Goal: Communication & Community: Answer question/provide support

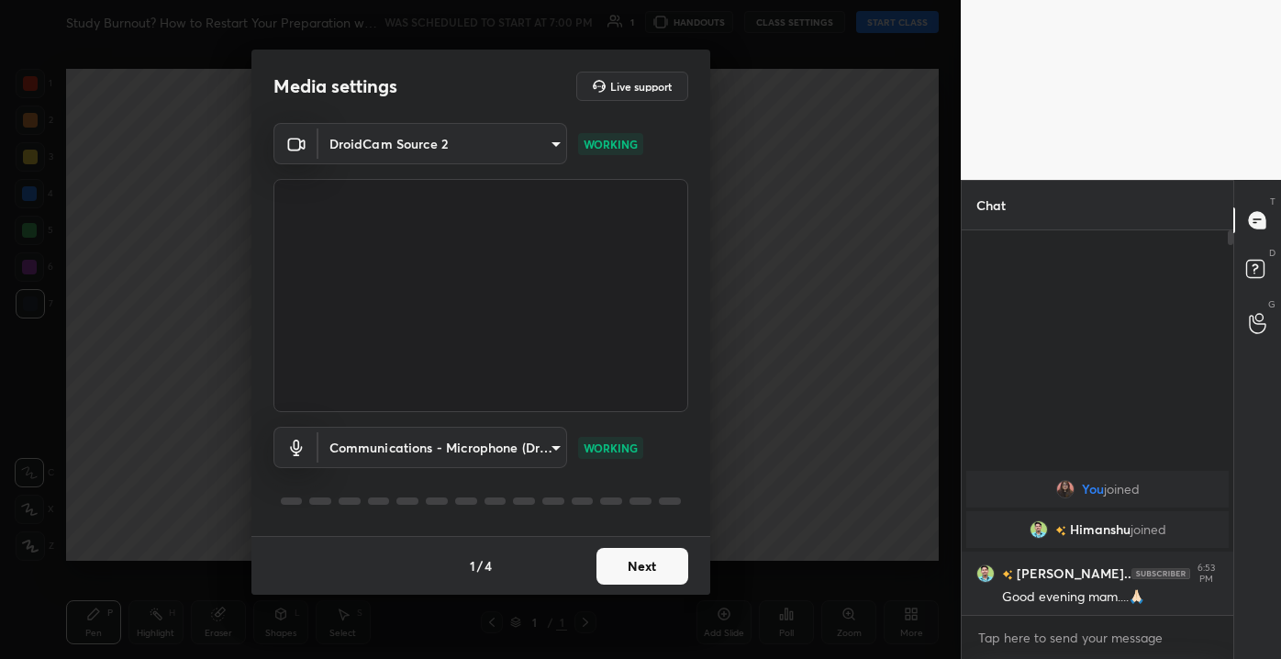
click at [671, 557] on button "Next" at bounding box center [642, 566] width 92 height 37
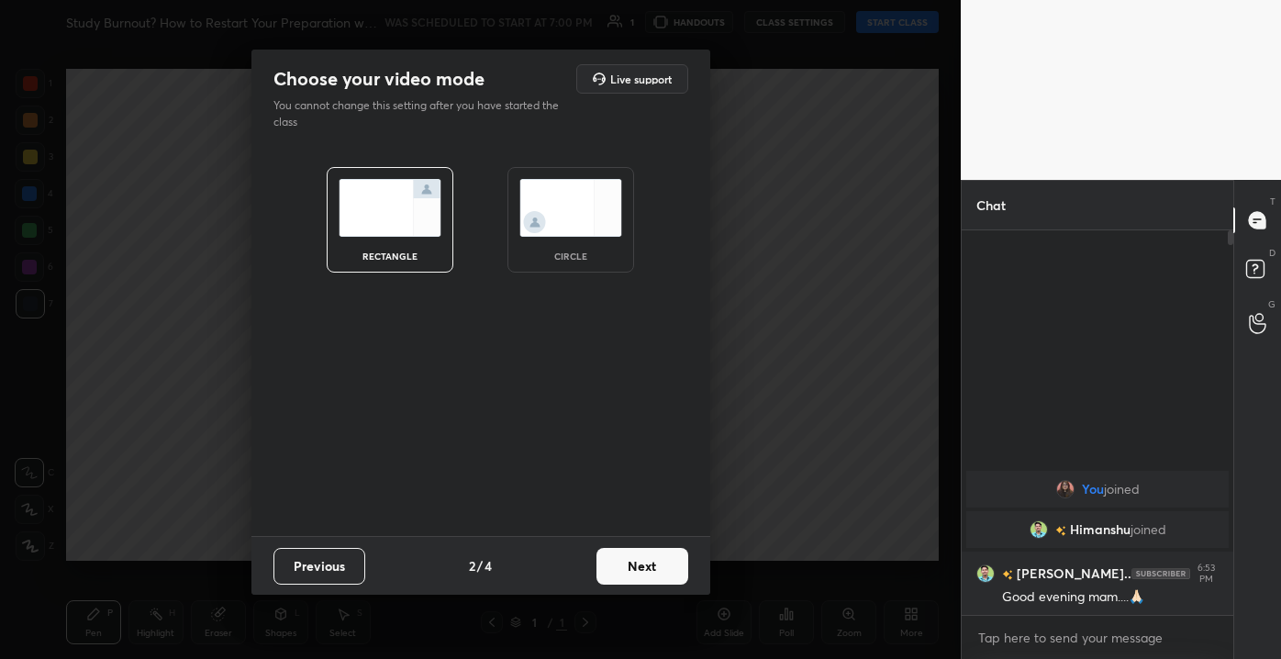
click at [671, 557] on button "Next" at bounding box center [642, 566] width 92 height 37
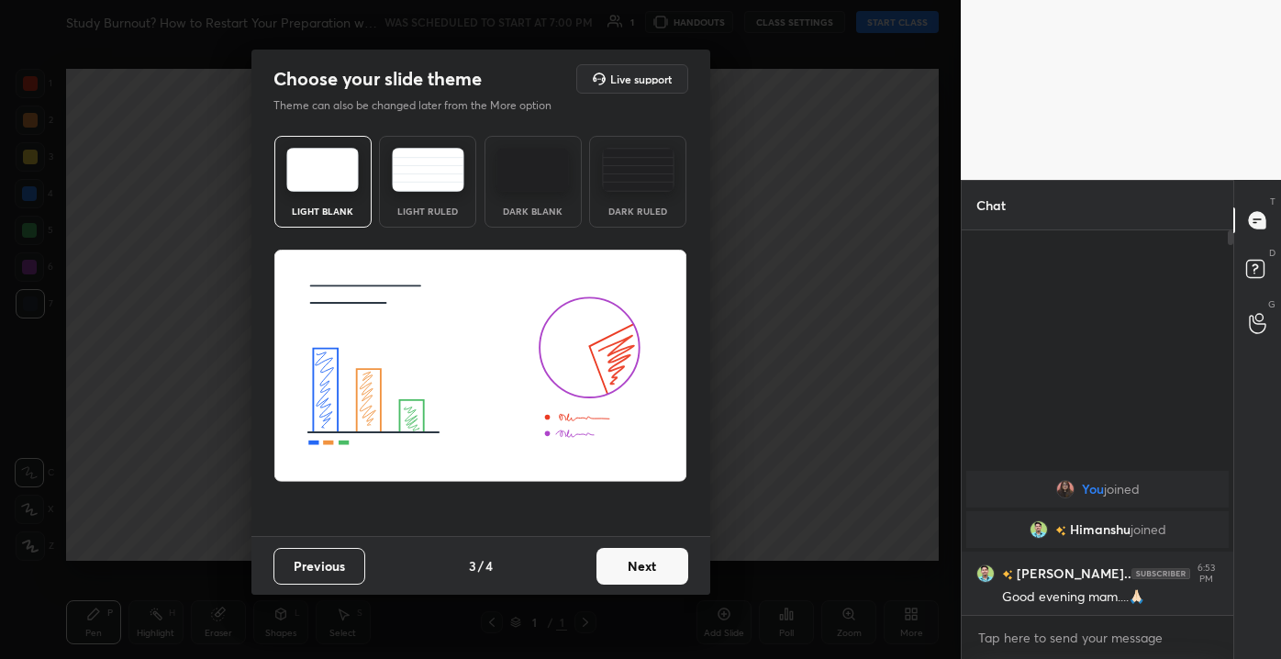
click at [445, 163] on img at bounding box center [428, 170] width 72 height 44
click at [652, 573] on button "Next" at bounding box center [642, 566] width 92 height 37
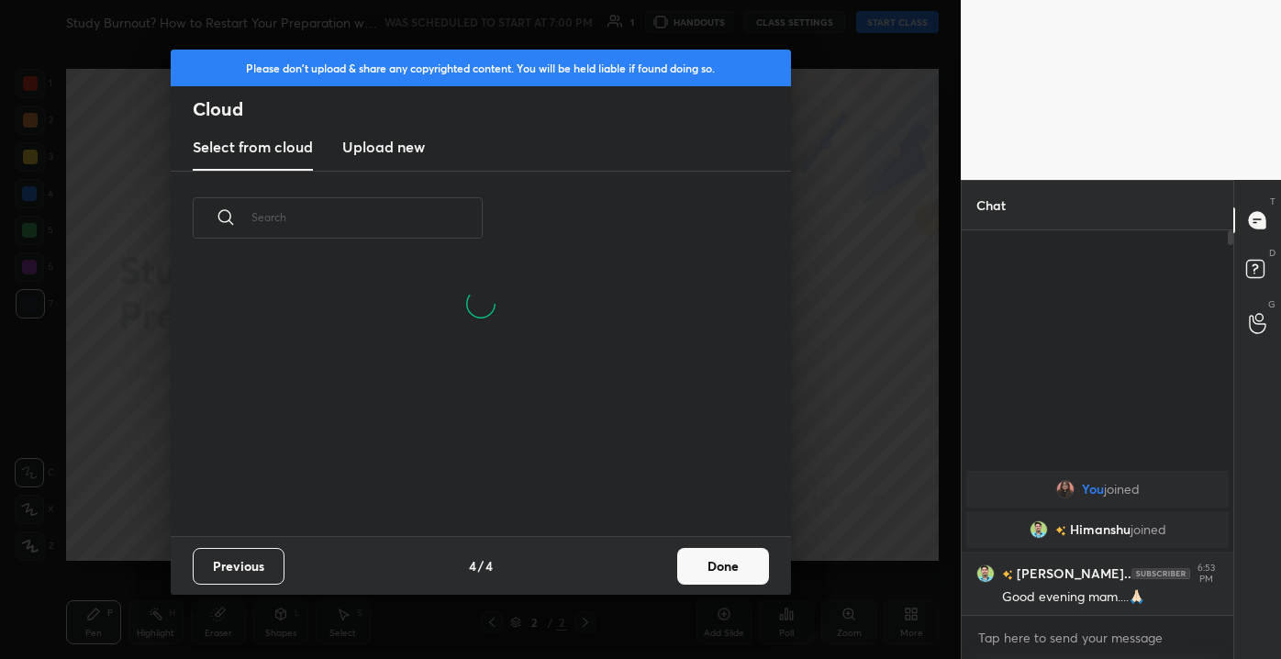
scroll to position [271, 589]
click at [705, 561] on button "Done" at bounding box center [723, 566] width 92 height 37
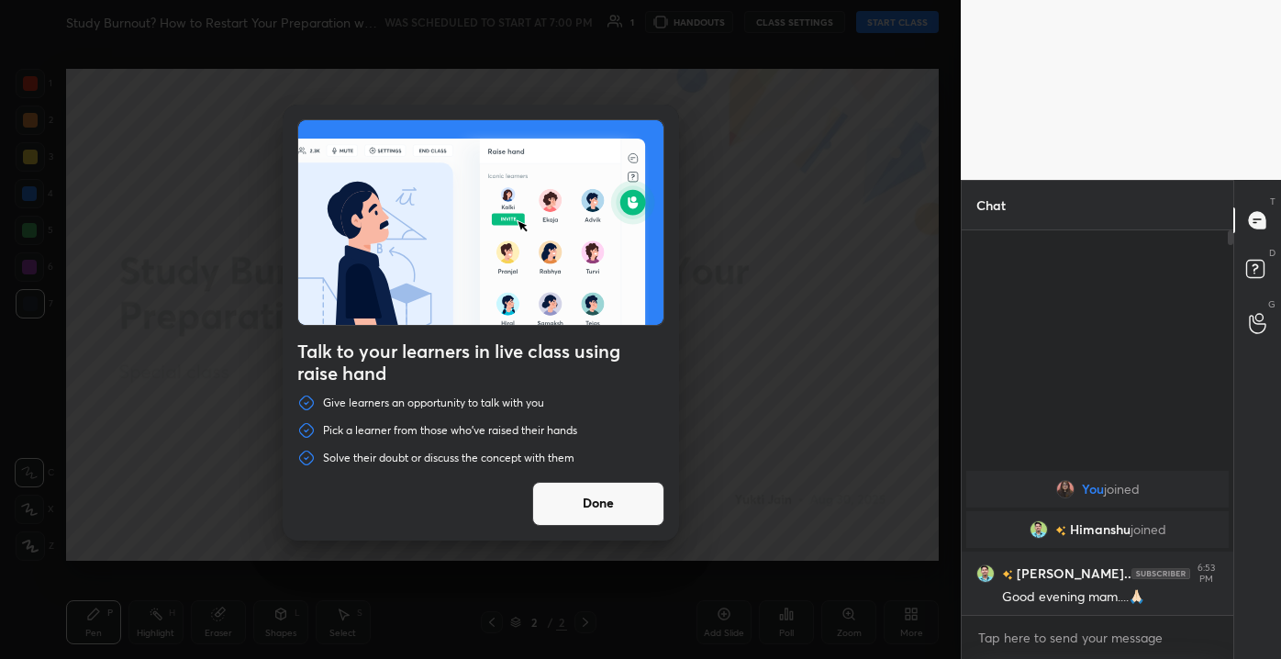
click at [589, 517] on button "Done" at bounding box center [598, 504] width 132 height 44
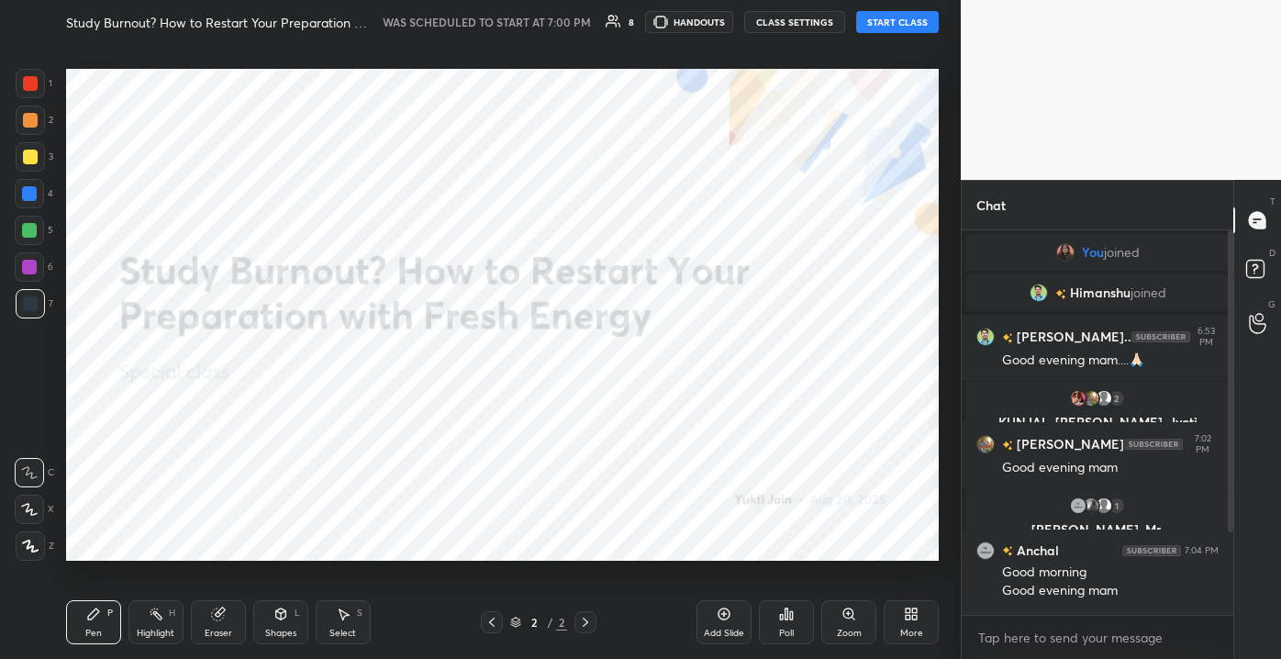
click at [883, 22] on button "START CLASS" at bounding box center [897, 22] width 83 height 22
click at [717, 625] on div "Add Slide" at bounding box center [723, 622] width 55 height 44
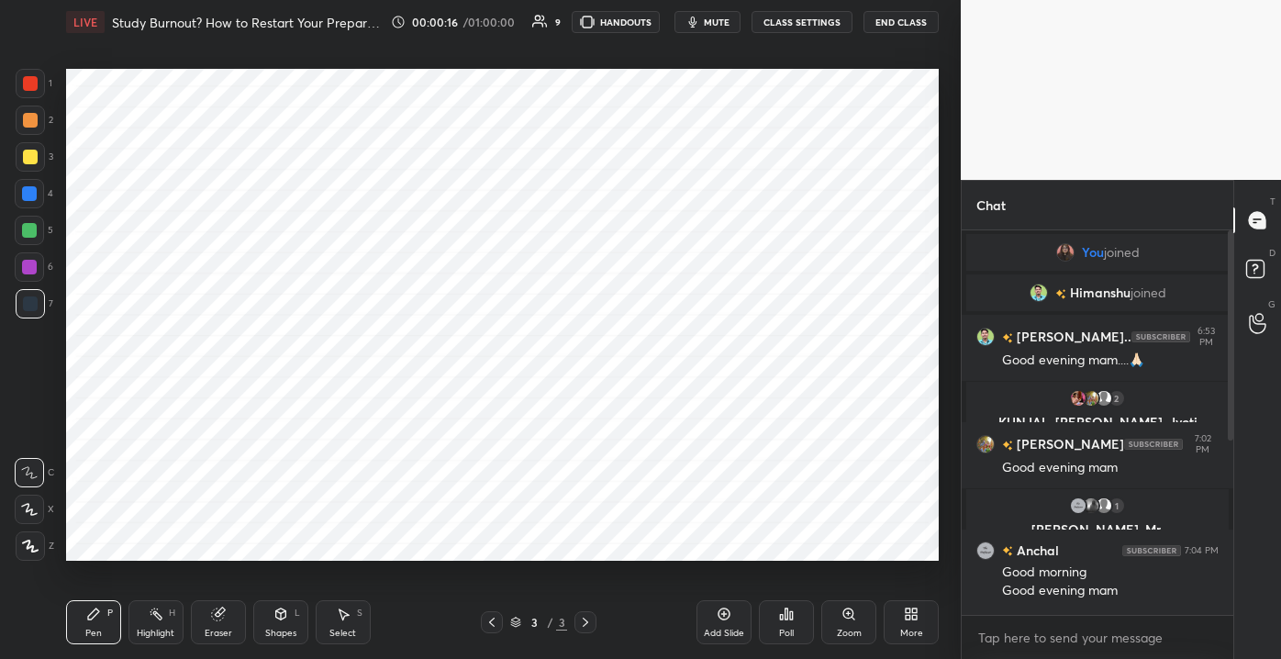
click at [31, 86] on div at bounding box center [30, 83] width 15 height 15
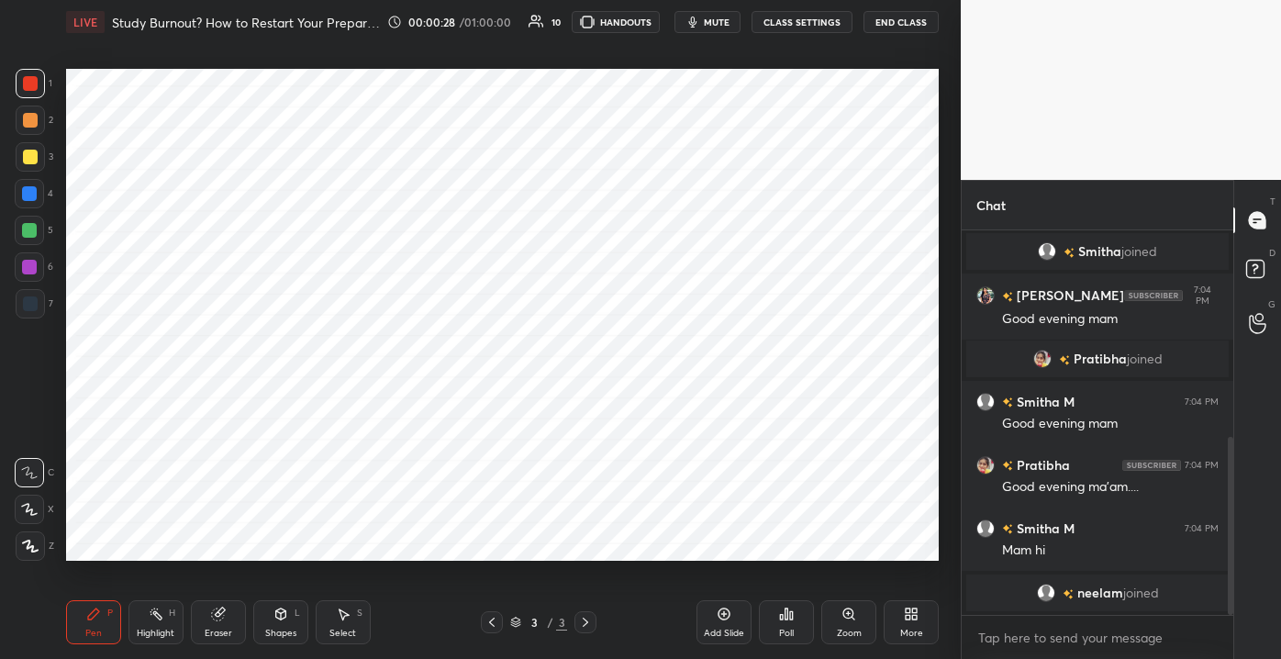
drag, startPoint x: 1228, startPoint y: 375, endPoint x: 1236, endPoint y: 439, distance: 64.6
click at [1236, 439] on div "Chat [PERSON_NAME] 7:04 PM Good evening [PERSON_NAME] joined [PERSON_NAME] 7:04…" at bounding box center [1121, 419] width 320 height 479
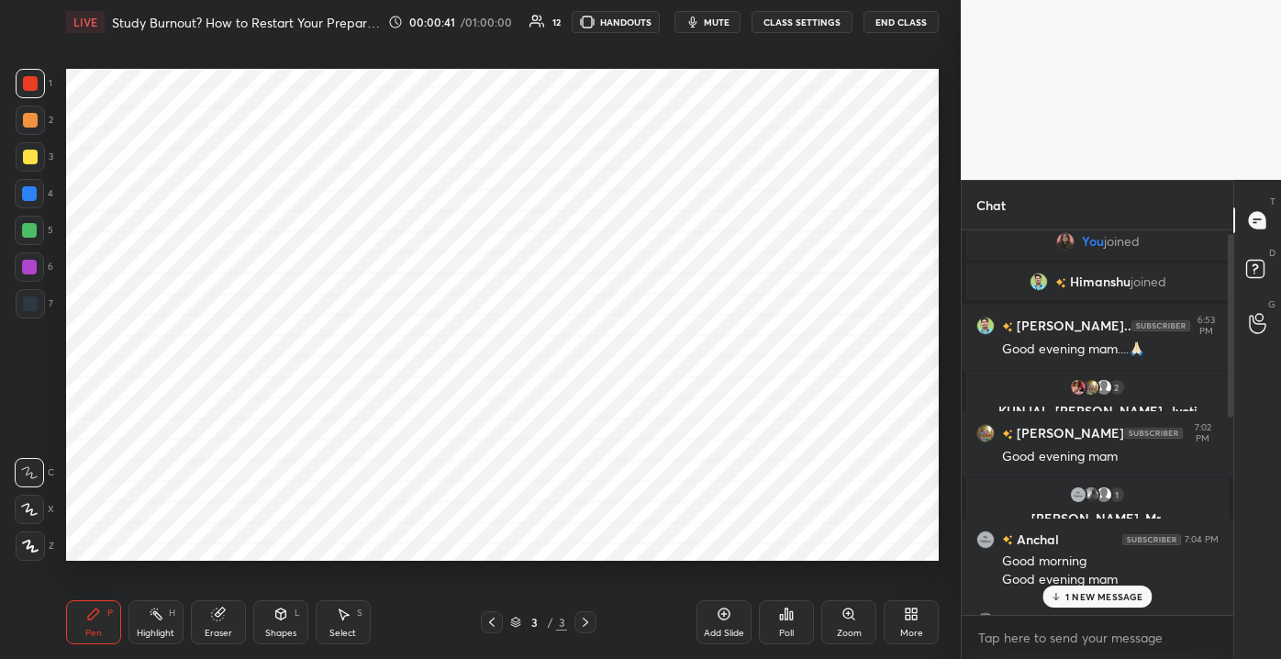
scroll to position [0, 0]
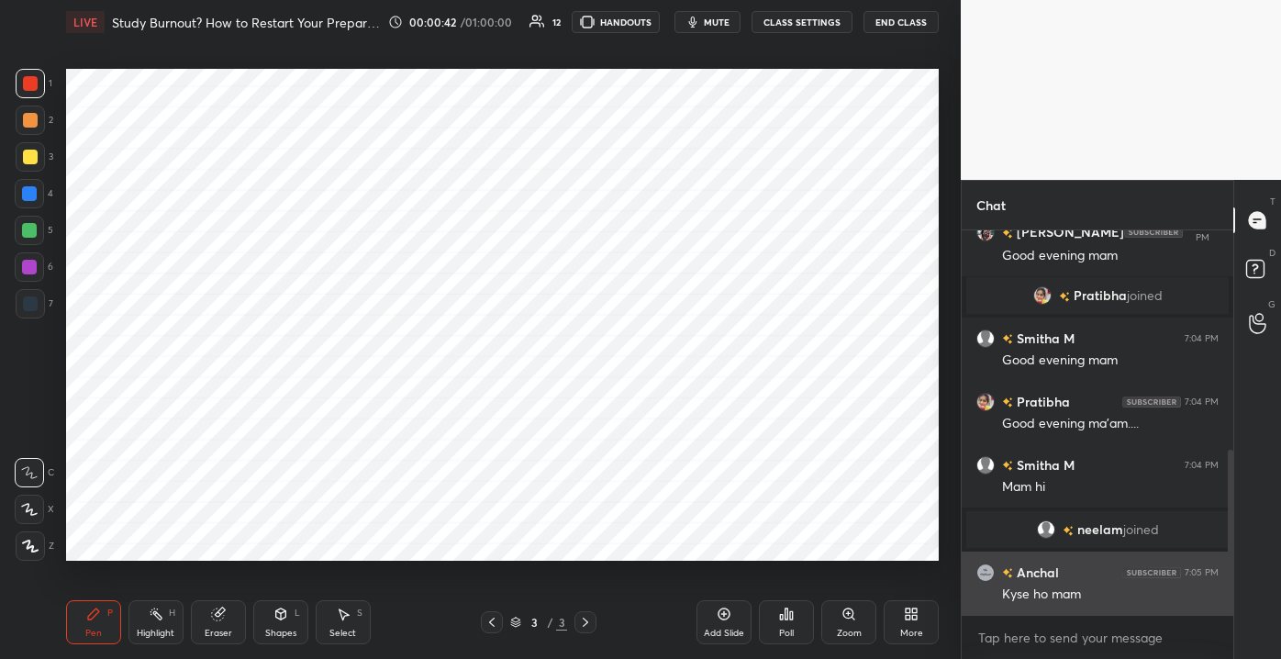
drag, startPoint x: 1232, startPoint y: 523, endPoint x: 1220, endPoint y: 612, distance: 89.8
click at [1220, 614] on div "[PERSON_NAME] joined [PERSON_NAME] 7:04 PM Good evening mam [PERSON_NAME] joine…" at bounding box center [1097, 422] width 272 height 384
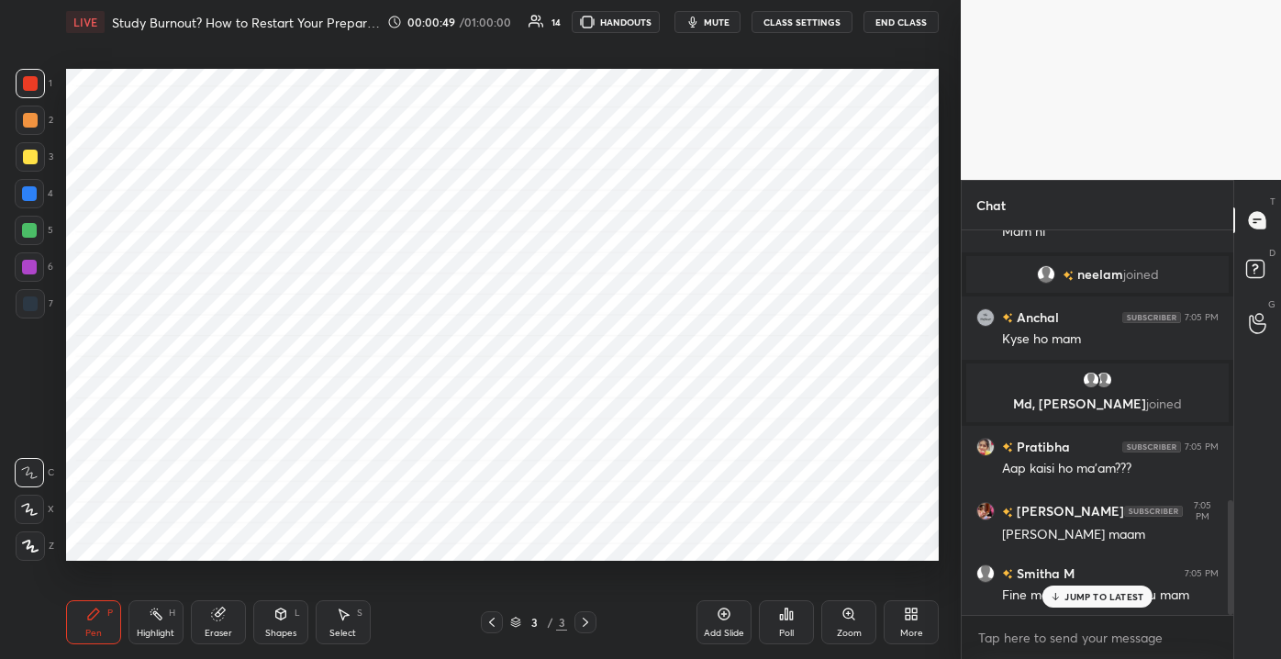
scroll to position [900, 0]
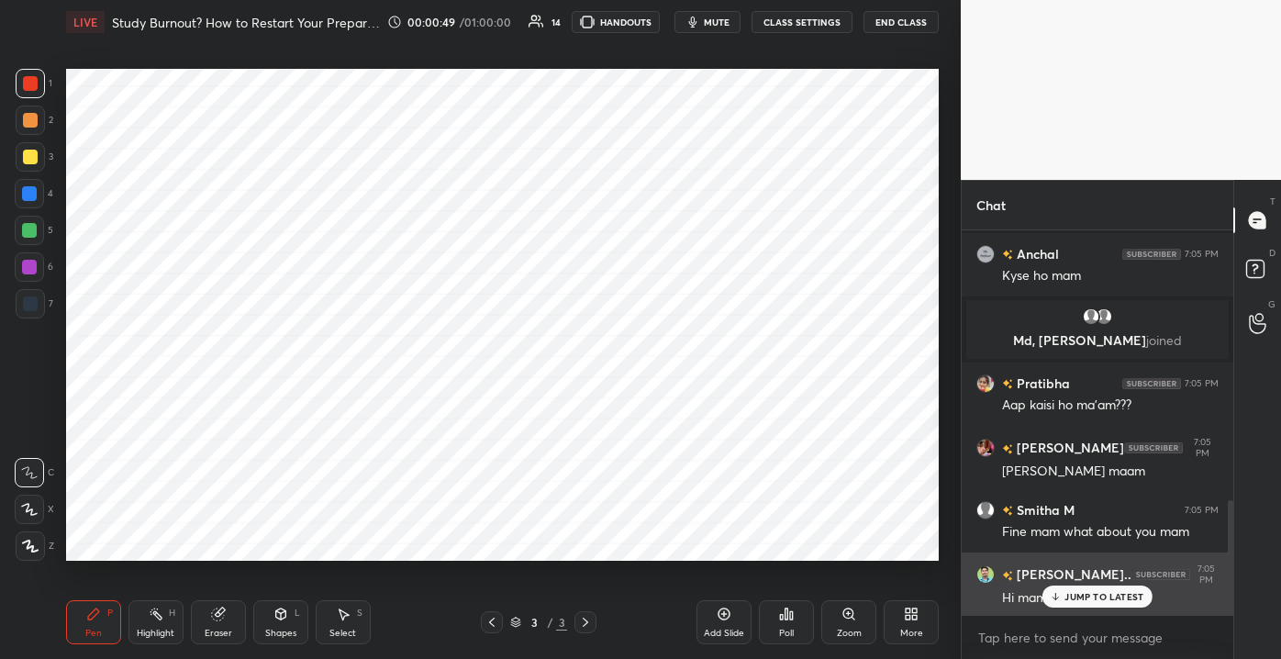
click at [1074, 591] on p "JUMP TO LATEST" at bounding box center [1103, 596] width 79 height 11
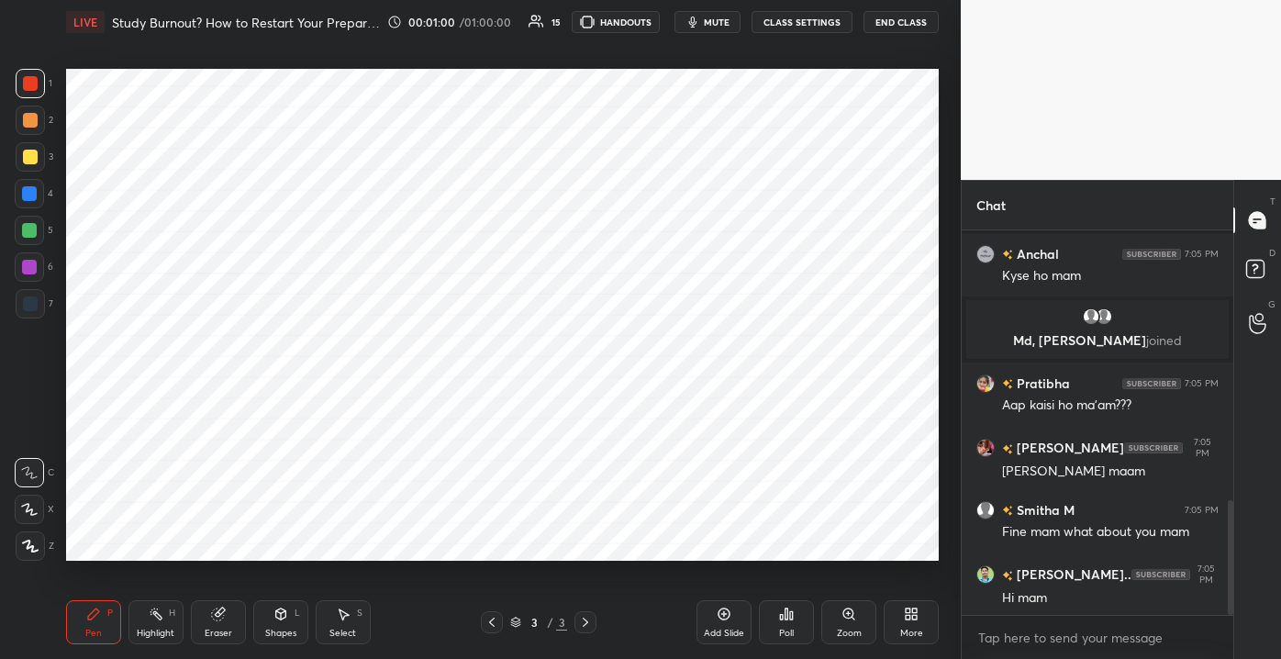
click at [709, 617] on div "Add Slide" at bounding box center [723, 622] width 55 height 44
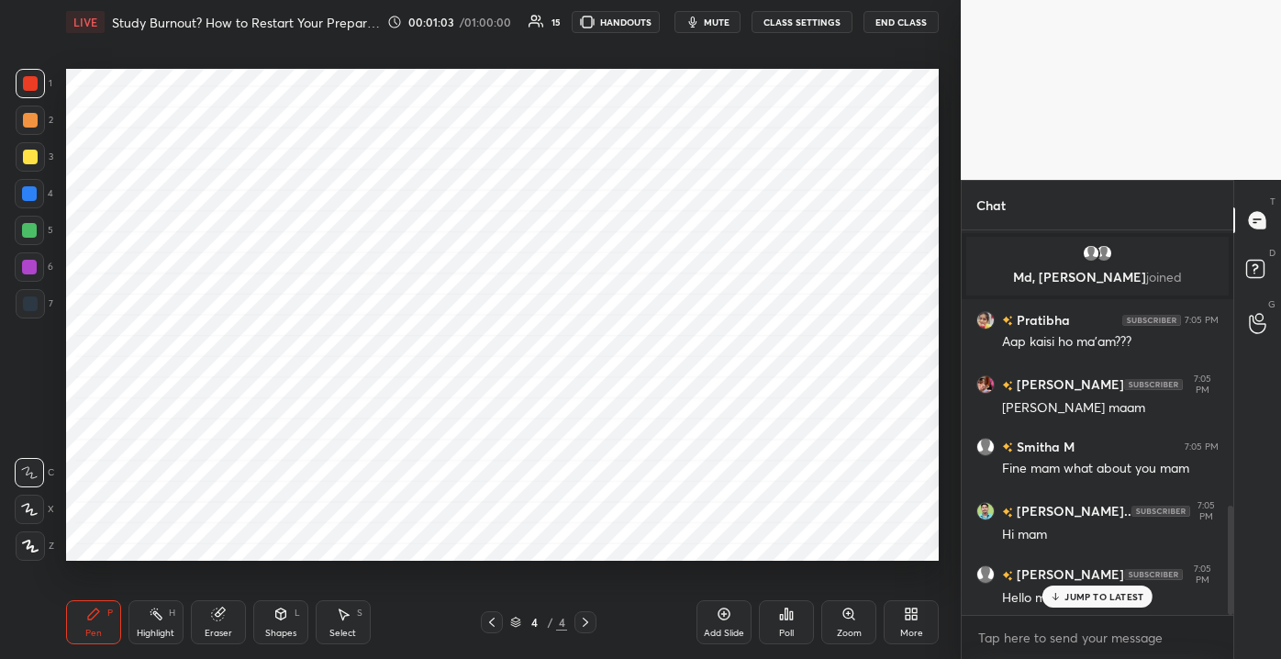
click at [1086, 585] on div "JUMP TO LATEST" at bounding box center [1097, 596] width 110 height 22
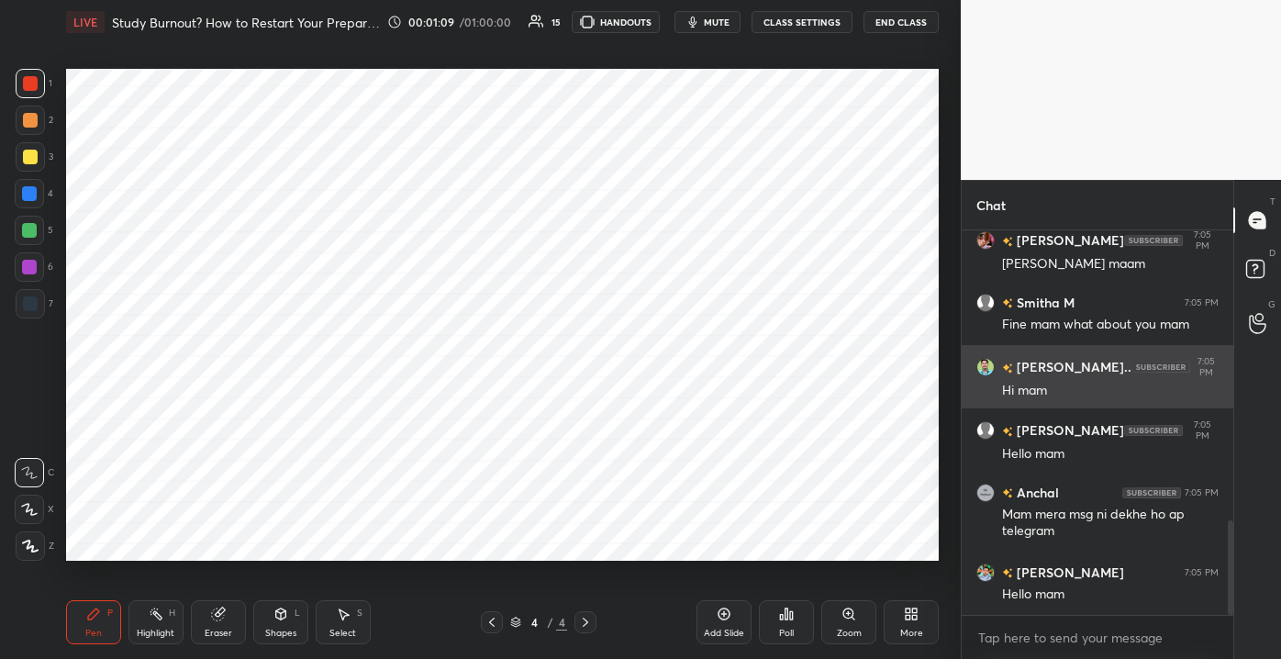
scroll to position [1171, 0]
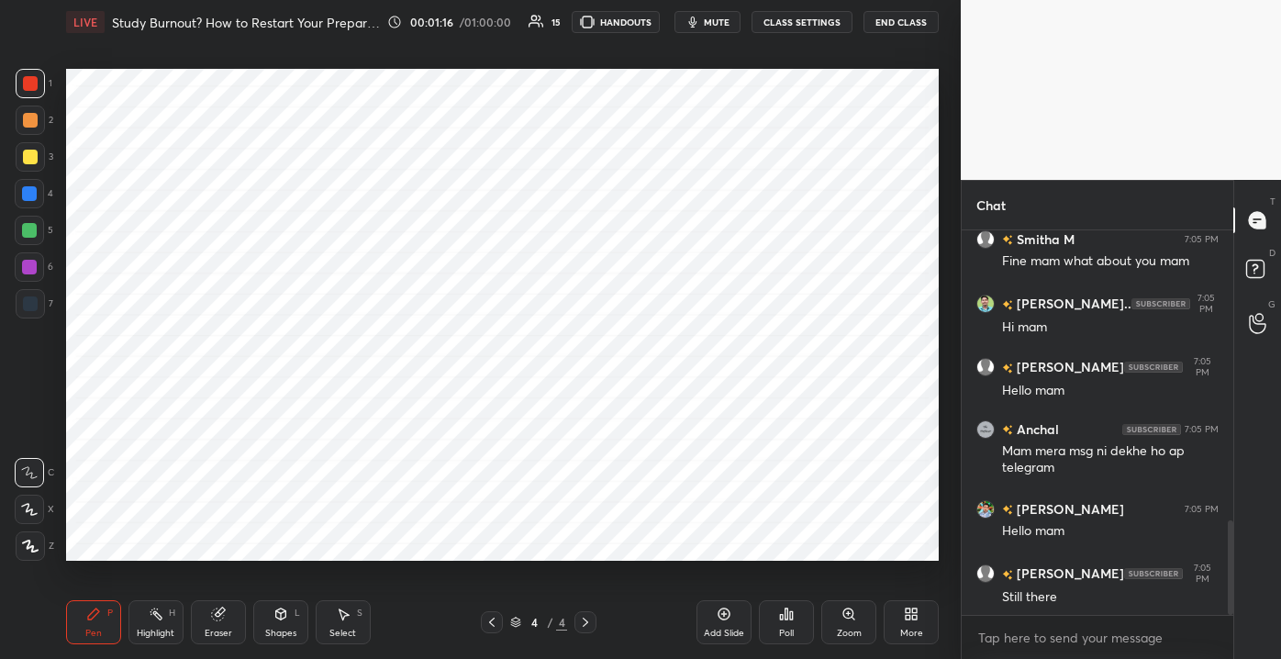
click at [38, 228] on div at bounding box center [29, 230] width 29 height 29
click at [43, 86] on div at bounding box center [30, 83] width 29 height 29
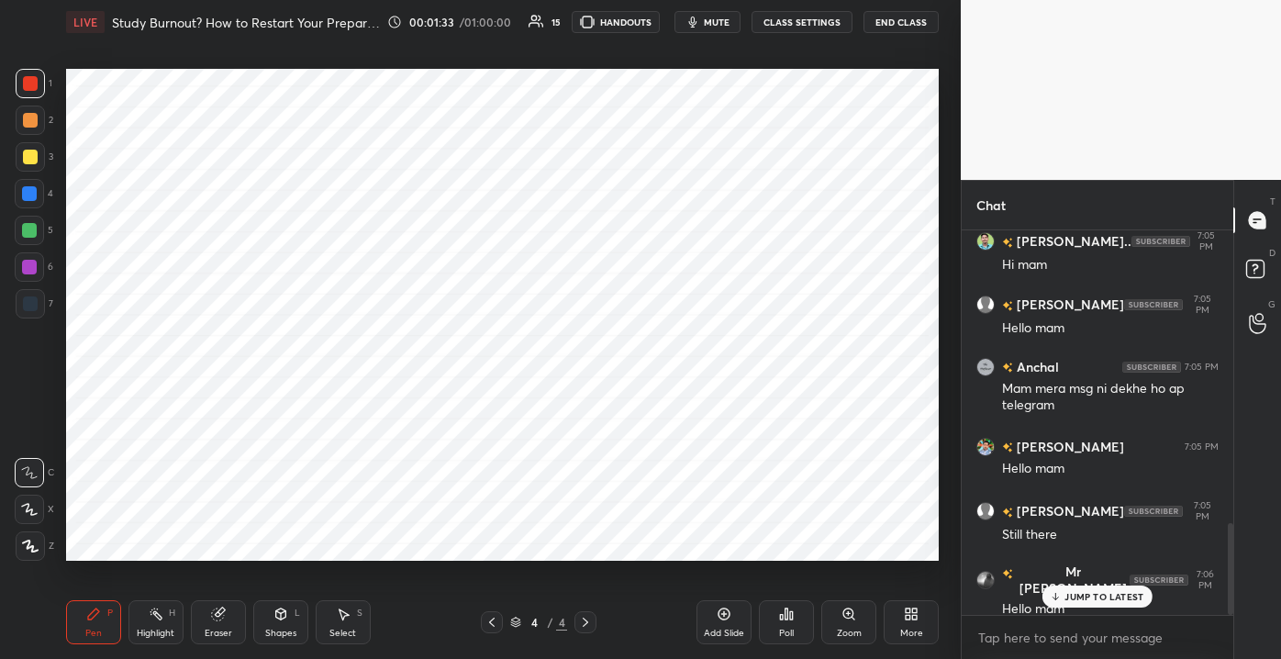
scroll to position [1296, 0]
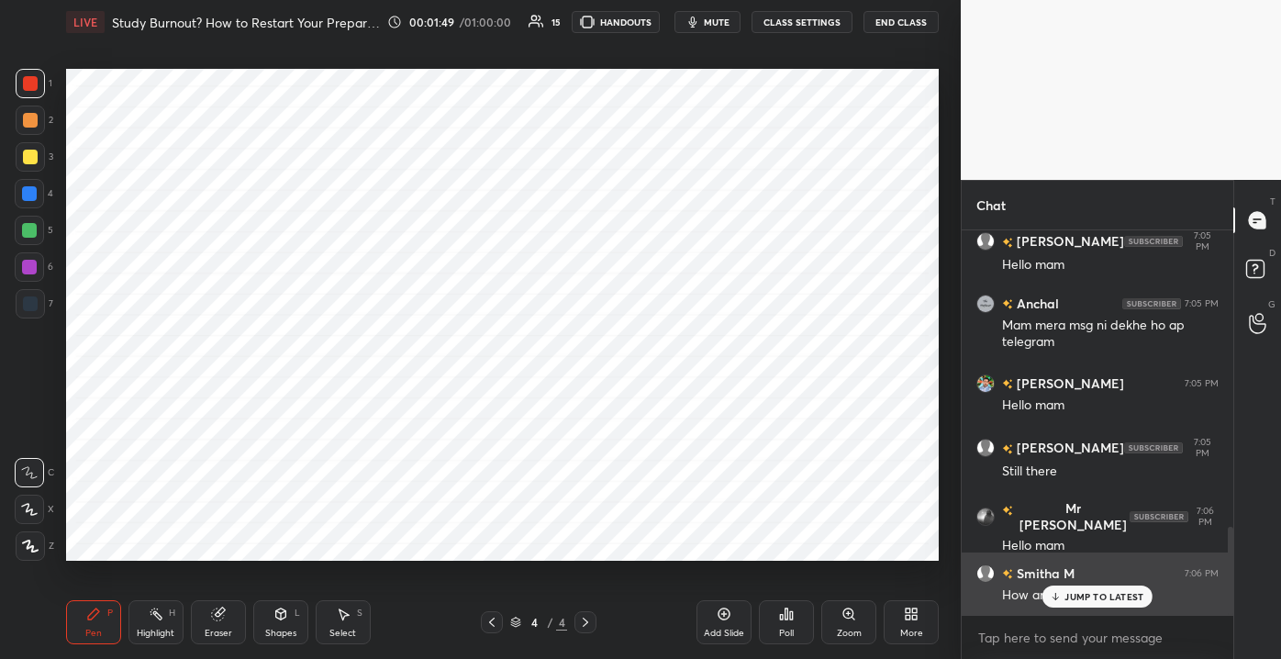
click at [1081, 601] on p "JUMP TO LATEST" at bounding box center [1103, 596] width 79 height 11
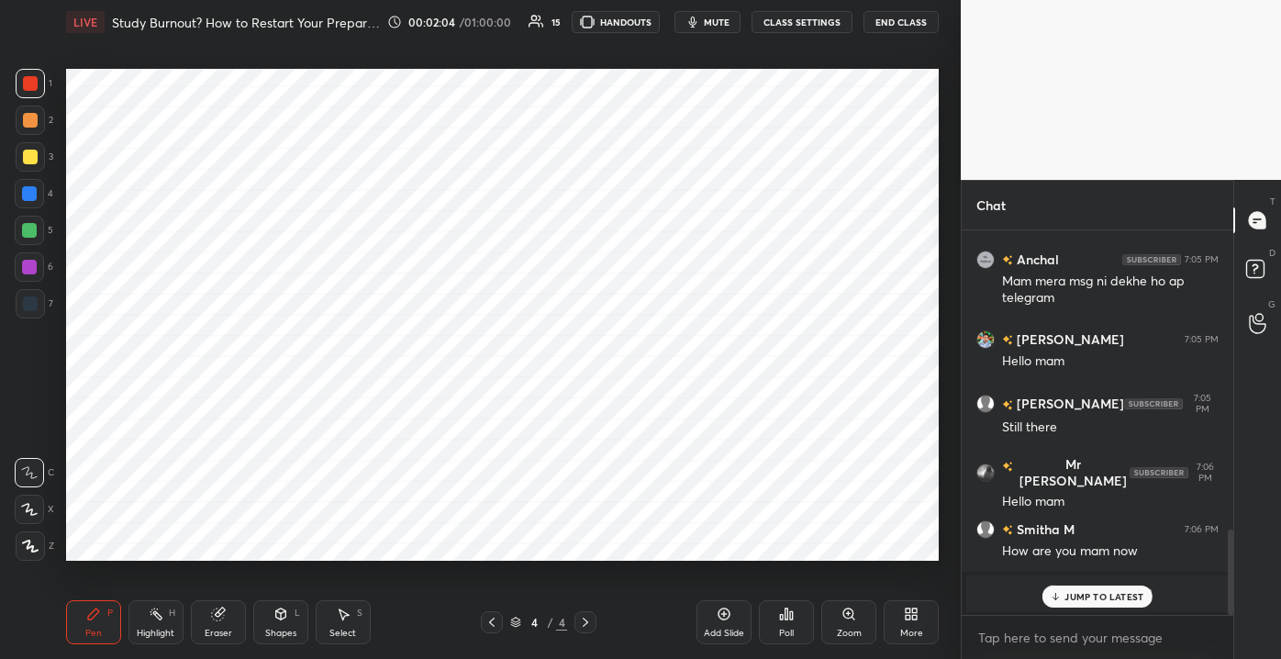
click at [1085, 601] on p "JUMP TO LATEST" at bounding box center [1103, 596] width 79 height 11
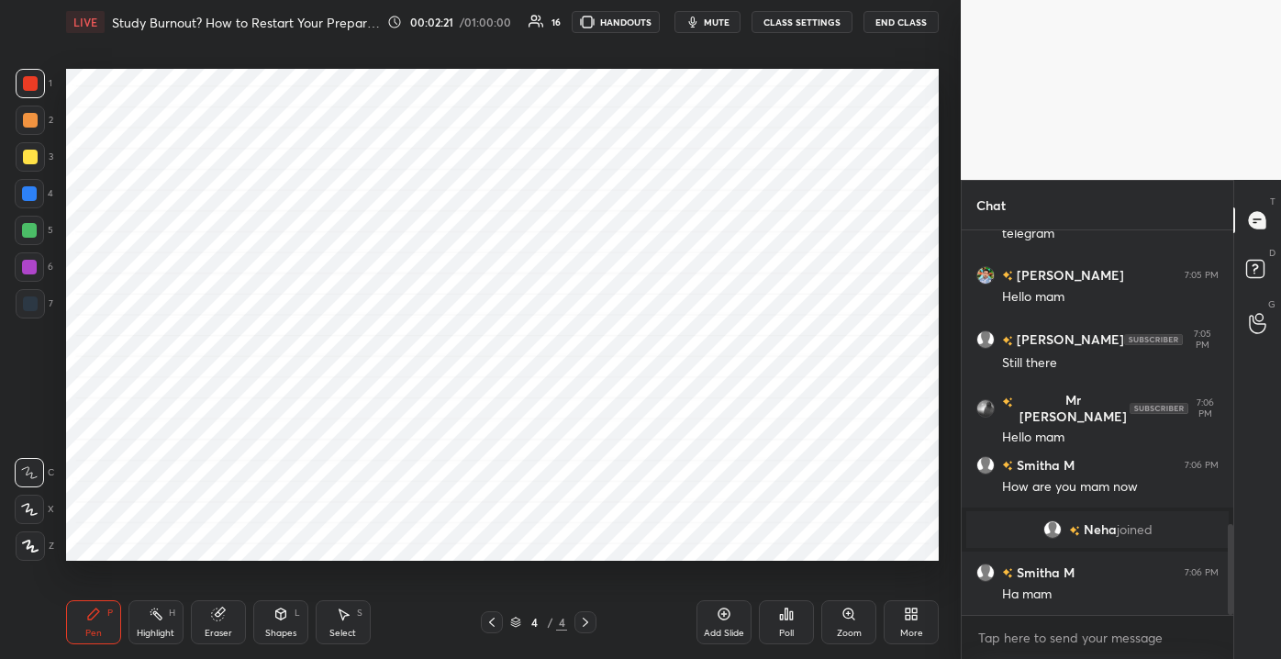
click at [724, 621] on icon at bounding box center [723, 613] width 15 height 15
click at [19, 228] on div at bounding box center [29, 230] width 29 height 29
click at [34, 294] on div at bounding box center [30, 303] width 29 height 29
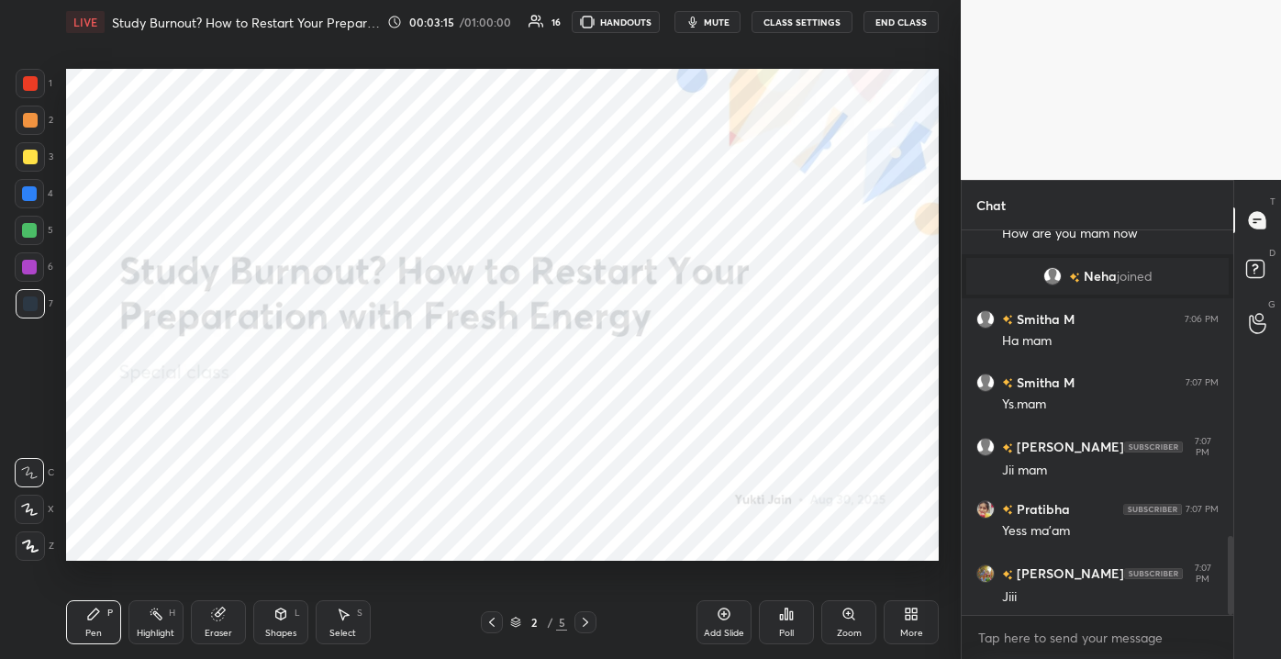
scroll to position [1556, 0]
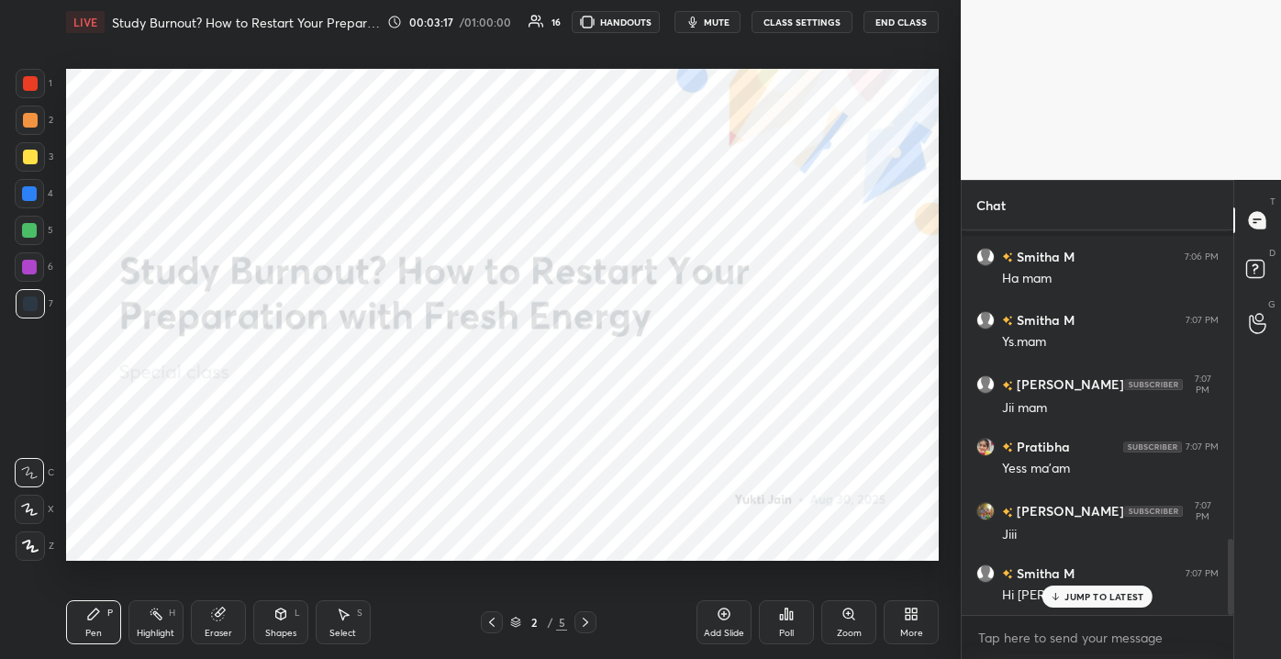
click at [1065, 595] on p "JUMP TO LATEST" at bounding box center [1103, 596] width 79 height 11
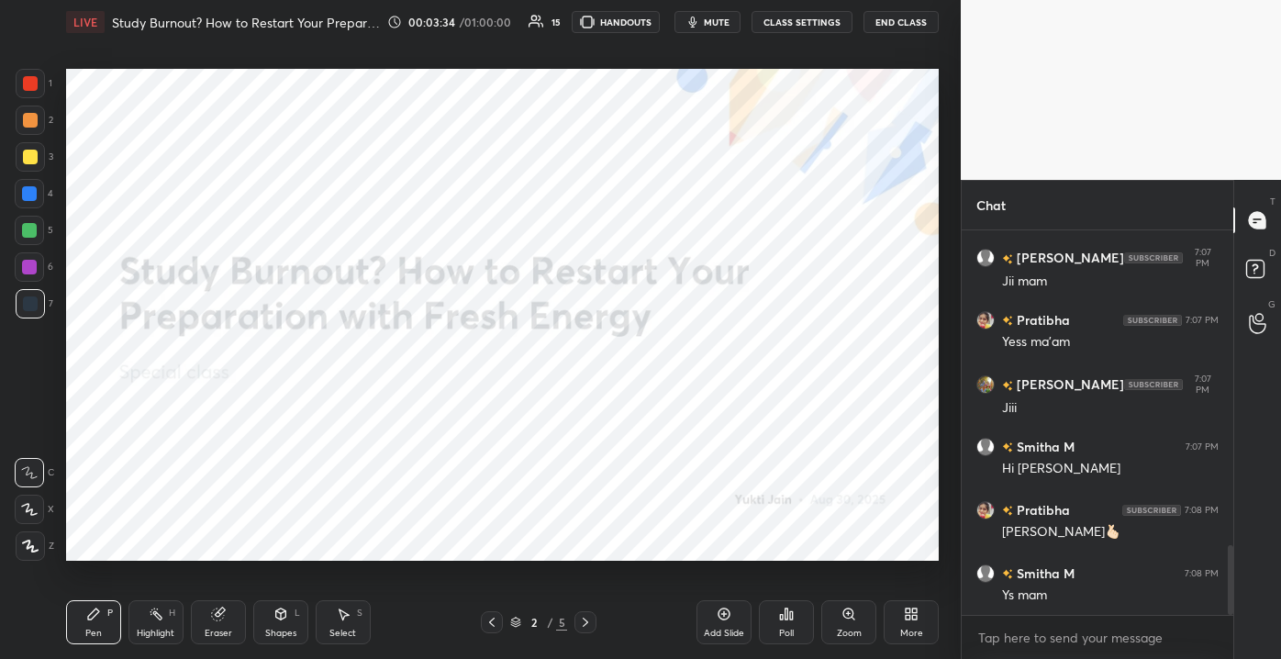
scroll to position [1747, 0]
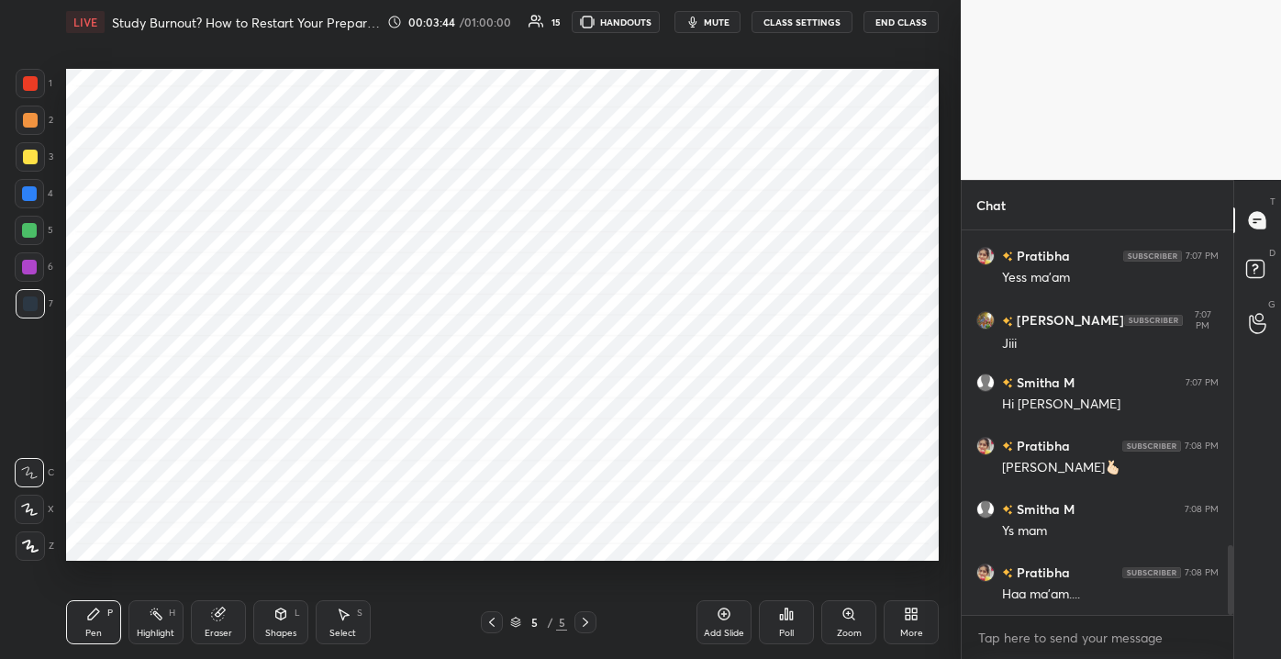
click at [716, 614] on icon at bounding box center [723, 613] width 15 height 15
click at [29, 89] on div at bounding box center [30, 83] width 15 height 15
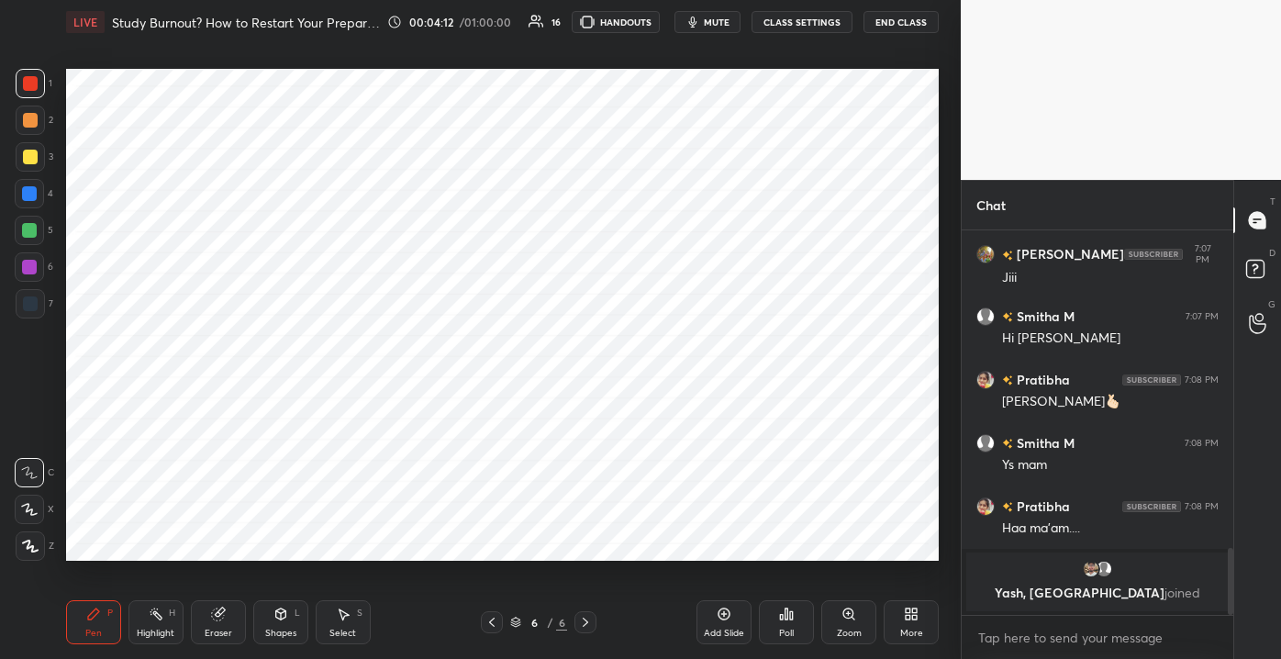
scroll to position [1751, 0]
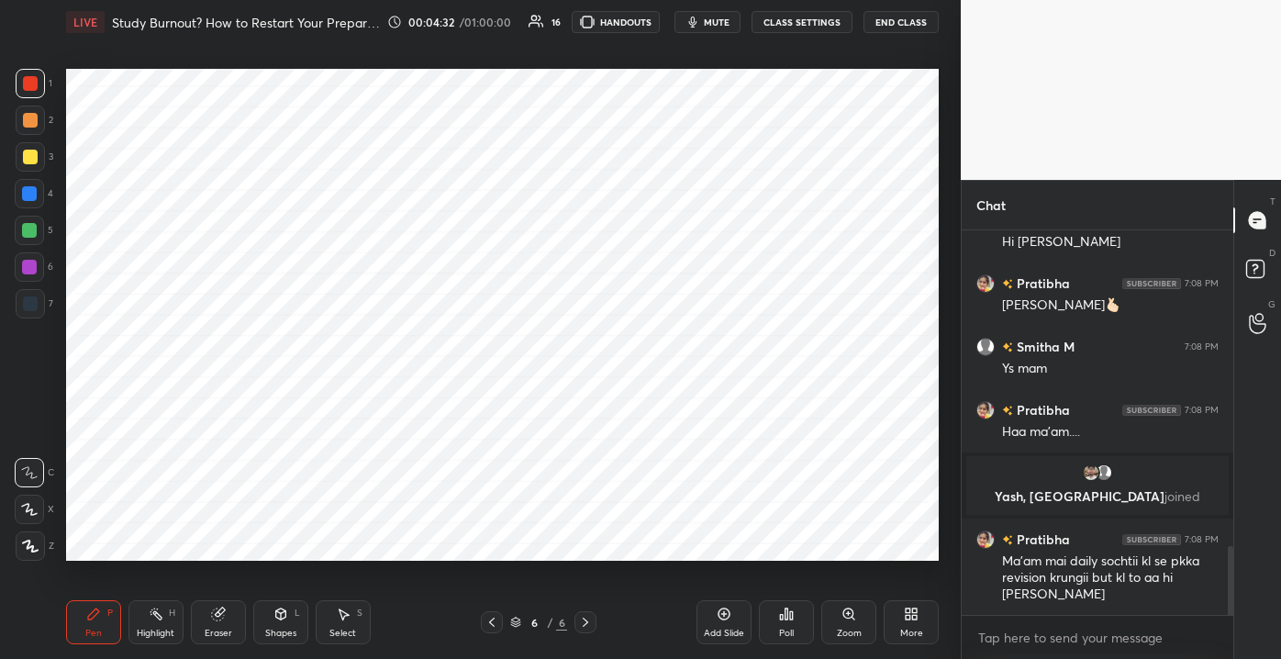
click at [722, 641] on div "Add Slide" at bounding box center [723, 622] width 55 height 44
drag, startPoint x: 25, startPoint y: 230, endPoint x: 52, endPoint y: 217, distance: 30.4
click at [26, 230] on div at bounding box center [29, 230] width 15 height 15
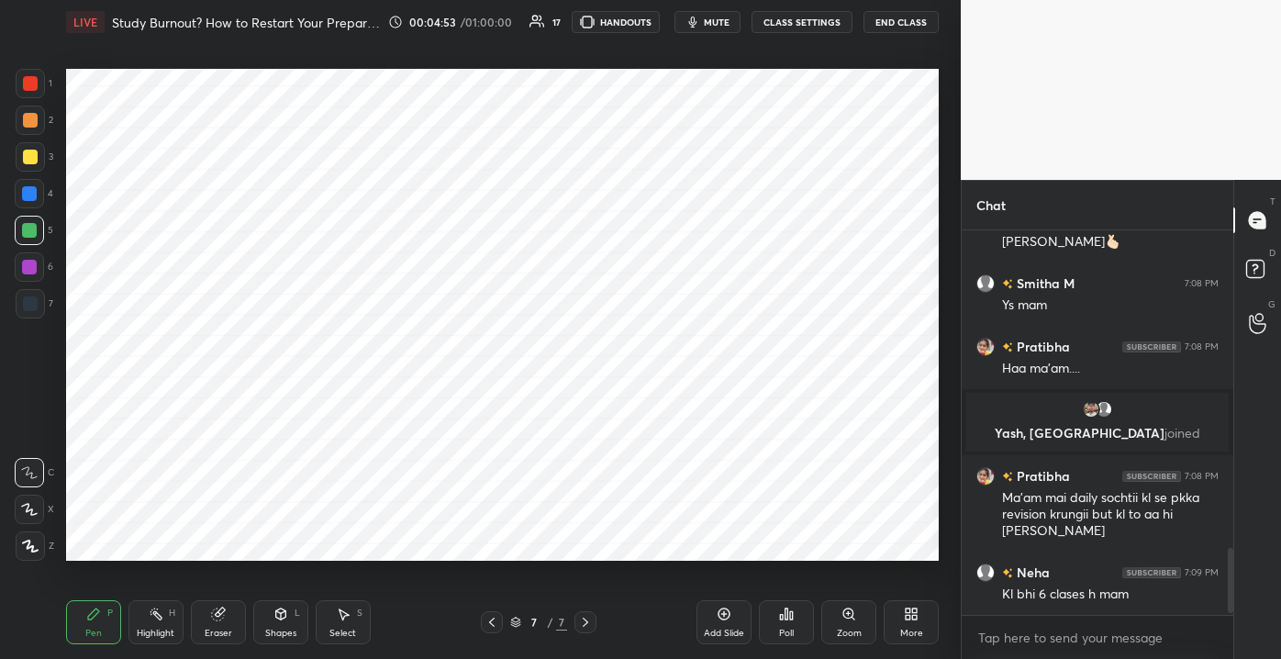
scroll to position [1878, 0]
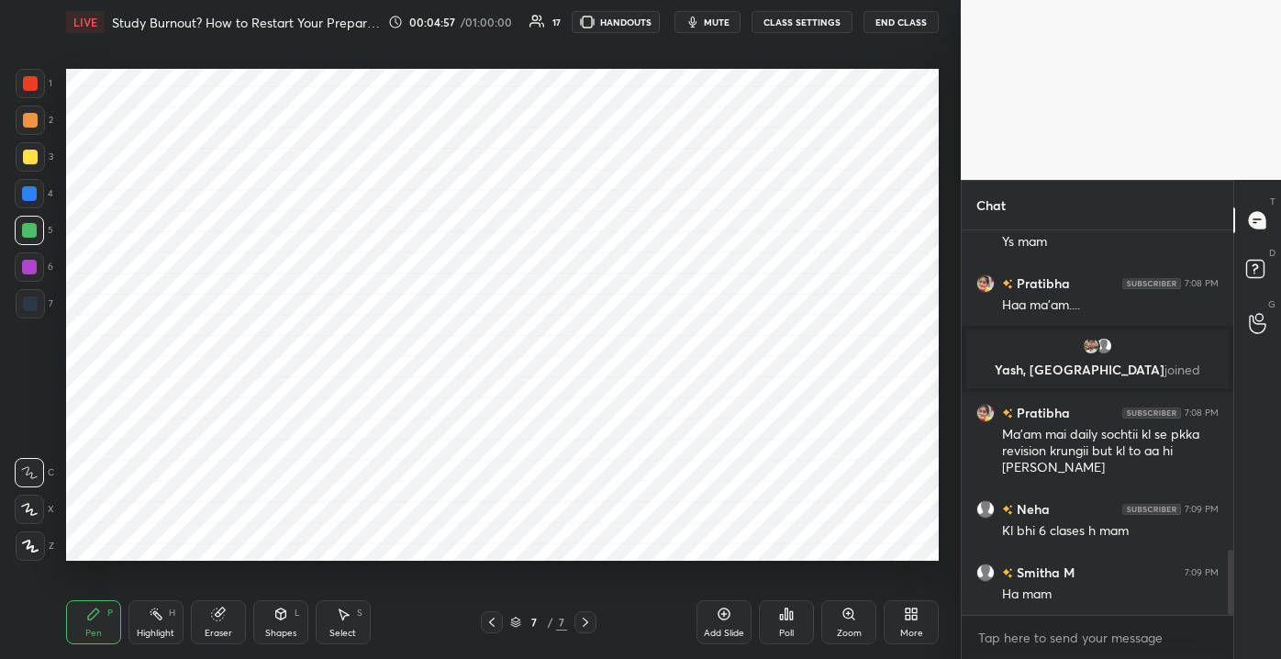
click at [218, 634] on div "Eraser" at bounding box center [219, 632] width 28 height 9
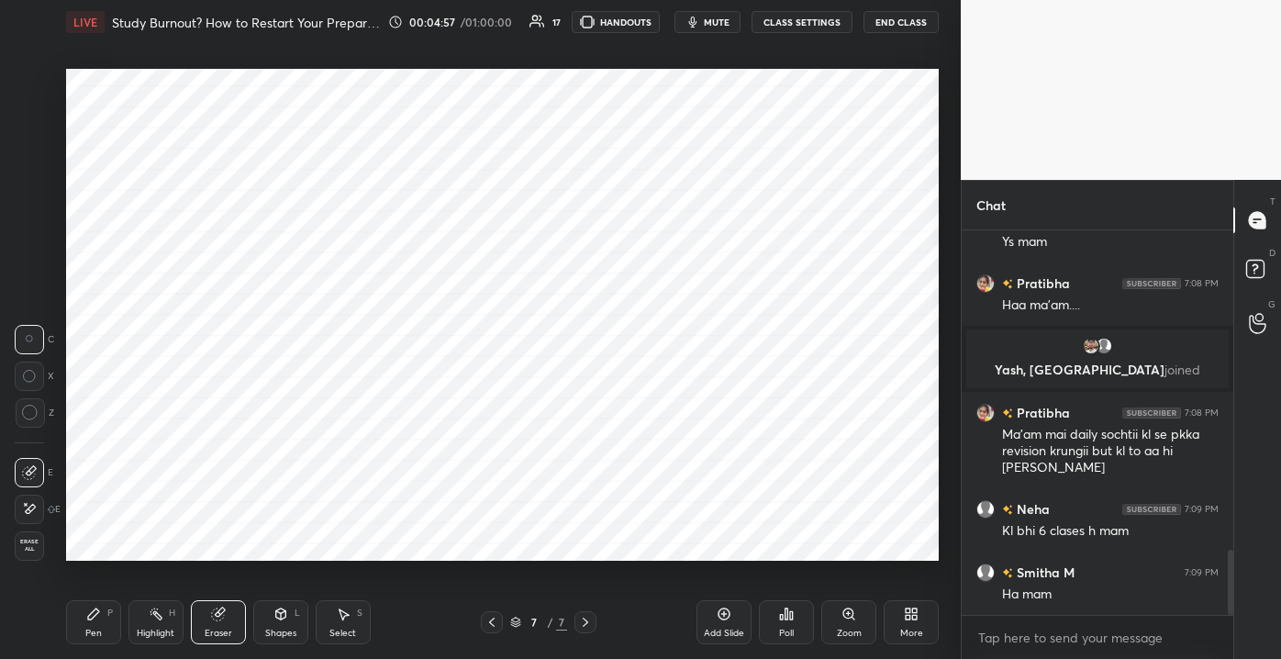
click at [32, 549] on span "Erase all" at bounding box center [30, 545] width 28 height 13
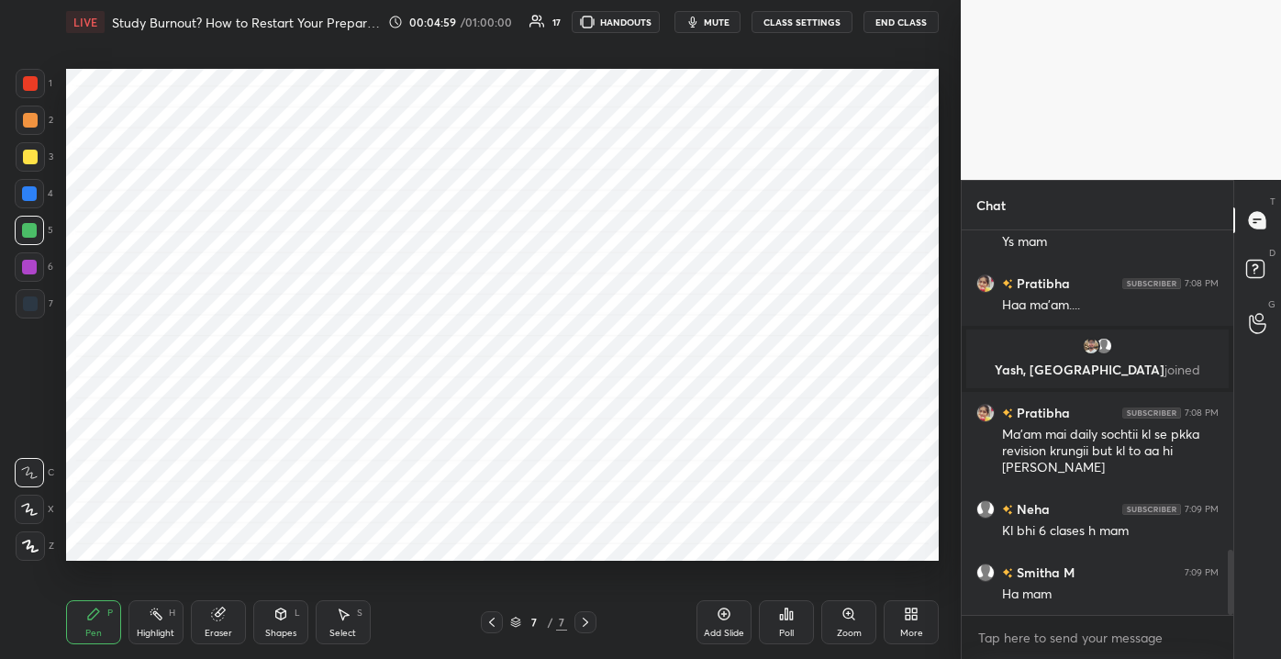
click at [30, 306] on div at bounding box center [30, 303] width 15 height 15
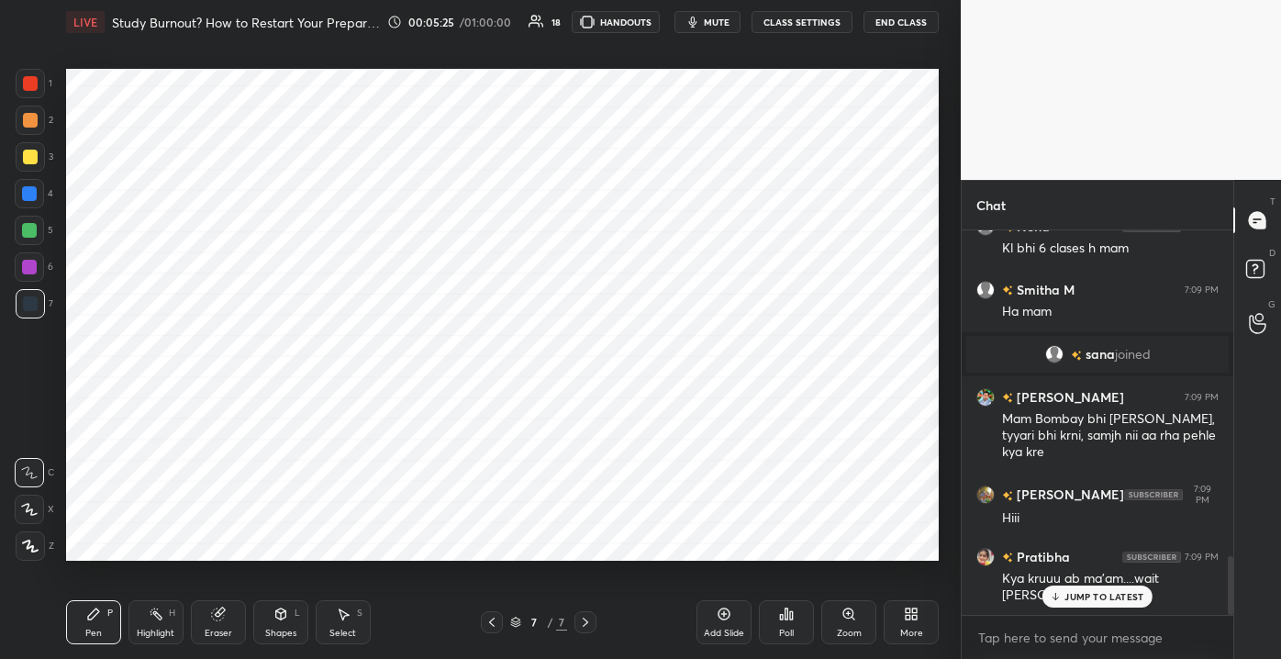
scroll to position [2136, 0]
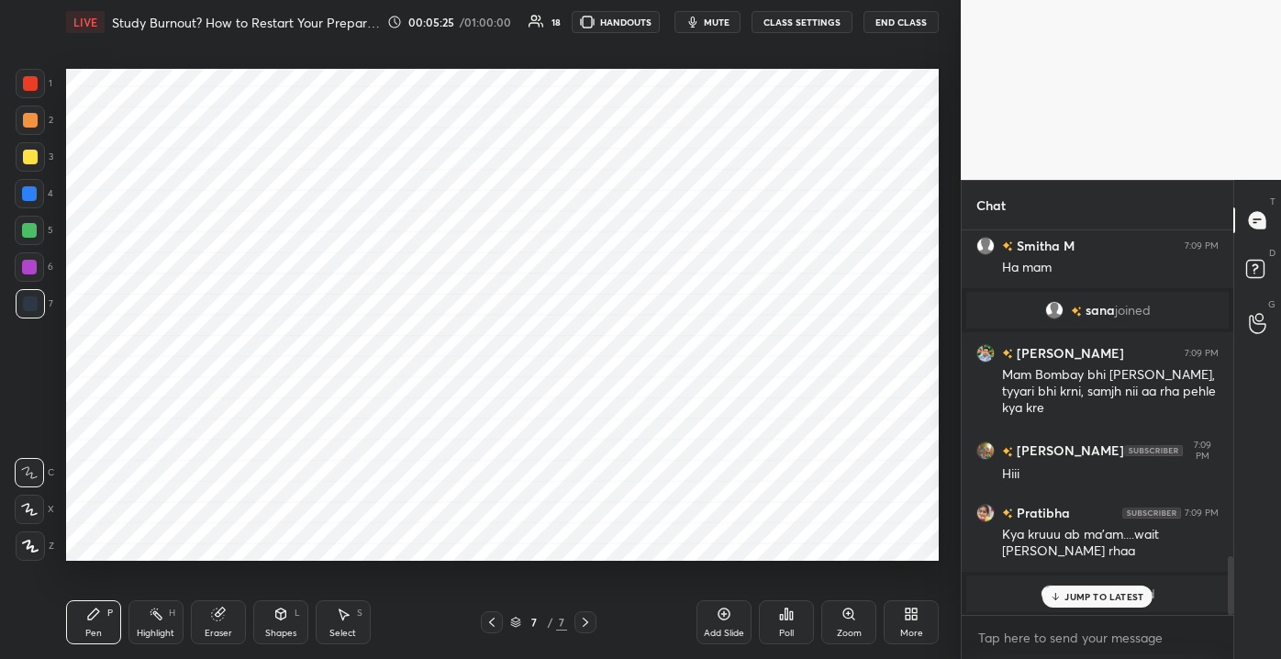
click at [31, 92] on div at bounding box center [30, 83] width 29 height 29
click at [1064, 595] on div "JUMP TO LATEST" at bounding box center [1097, 596] width 110 height 22
drag, startPoint x: 295, startPoint y: 627, endPoint x: 305, endPoint y: 611, distance: 18.6
click at [297, 627] on div "Shapes L" at bounding box center [280, 622] width 55 height 44
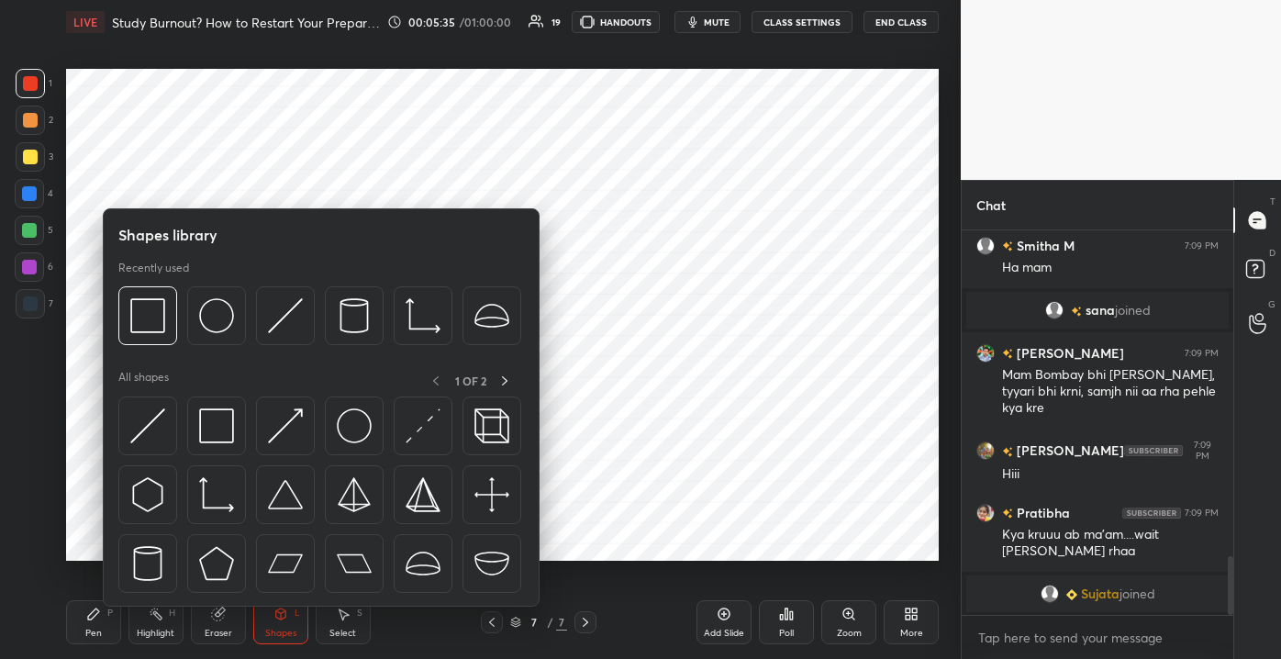
scroll to position [2199, 0]
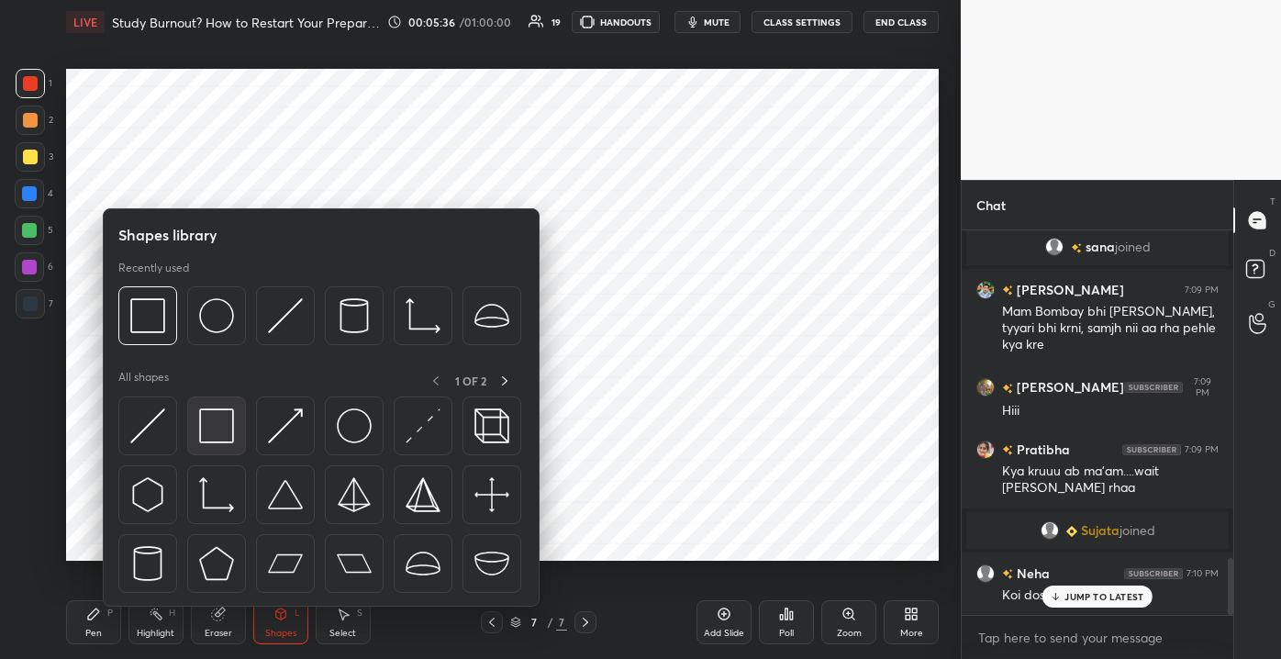
click at [215, 438] on img at bounding box center [216, 425] width 35 height 35
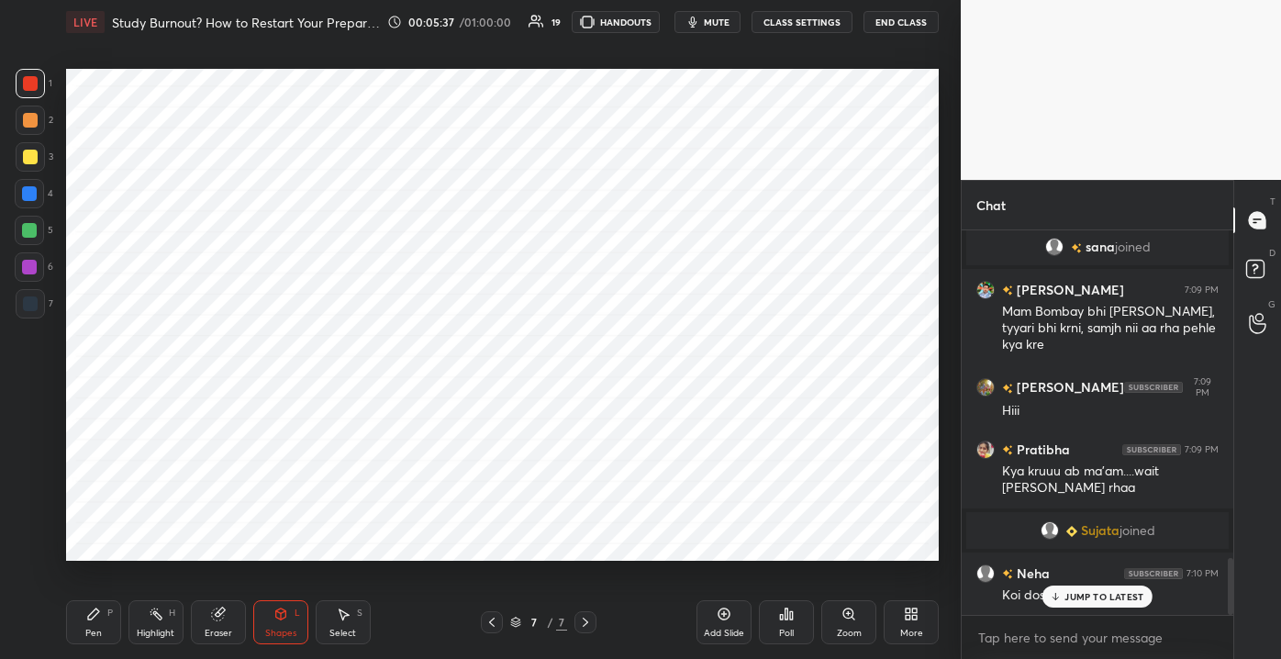
click at [1069, 604] on div "JUMP TO LATEST" at bounding box center [1097, 596] width 110 height 22
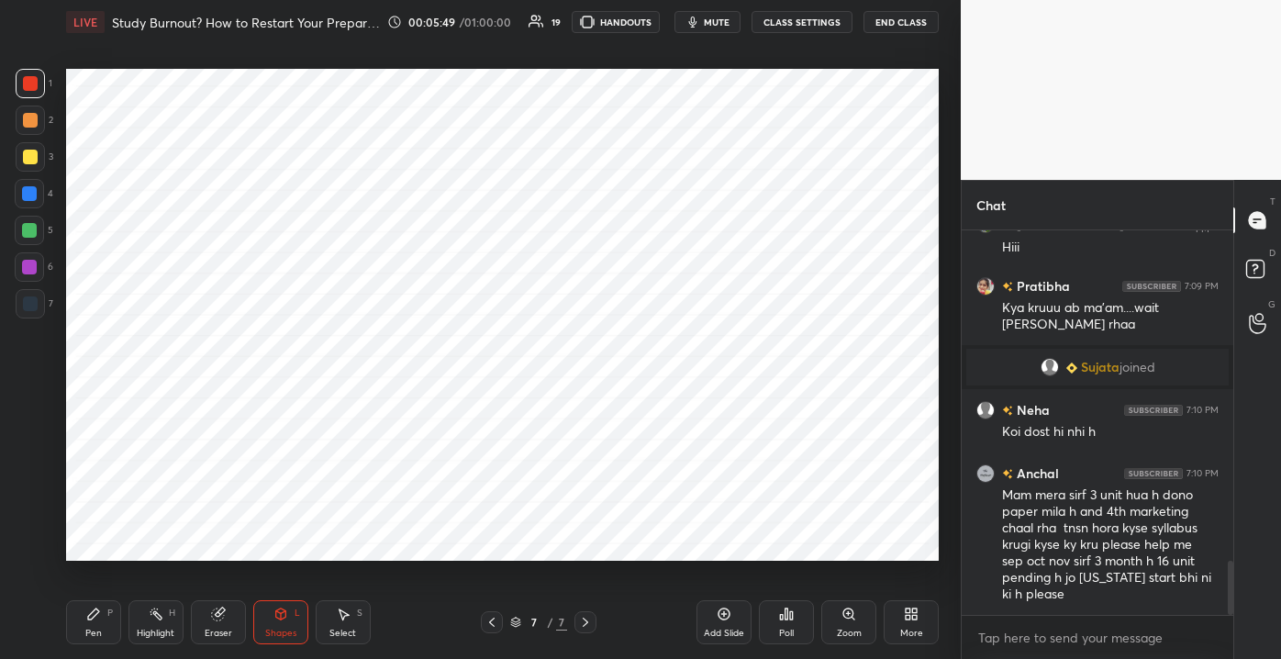
click at [106, 613] on div "Pen P" at bounding box center [93, 622] width 55 height 44
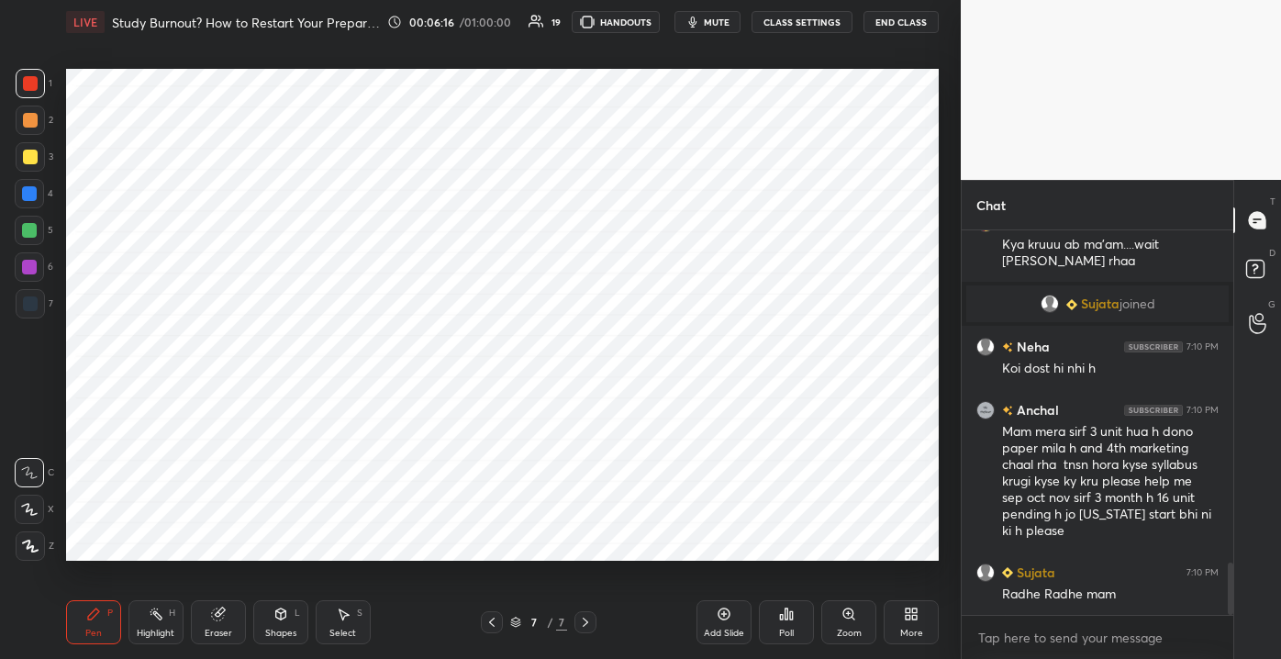
scroll to position [2505, 0]
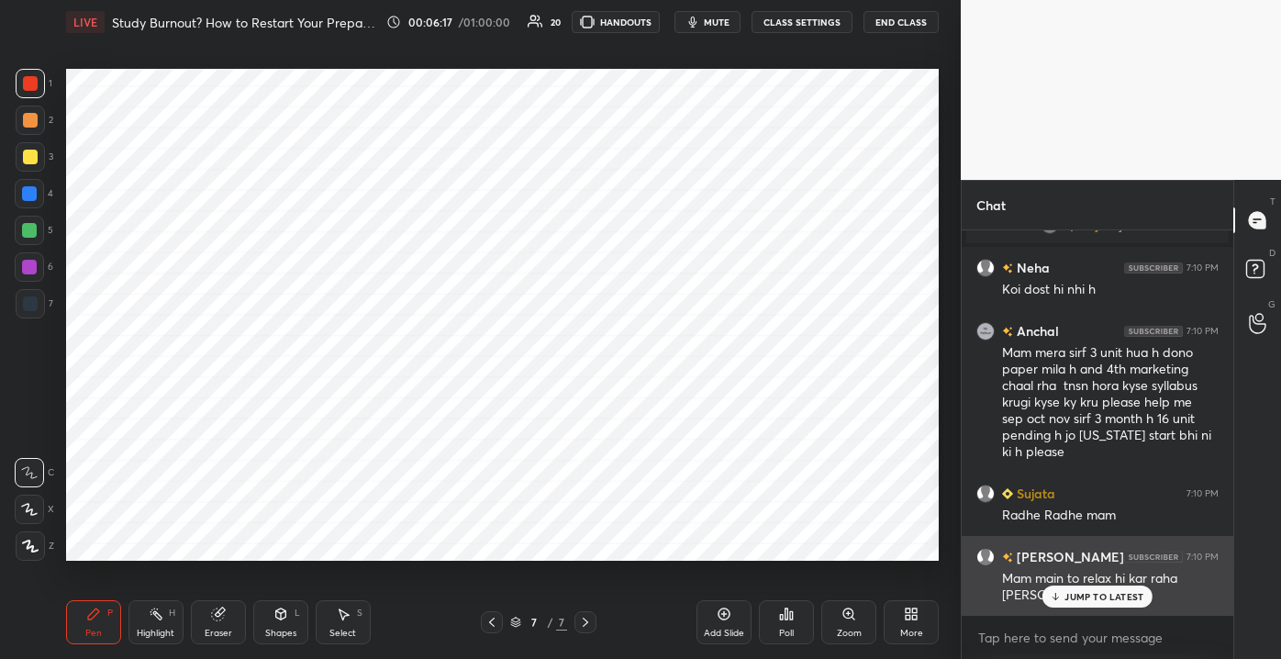
click at [1102, 597] on p "JUMP TO LATEST" at bounding box center [1103, 596] width 79 height 11
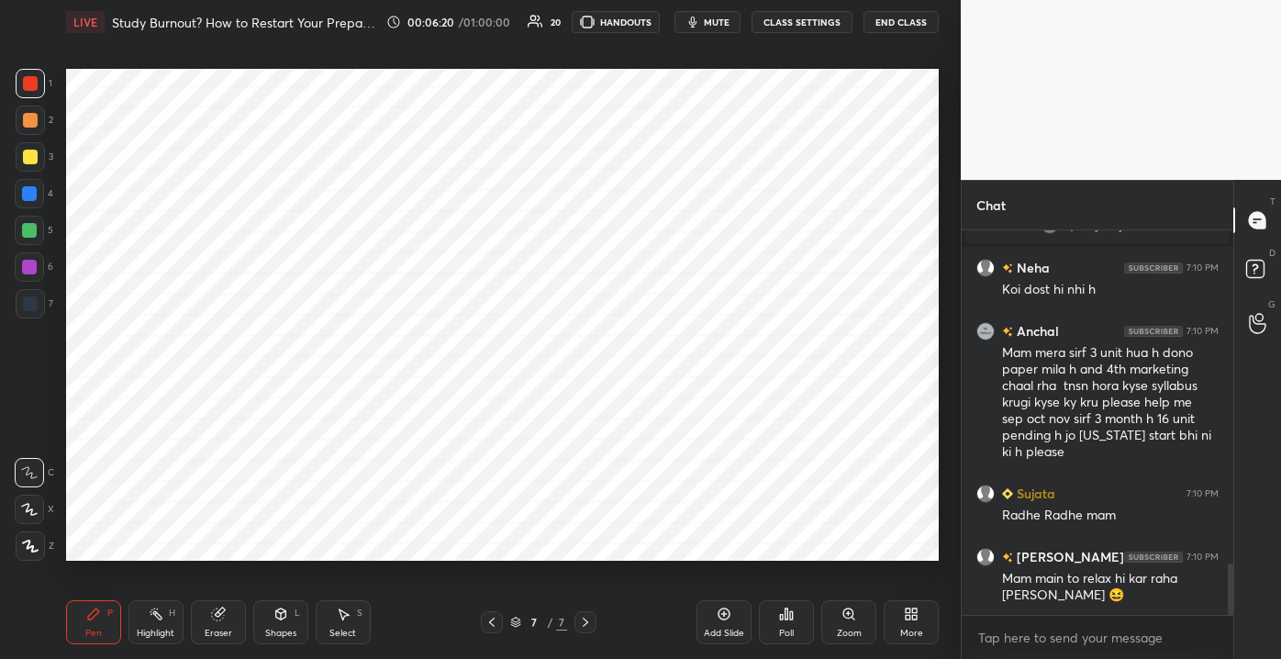
scroll to position [2549, 0]
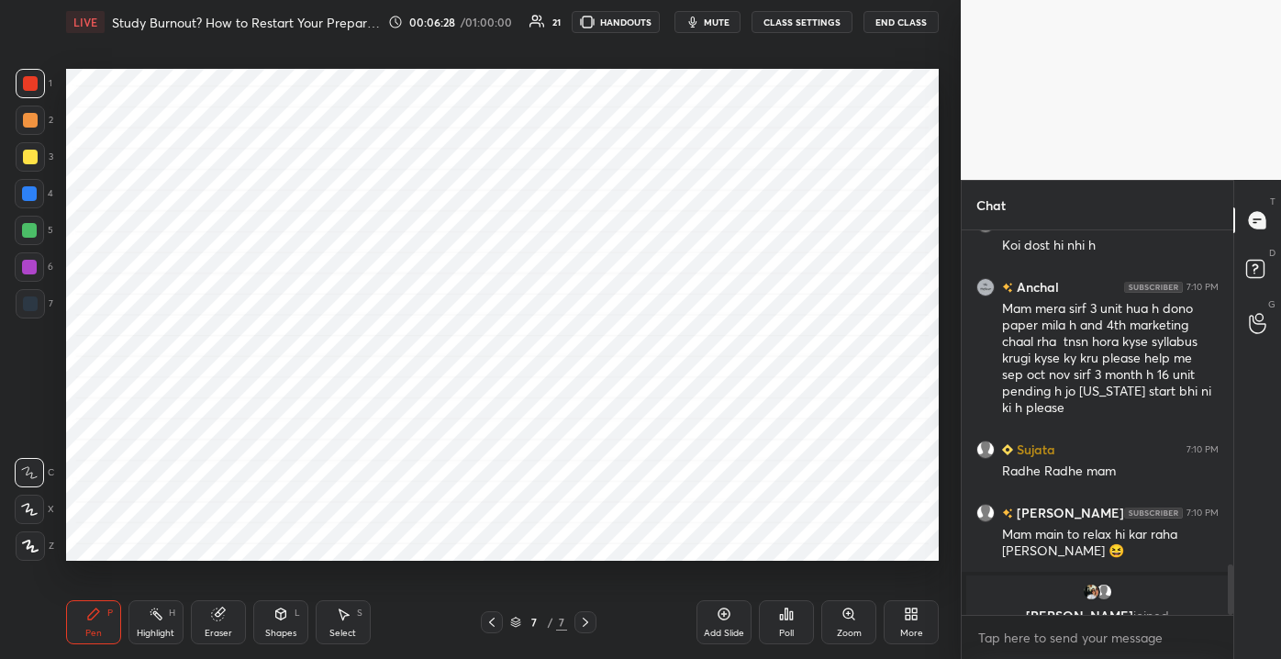
drag, startPoint x: 1227, startPoint y: 588, endPoint x: 1227, endPoint y: 603, distance: 14.7
click at [1227, 603] on div at bounding box center [1230, 589] width 6 height 50
drag, startPoint x: 1227, startPoint y: 605, endPoint x: 1220, endPoint y: 595, distance: 12.5
click at [1227, 611] on div at bounding box center [1230, 589] width 6 height 50
drag, startPoint x: 1228, startPoint y: 586, endPoint x: 1234, endPoint y: 605, distance: 20.0
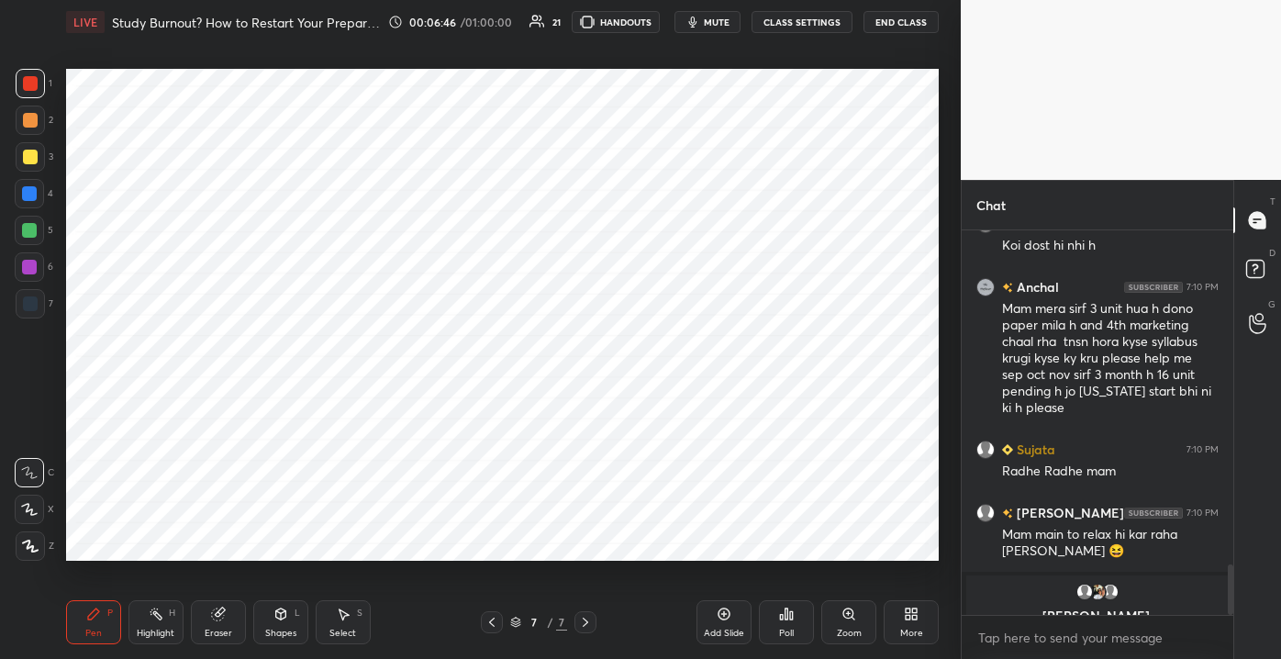
click at [1231, 614] on div at bounding box center [1230, 589] width 6 height 50
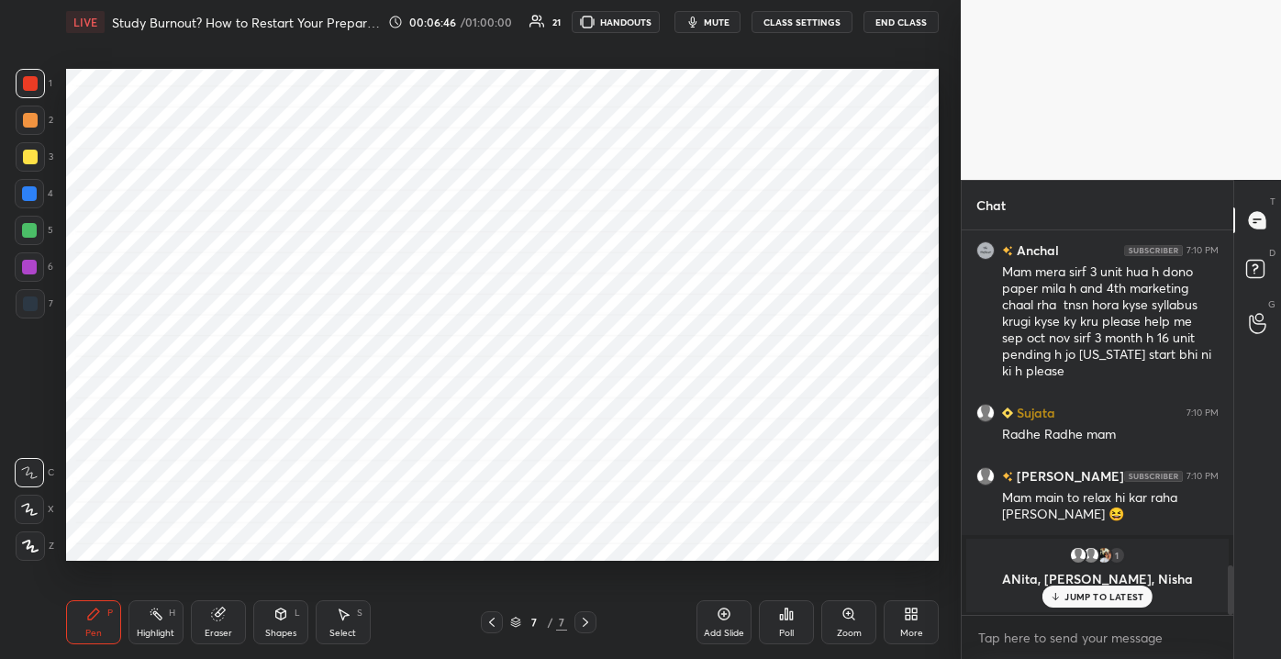
click at [1233, 622] on div "T Messages (T) D Doubts (D) G Raise Hand (G)" at bounding box center [1257, 419] width 48 height 479
click at [1101, 598] on p "JUMP TO LATEST" at bounding box center [1103, 596] width 79 height 11
click at [715, 629] on div "Add Slide" at bounding box center [724, 632] width 40 height 9
click at [27, 304] on div at bounding box center [30, 303] width 15 height 15
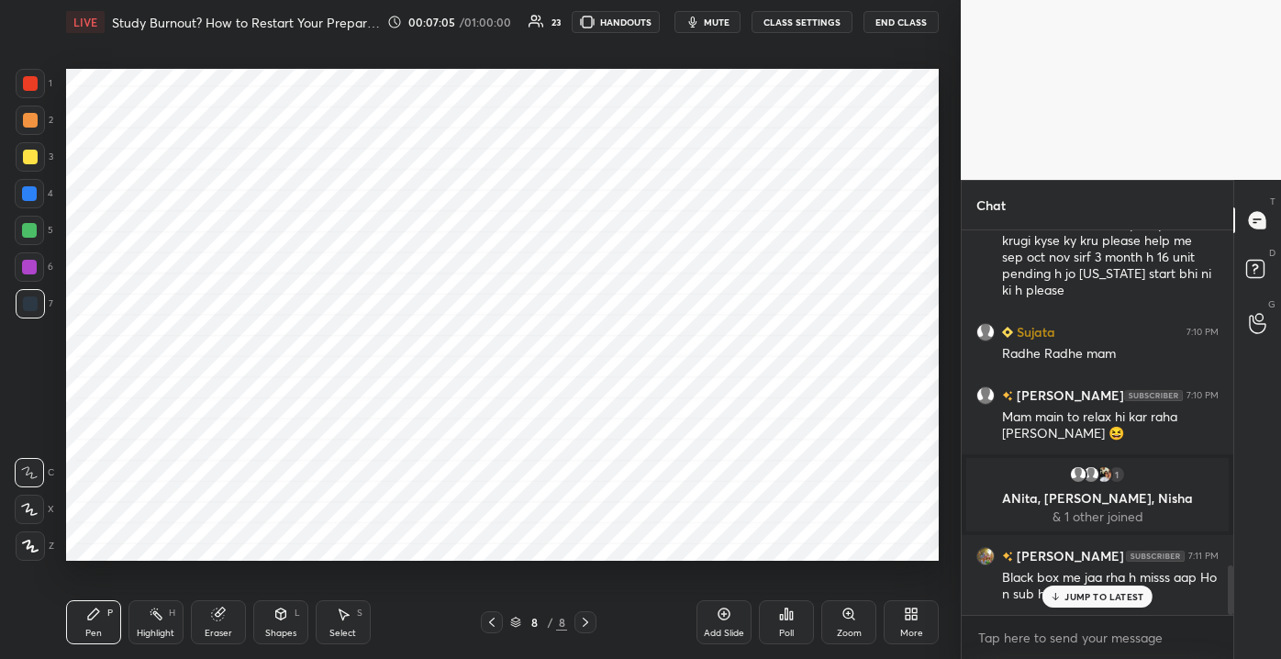
scroll to position [2571, 0]
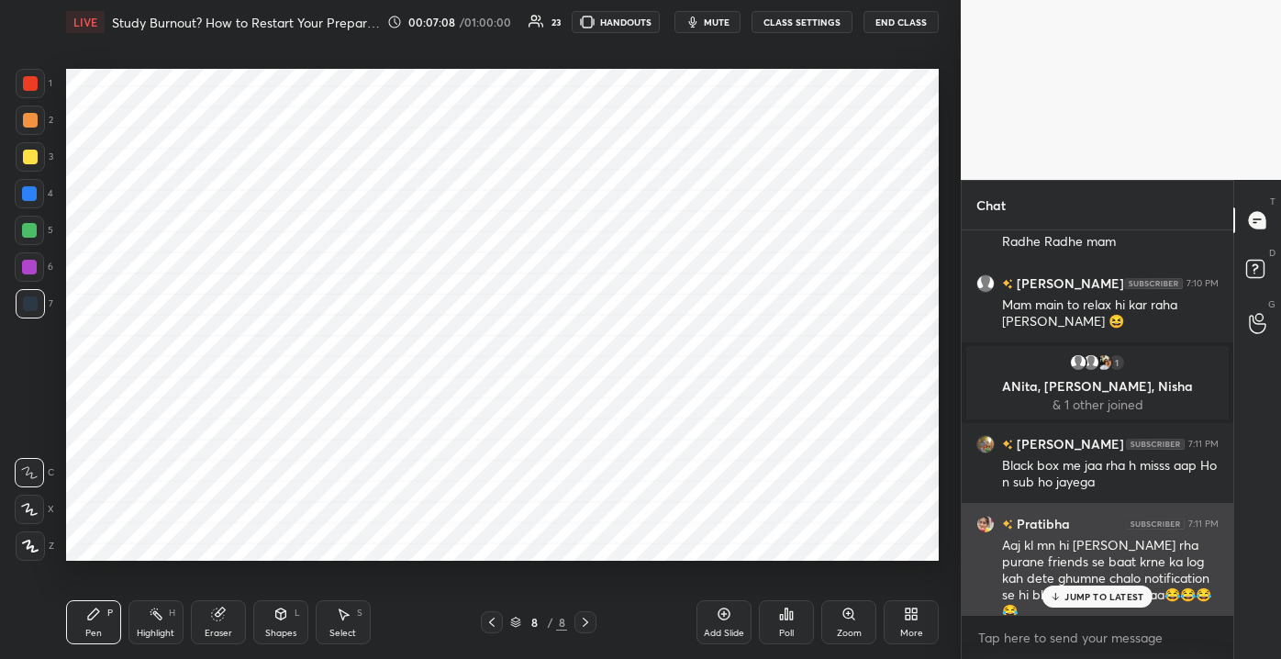
click at [1077, 597] on p "JUMP TO LATEST" at bounding box center [1103, 596] width 79 height 11
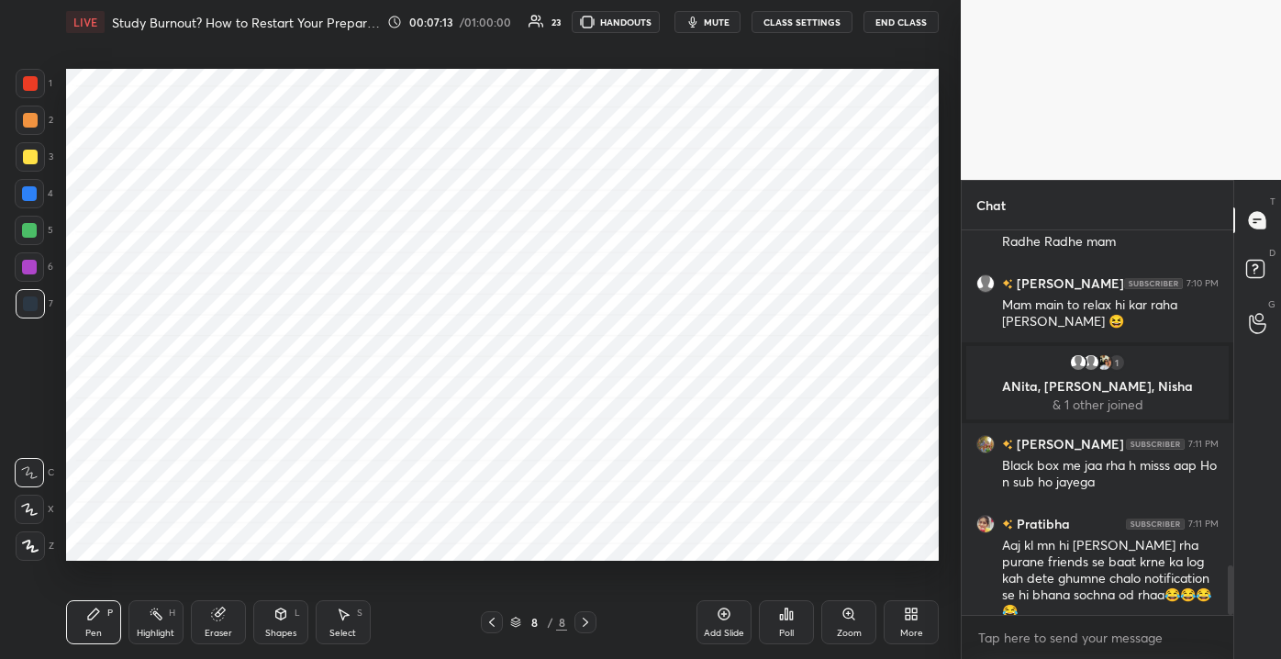
click at [728, 625] on div "Add Slide" at bounding box center [723, 622] width 55 height 44
click at [28, 89] on div at bounding box center [30, 83] width 15 height 15
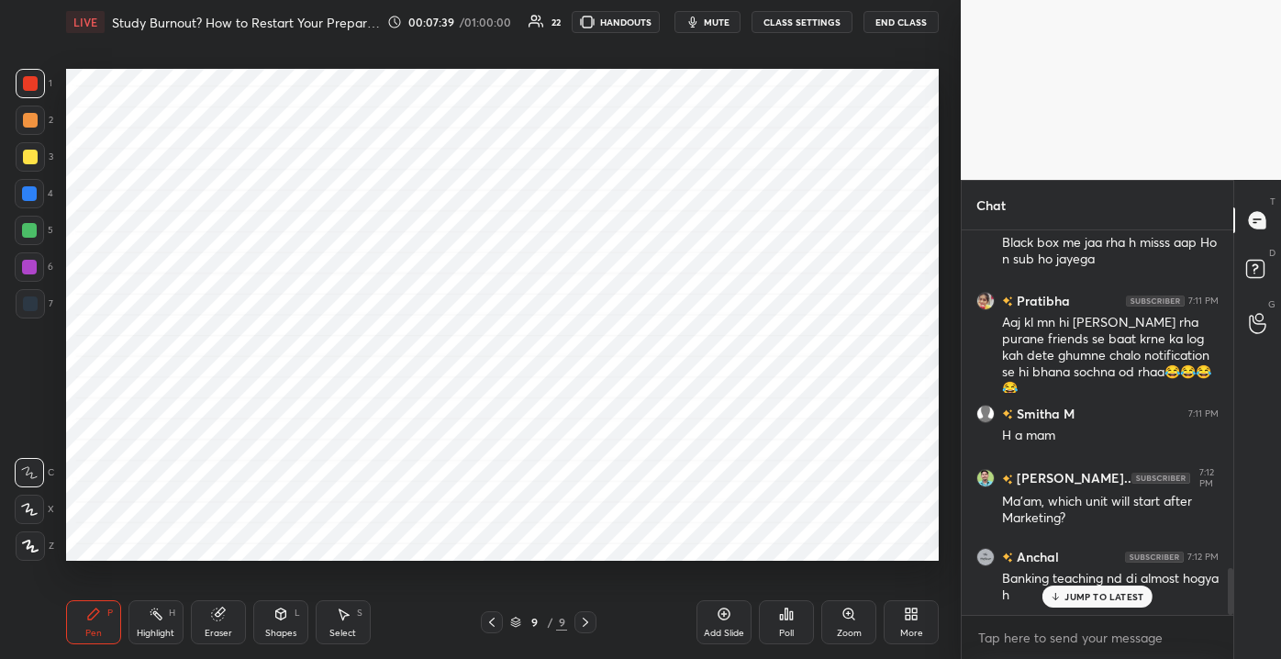
scroll to position [2857, 0]
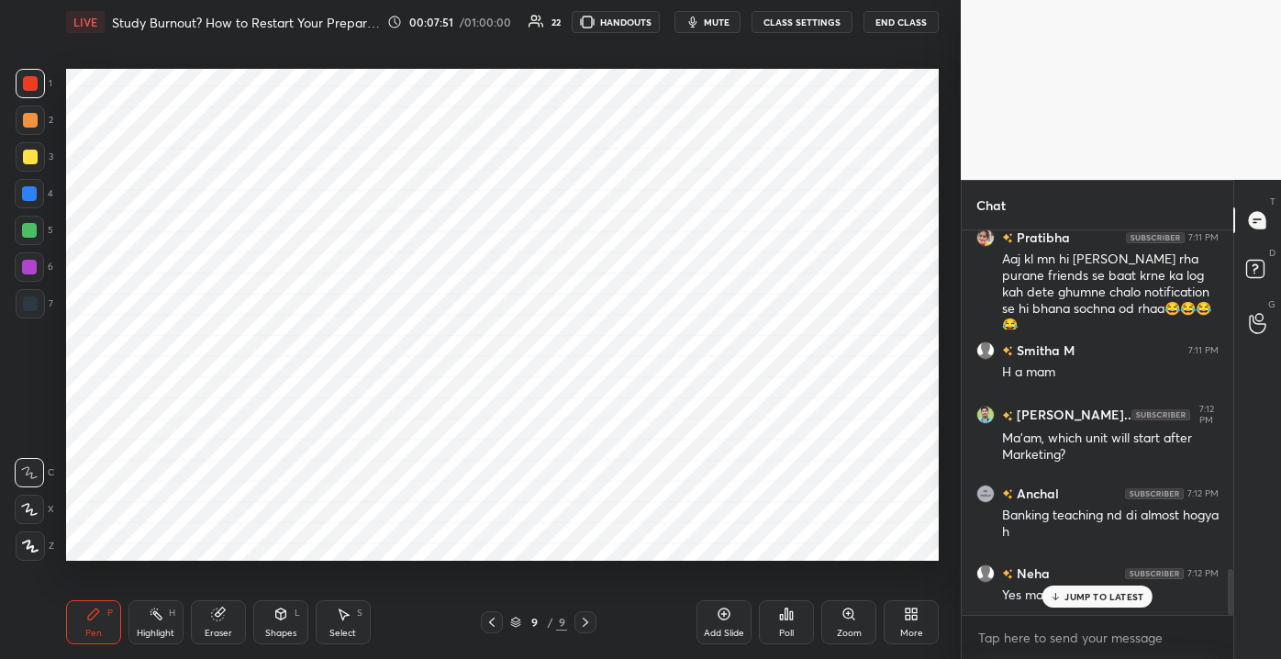
click at [1113, 587] on div "JUMP TO LATEST" at bounding box center [1097, 596] width 110 height 22
click at [215, 625] on div "Eraser" at bounding box center [218, 622] width 55 height 44
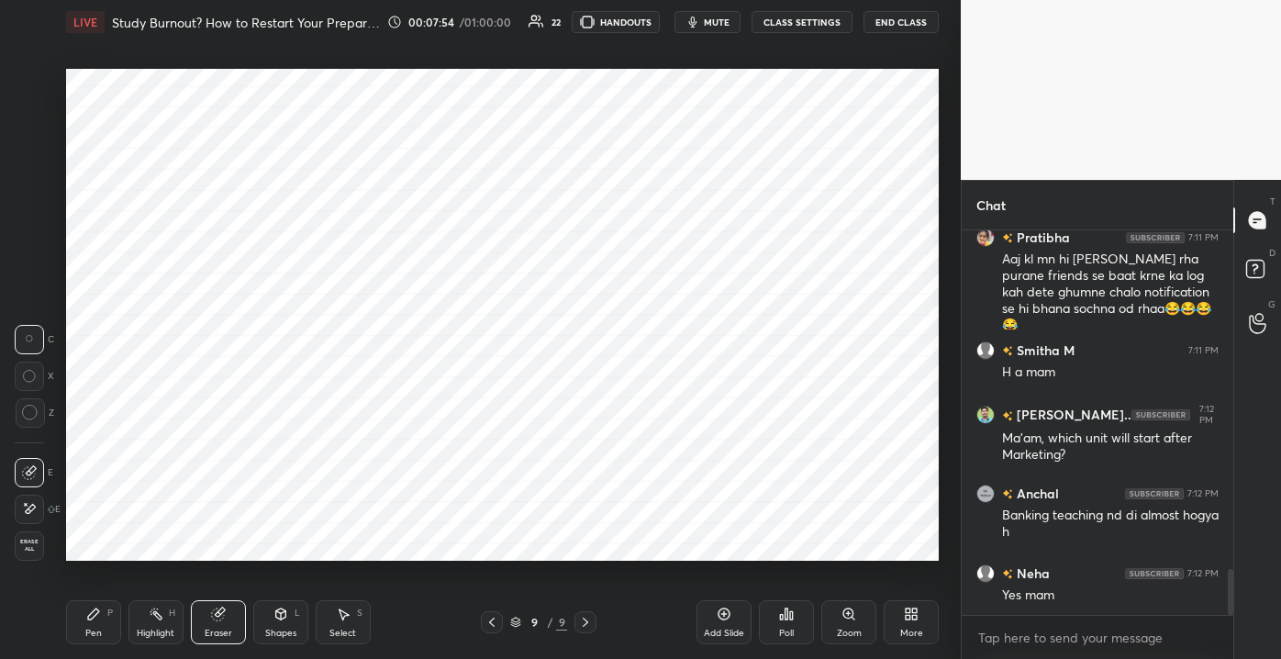
click at [39, 541] on span "Erase all" at bounding box center [30, 545] width 28 height 13
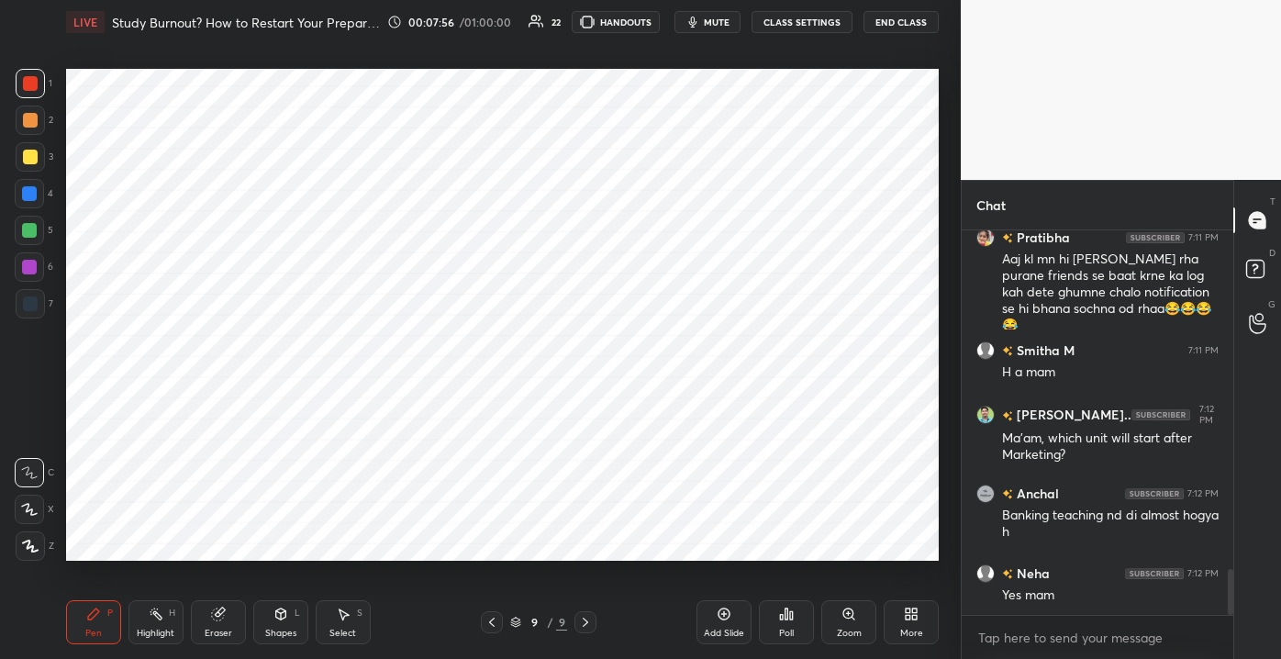
scroll to position [2921, 0]
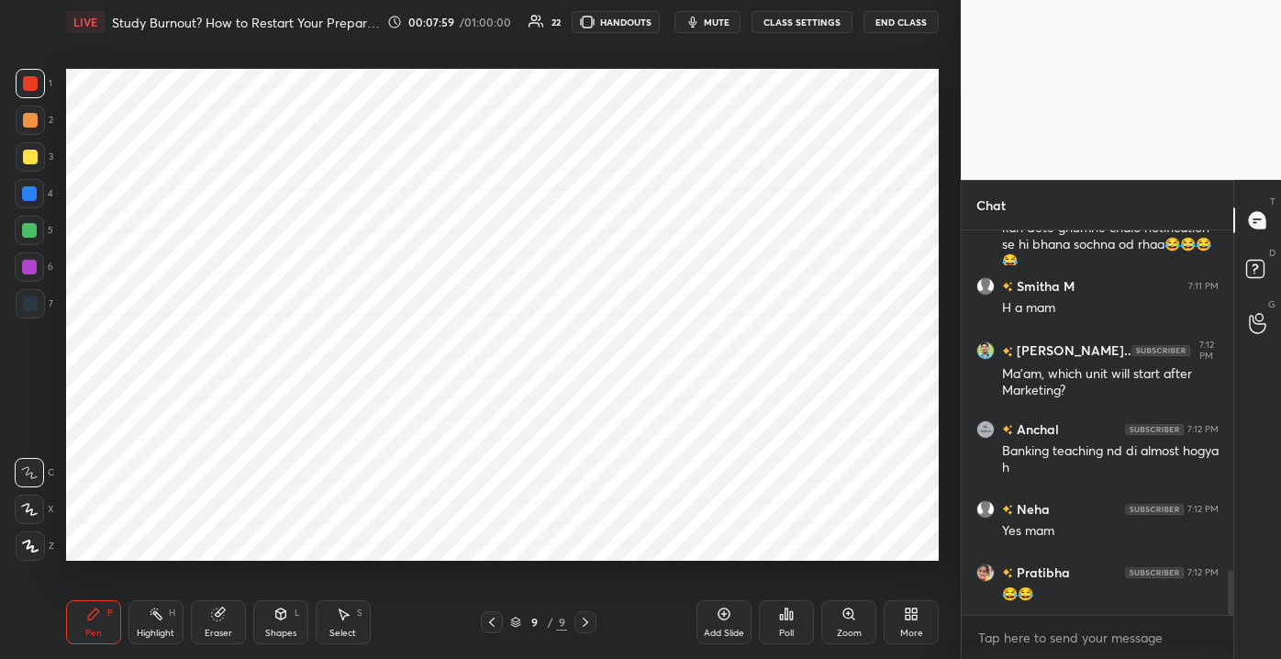
click at [275, 619] on icon at bounding box center [280, 613] width 15 height 15
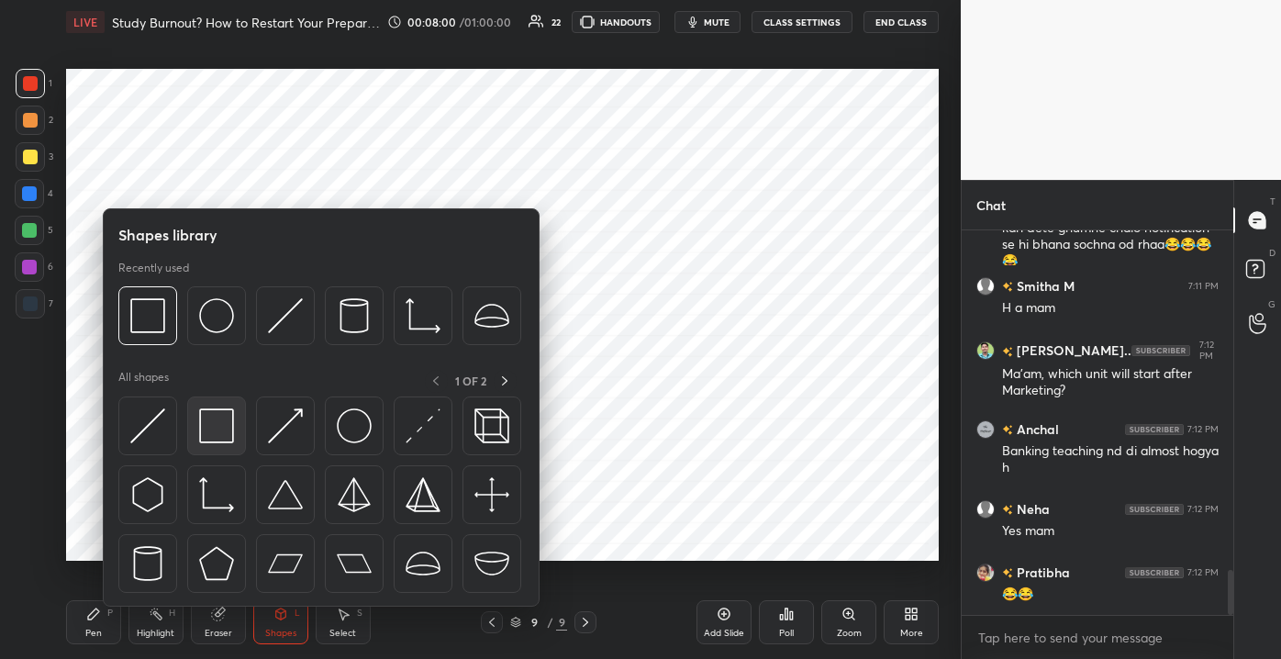
click at [222, 423] on img at bounding box center [216, 425] width 35 height 35
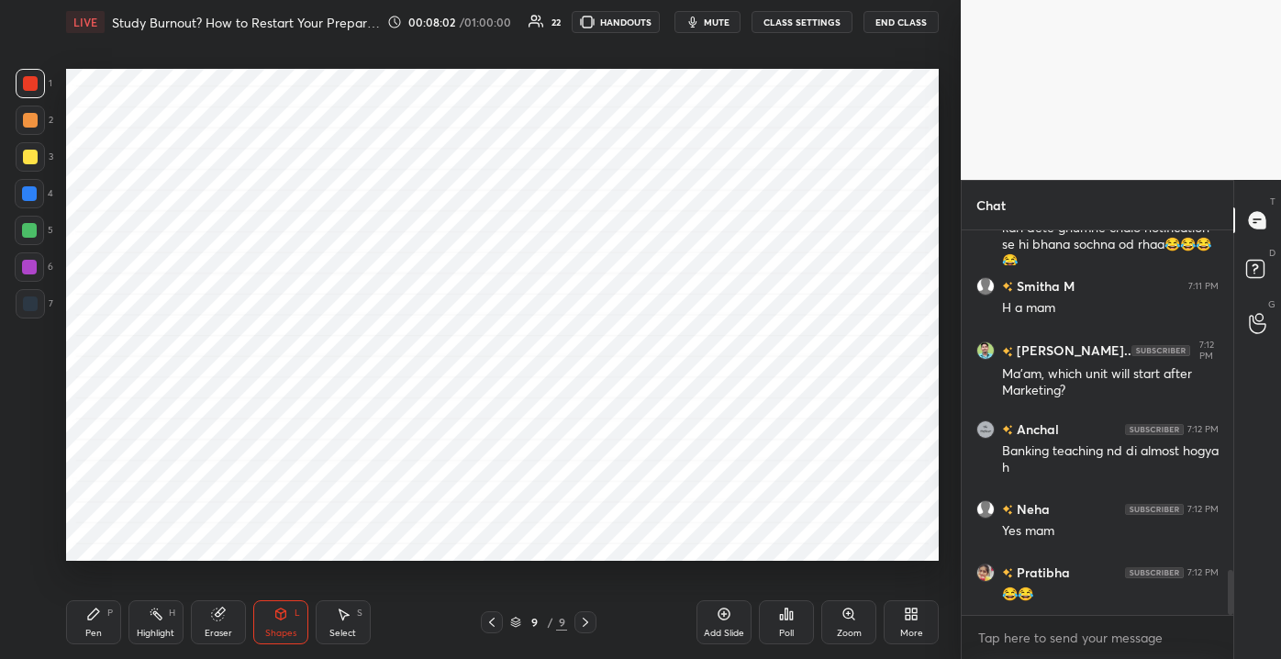
scroll to position [2965, 0]
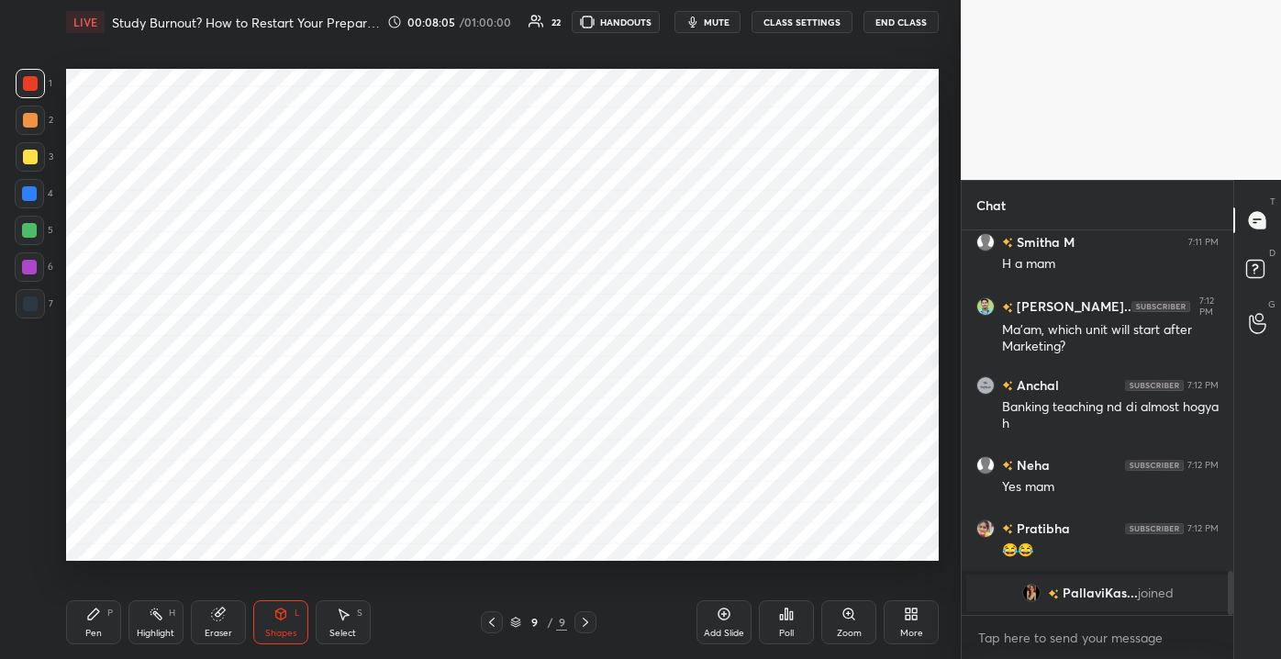
drag, startPoint x: 95, startPoint y: 626, endPoint x: 107, endPoint y: 625, distance: 12.0
click at [97, 626] on div "Pen P" at bounding box center [93, 622] width 55 height 44
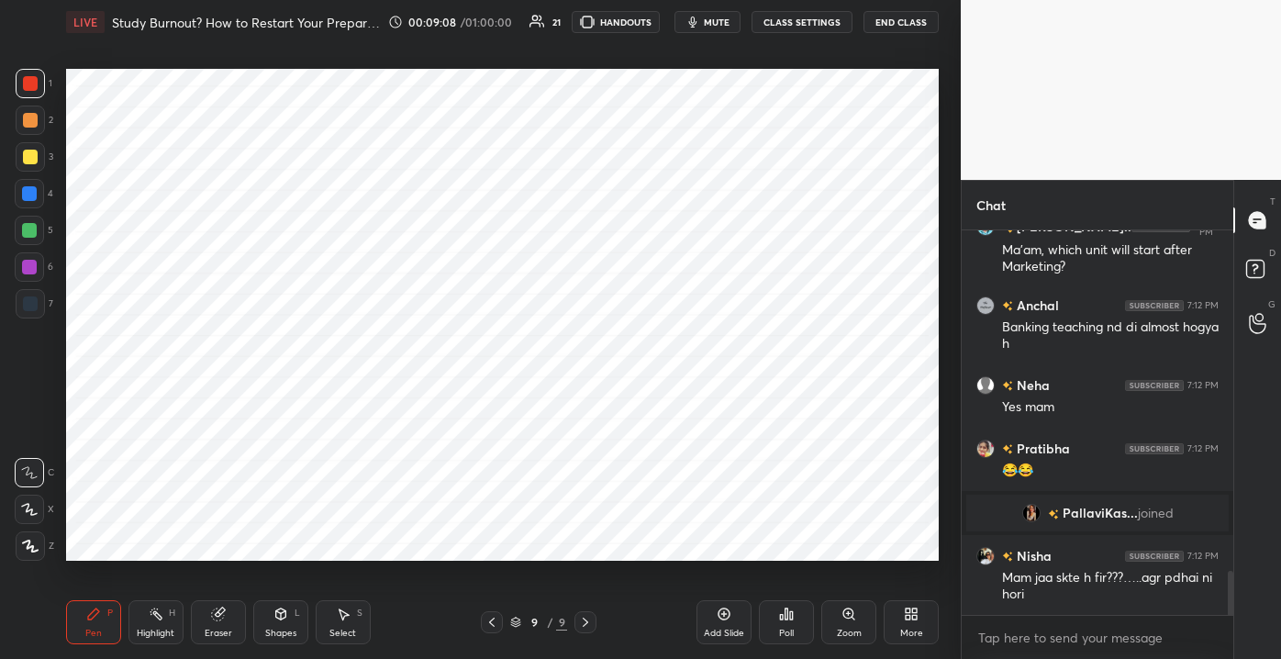
scroll to position [3020, 0]
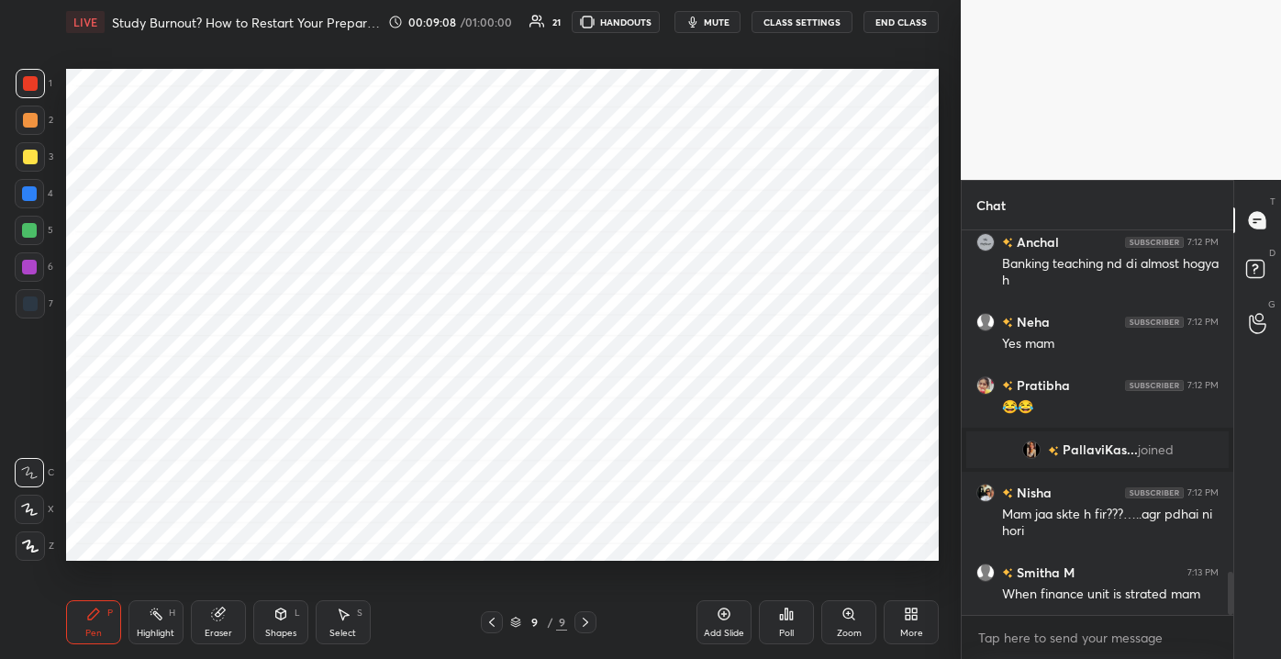
click at [1239, 606] on div "T Messages (T) D Doubts (D) G Raise Hand (G)" at bounding box center [1257, 419] width 48 height 479
drag, startPoint x: 1228, startPoint y: 593, endPoint x: 1224, endPoint y: 615, distance: 22.5
click at [1223, 622] on div "[PERSON_NAME].. 7:12 PM Ma'am, which unit will start after Marketing? [PERSON_N…" at bounding box center [1097, 444] width 272 height 428
click at [723, 633] on div "Add Slide" at bounding box center [724, 632] width 40 height 9
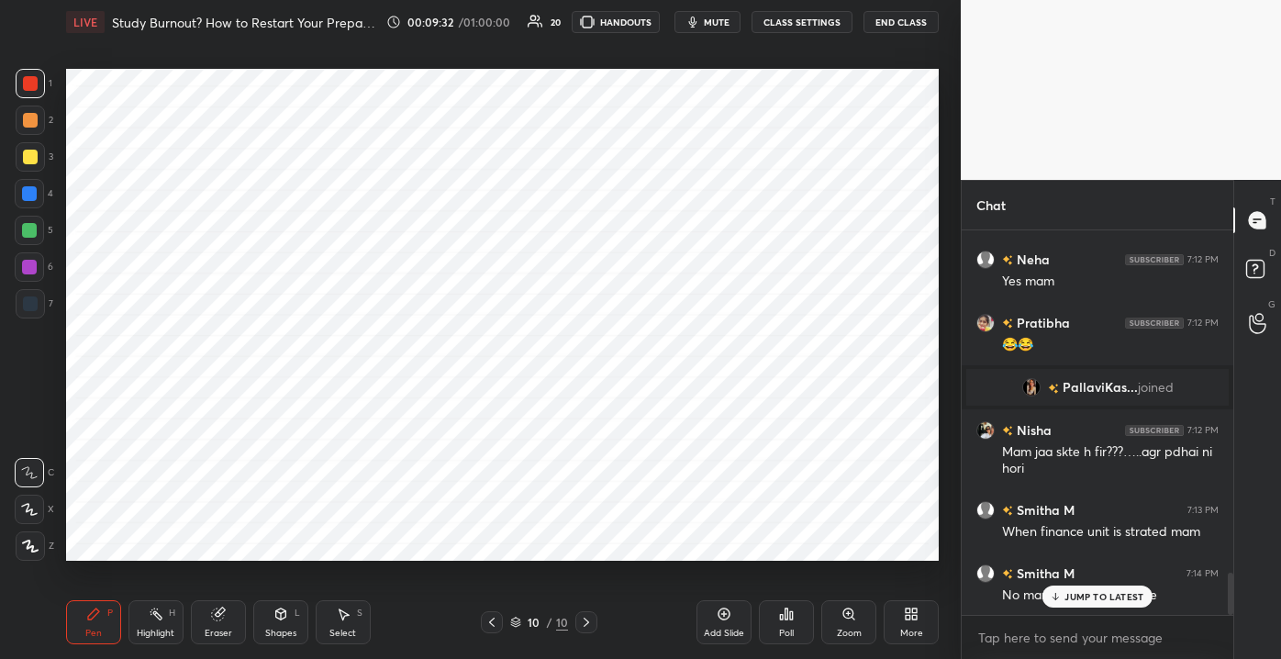
drag, startPoint x: 29, startPoint y: 124, endPoint x: 44, endPoint y: 129, distance: 15.7
click at [30, 123] on div at bounding box center [30, 120] width 15 height 15
click at [1255, 265] on icon at bounding box center [1257, 263] width 6 height 7
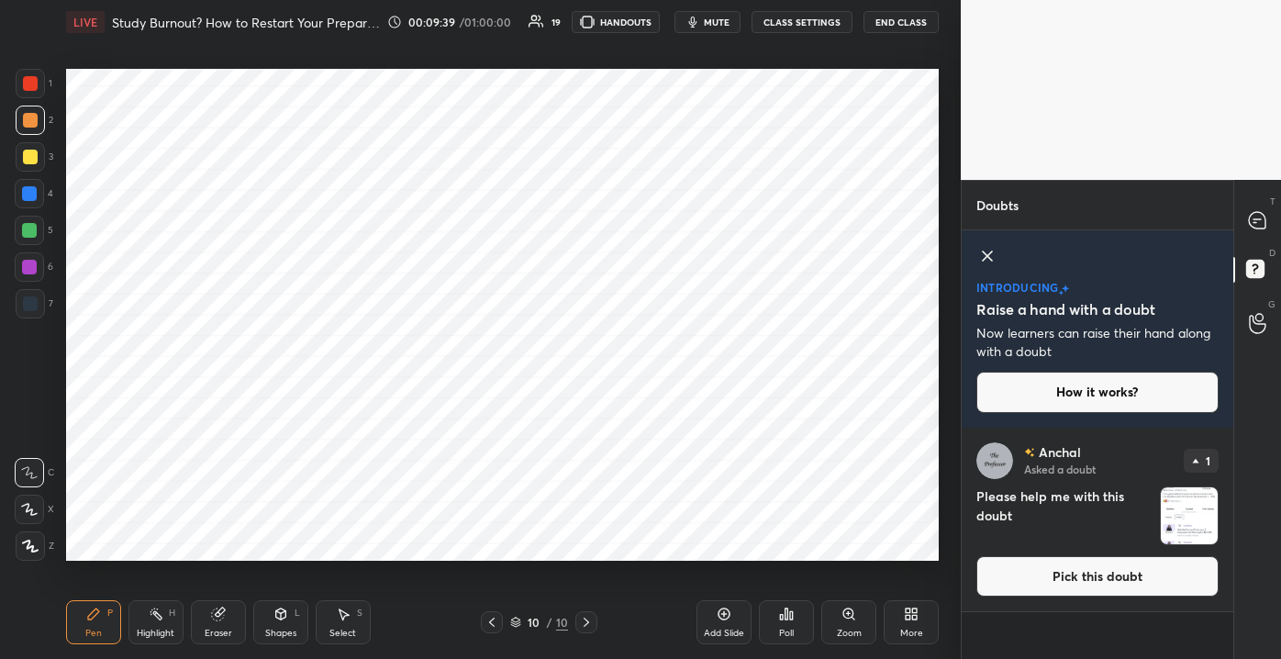
click at [1014, 578] on button "Pick this doubt" at bounding box center [1097, 576] width 242 height 40
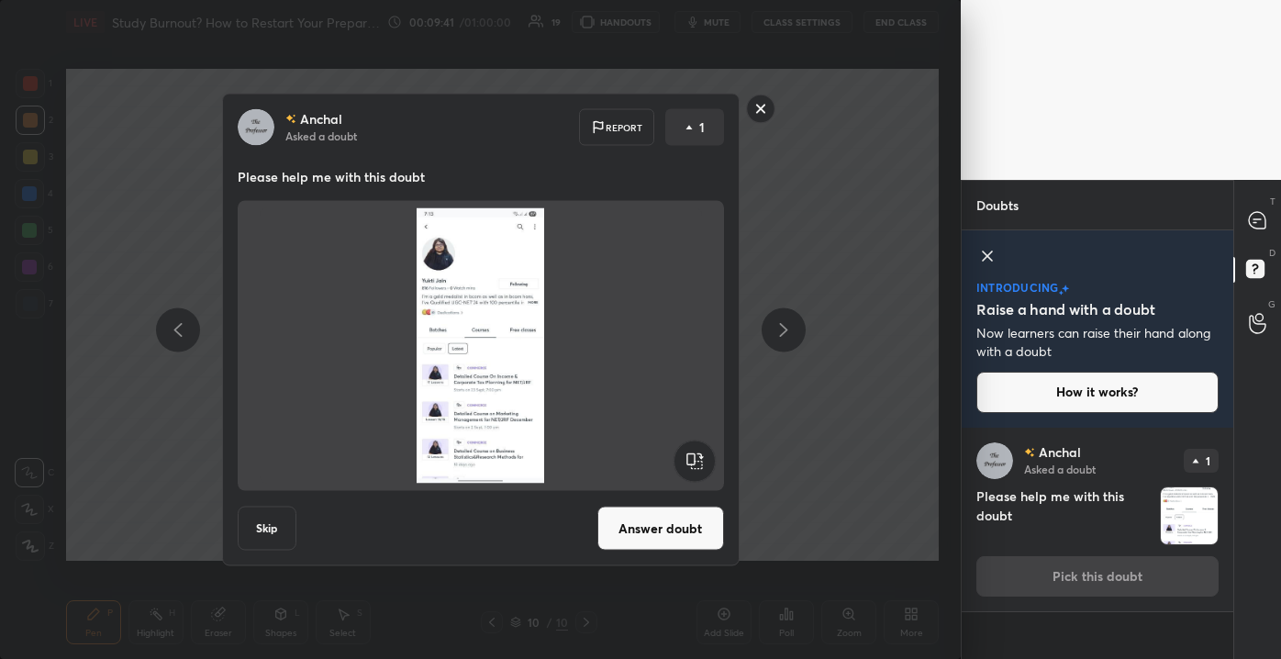
click at [650, 510] on button "Answer doubt" at bounding box center [660, 528] width 127 height 44
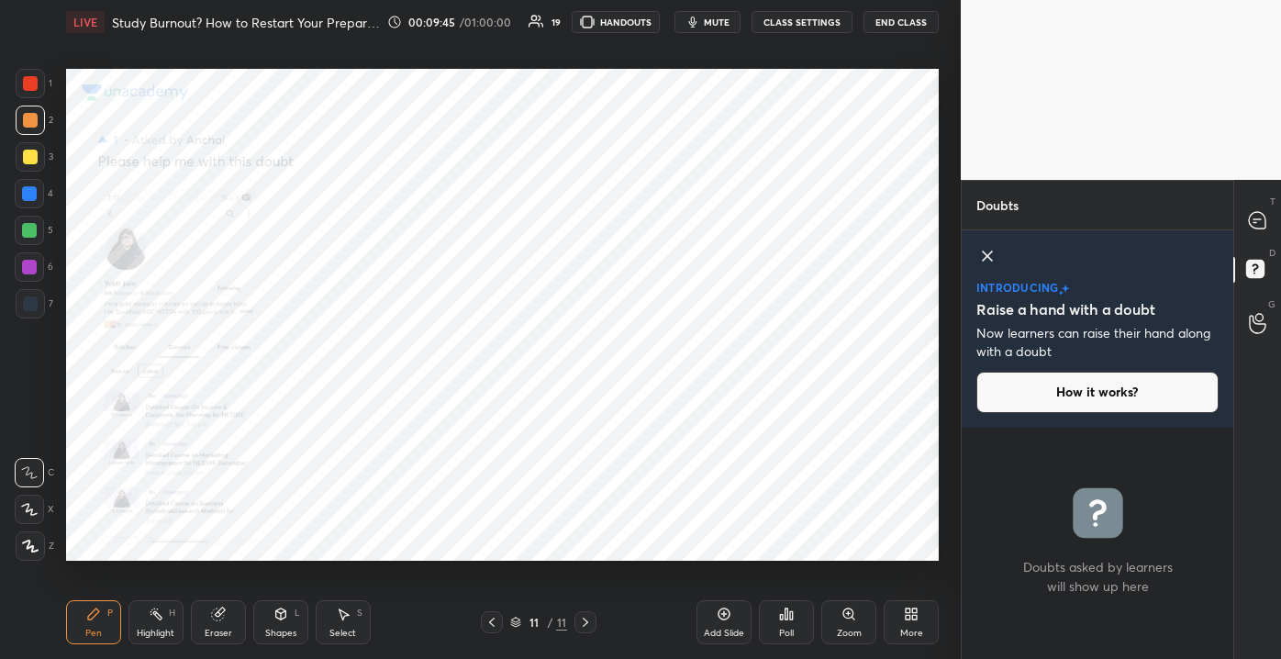
click at [841, 626] on div "Zoom" at bounding box center [848, 622] width 55 height 44
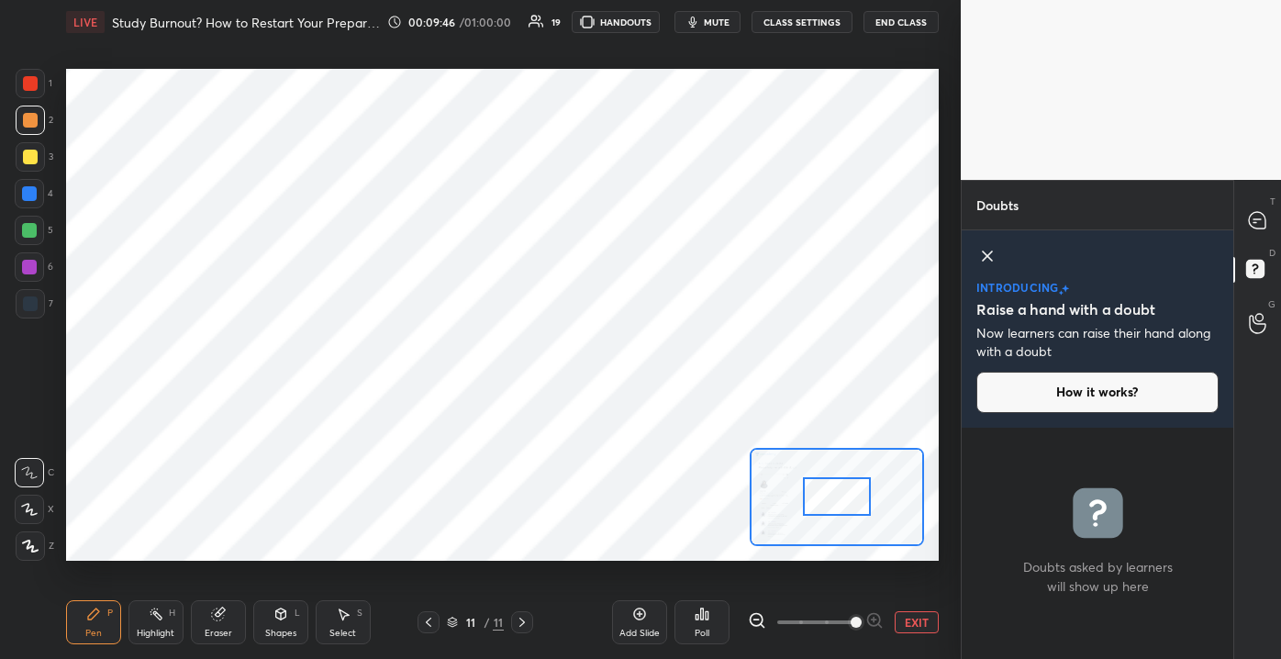
drag, startPoint x: 796, startPoint y: 623, endPoint x: 847, endPoint y: 619, distance: 50.6
click at [850, 623] on span at bounding box center [855, 621] width 11 height 11
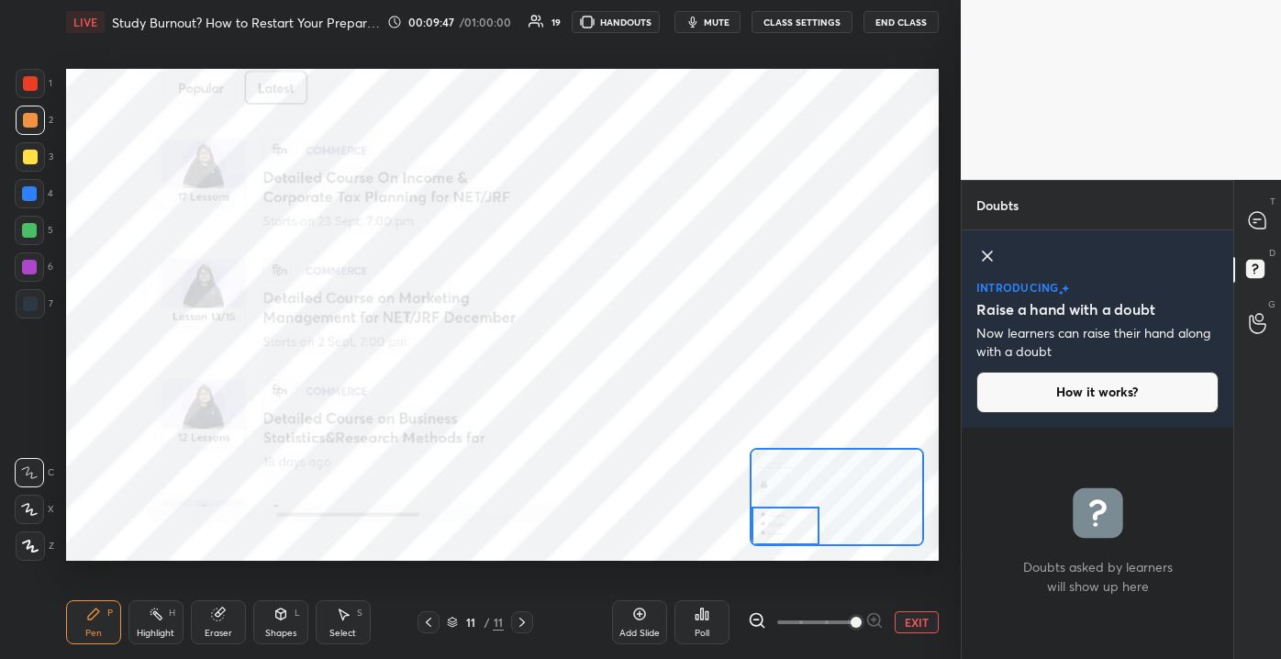
click at [738, 525] on div "Setting up your live class Poll for secs No correct answer Start poll" at bounding box center [502, 314] width 872 height 491
click at [1253, 225] on icon at bounding box center [1257, 220] width 17 height 17
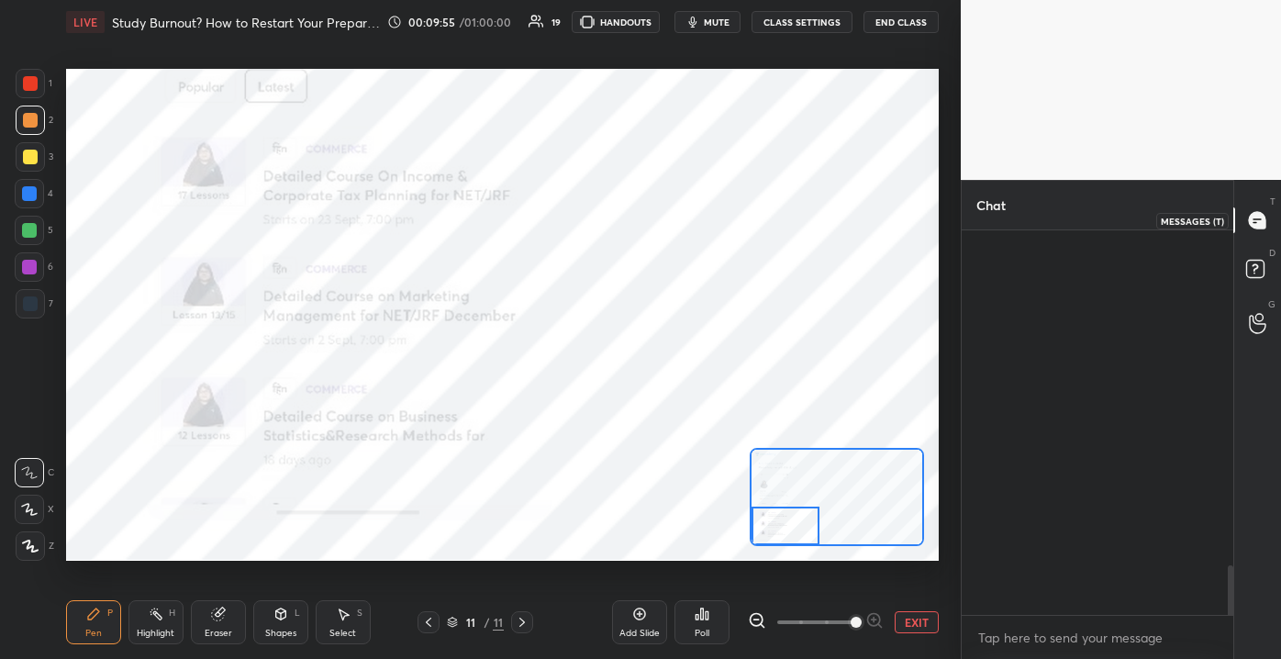
scroll to position [379, 266]
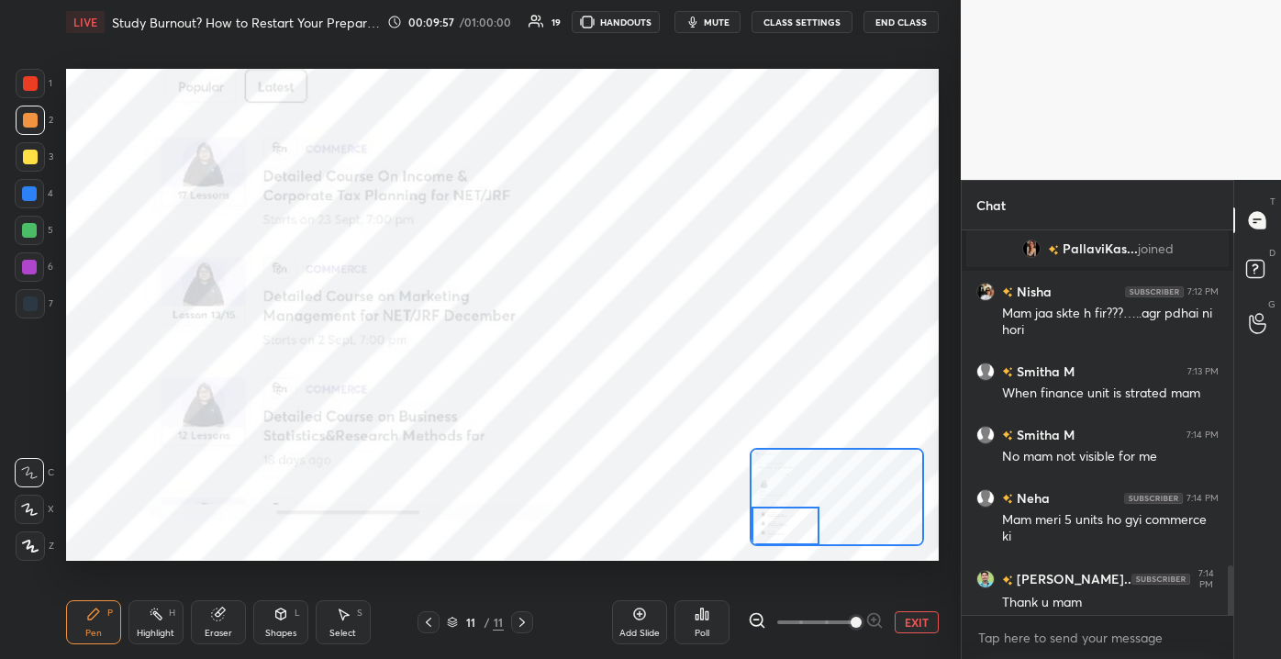
click at [906, 622] on button "EXIT" at bounding box center [916, 622] width 44 height 22
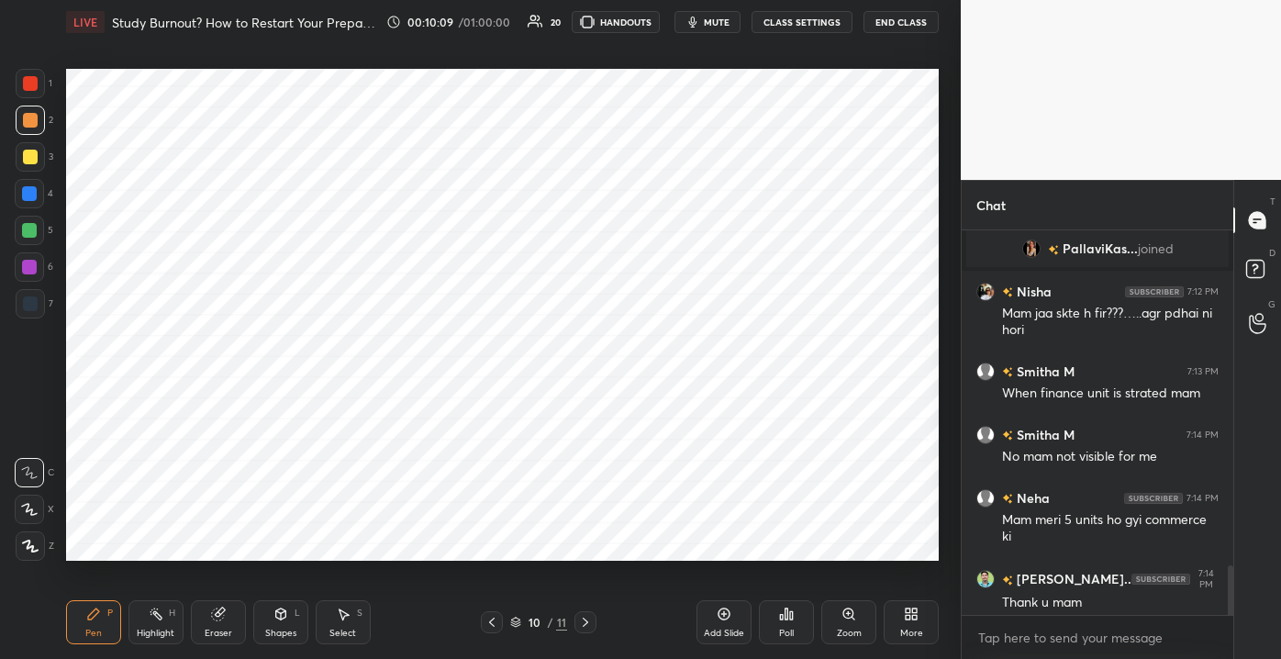
scroll to position [3686, 0]
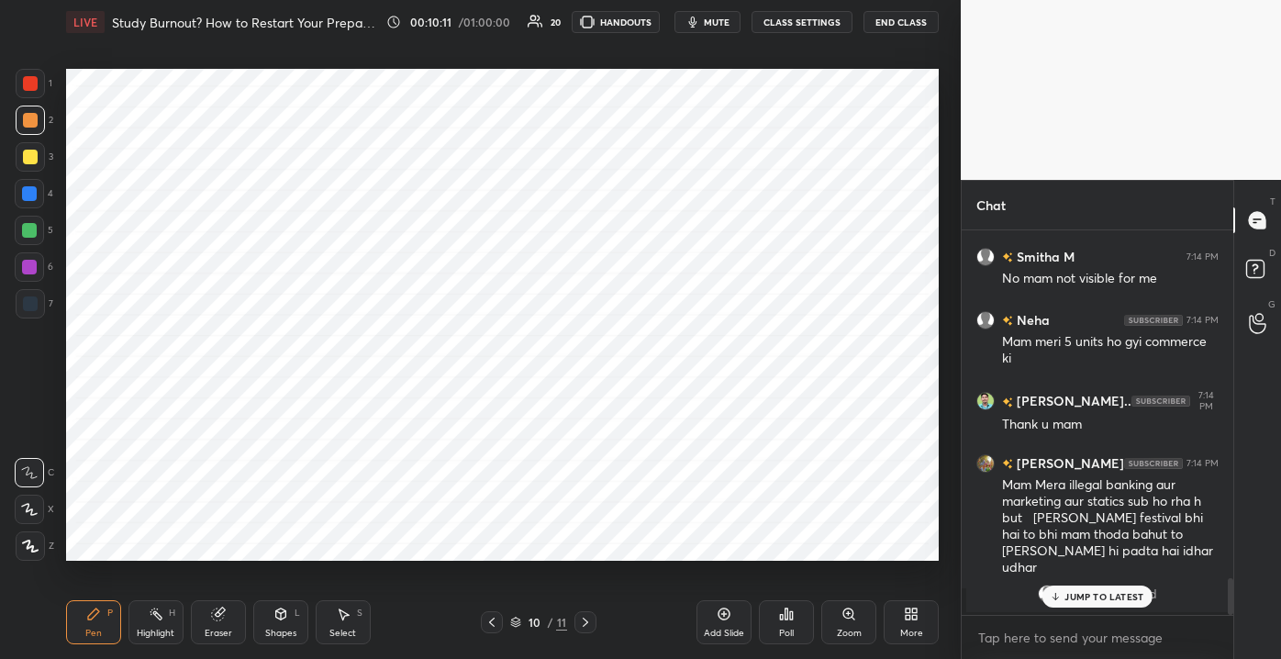
click at [1101, 592] on p "JUMP TO LATEST" at bounding box center [1103, 596] width 79 height 11
click at [41, 83] on div at bounding box center [30, 83] width 29 height 29
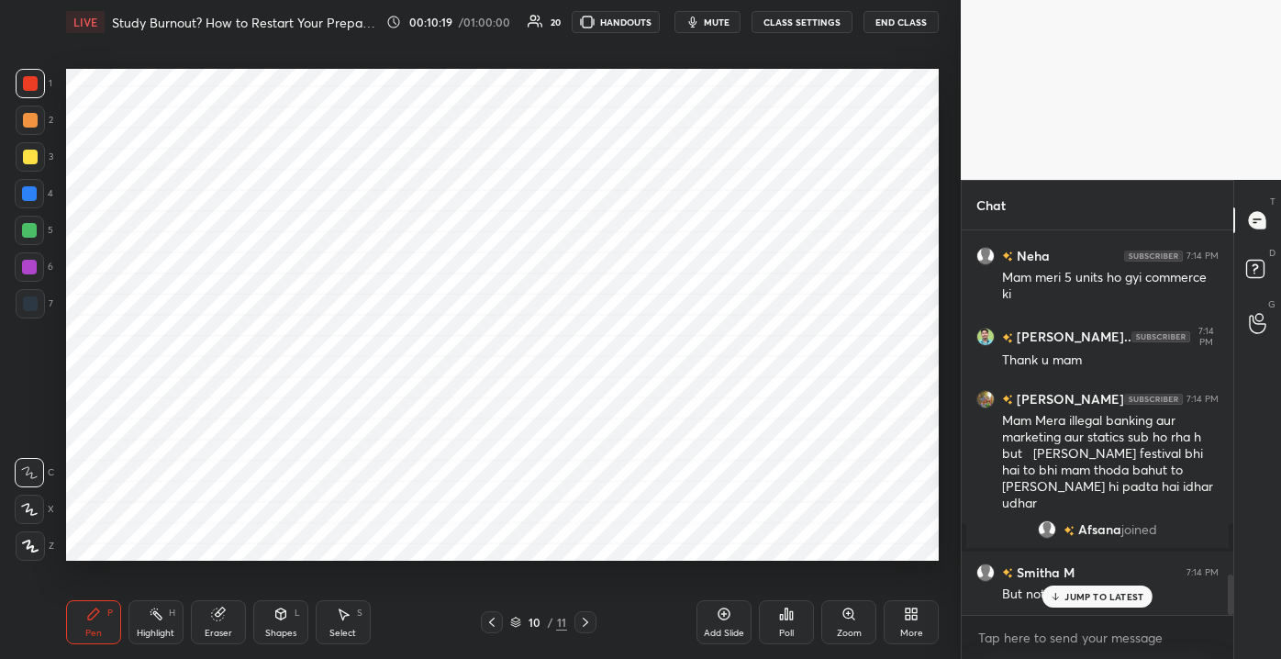
scroll to position [3241, 0]
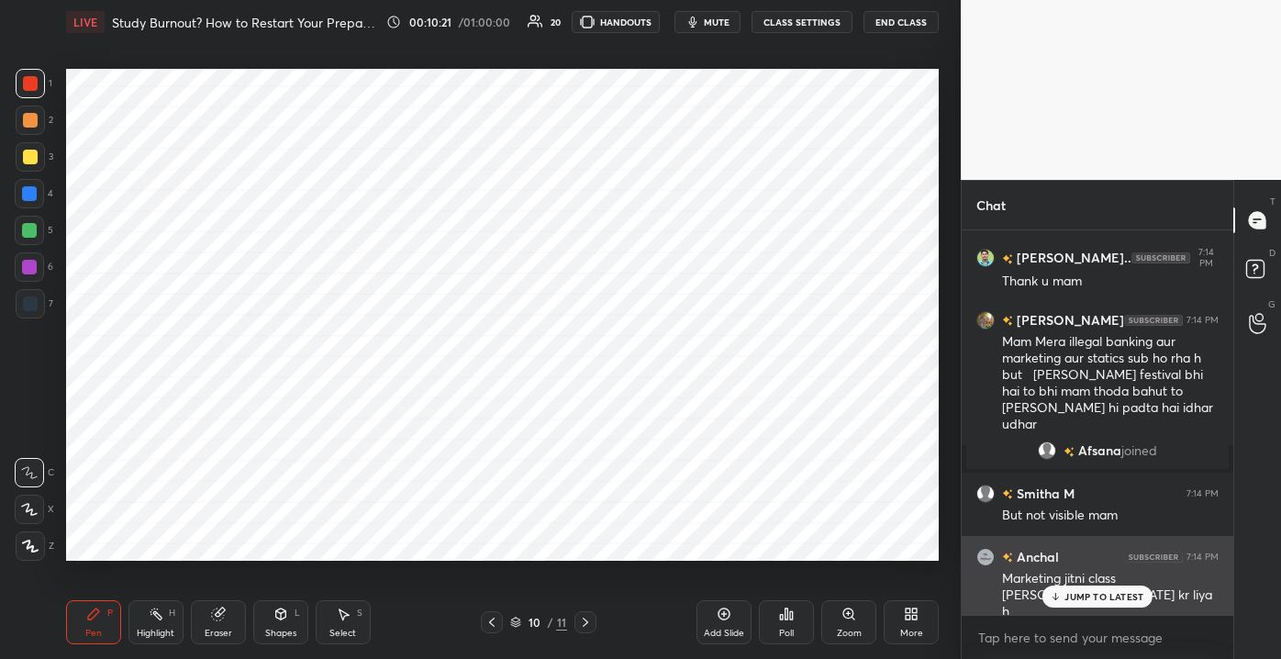
click at [1098, 591] on p "JUMP TO LATEST" at bounding box center [1103, 596] width 79 height 11
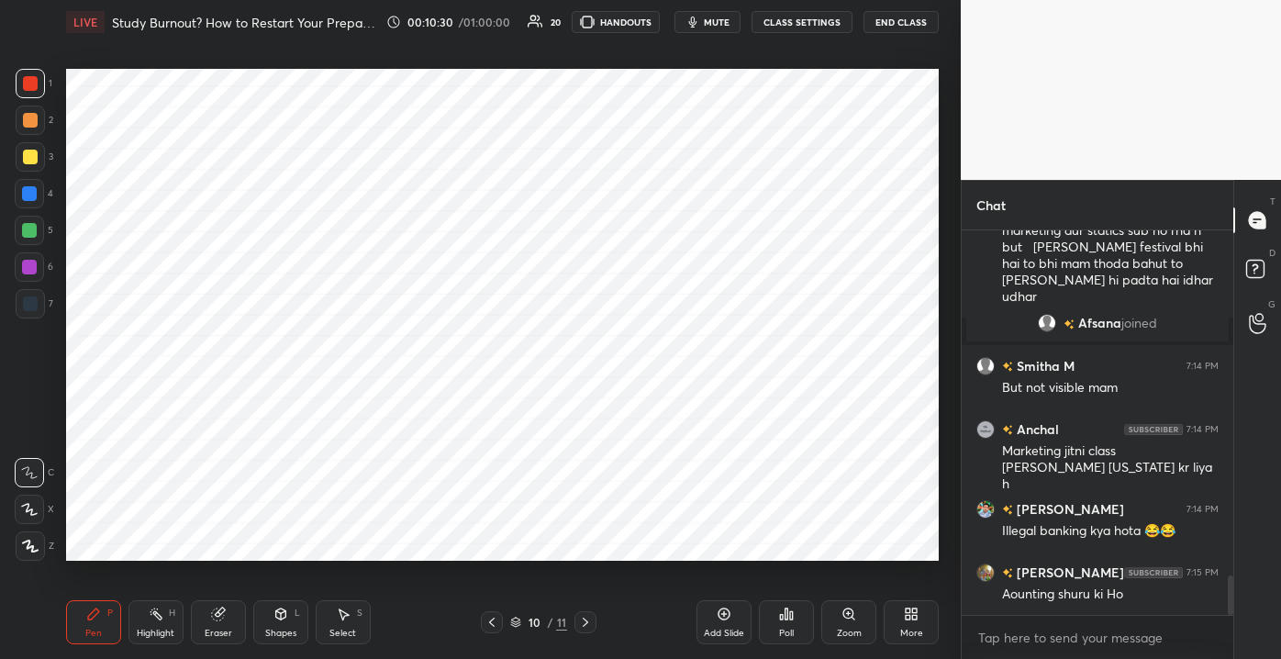
scroll to position [3432, 0]
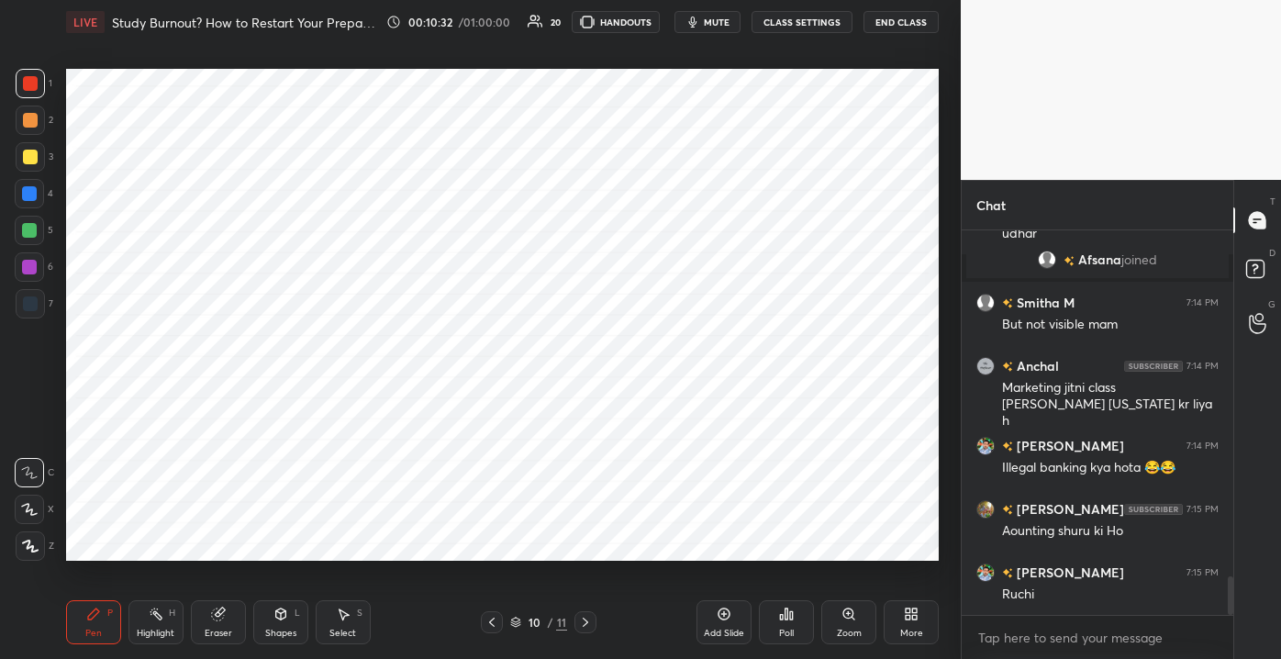
click at [1233, 600] on div "T Messages (T) D Doubts (D) G Raise Hand (G)" at bounding box center [1257, 419] width 48 height 479
click at [1233, 599] on div "T Messages (T) D Doubts (D) G Raise Hand (G)" at bounding box center [1257, 419] width 48 height 479
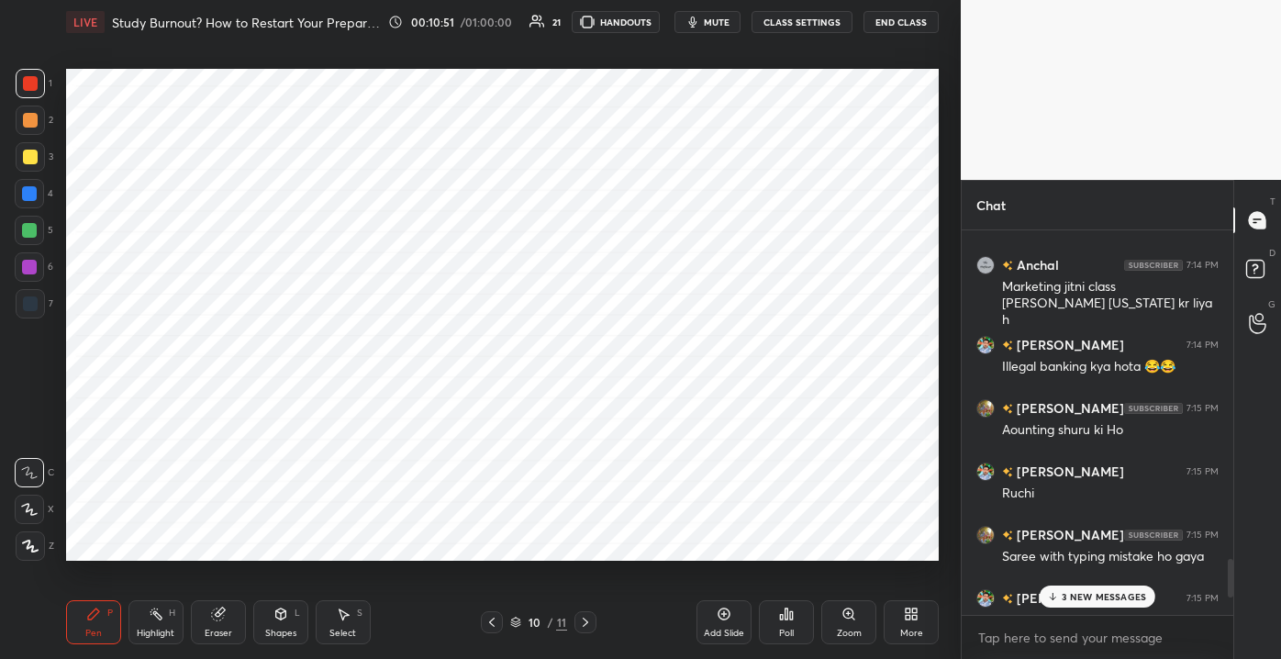
scroll to position [3622, 0]
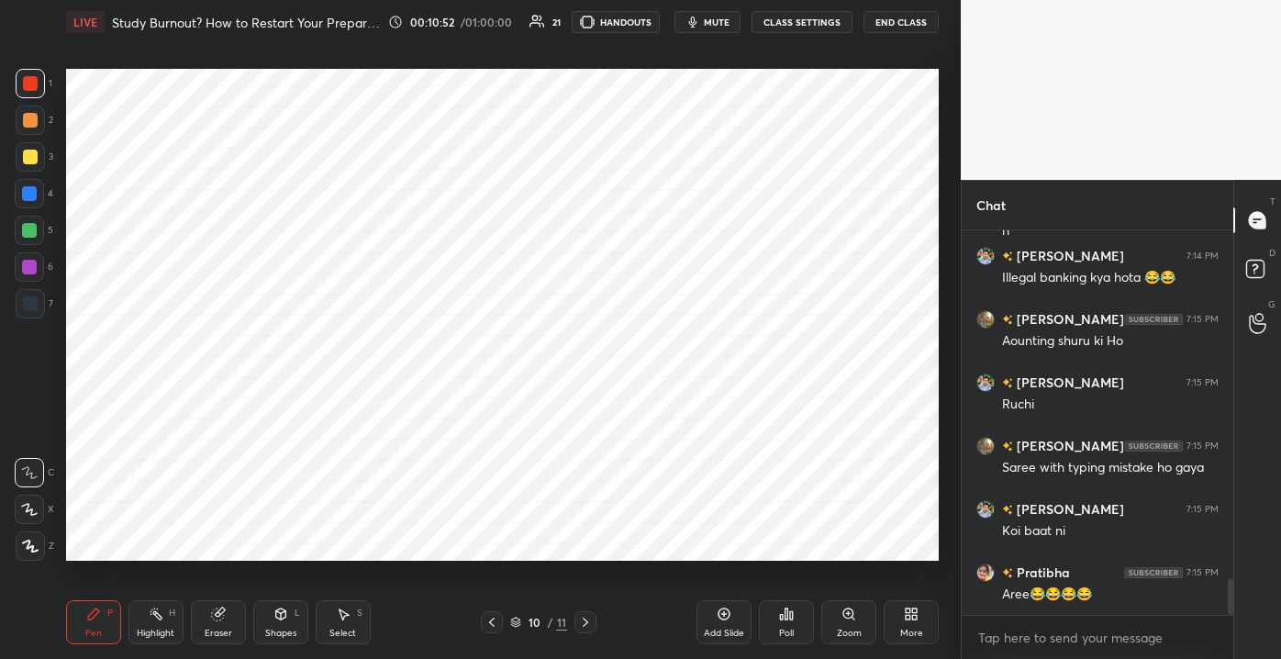
drag, startPoint x: 1230, startPoint y: 596, endPoint x: 1227, endPoint y: 610, distance: 14.0
click at [1235, 623] on div "Chat Smitha M 7:14 PM But not visible mam [PERSON_NAME] 7:14 PM Marketing jitni…" at bounding box center [1121, 419] width 320 height 479
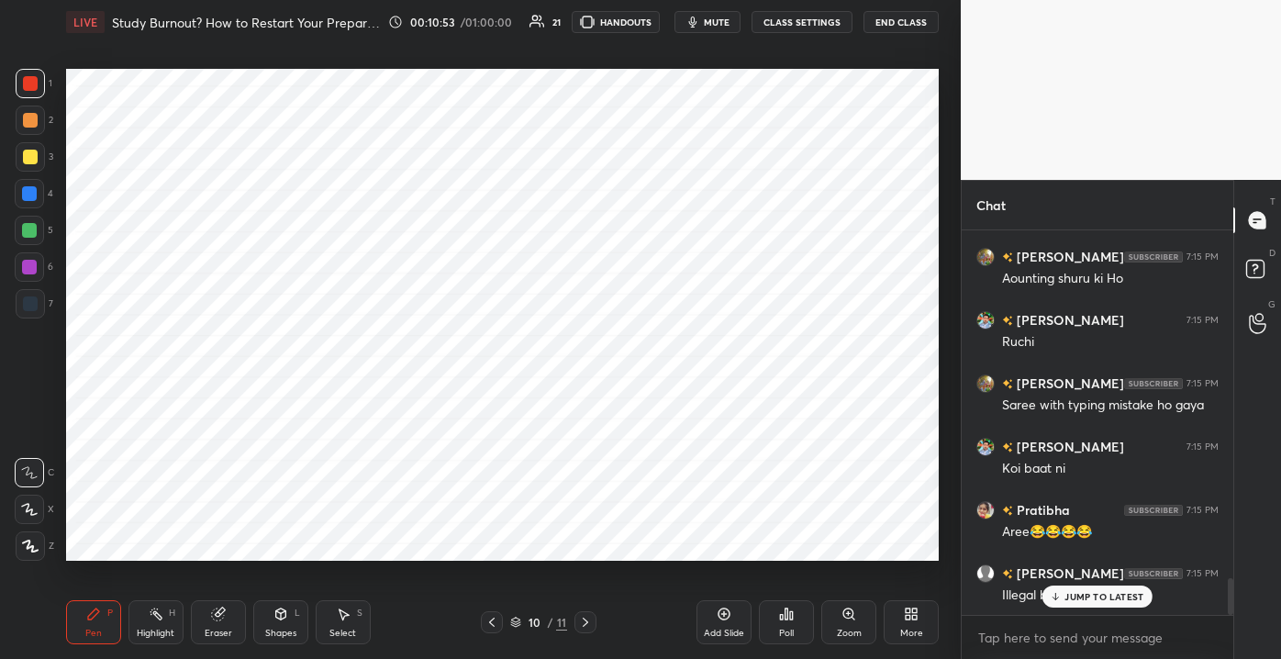
click at [1083, 605] on div "JUMP TO LATEST" at bounding box center [1097, 596] width 110 height 22
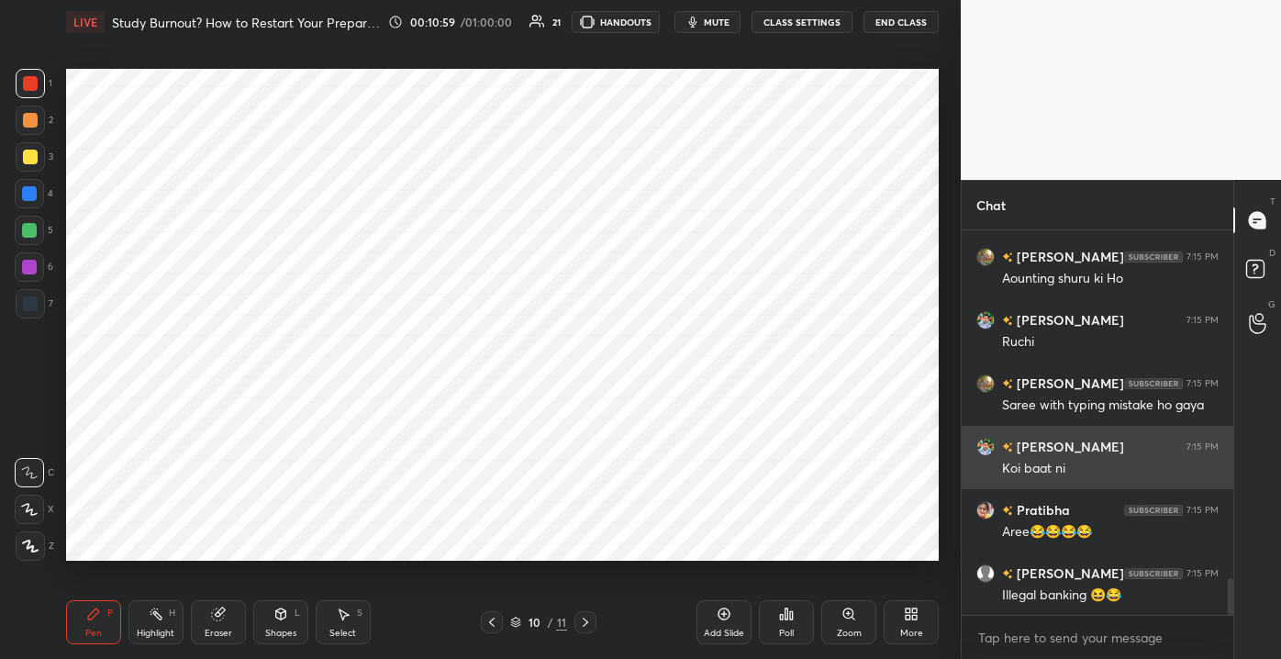
scroll to position [6, 5]
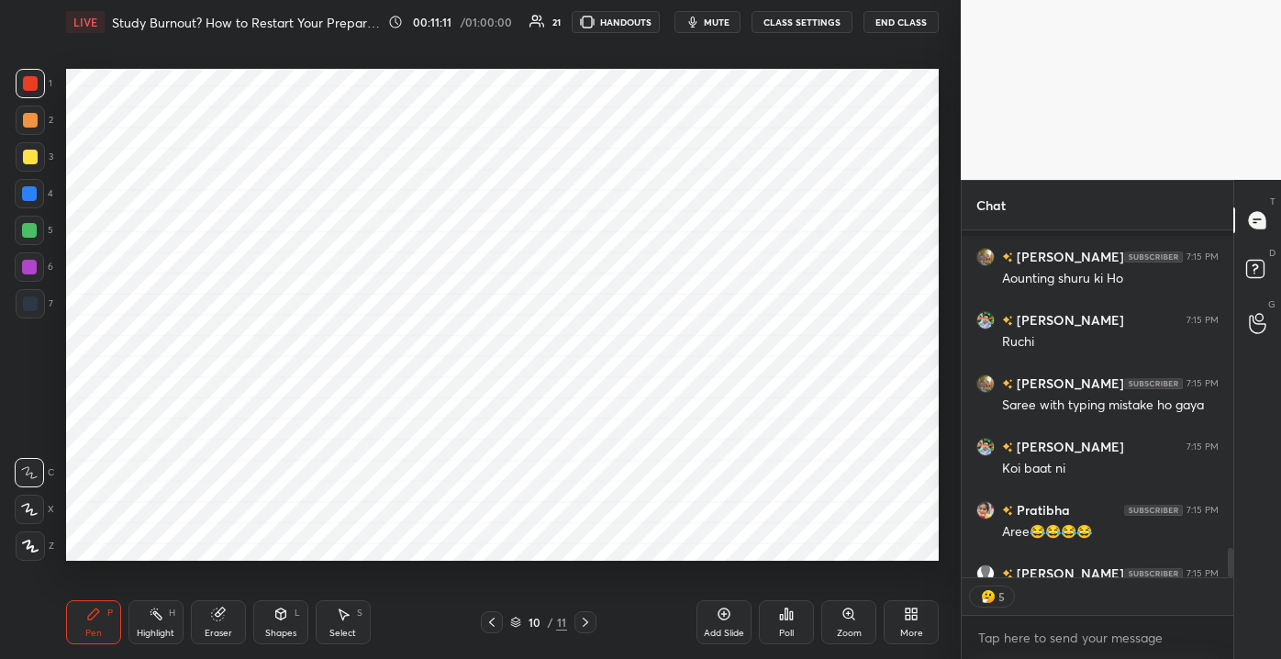
click at [727, 617] on icon at bounding box center [723, 613] width 15 height 15
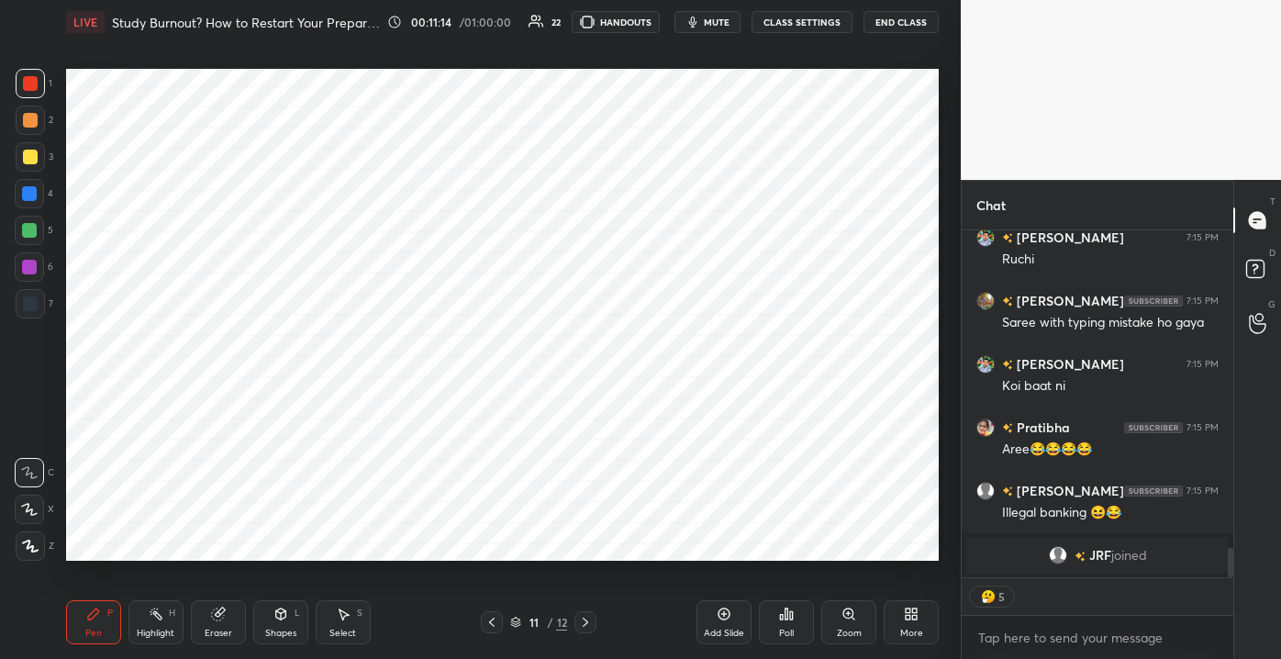
click at [34, 234] on div at bounding box center [29, 230] width 15 height 15
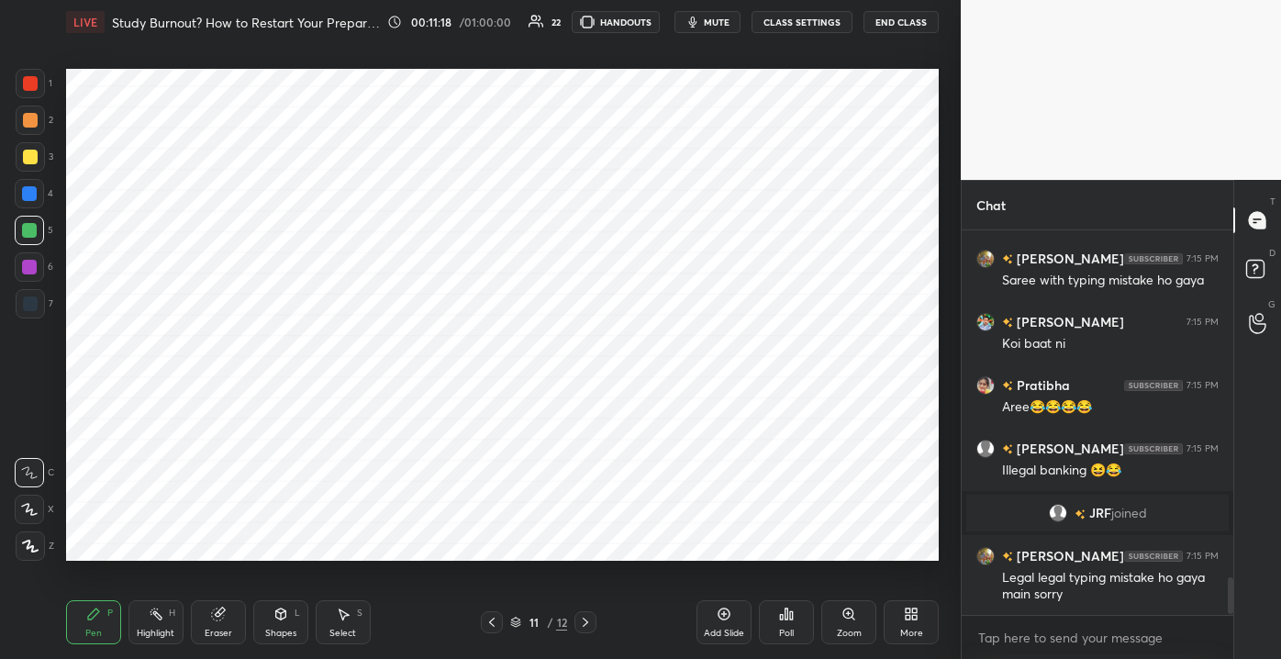
scroll to position [379, 266]
click at [27, 83] on div at bounding box center [30, 83] width 15 height 15
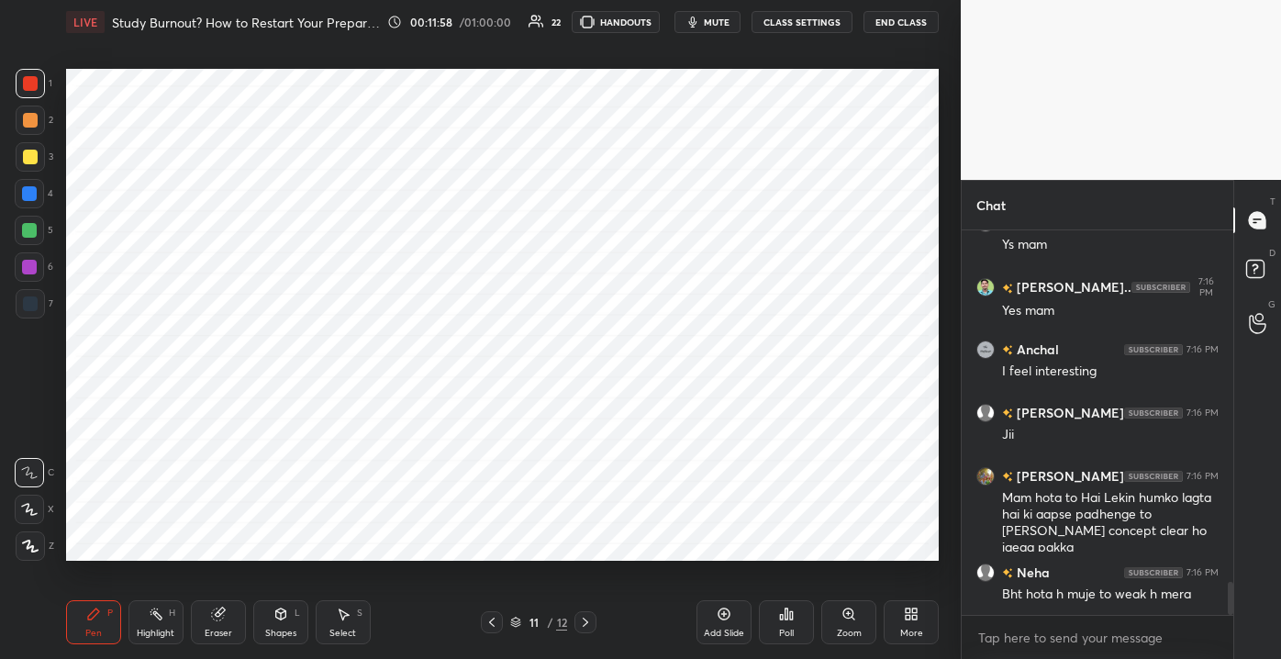
scroll to position [4232, 0]
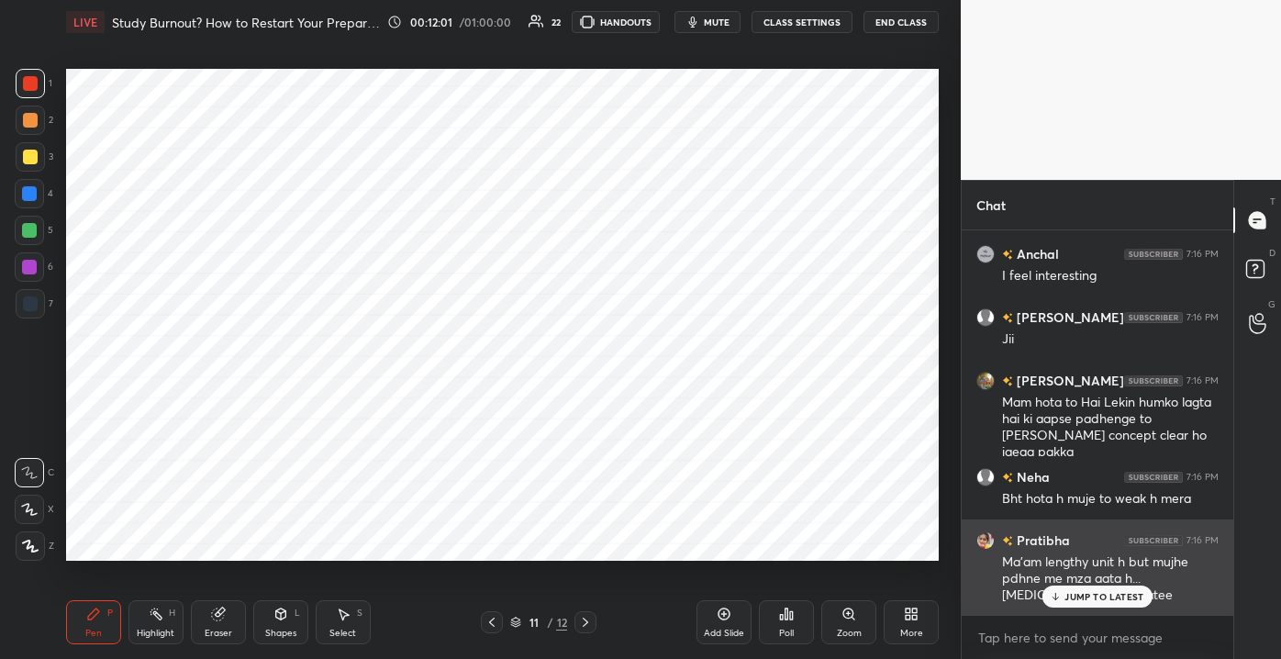
click at [1059, 599] on icon at bounding box center [1056, 596] width 12 height 11
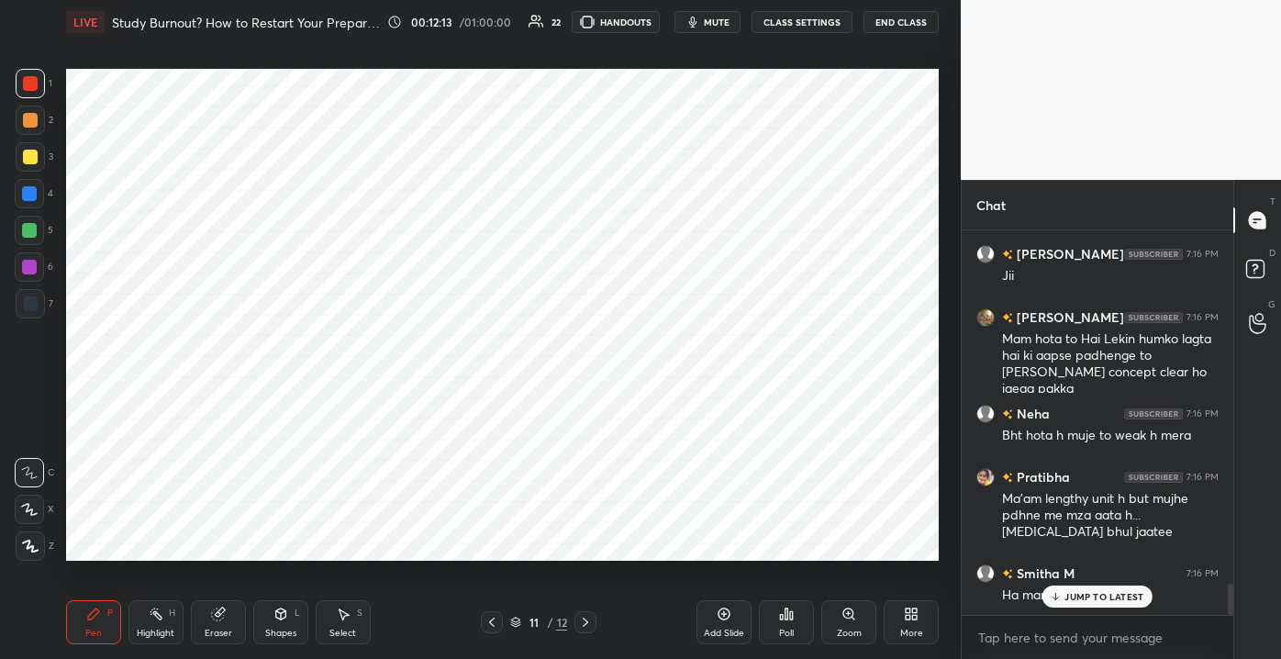
scroll to position [4408, 0]
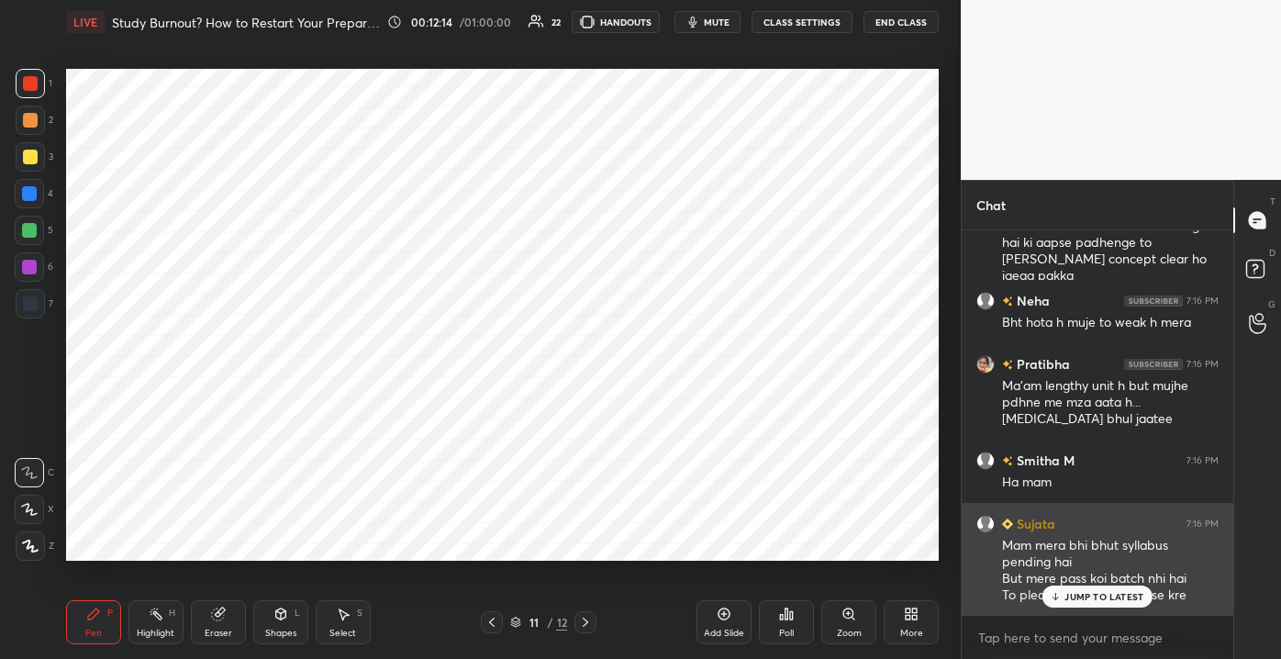
drag, startPoint x: 1060, startPoint y: 598, endPoint x: 1050, endPoint y: 583, distance: 18.1
click at [1060, 598] on icon at bounding box center [1056, 596] width 12 height 11
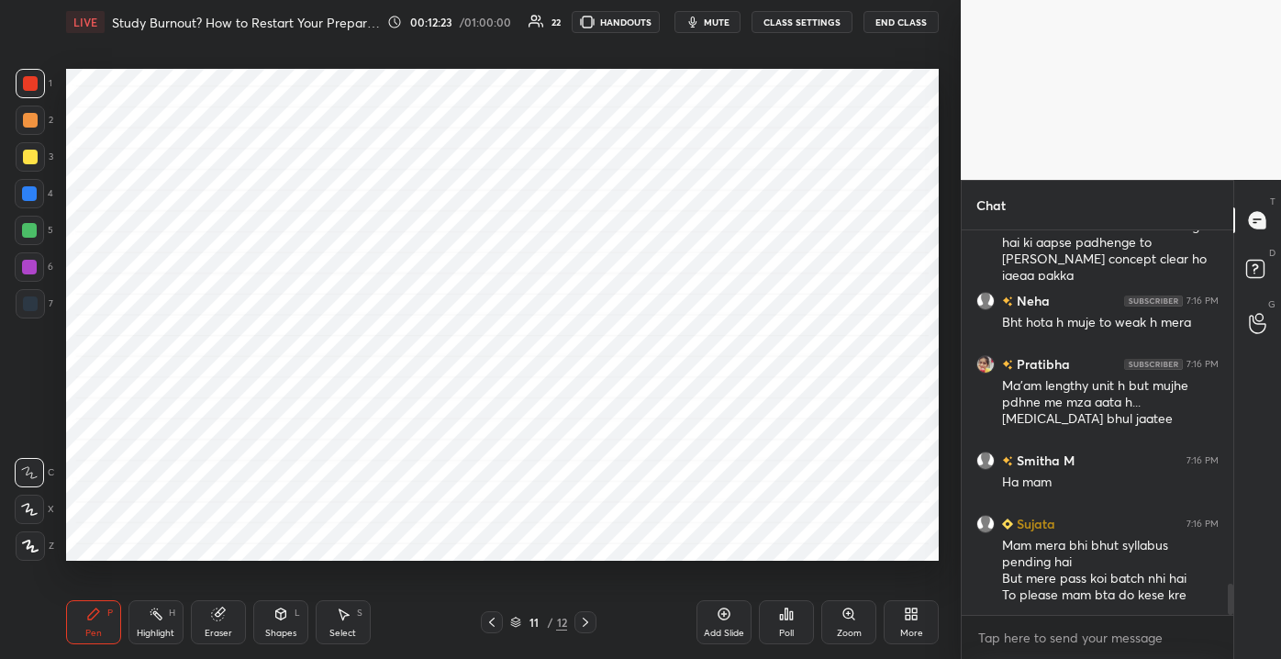
click at [732, 619] on div "Add Slide" at bounding box center [723, 622] width 55 height 44
click at [22, 233] on div at bounding box center [29, 230] width 15 height 15
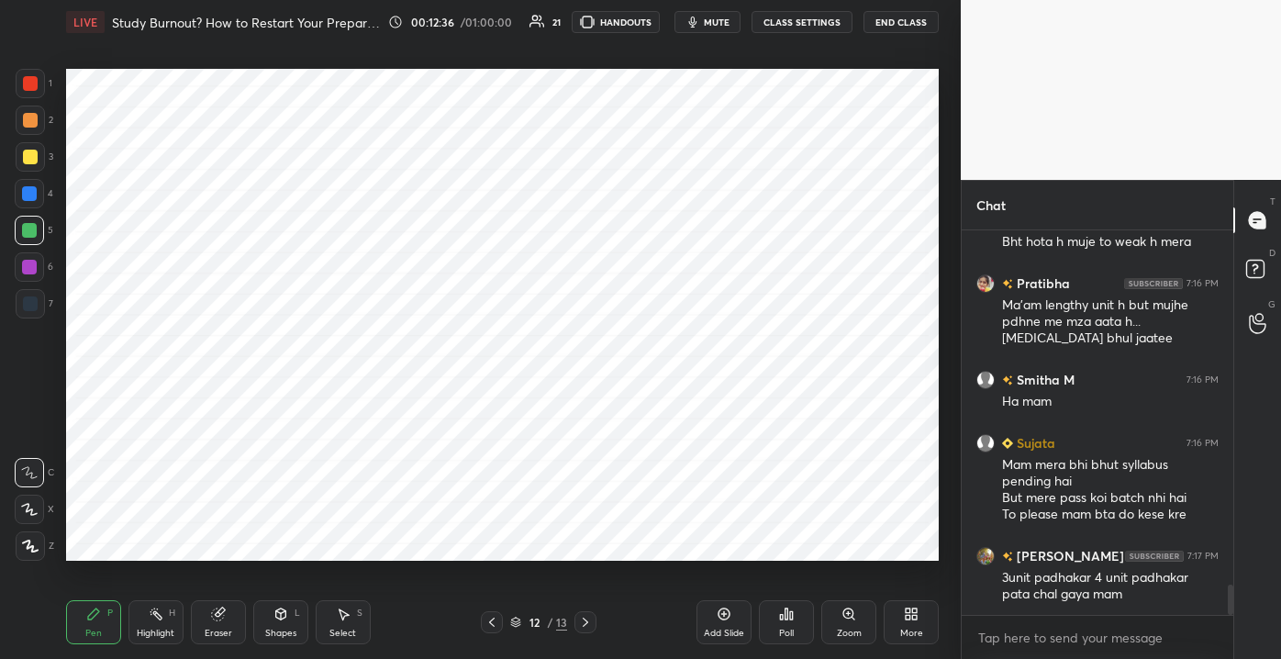
click at [231, 632] on div "Eraser" at bounding box center [219, 632] width 28 height 9
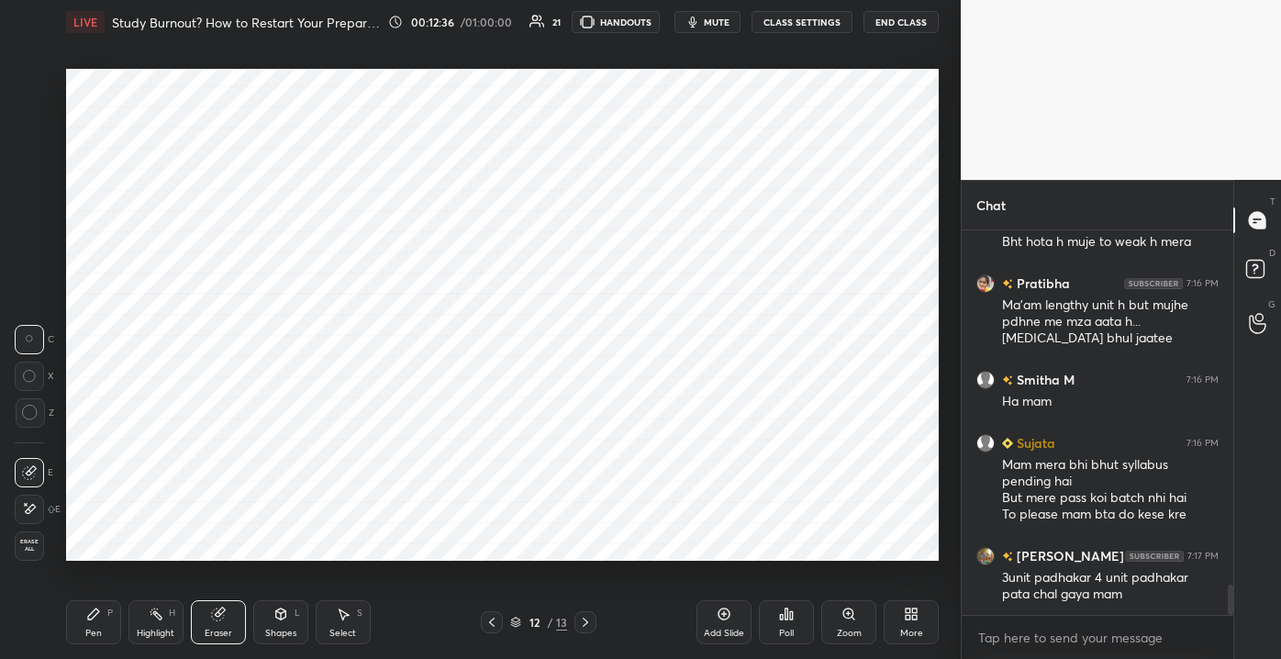
click at [35, 556] on div "Erase all" at bounding box center [29, 545] width 29 height 29
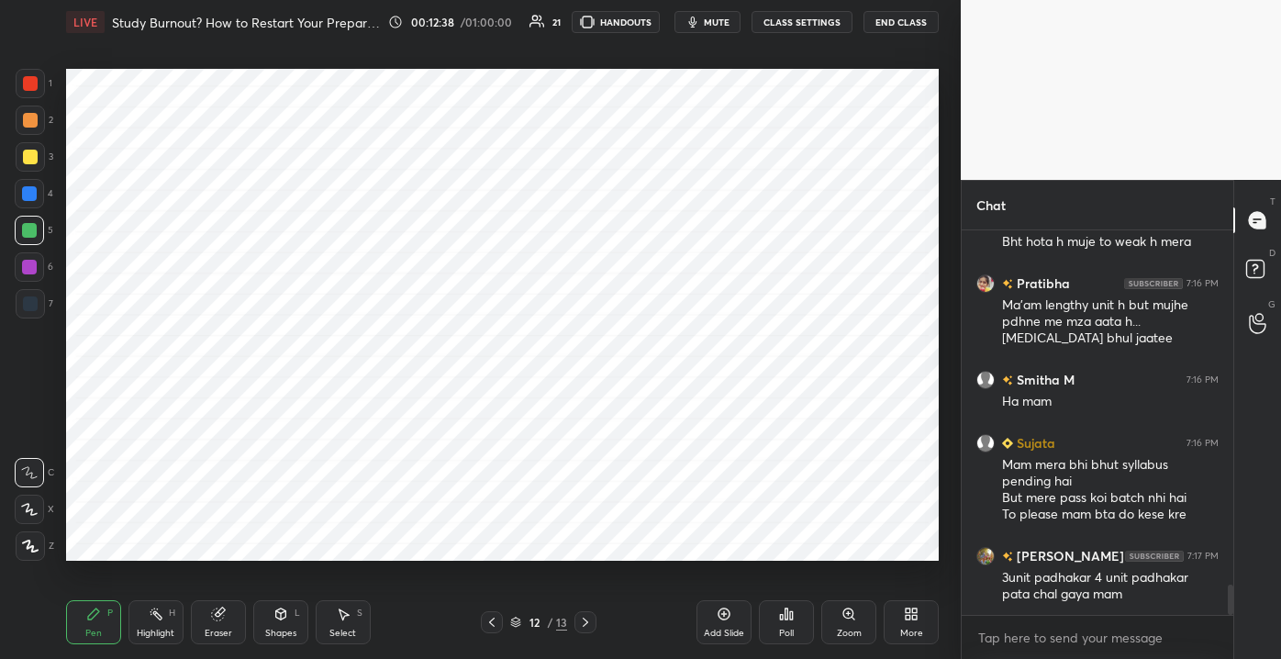
click at [32, 83] on div at bounding box center [30, 83] width 15 height 15
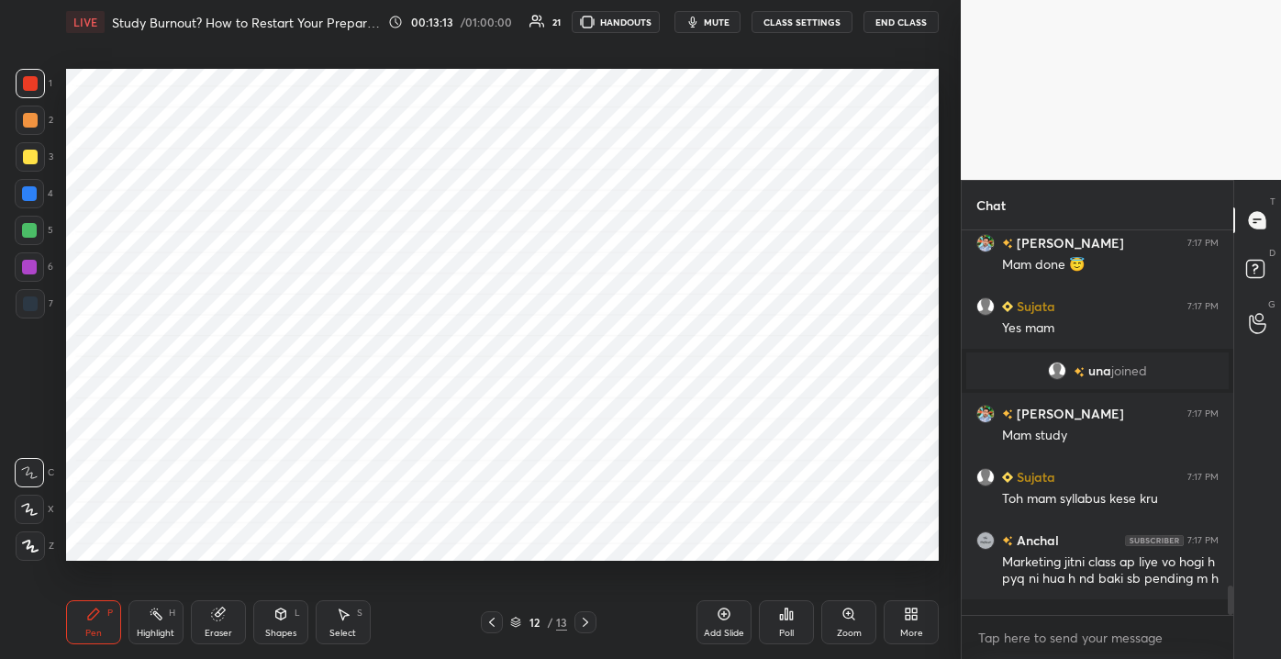
scroll to position [4572, 0]
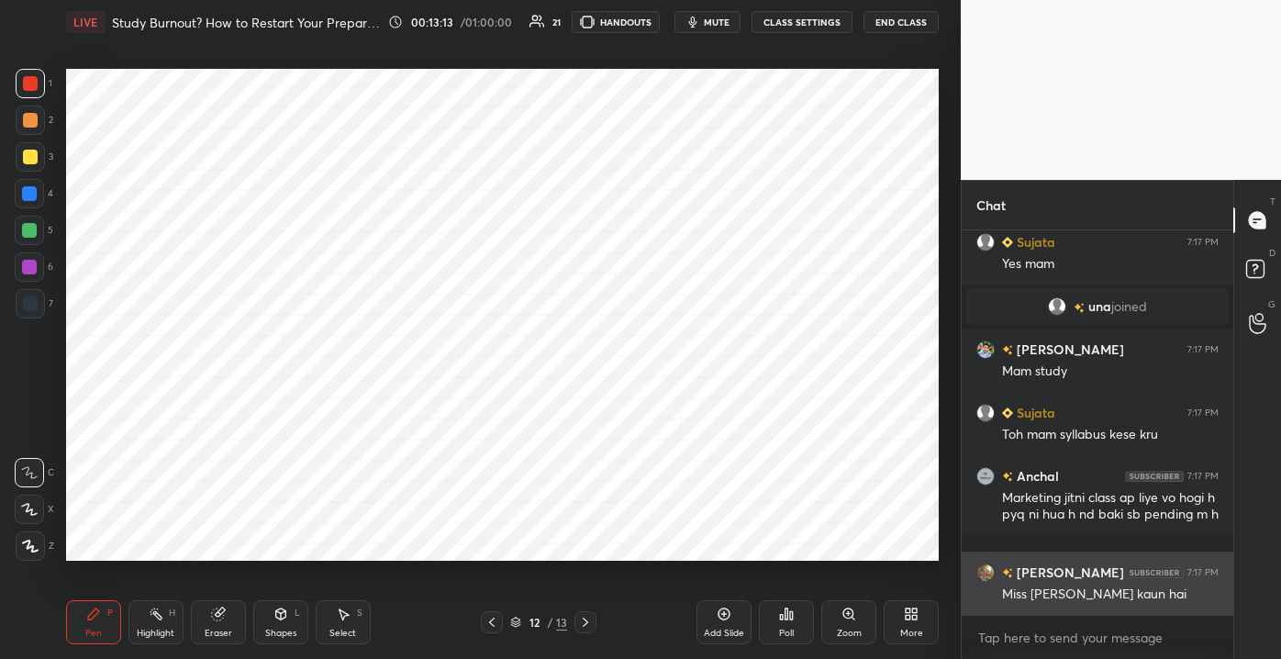
click at [1069, 594] on div "Miss [PERSON_NAME] kaun hai" at bounding box center [1110, 594] width 217 height 18
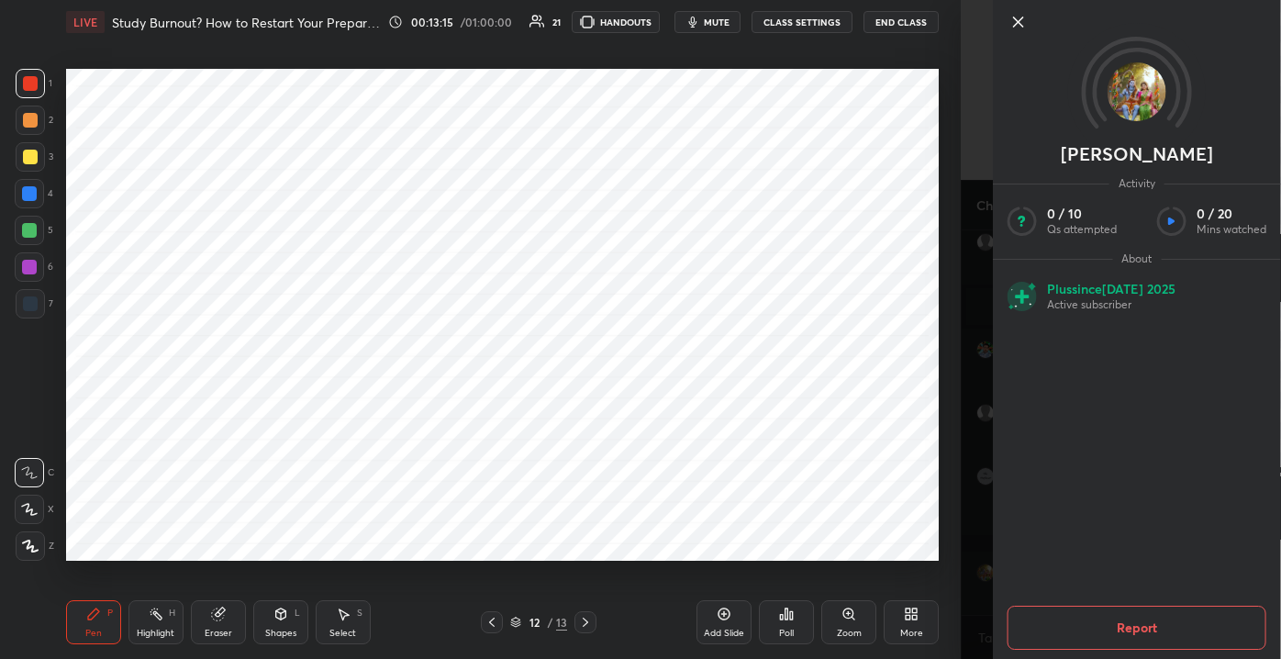
click at [1022, 30] on icon at bounding box center [1018, 22] width 22 height 22
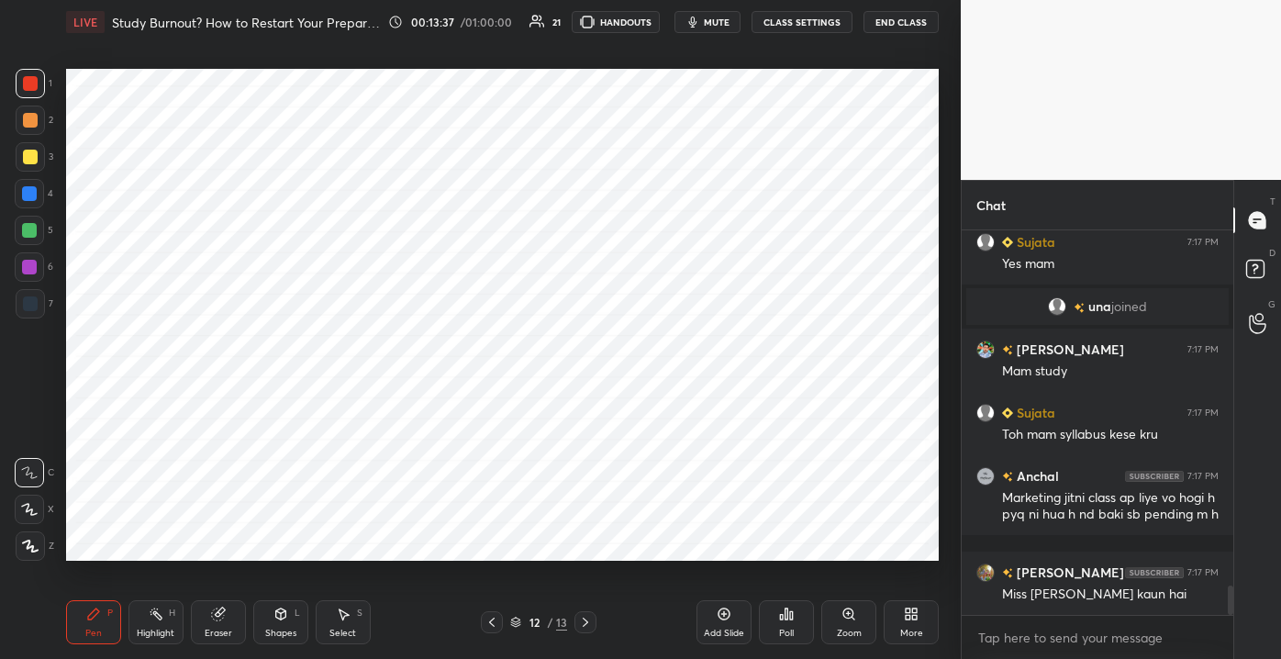
scroll to position [4616, 0]
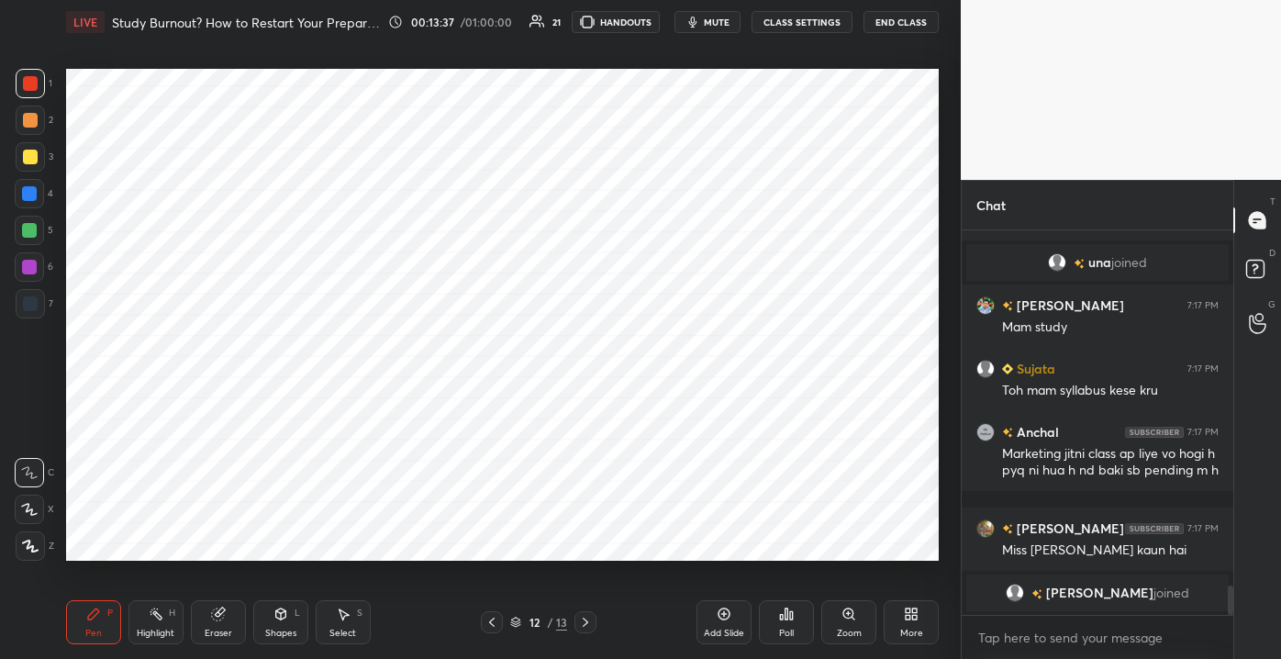
click at [34, 266] on div at bounding box center [29, 267] width 15 height 15
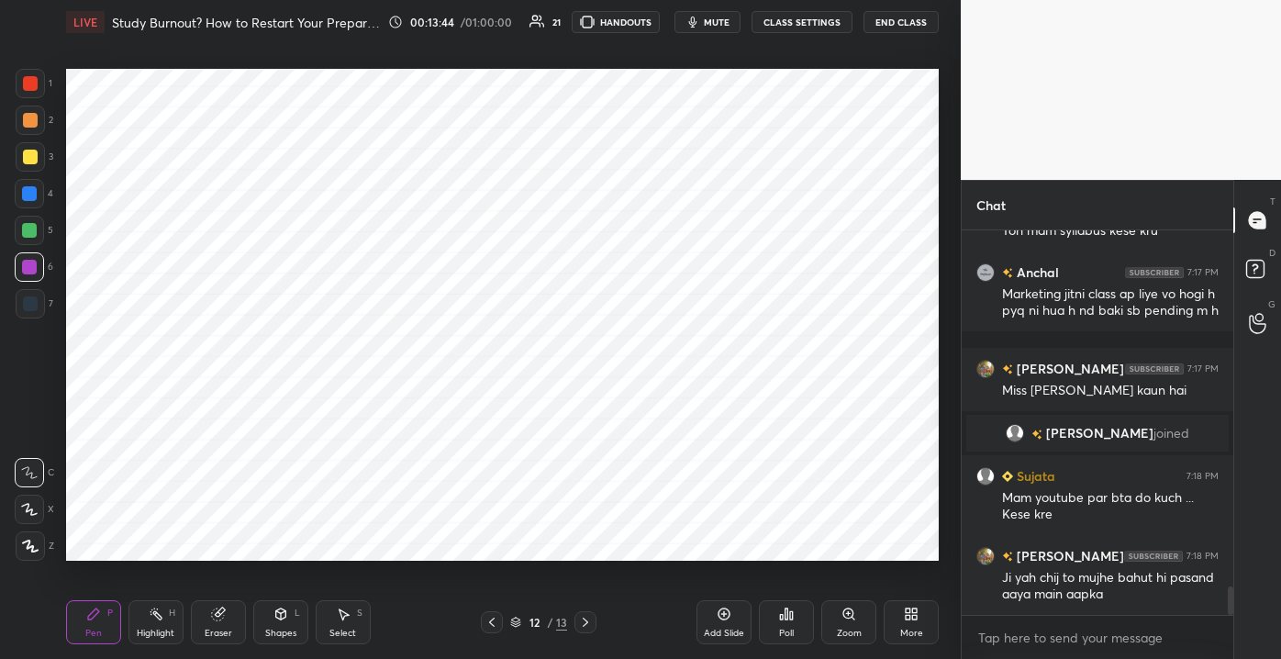
scroll to position [4809, 0]
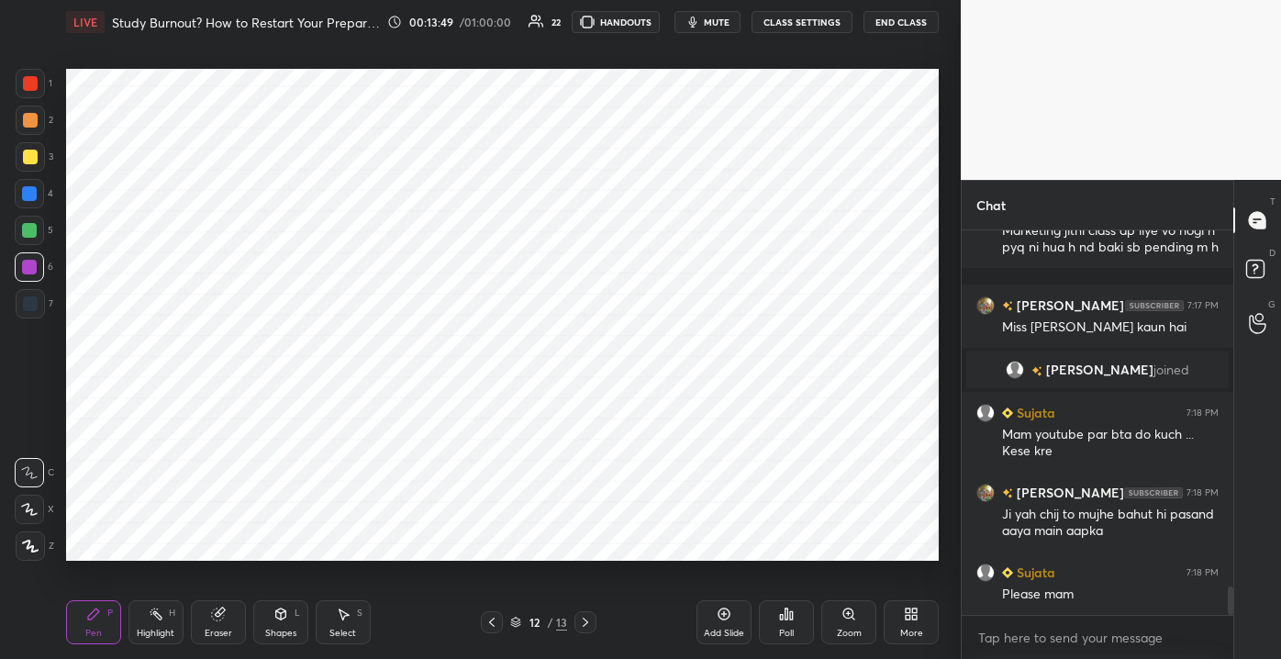
click at [728, 636] on div "Add Slide" at bounding box center [724, 632] width 40 height 9
click at [39, 82] on div at bounding box center [30, 83] width 29 height 29
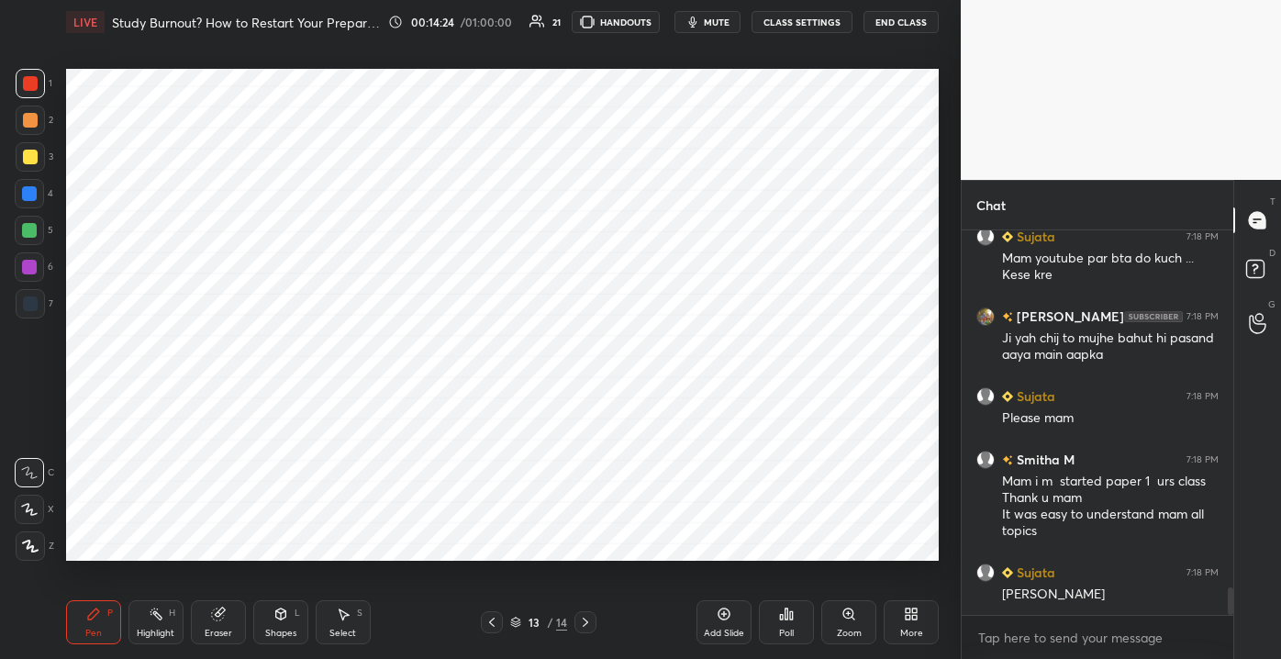
scroll to position [5029, 0]
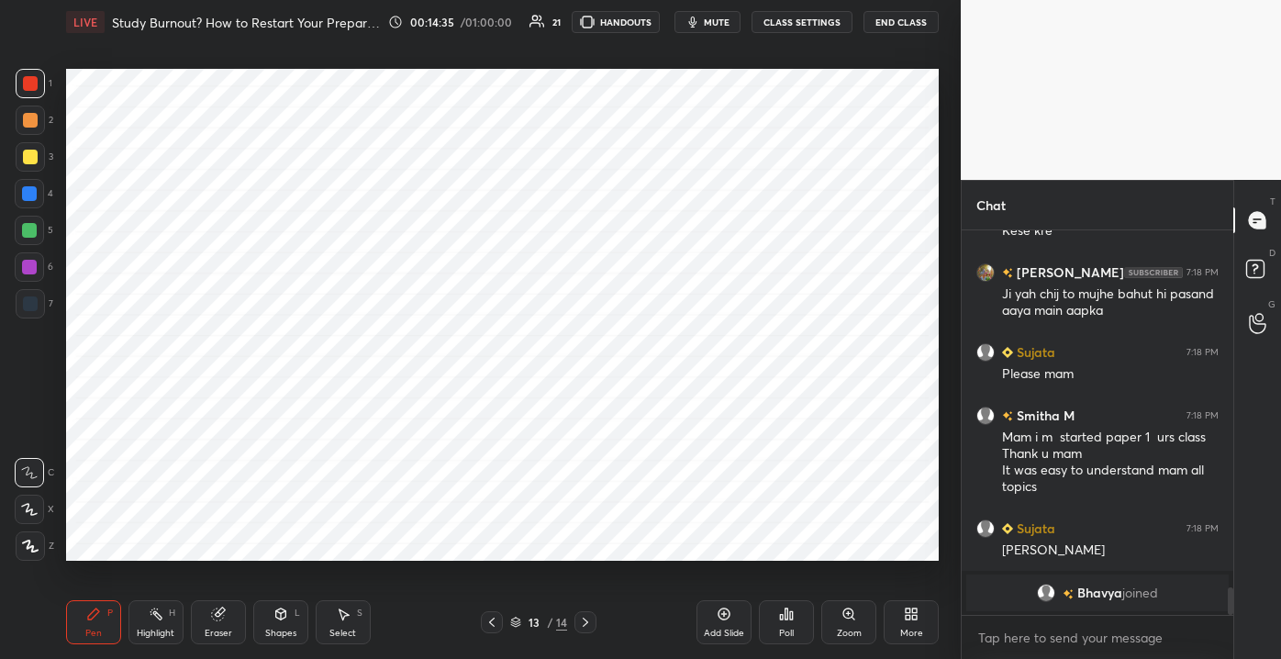
click at [724, 635] on div "Add Slide" at bounding box center [724, 632] width 40 height 9
click at [53, 115] on div "1 2 3 4 5 6 7 C X Z C X Z E E Erase all H H" at bounding box center [29, 314] width 59 height 491
click at [31, 120] on div at bounding box center [30, 120] width 15 height 15
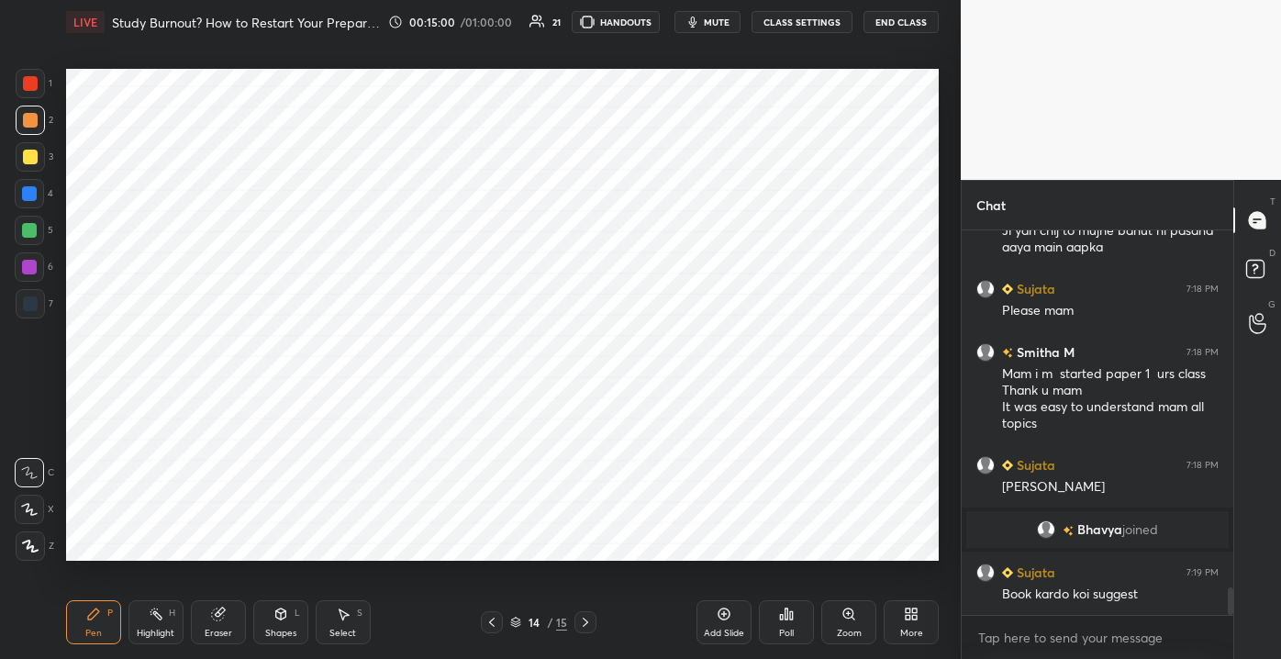
click at [23, 238] on div at bounding box center [29, 230] width 29 height 29
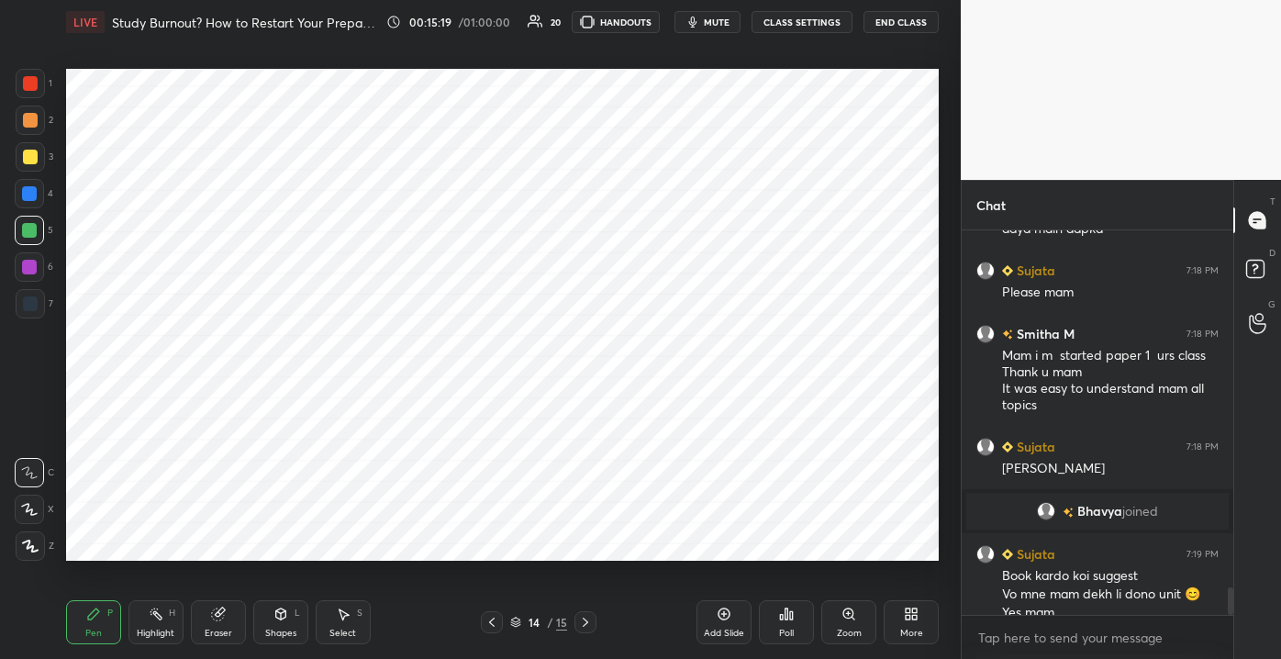
scroll to position [5042, 0]
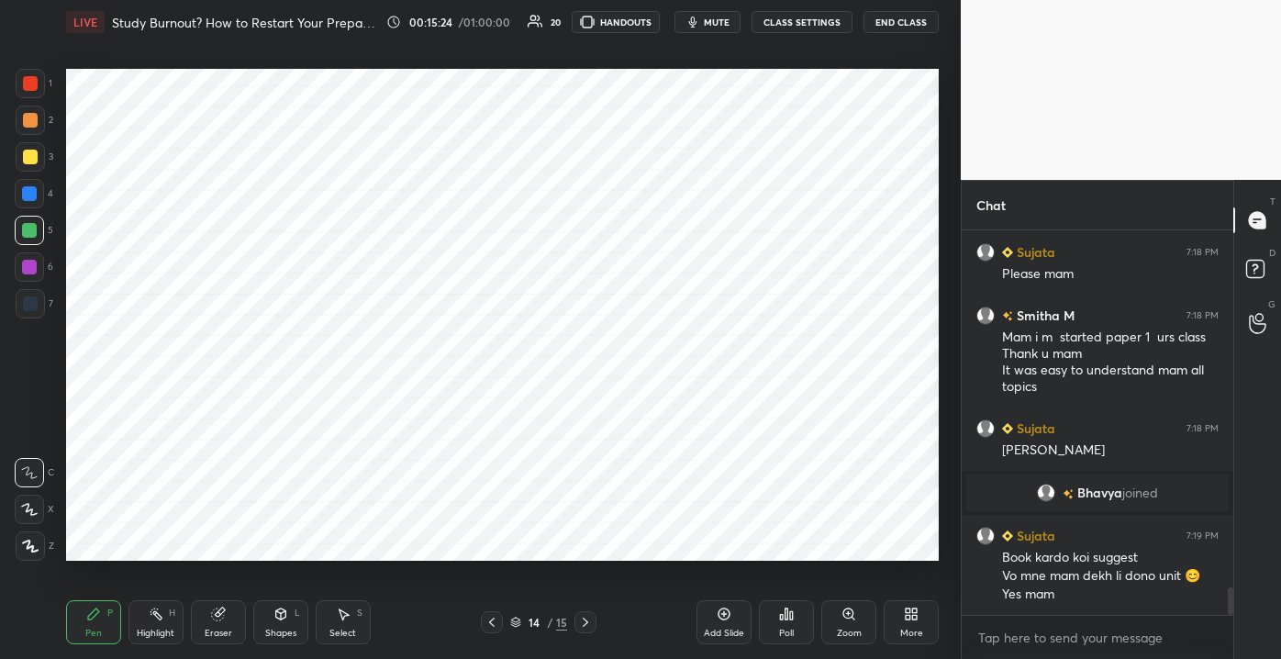
click at [36, 78] on div at bounding box center [30, 83] width 15 height 15
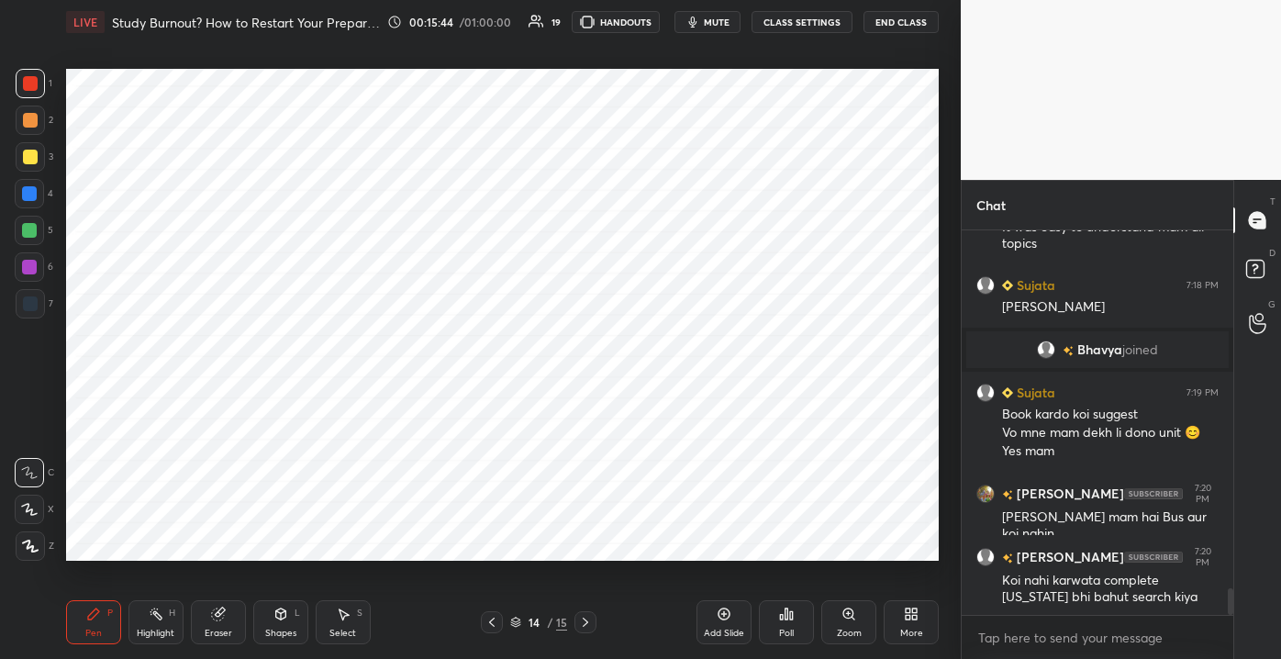
scroll to position [5248, 0]
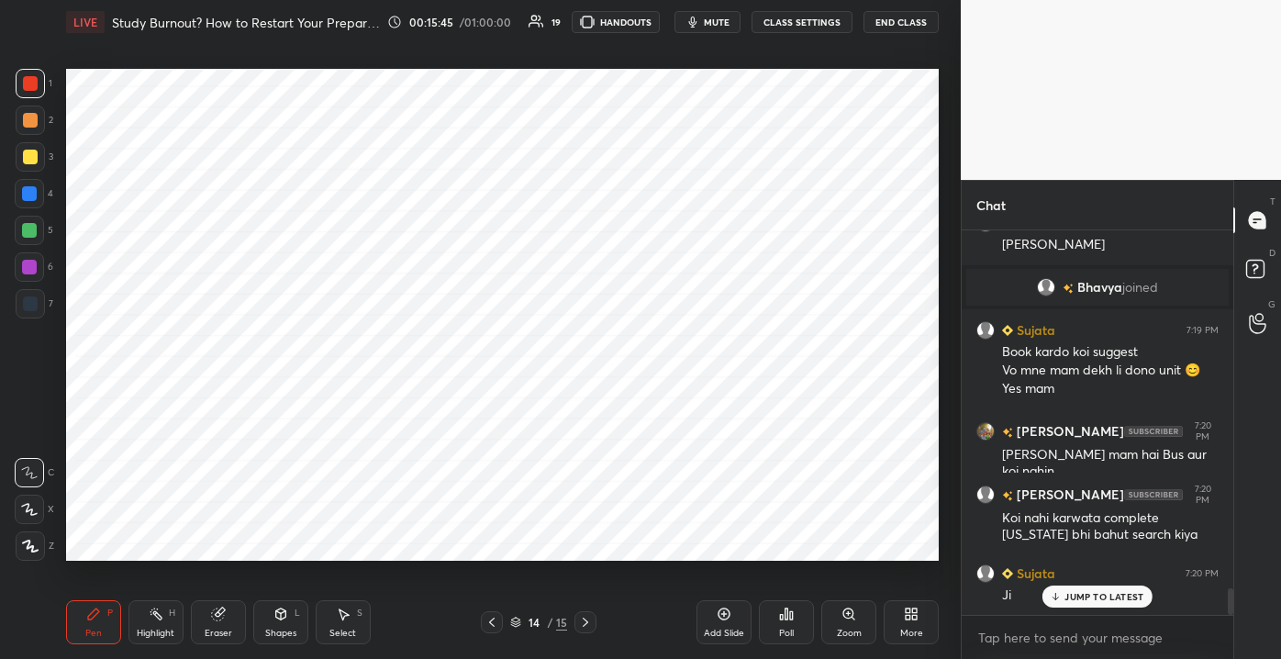
click at [1083, 594] on p "JUMP TO LATEST" at bounding box center [1103, 596] width 79 height 11
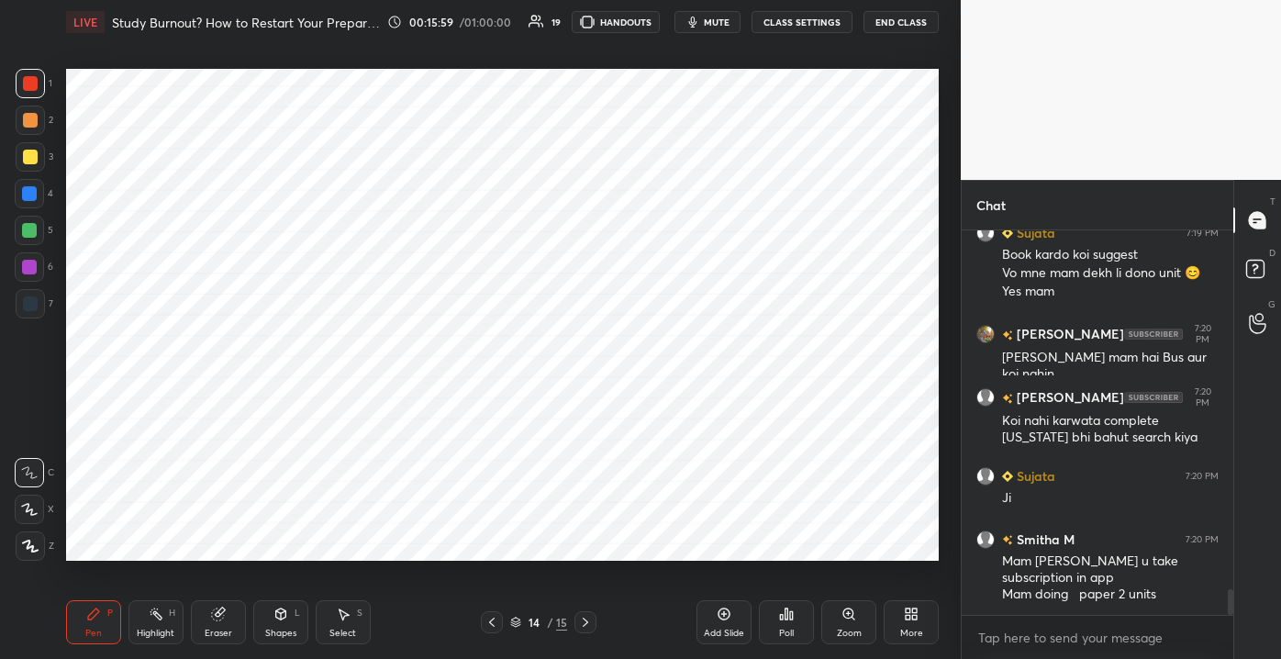
scroll to position [5408, 0]
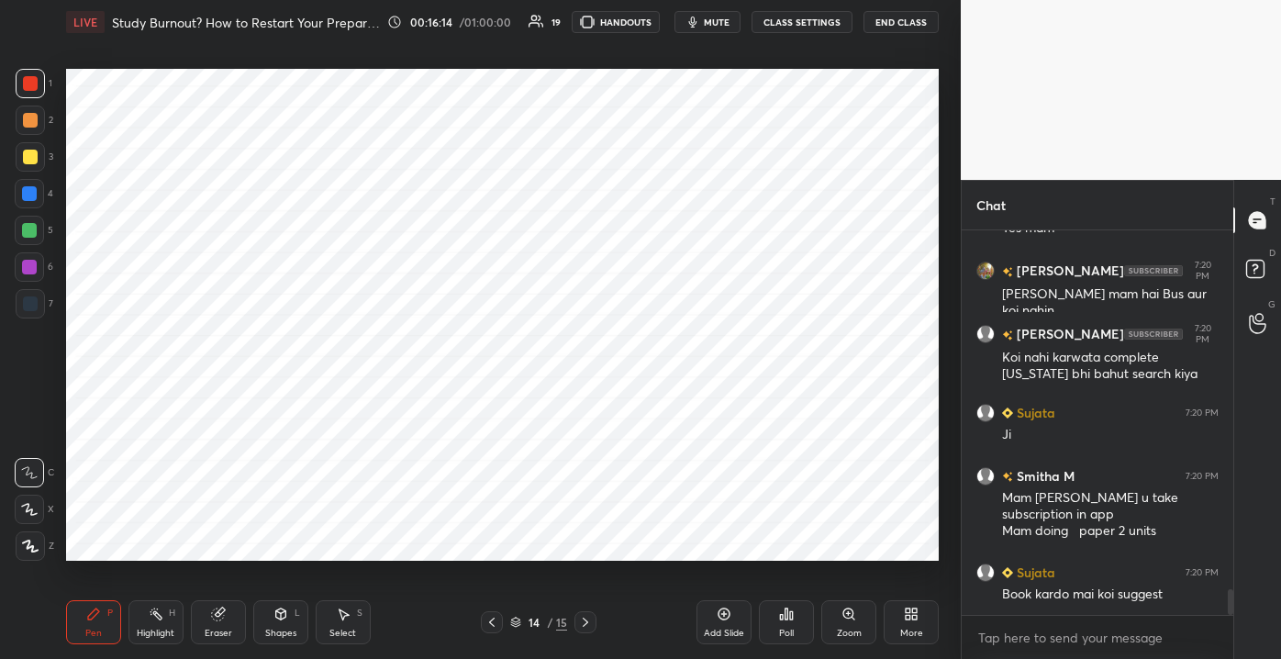
drag, startPoint x: 1229, startPoint y: 605, endPoint x: 1239, endPoint y: 608, distance: 10.5
click at [1233, 607] on div "Chat [PERSON_NAME] joined [PERSON_NAME] 7:19 PM Book kardo koi suggest Vo mne m…" at bounding box center [1121, 419] width 320 height 479
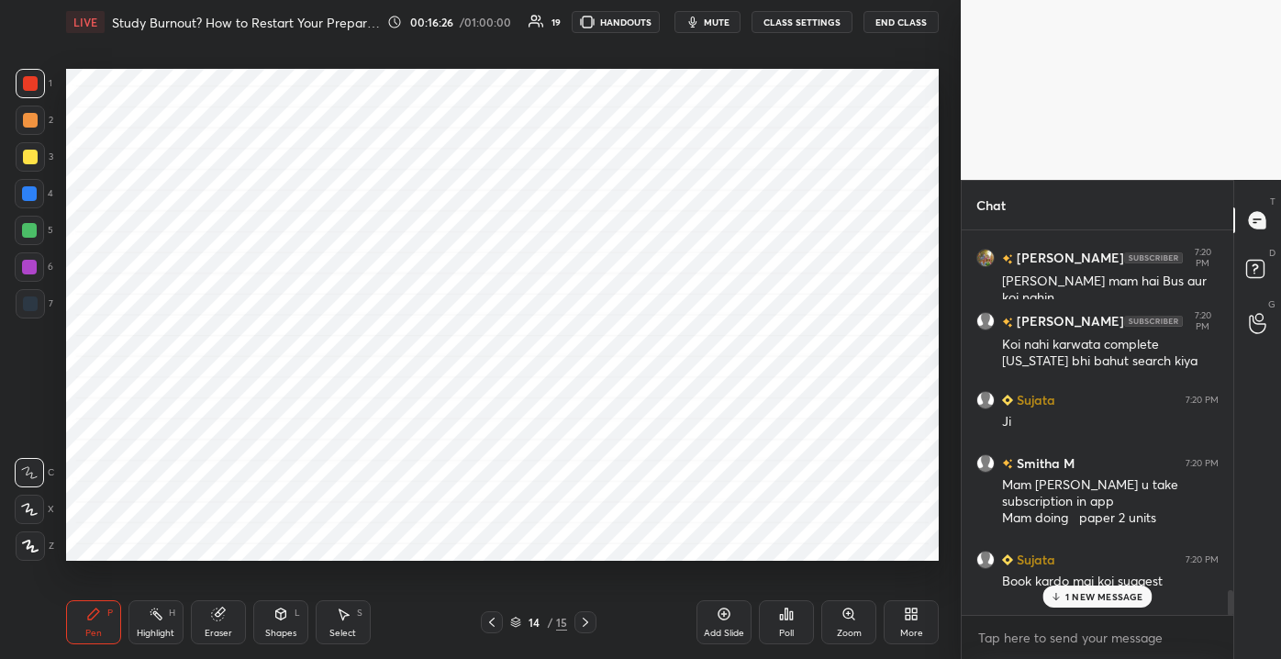
scroll to position [5487, 0]
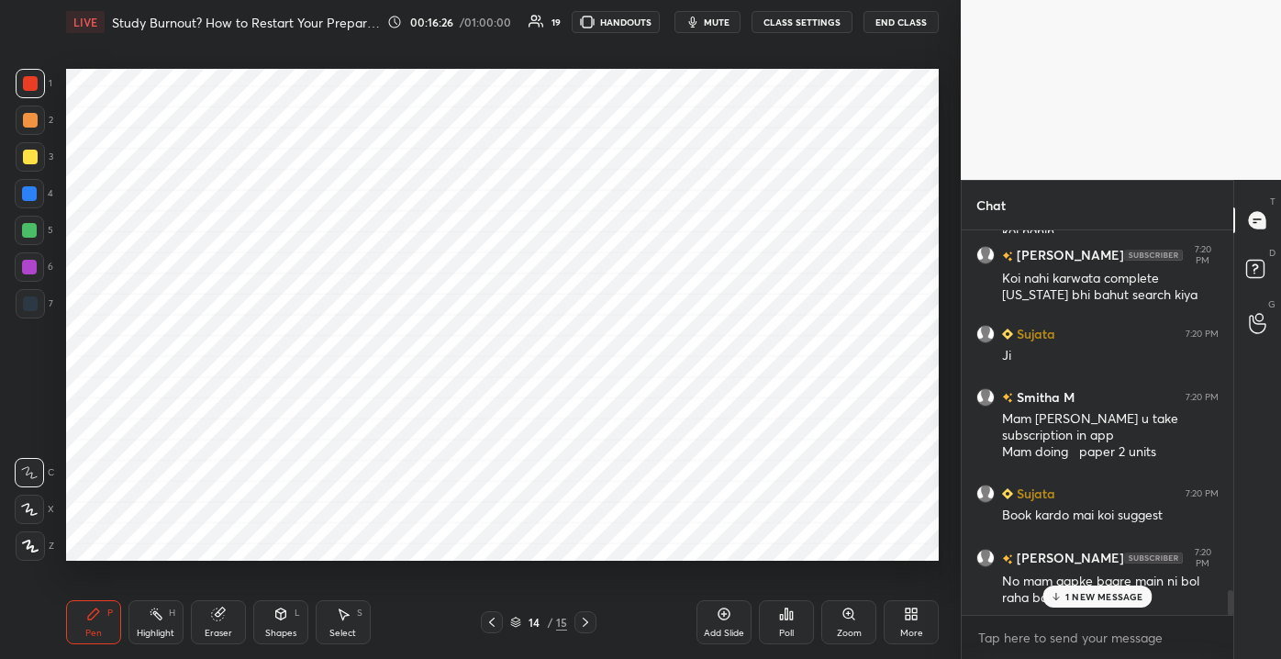
drag, startPoint x: 1231, startPoint y: 605, endPoint x: 1139, endPoint y: 626, distance: 95.0
click at [1223, 641] on div "[PERSON_NAME] 7:19 PM Book kardo koi suggest Vo mne mam dekh li dono unit 😊 Yes…" at bounding box center [1097, 444] width 272 height 428
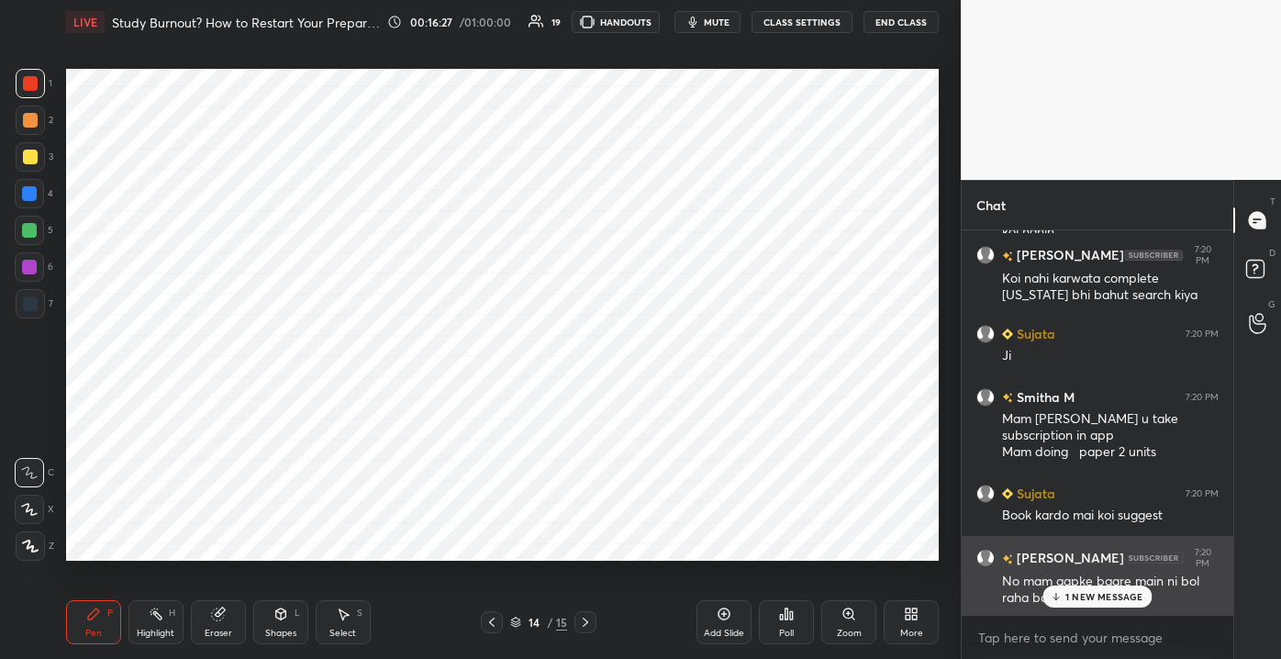
click at [1107, 598] on p "1 NEW MESSAGE" at bounding box center [1104, 596] width 78 height 11
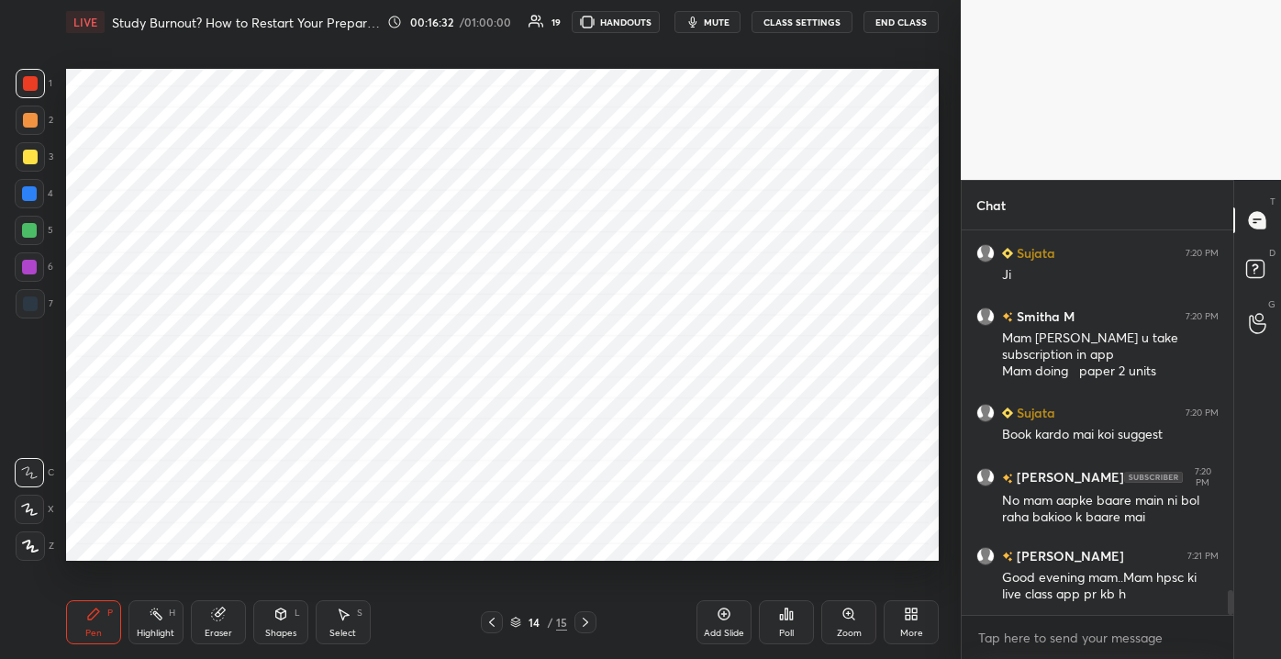
scroll to position [5631, 0]
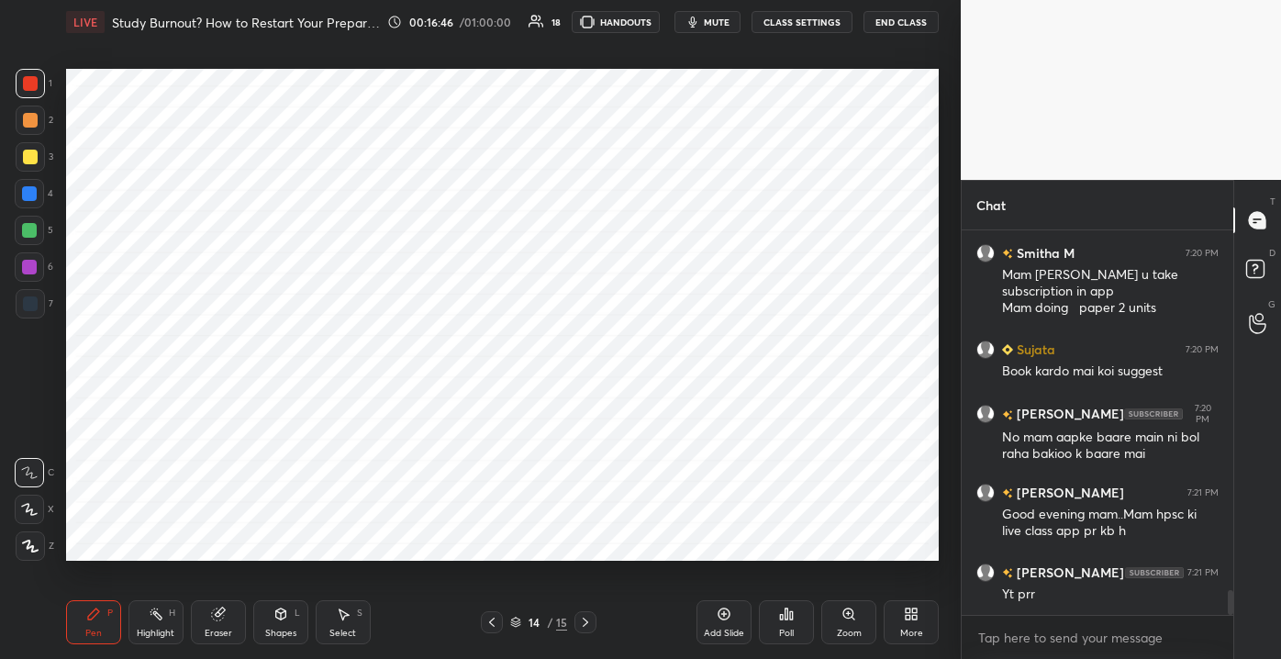
drag, startPoint x: 728, startPoint y: 632, endPoint x: 738, endPoint y: 627, distance: 11.5
click at [726, 632] on div "Add Slide" at bounding box center [724, 632] width 40 height 9
click at [22, 220] on div at bounding box center [29, 230] width 29 height 29
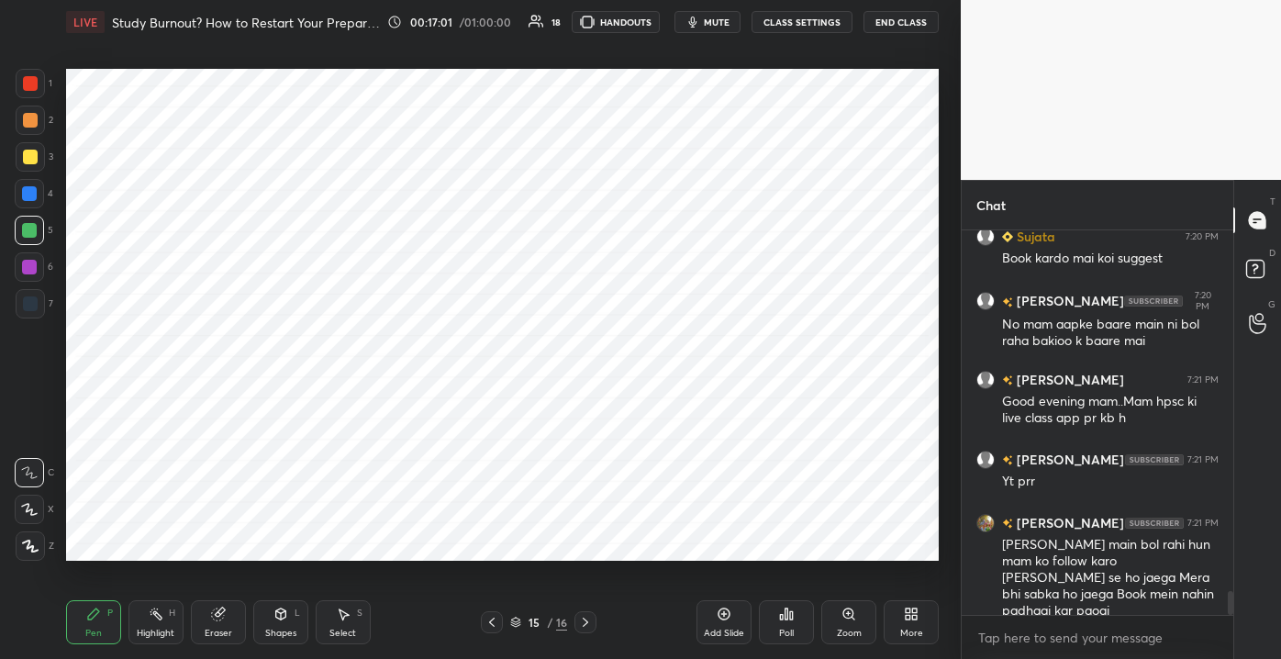
click at [37, 90] on div at bounding box center [30, 83] width 29 height 29
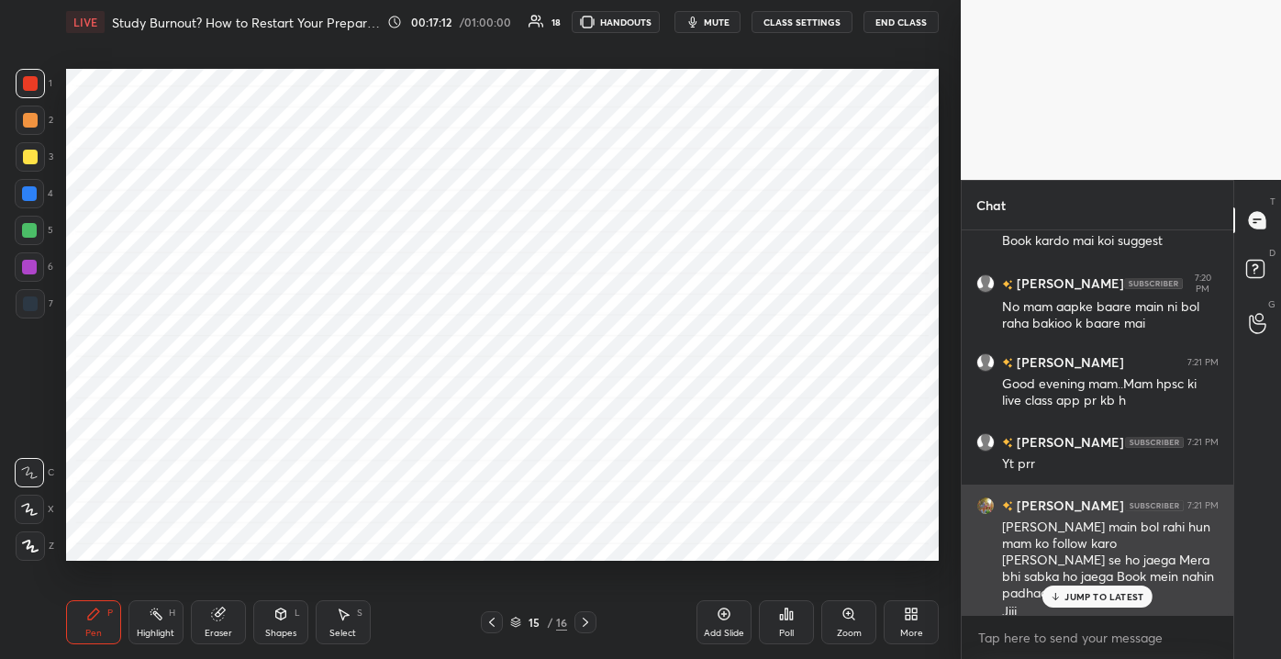
click at [1072, 594] on p "JUMP TO LATEST" at bounding box center [1103, 596] width 79 height 11
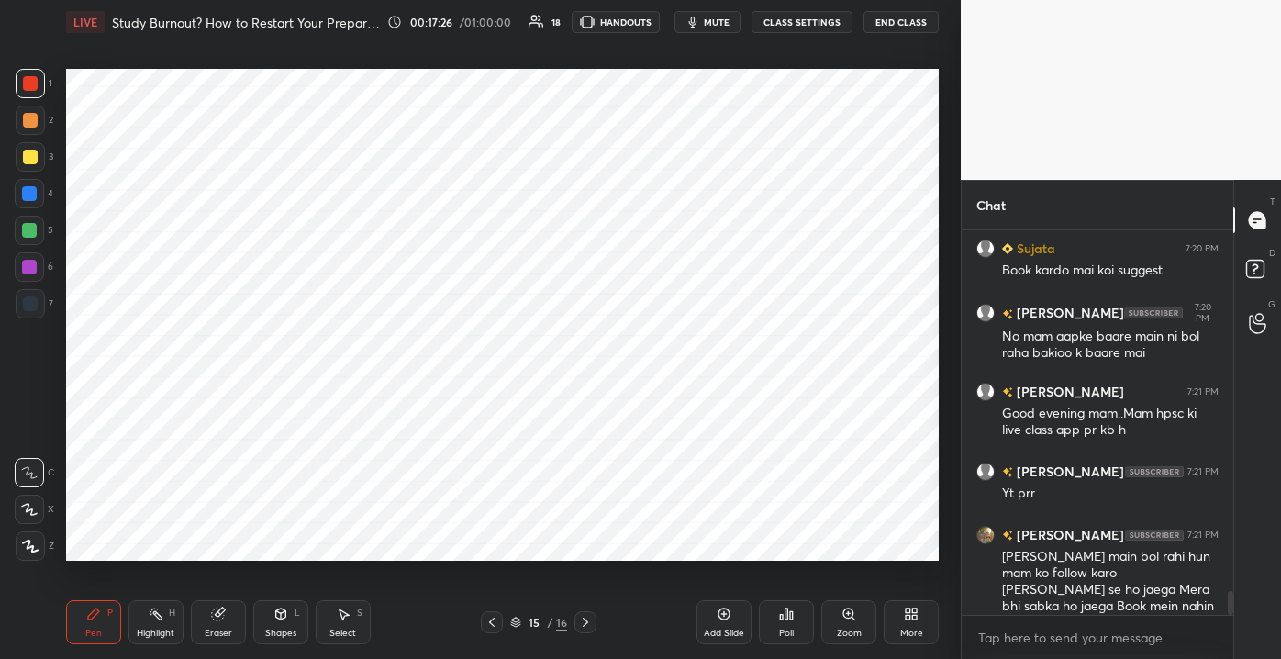
scroll to position [5762, 0]
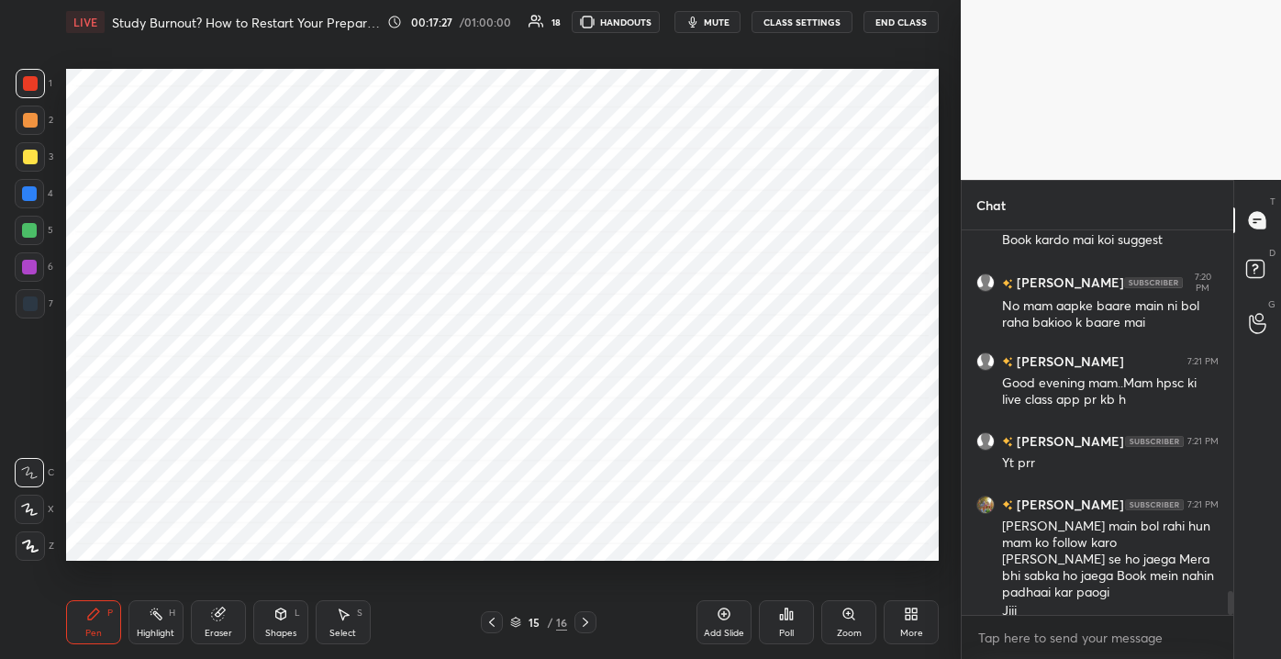
click at [1229, 616] on div "Smitha M 7:20 PM Mam [PERSON_NAME] u take subscription in app Mam doing paper 2…" at bounding box center [1097, 444] width 272 height 428
click at [713, 628] on div "Add Slide" at bounding box center [724, 632] width 40 height 9
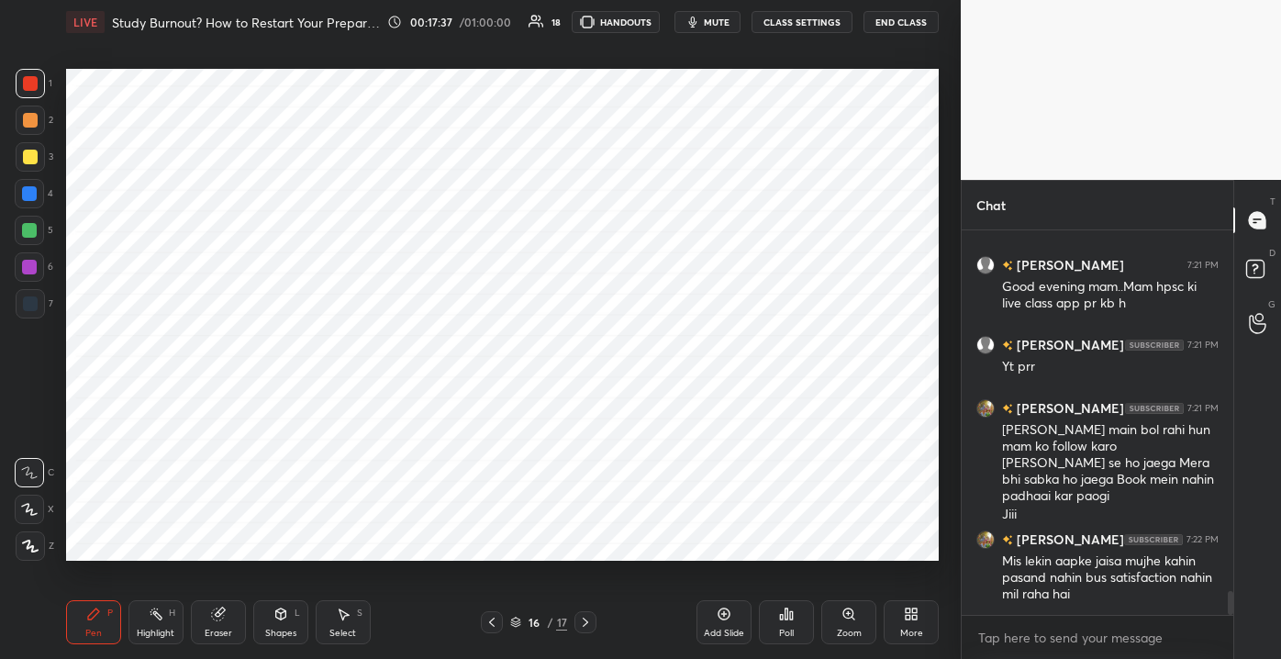
click at [198, 622] on div "Eraser" at bounding box center [218, 622] width 55 height 44
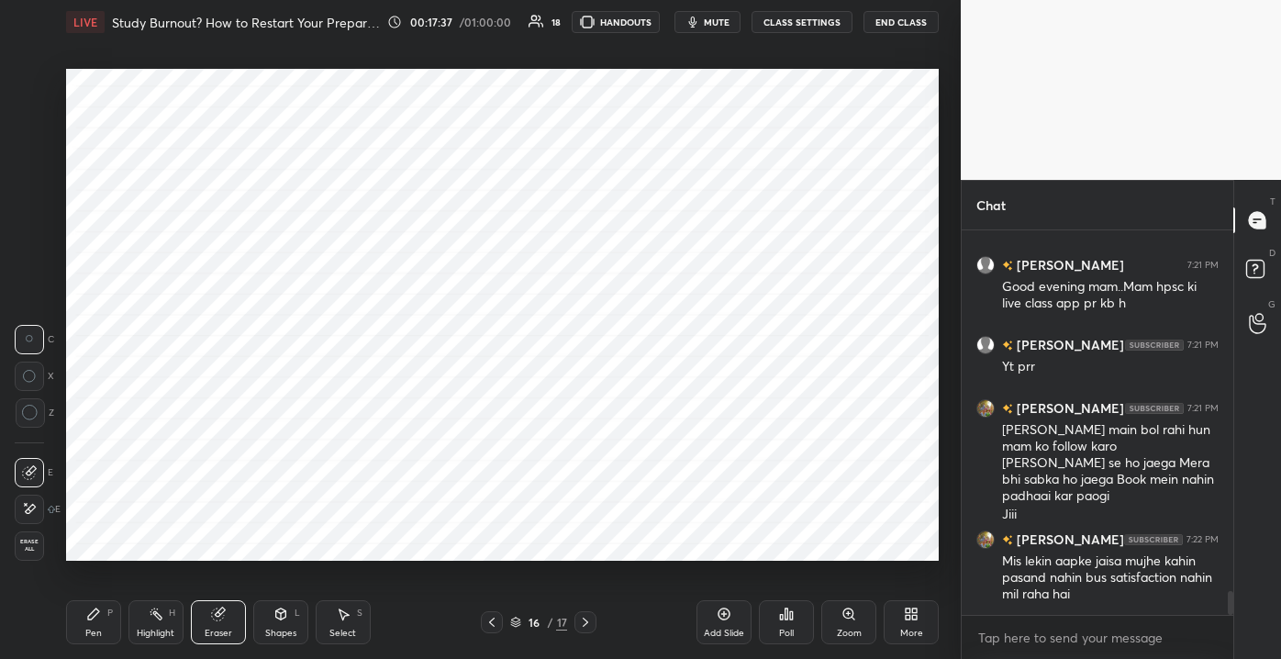
scroll to position [5922, 0]
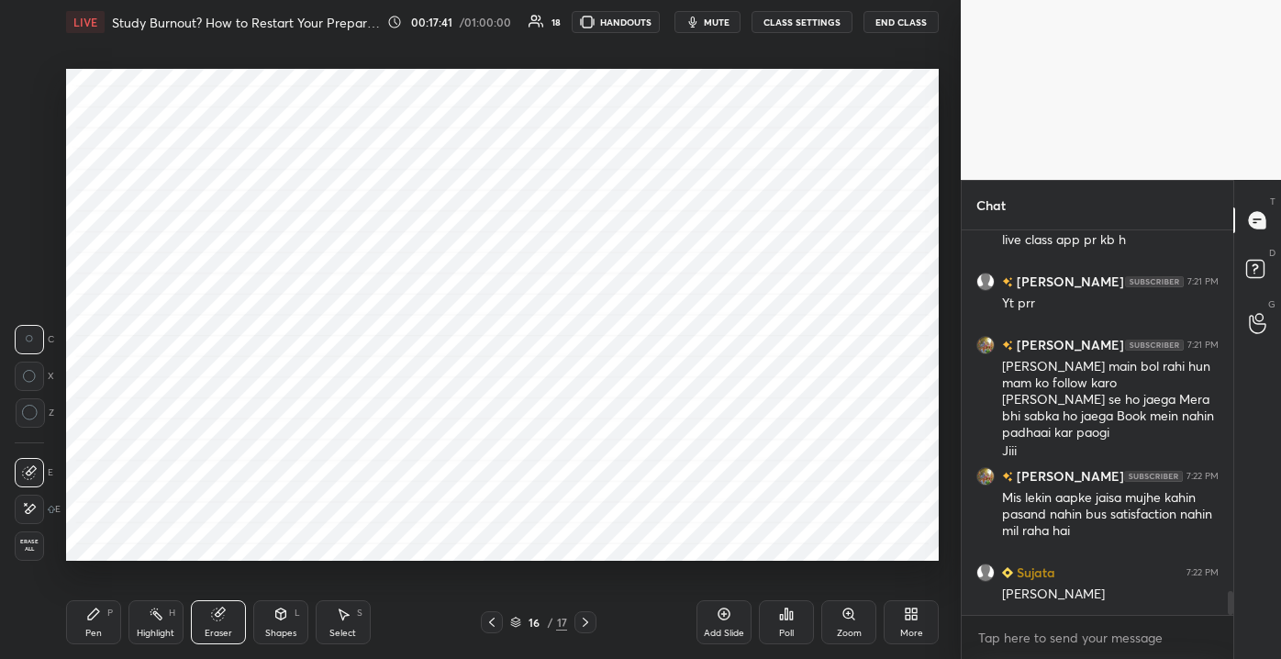
drag, startPoint x: 86, startPoint y: 629, endPoint x: 88, endPoint y: 616, distance: 13.0
click at [88, 625] on div "Pen P" at bounding box center [93, 622] width 55 height 44
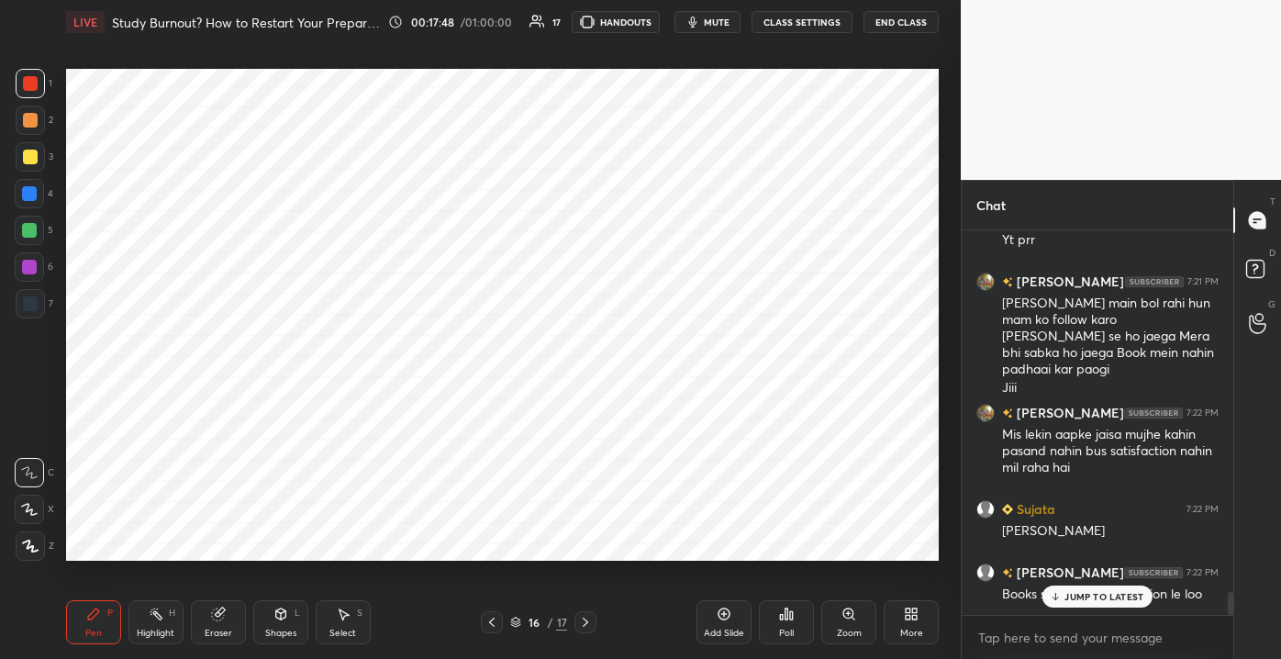
scroll to position [6048, 0]
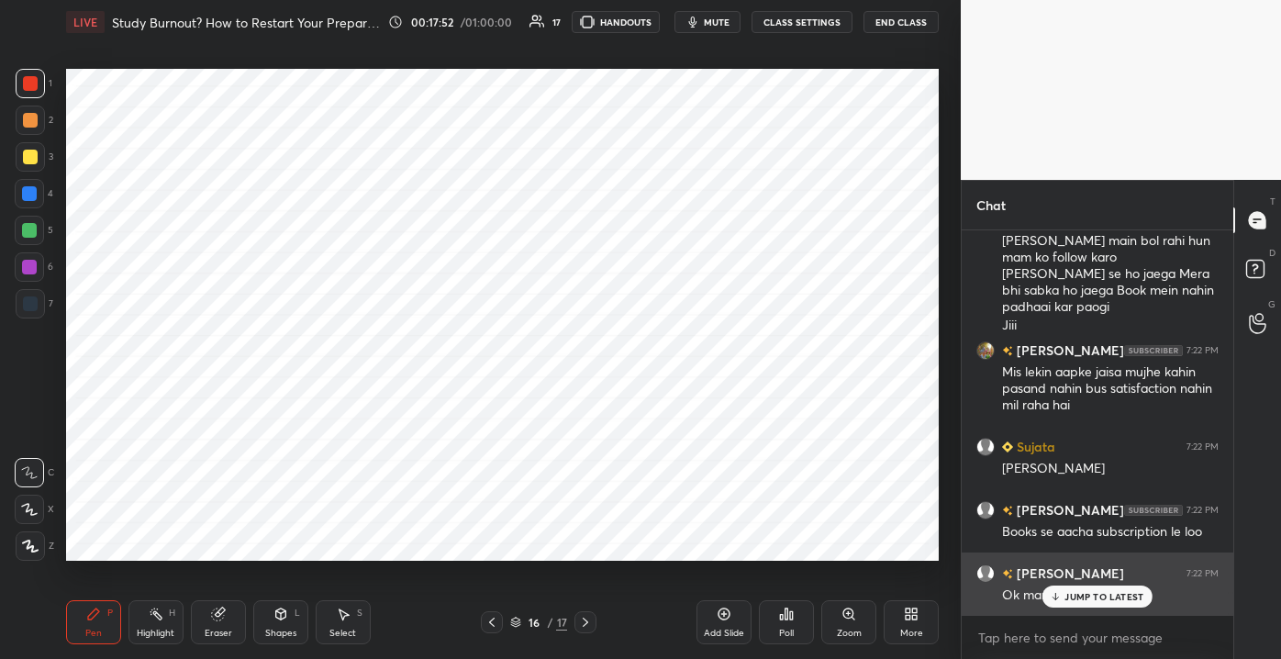
click at [1059, 590] on div "JUMP TO LATEST" at bounding box center [1097, 596] width 110 height 22
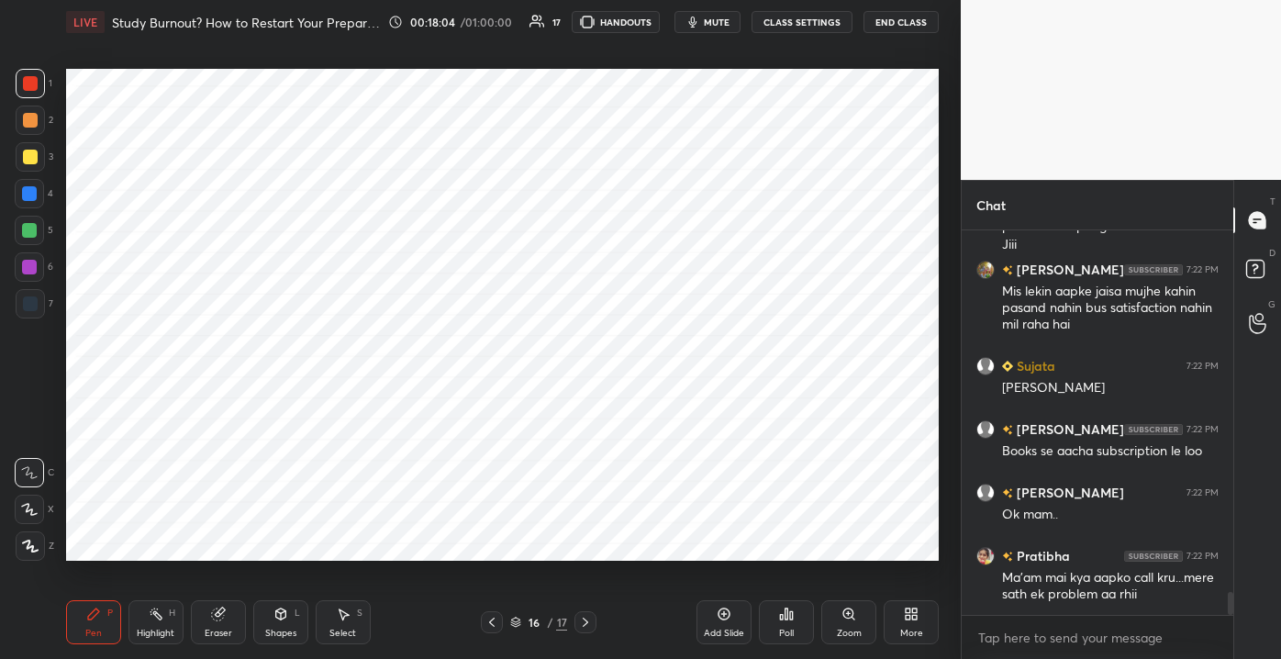
scroll to position [6192, 0]
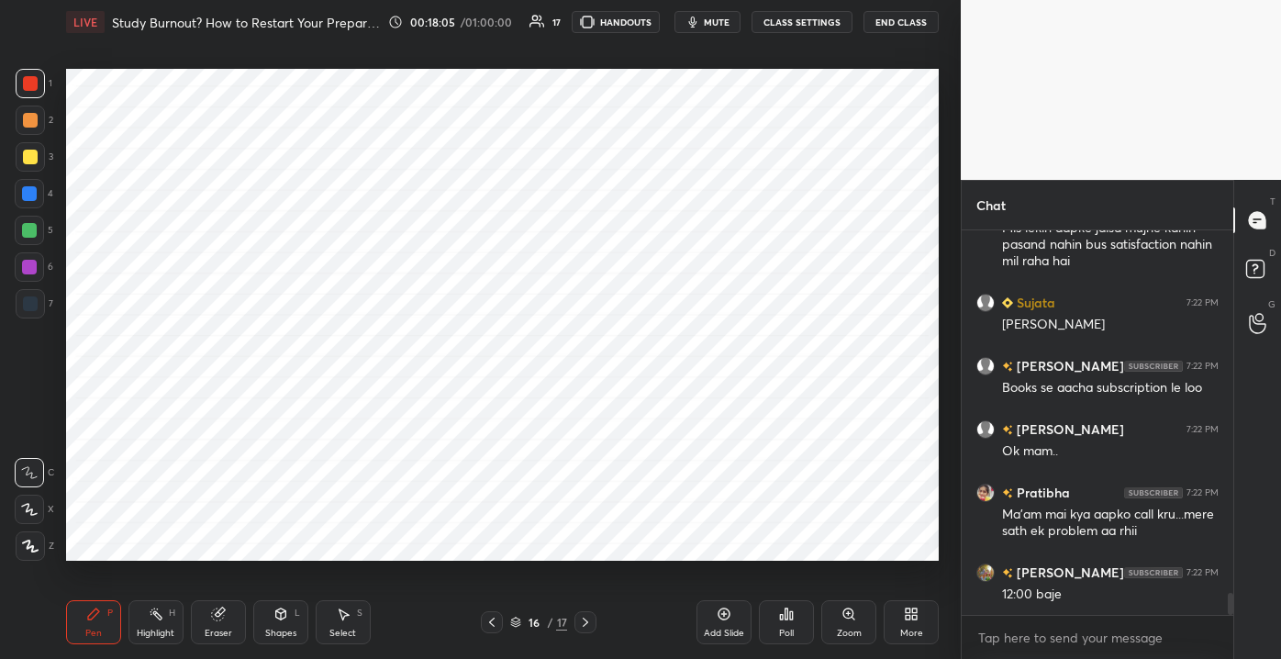
click at [729, 618] on div "Add Slide" at bounding box center [723, 622] width 55 height 44
click at [34, 226] on div at bounding box center [29, 230] width 15 height 15
click at [41, 98] on div "1" at bounding box center [34, 83] width 37 height 29
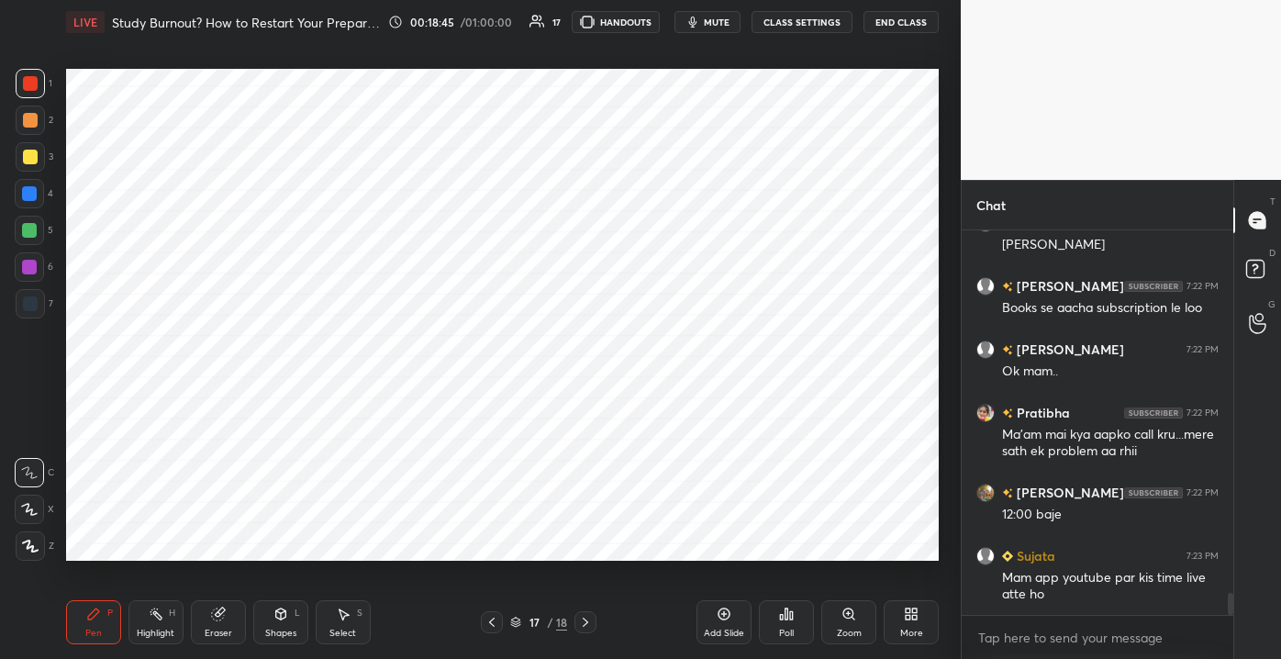
scroll to position [6368, 0]
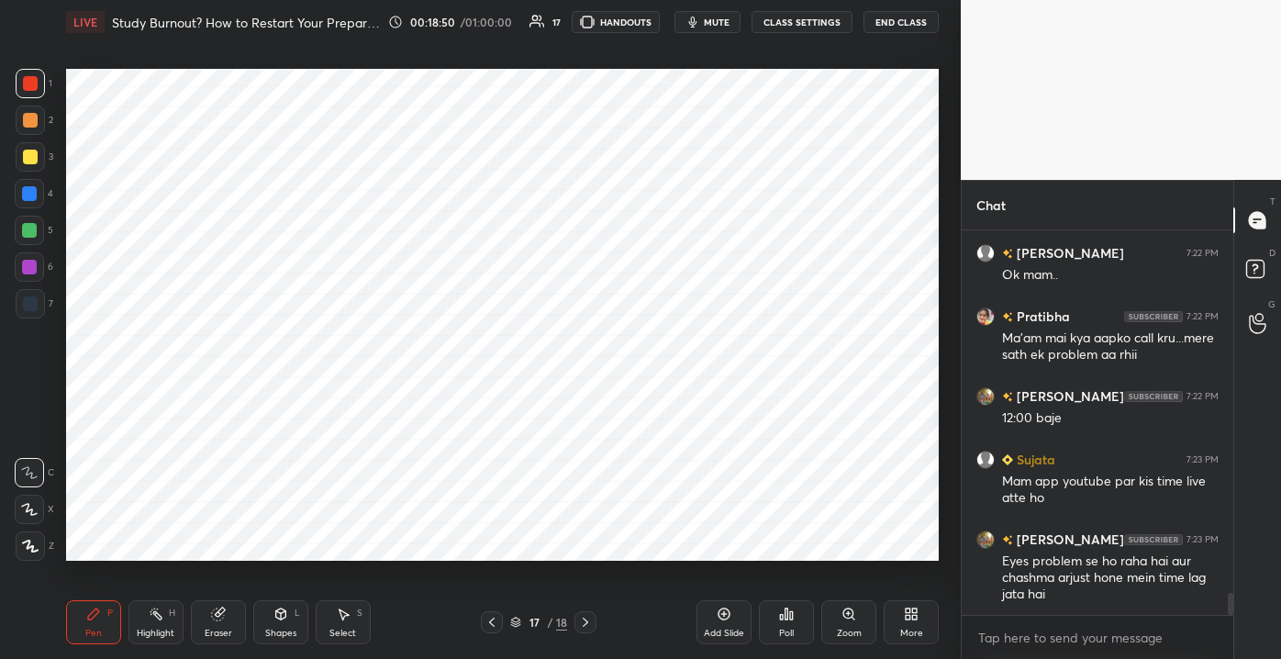
click at [715, 635] on div "Add Slide" at bounding box center [724, 632] width 40 height 9
drag, startPoint x: 33, startPoint y: 122, endPoint x: 34, endPoint y: 217, distance: 95.4
click at [34, 124] on div at bounding box center [30, 120] width 15 height 15
click at [32, 203] on div at bounding box center [29, 193] width 29 height 29
click at [32, 231] on div at bounding box center [29, 230] width 15 height 15
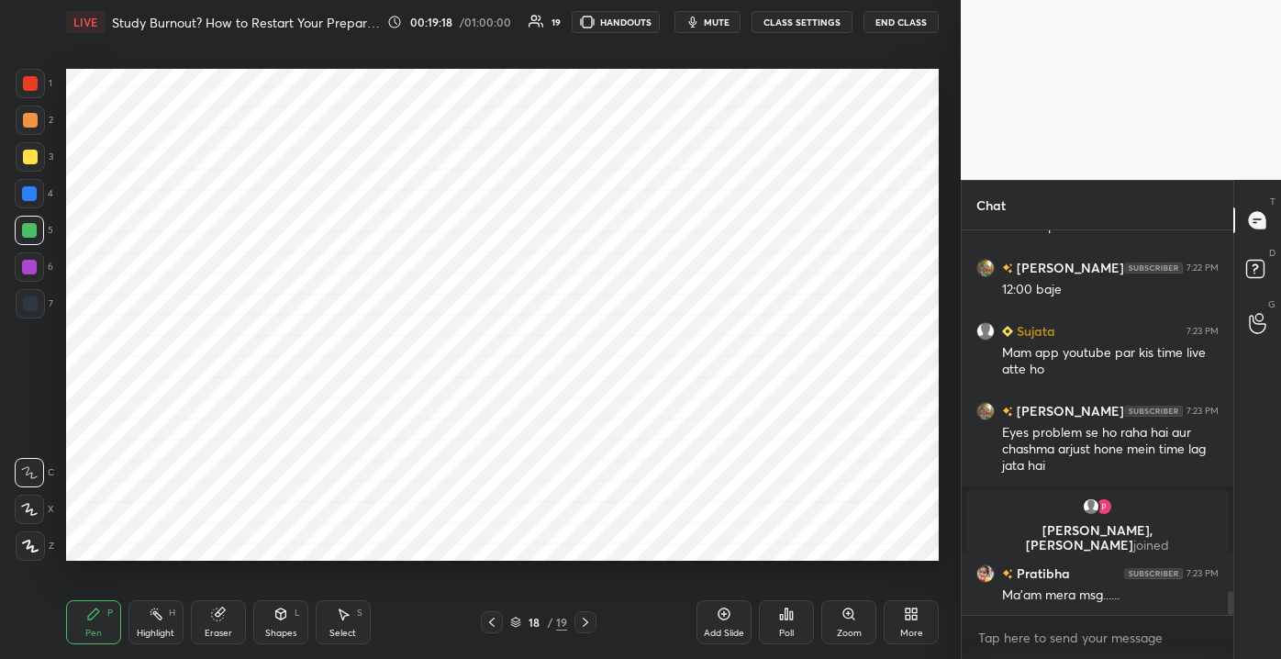
scroll to position [5881, 0]
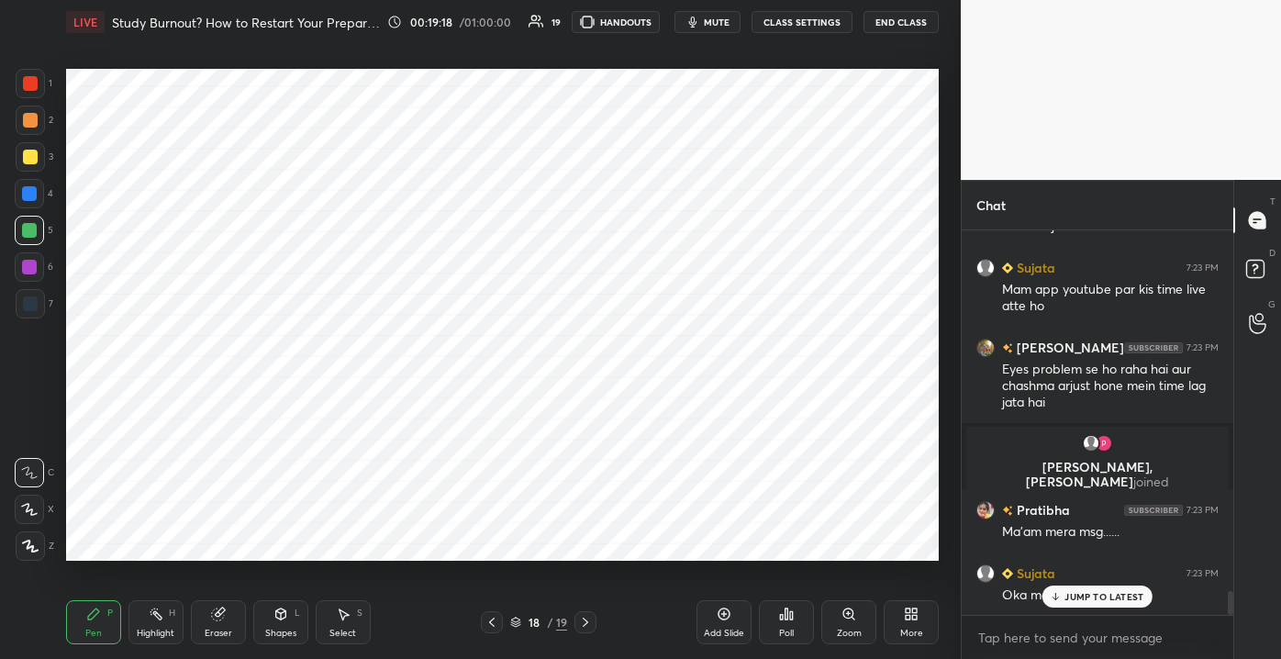
click at [1235, 605] on div "T Messages (T) D Doubts (D) G Raise Hand (G)" at bounding box center [1257, 419] width 48 height 479
click at [1227, 606] on div at bounding box center [1227, 422] width 11 height 384
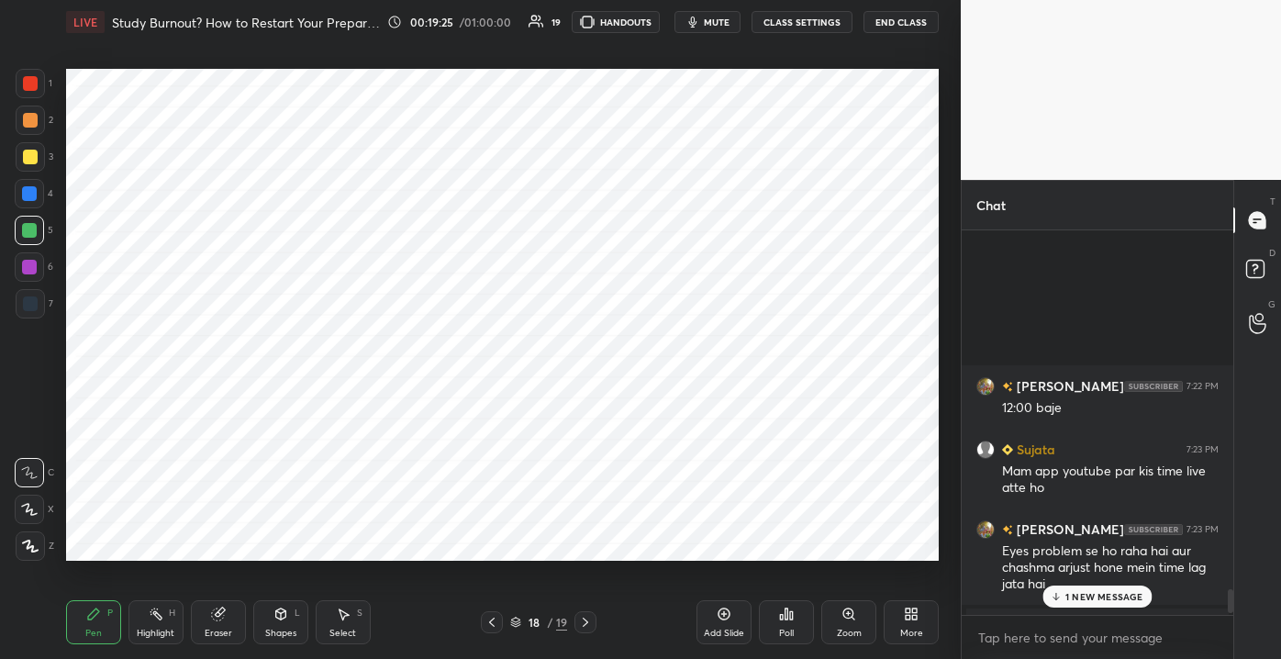
scroll to position [5961, 0]
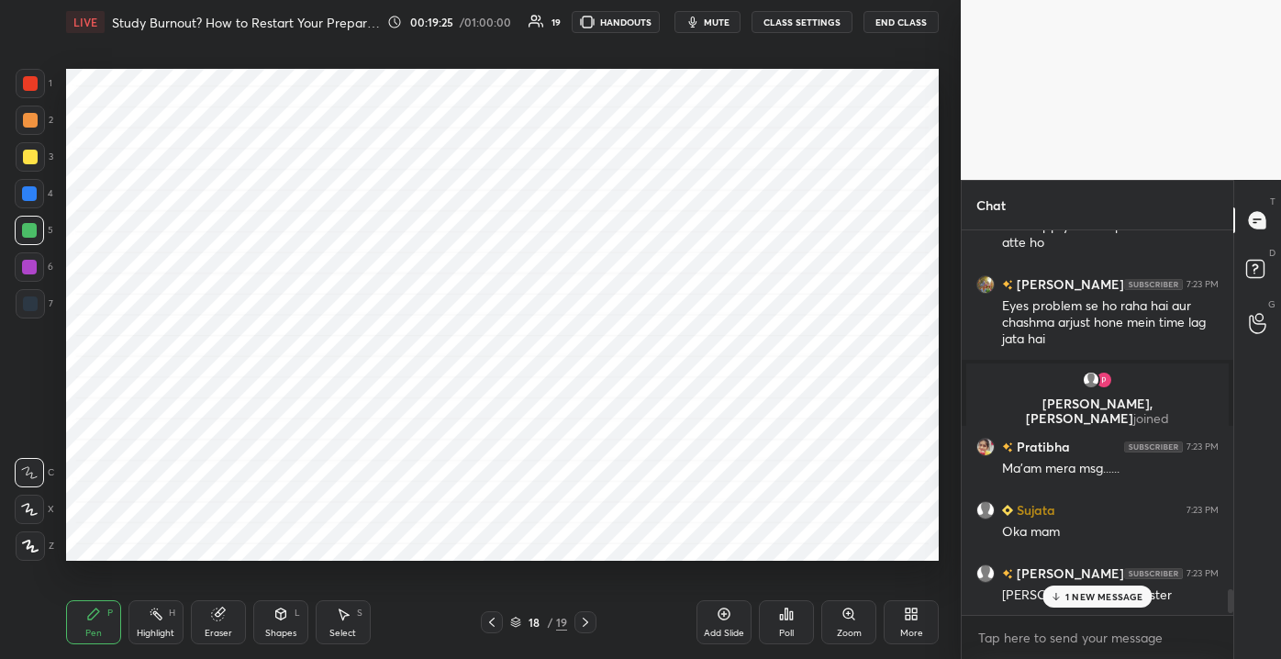
drag, startPoint x: 1230, startPoint y: 605, endPoint x: 1228, endPoint y: 617, distance: 12.1
click at [1230, 617] on div "[PERSON_NAME] 7:22 PM 12:00 baje [PERSON_NAME] 7:23 PM Mam app youtube par kis …" at bounding box center [1097, 444] width 272 height 428
click at [1110, 595] on p "1 NEW MESSAGE" at bounding box center [1104, 596] width 78 height 11
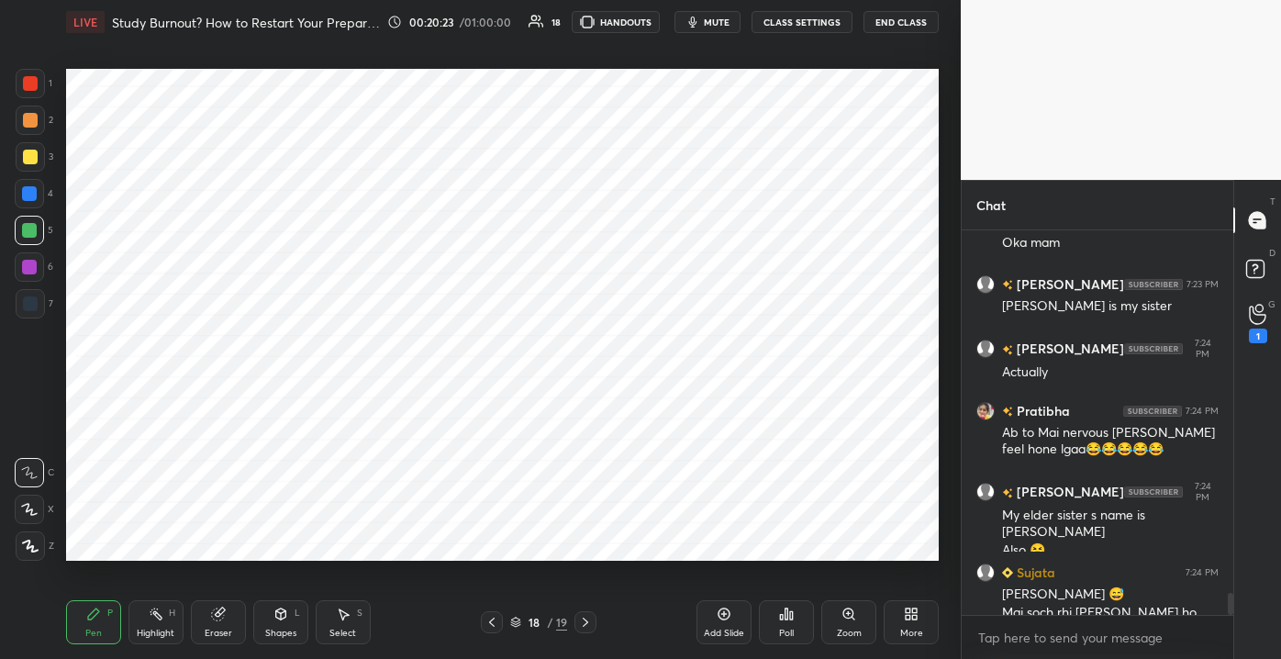
scroll to position [6268, 0]
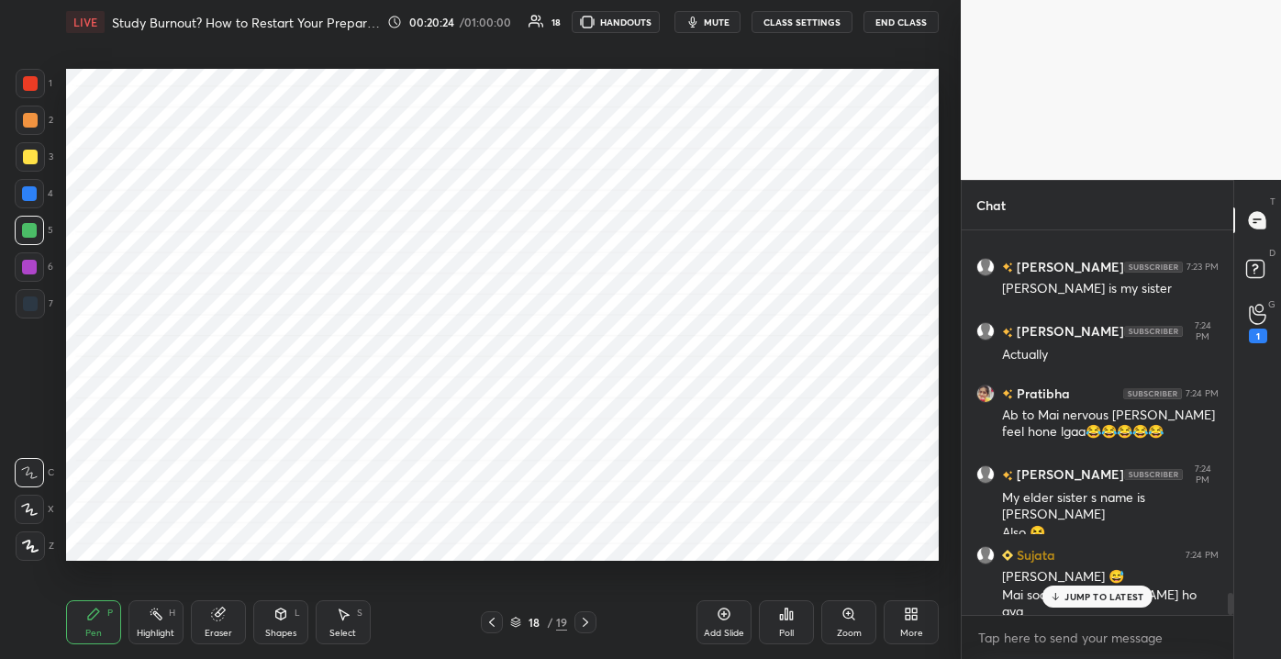
click at [1095, 596] on p "JUMP TO LATEST" at bounding box center [1103, 596] width 79 height 11
click at [1279, 314] on div "G Raise Hand (G) 1" at bounding box center [1257, 322] width 47 height 51
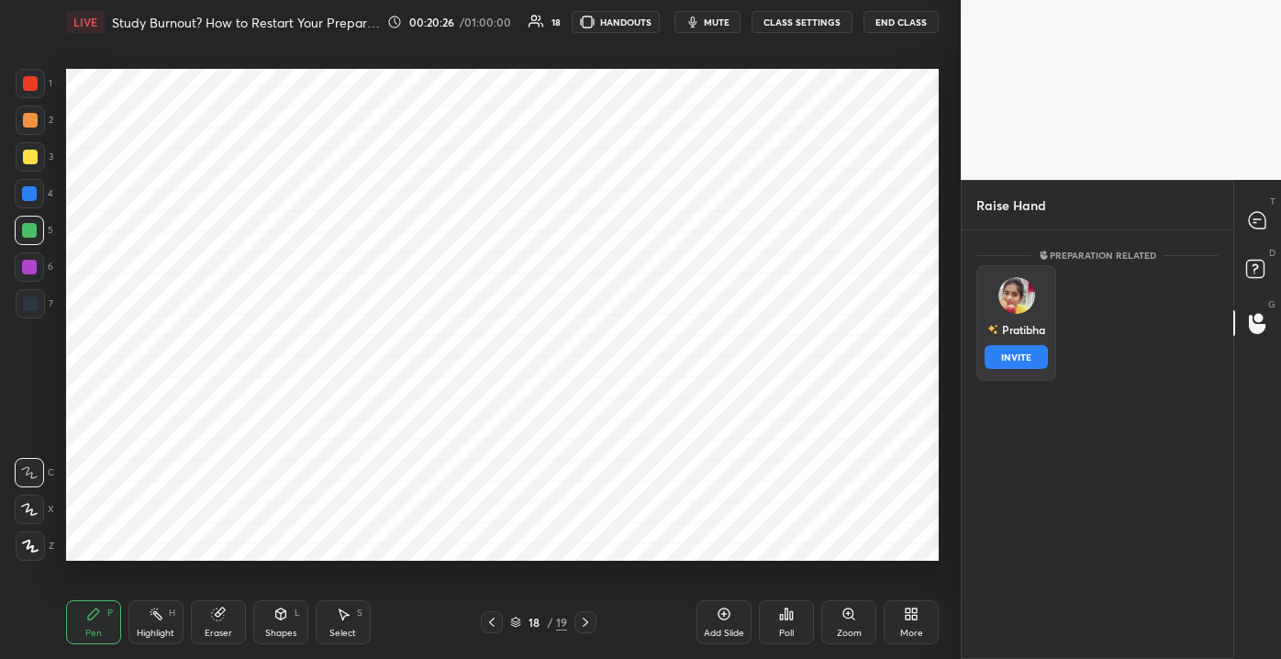
click at [1015, 306] on img "grid" at bounding box center [1016, 295] width 37 height 37
click at [1017, 351] on button "INVITE" at bounding box center [1015, 357] width 63 height 24
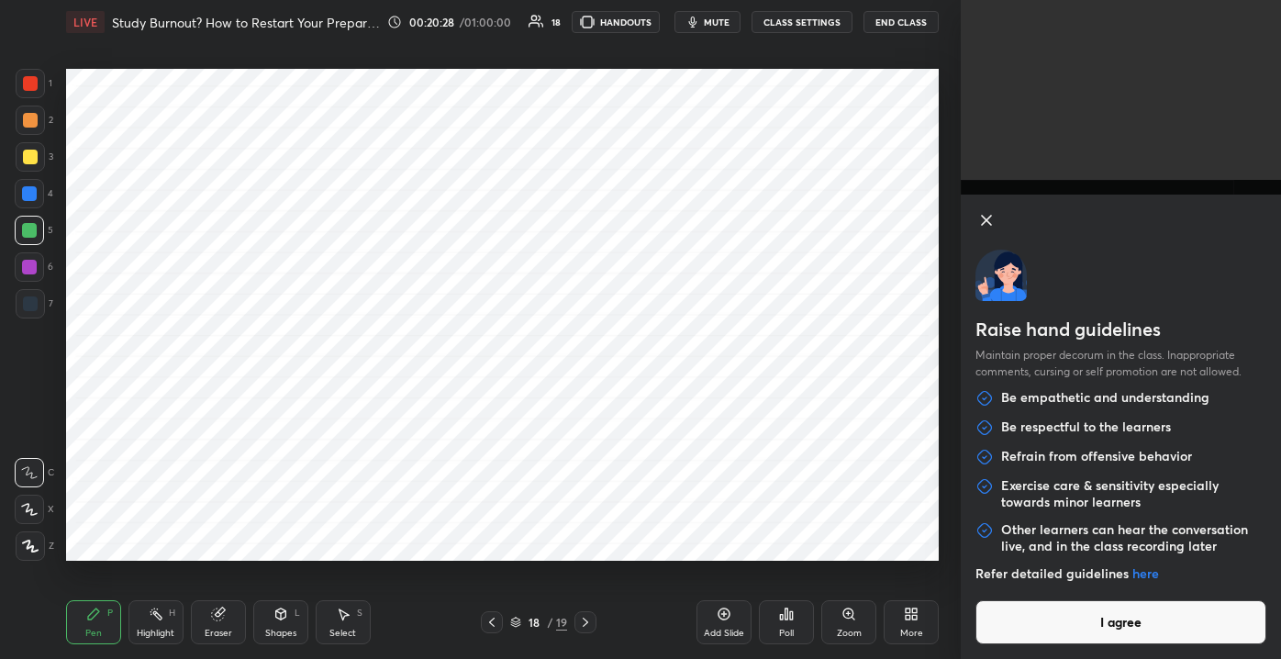
click at [1072, 628] on button "I agree" at bounding box center [1120, 622] width 291 height 44
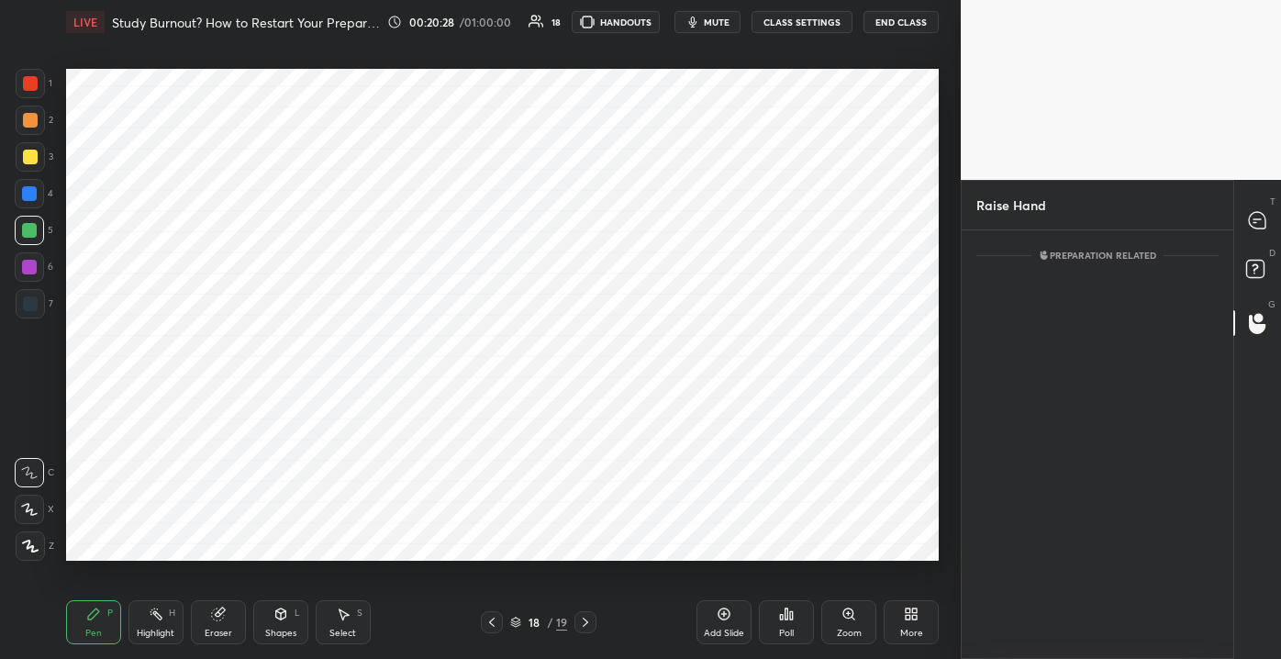
scroll to position [350, 266]
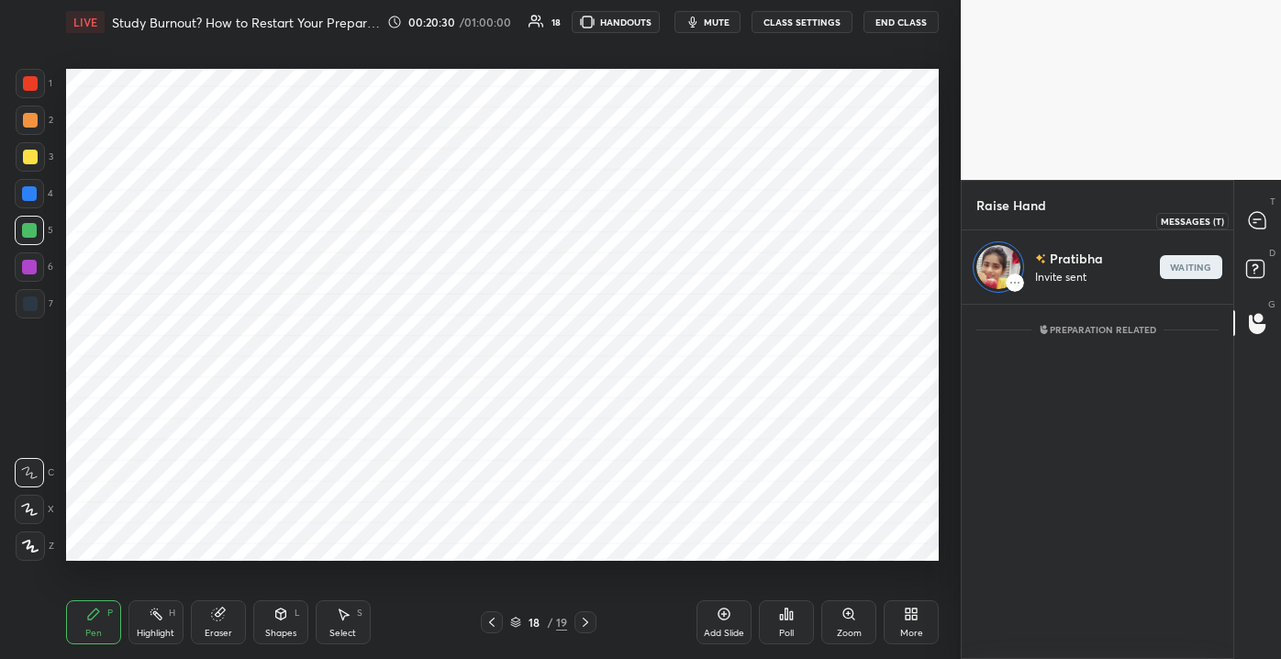
drag, startPoint x: 1258, startPoint y: 214, endPoint x: 1264, endPoint y: 193, distance: 22.1
click at [1261, 213] on icon at bounding box center [1257, 220] width 17 height 17
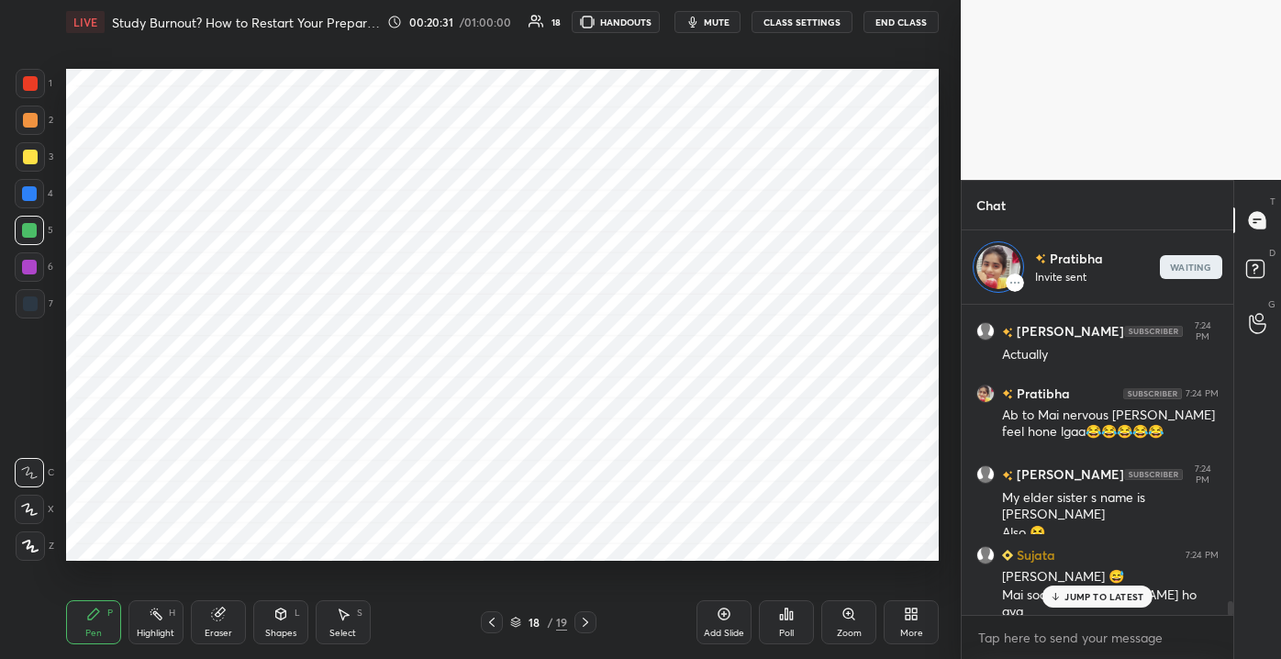
scroll to position [6657, 0]
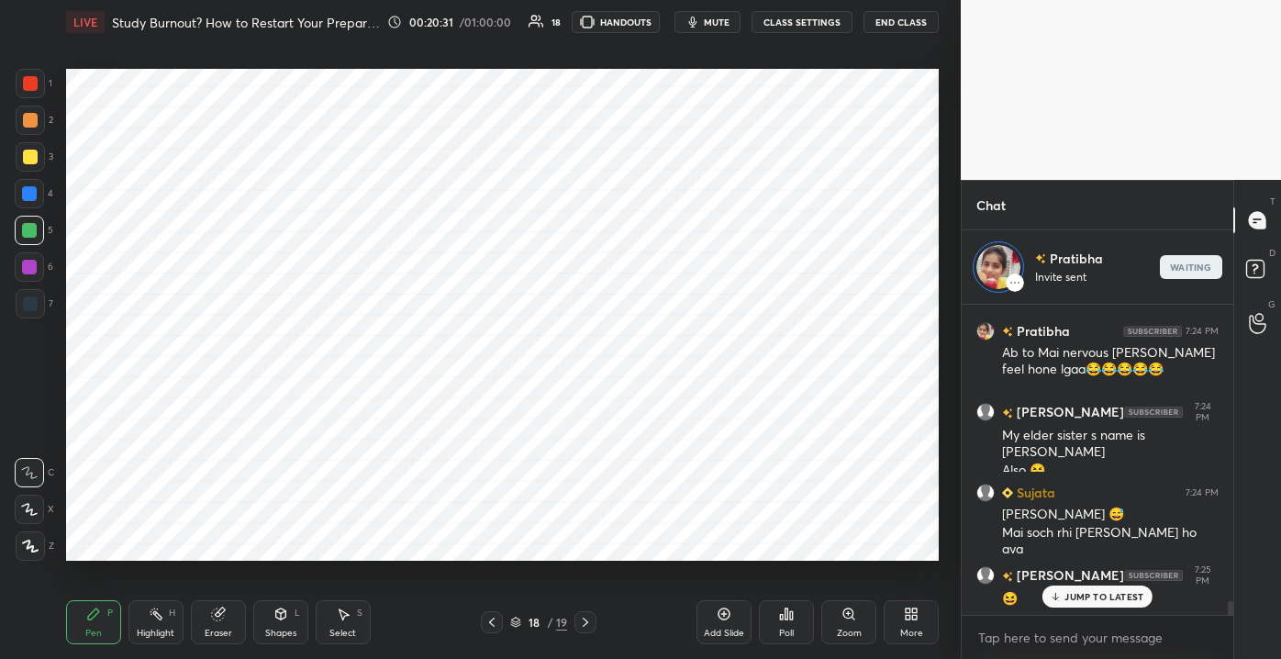
click at [1107, 598] on p "JUMP TO LATEST" at bounding box center [1103, 596] width 79 height 11
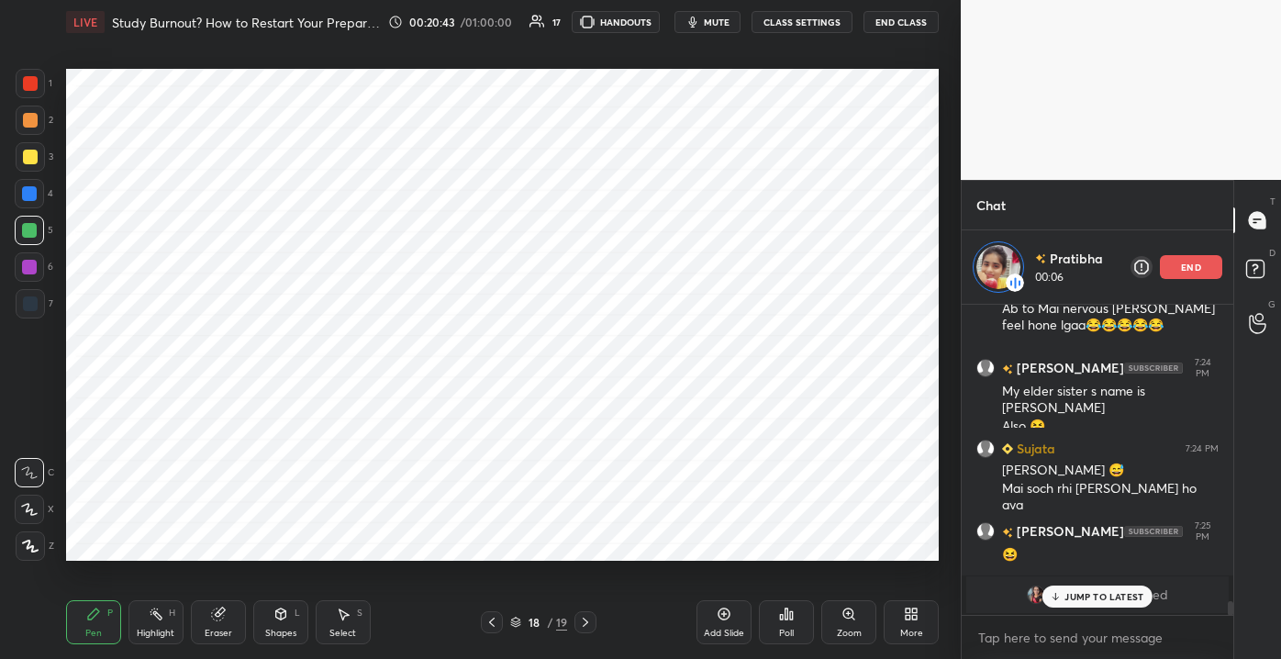
drag, startPoint x: 1088, startPoint y: 606, endPoint x: 1078, endPoint y: 602, distance: 11.1
click at [1086, 606] on div "JUMP TO LATEST" at bounding box center [1097, 596] width 110 height 22
click at [718, 617] on icon at bounding box center [723, 613] width 15 height 15
click at [790, 628] on div "Poll" at bounding box center [786, 622] width 55 height 44
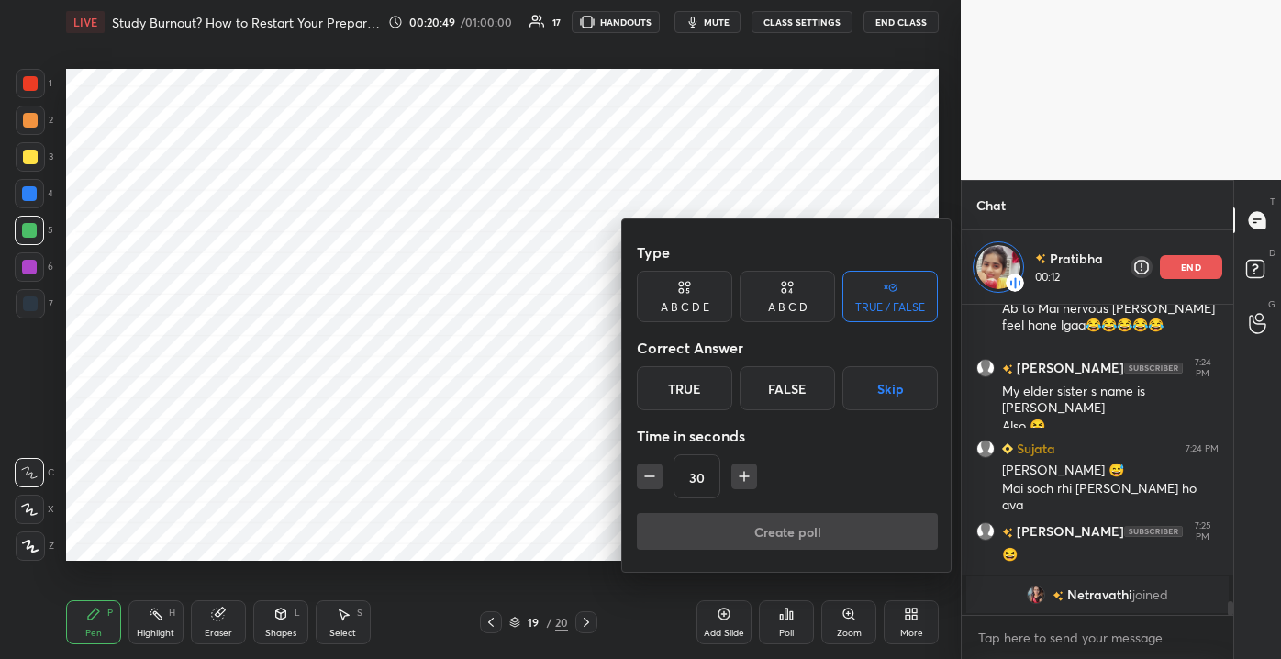
click at [15, 72] on div at bounding box center [640, 329] width 1281 height 659
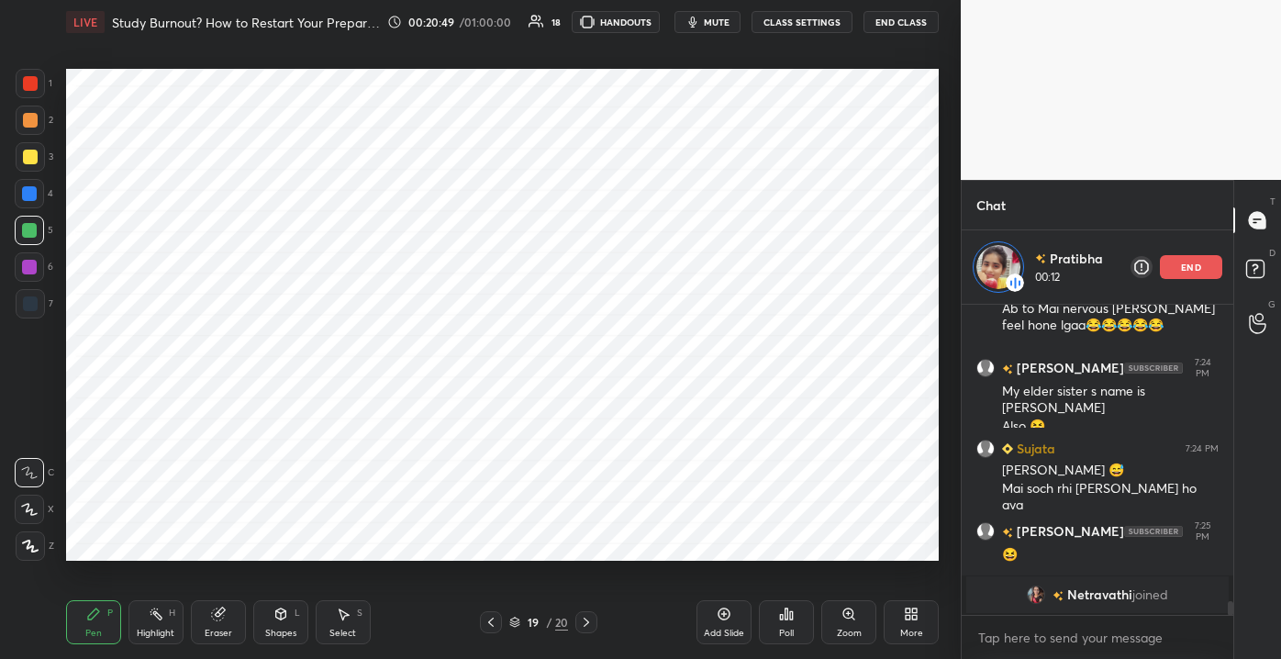
click at [23, 79] on div "Type A B C D E A B C D TRUE / FALSE Correct Answer True False Skip Time in seco…" at bounding box center [640, 329] width 1281 height 659
drag, startPoint x: 46, startPoint y: 82, endPoint x: 37, endPoint y: 80, distance: 9.4
click at [47, 82] on div "1" at bounding box center [34, 83] width 37 height 29
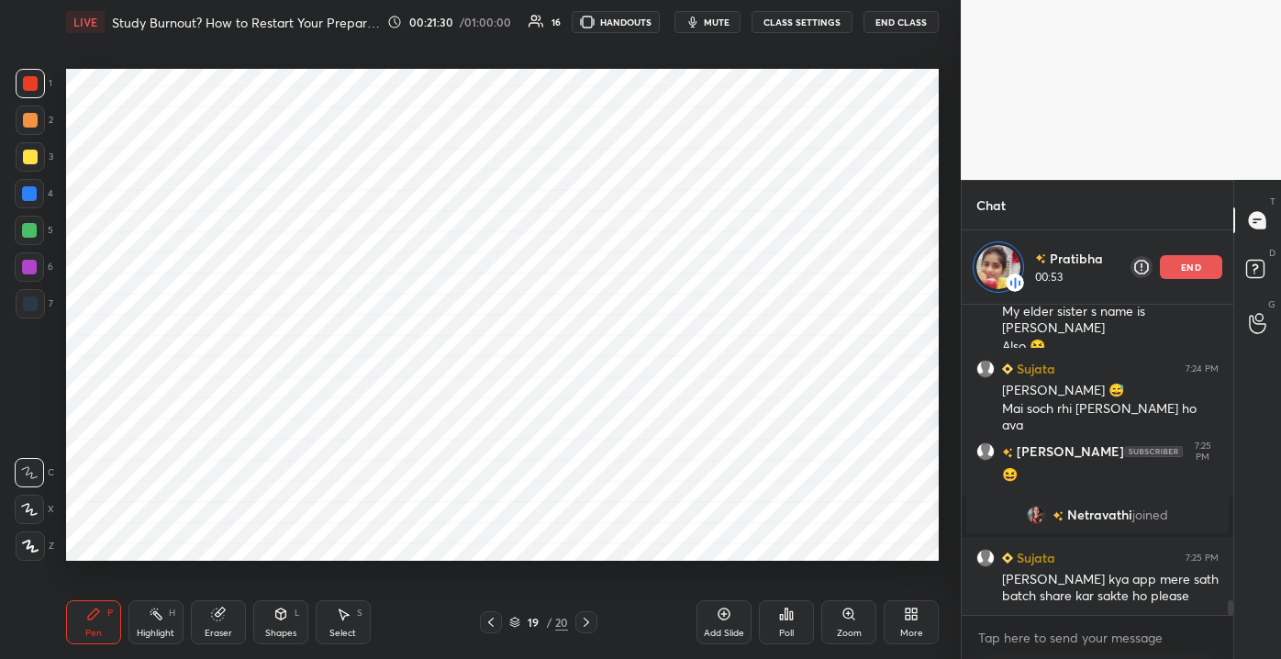
scroll to position [6250, 0]
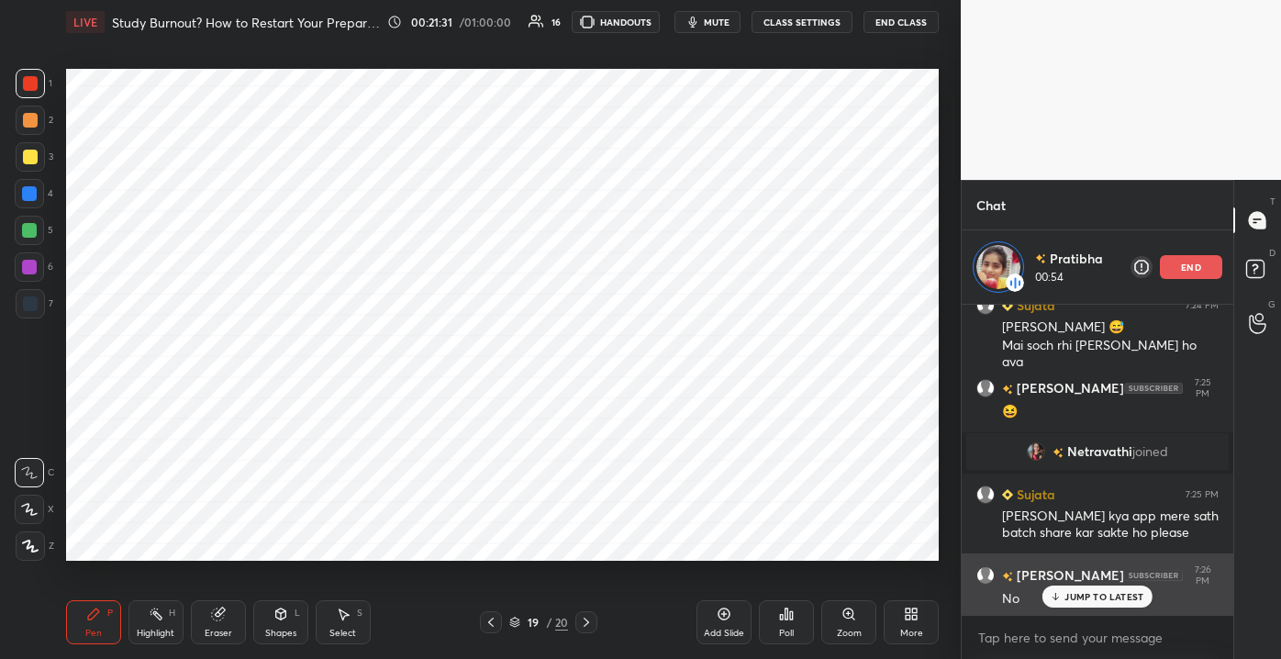
click at [1066, 594] on p "JUMP TO LATEST" at bounding box center [1103, 596] width 79 height 11
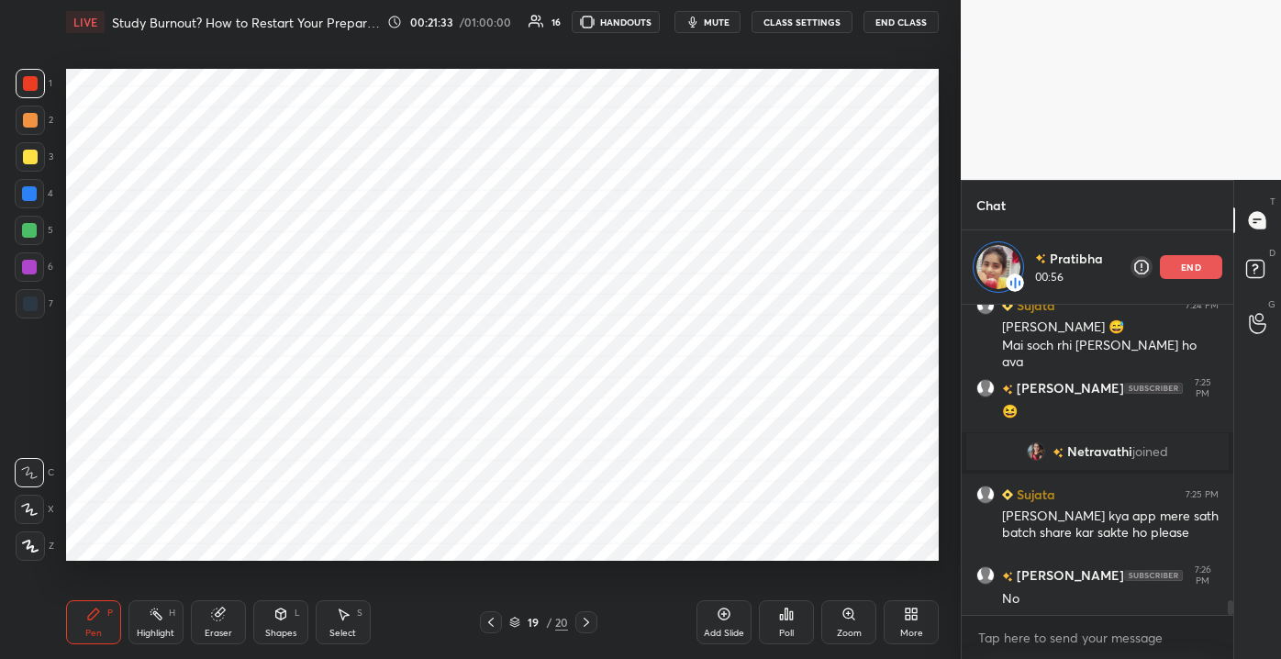
click at [728, 625] on div "Add Slide" at bounding box center [723, 622] width 55 height 44
click at [20, 271] on div at bounding box center [29, 266] width 29 height 29
click at [42, 99] on div "1" at bounding box center [34, 87] width 37 height 37
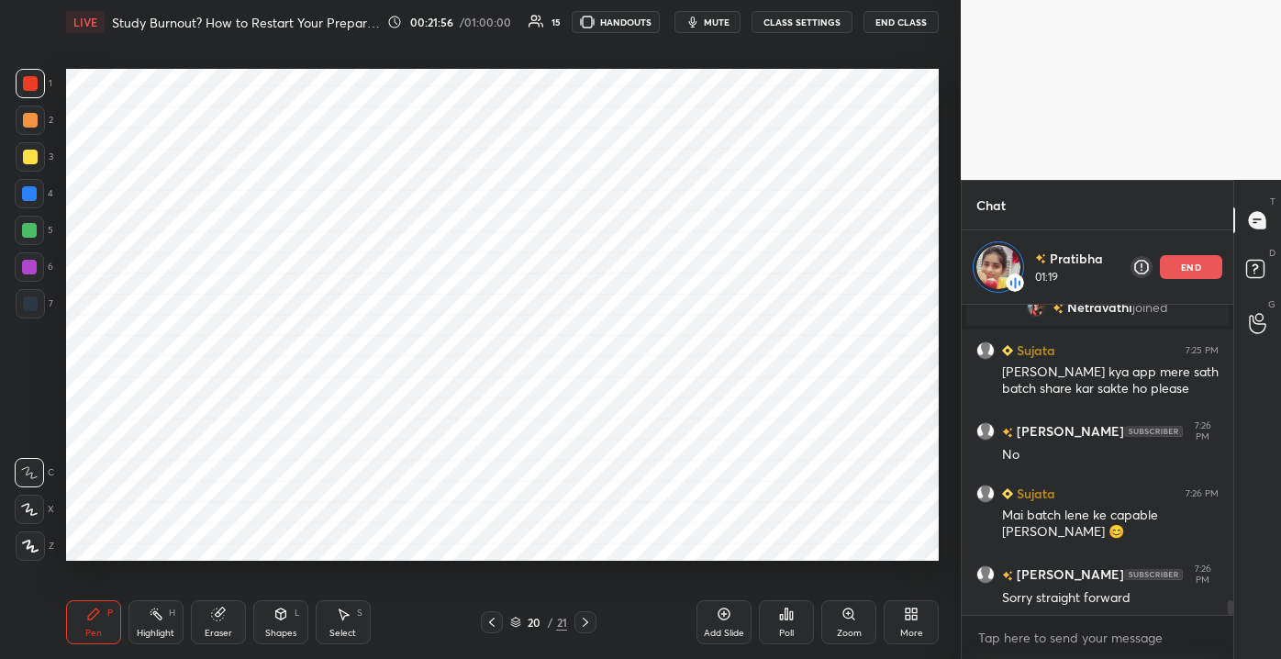
scroll to position [6458, 0]
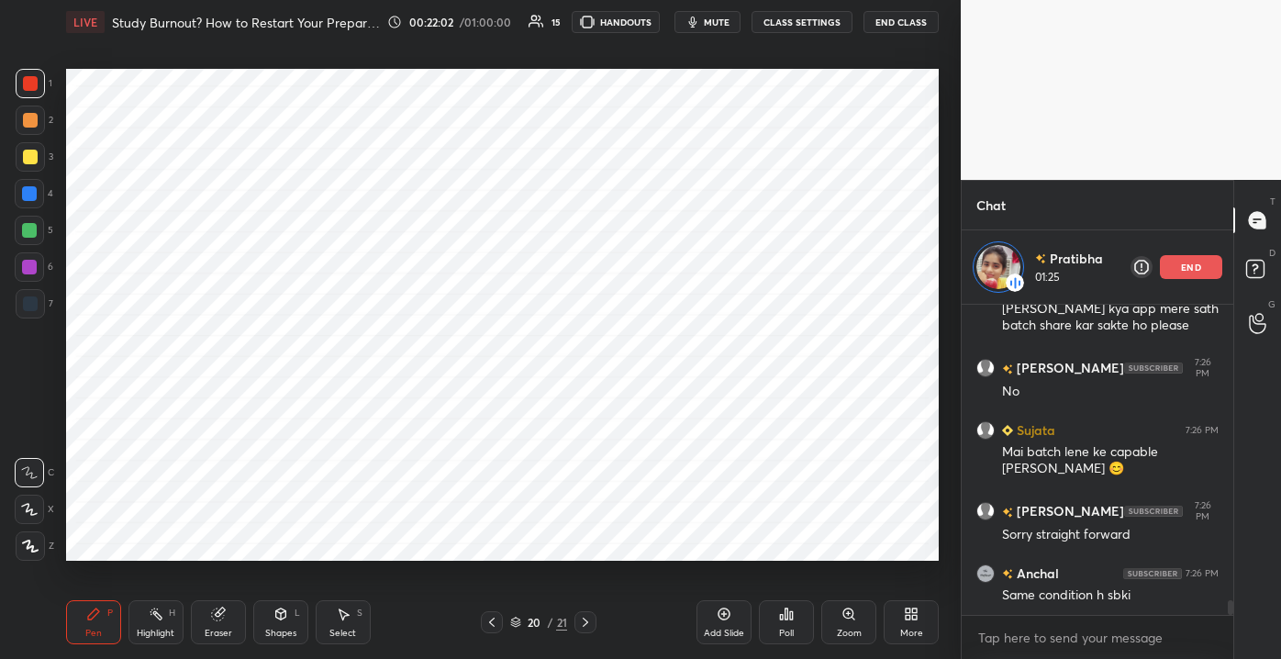
click at [725, 625] on div "Add Slide" at bounding box center [723, 622] width 55 height 44
click at [22, 191] on div at bounding box center [29, 193] width 29 height 29
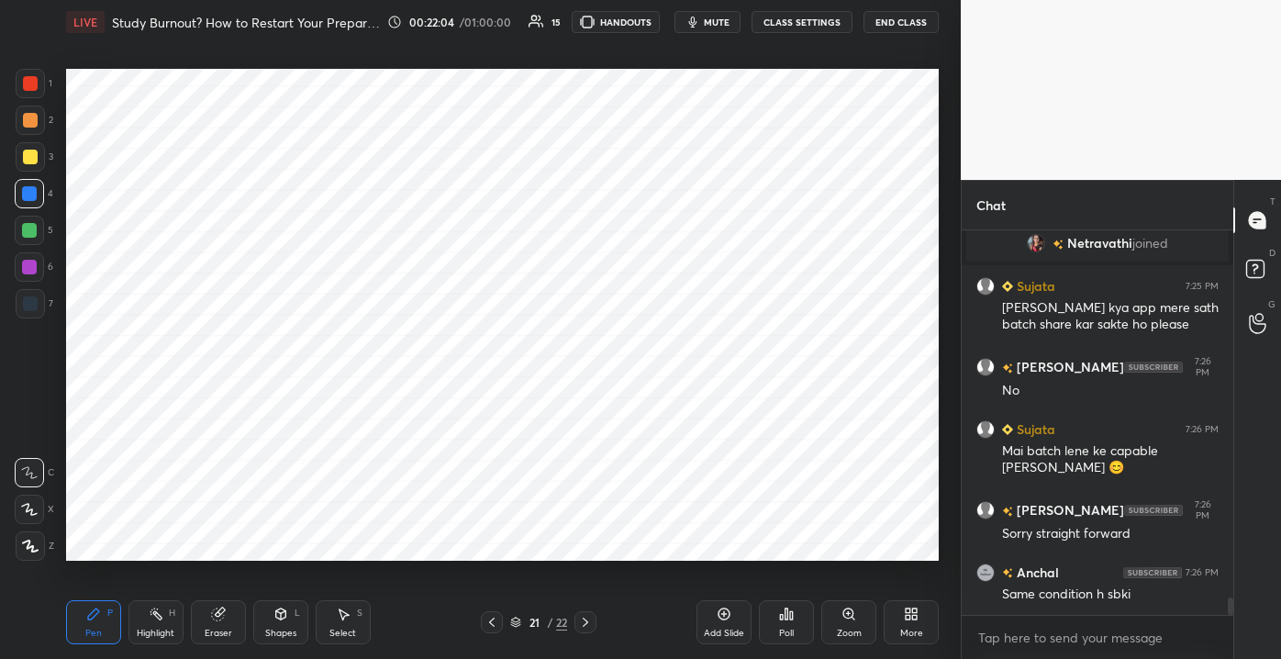
scroll to position [6384, 0]
drag, startPoint x: 228, startPoint y: 624, endPoint x: 239, endPoint y: 617, distance: 13.5
click at [226, 622] on div "Eraser" at bounding box center [218, 622] width 55 height 44
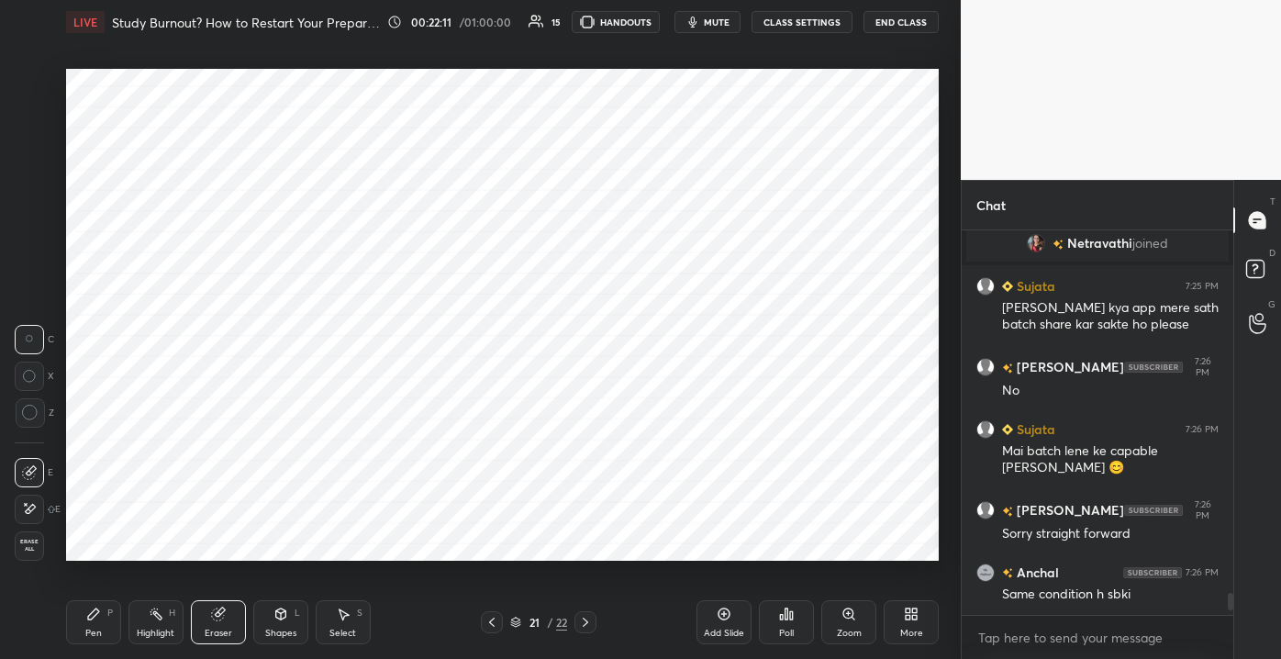
click at [25, 544] on span "Erase all" at bounding box center [30, 545] width 28 height 13
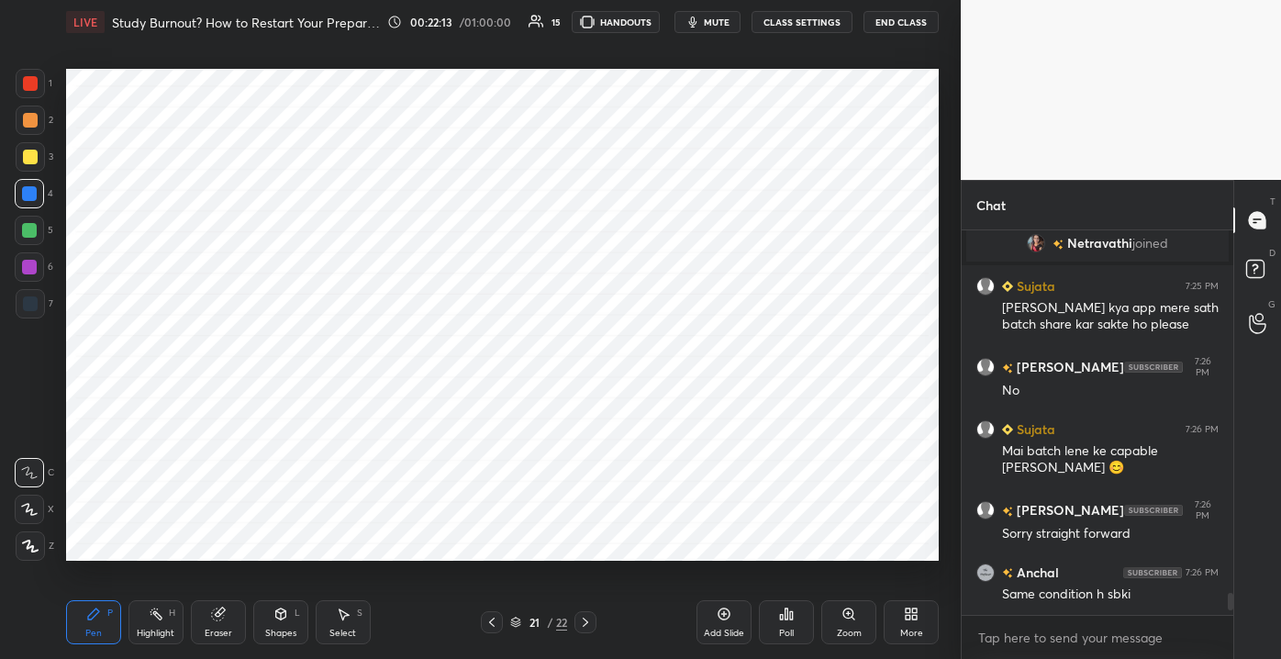
click at [29, 231] on div at bounding box center [29, 230] width 15 height 15
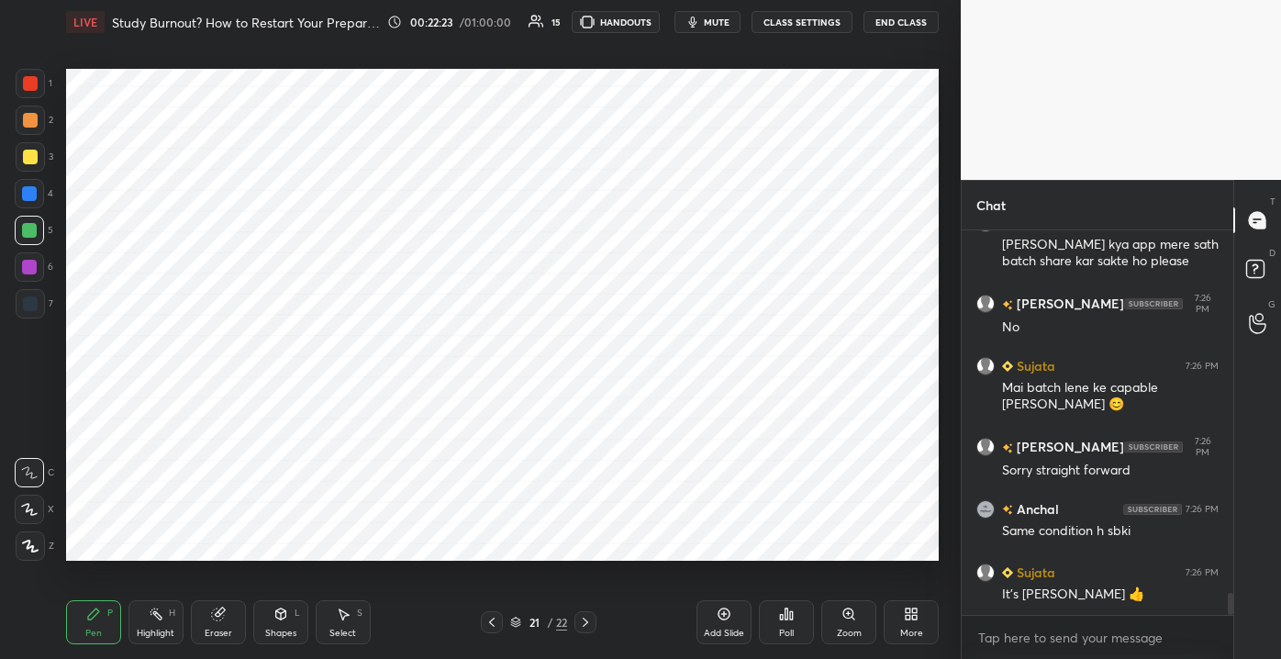
click at [22, 94] on div at bounding box center [30, 83] width 29 height 29
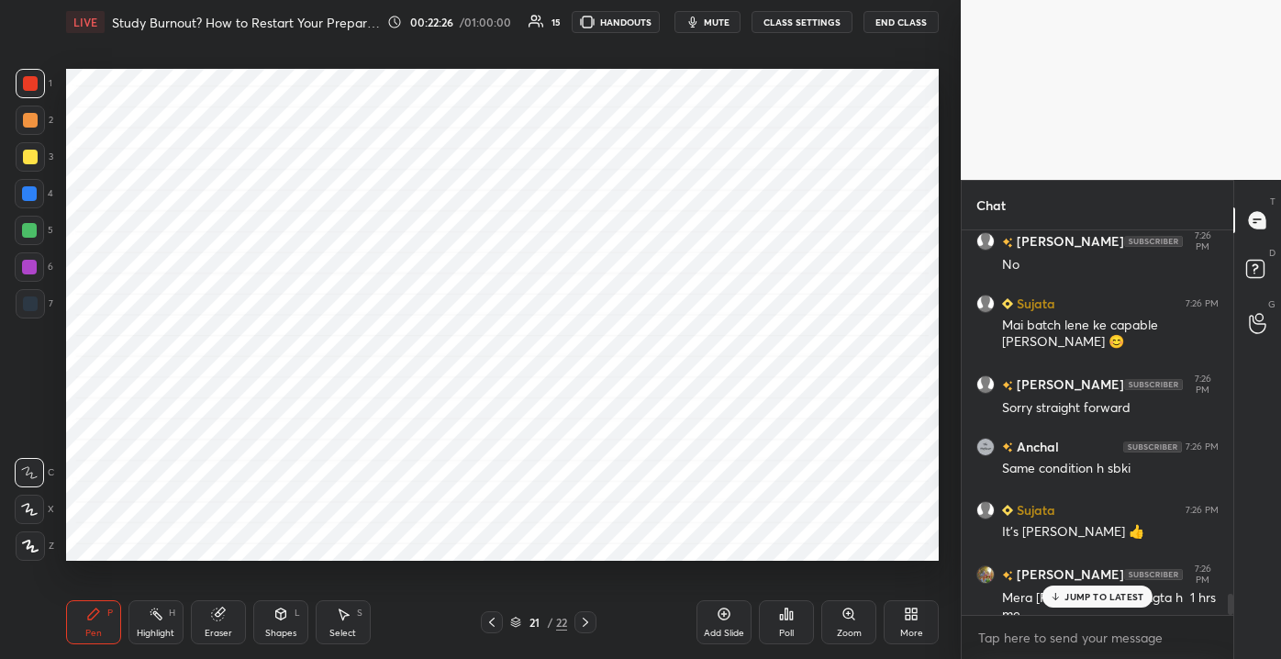
click at [1071, 597] on p "JUMP TO LATEST" at bounding box center [1103, 596] width 79 height 11
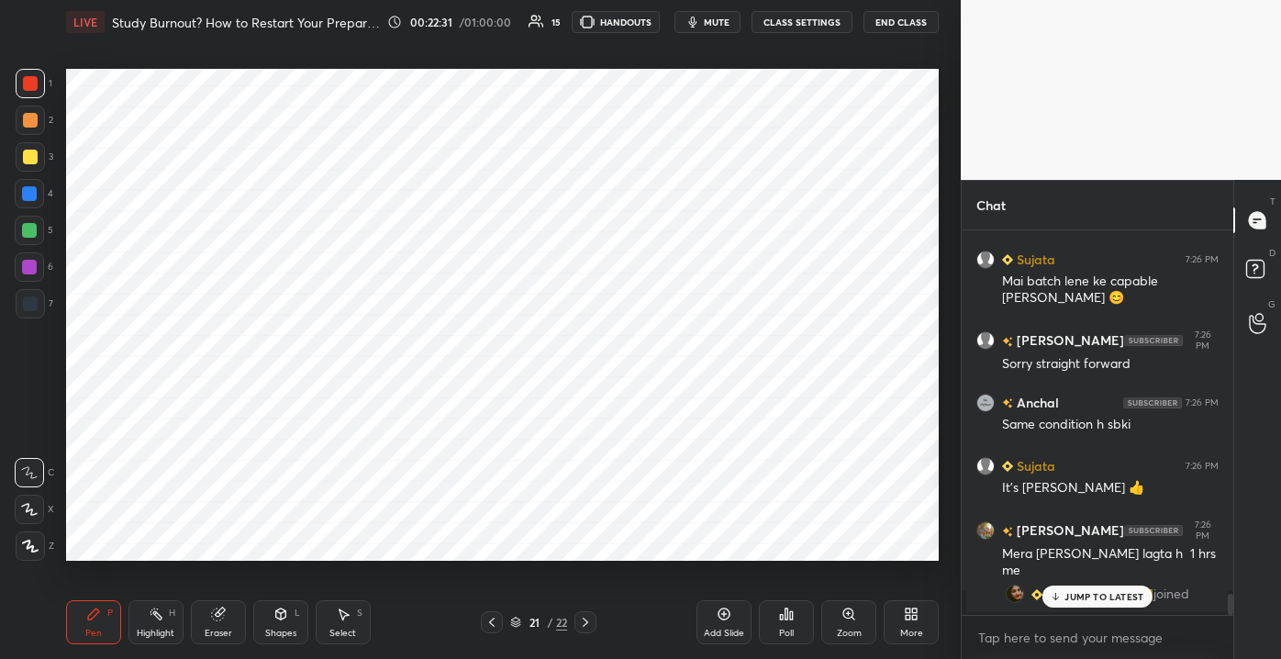
click at [1072, 603] on div "JUMP TO LATEST" at bounding box center [1097, 596] width 110 height 22
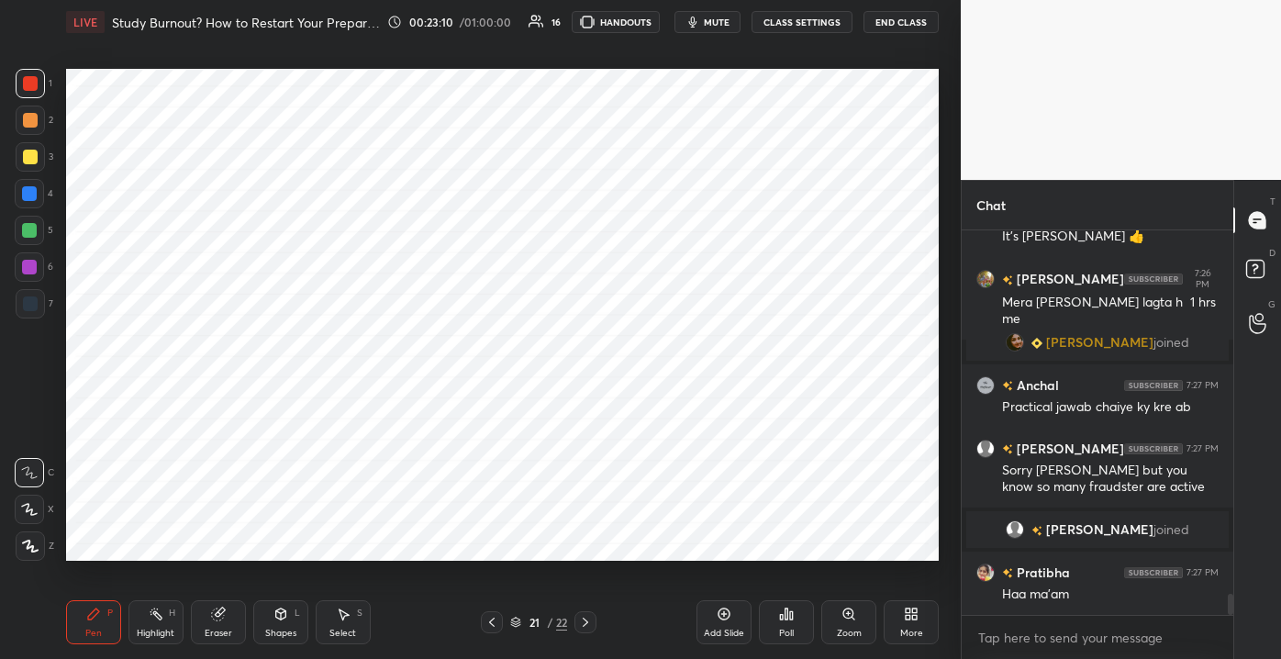
scroll to position [6693, 0]
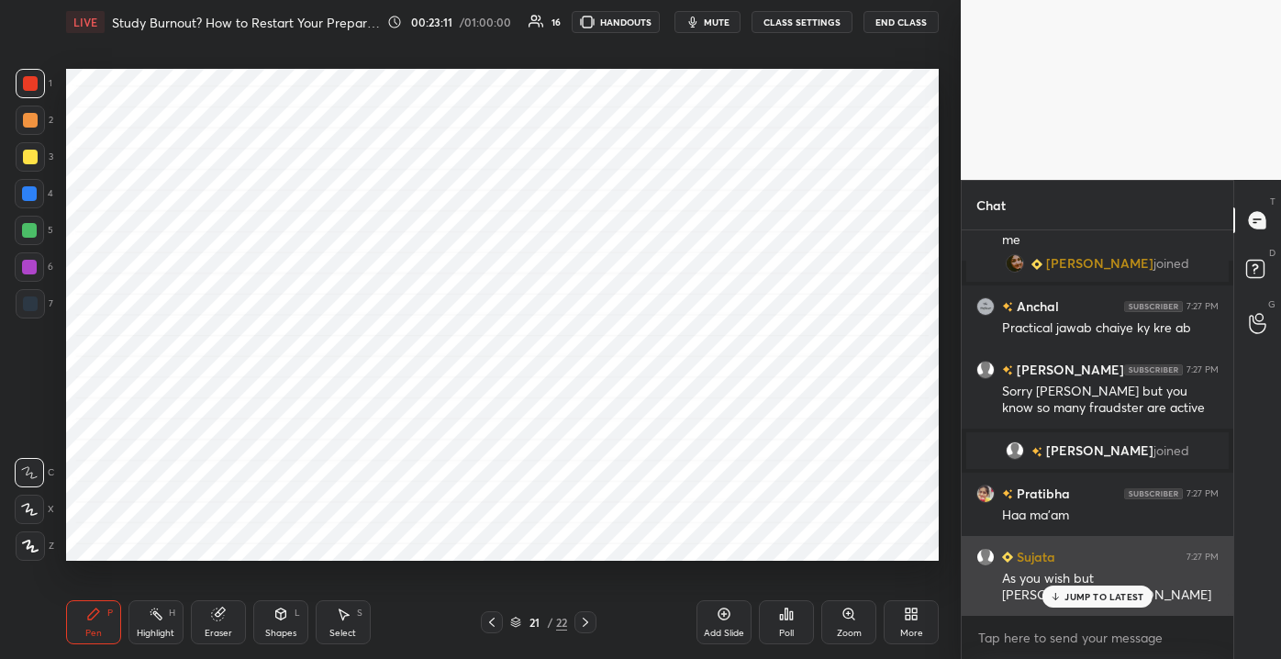
drag, startPoint x: 1058, startPoint y: 592, endPoint x: 1000, endPoint y: 578, distance: 59.4
click at [1058, 594] on icon at bounding box center [1056, 596] width 12 height 11
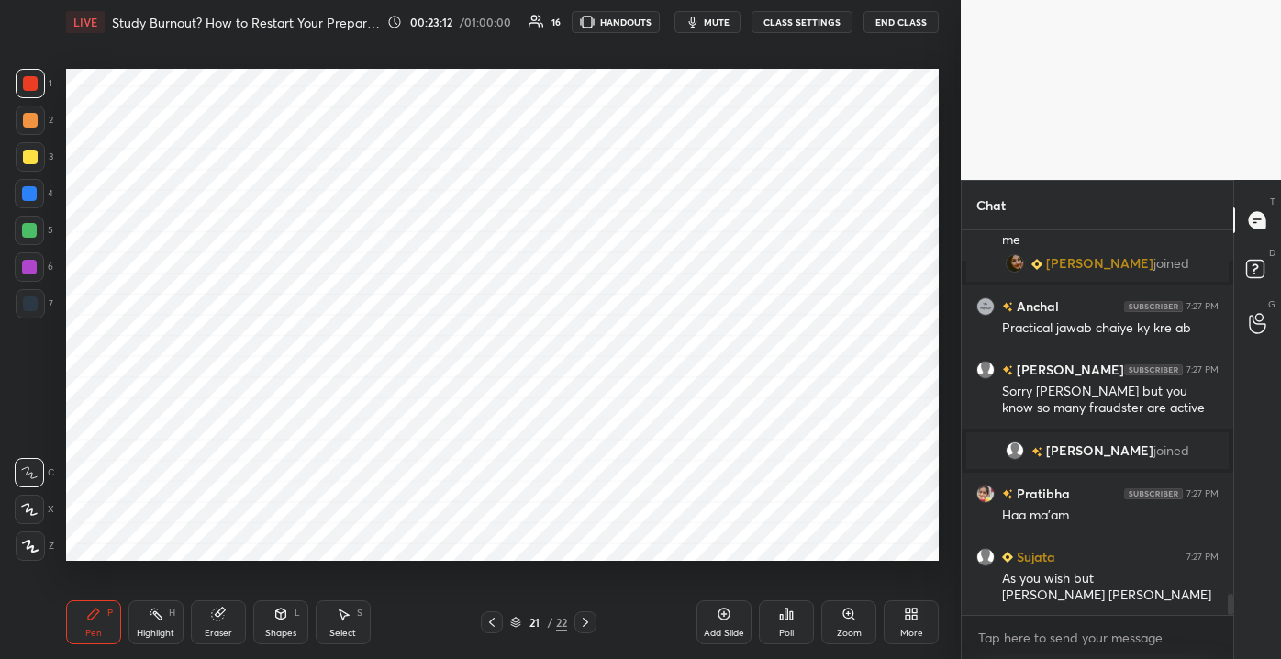
click at [716, 626] on div "Add Slide" at bounding box center [723, 622] width 55 height 44
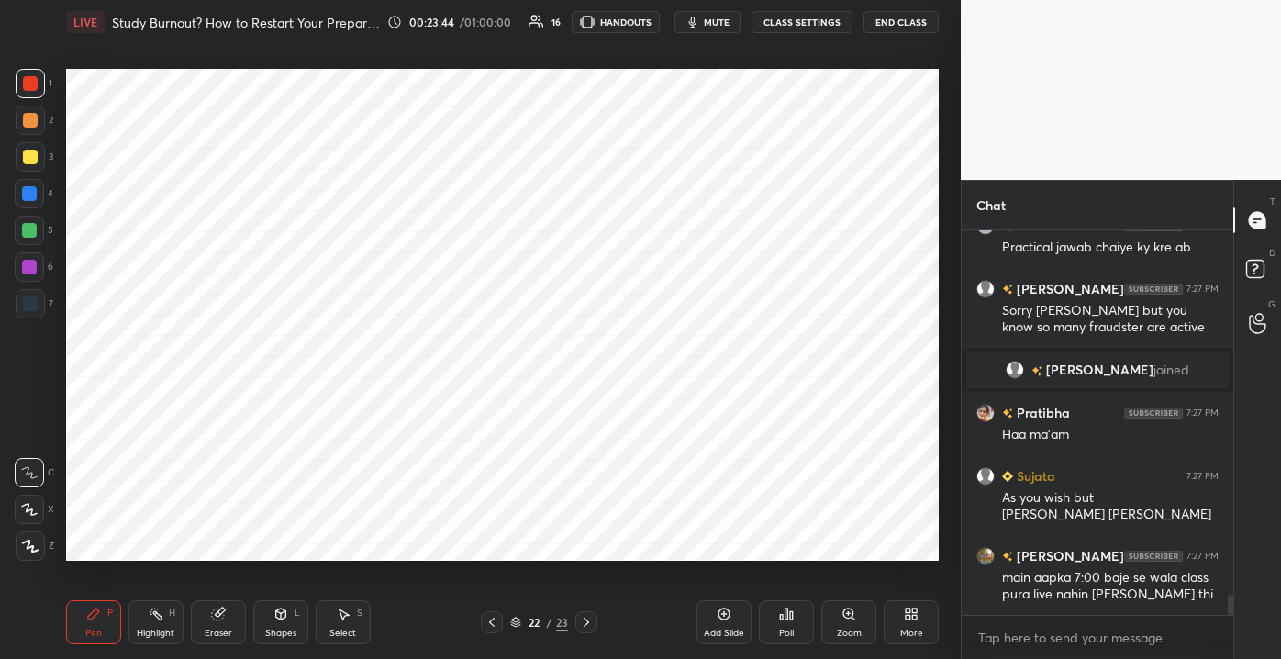
click at [705, 628] on div "Add Slide" at bounding box center [724, 632] width 40 height 9
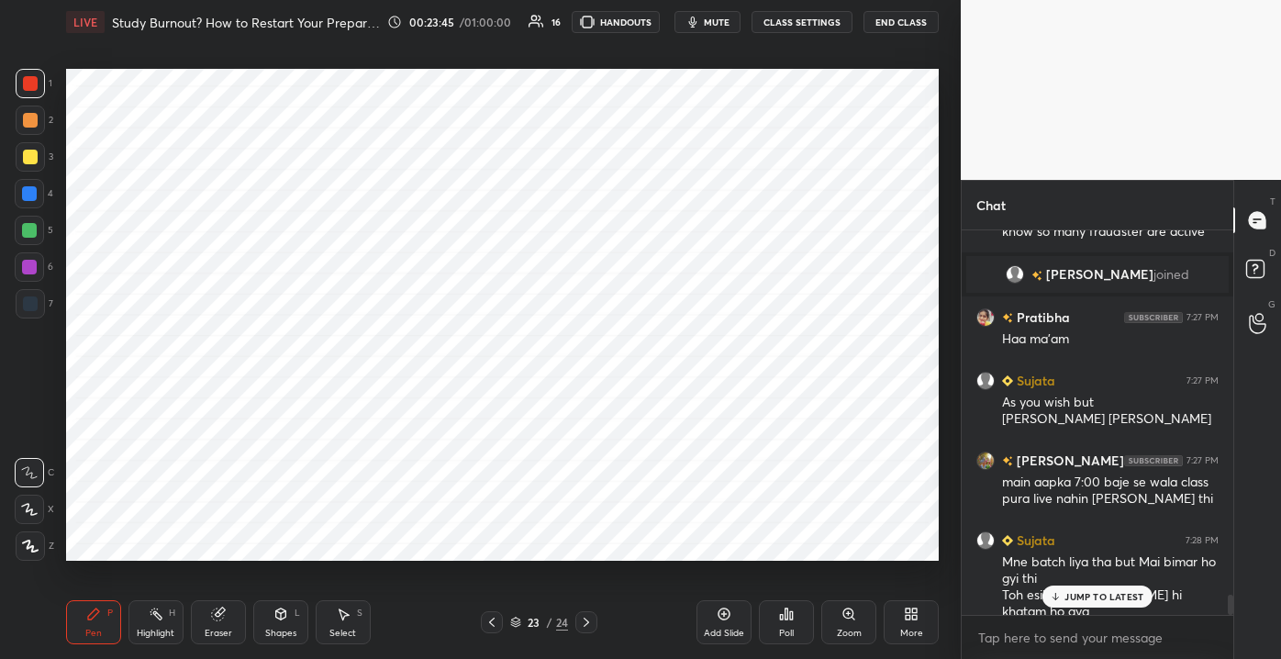
click at [27, 293] on div at bounding box center [30, 303] width 29 height 29
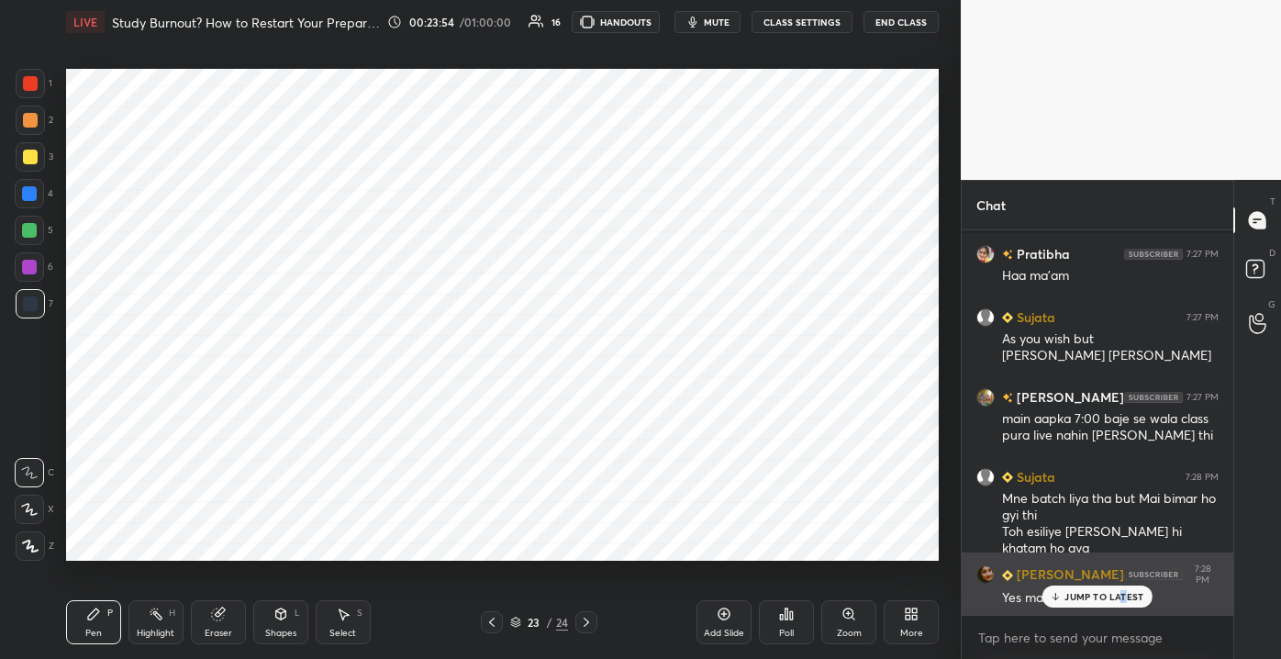
drag, startPoint x: 1123, startPoint y: 604, endPoint x: 1129, endPoint y: 594, distance: 11.2
click at [1123, 603] on div "JUMP TO LATEST" at bounding box center [1097, 596] width 110 height 22
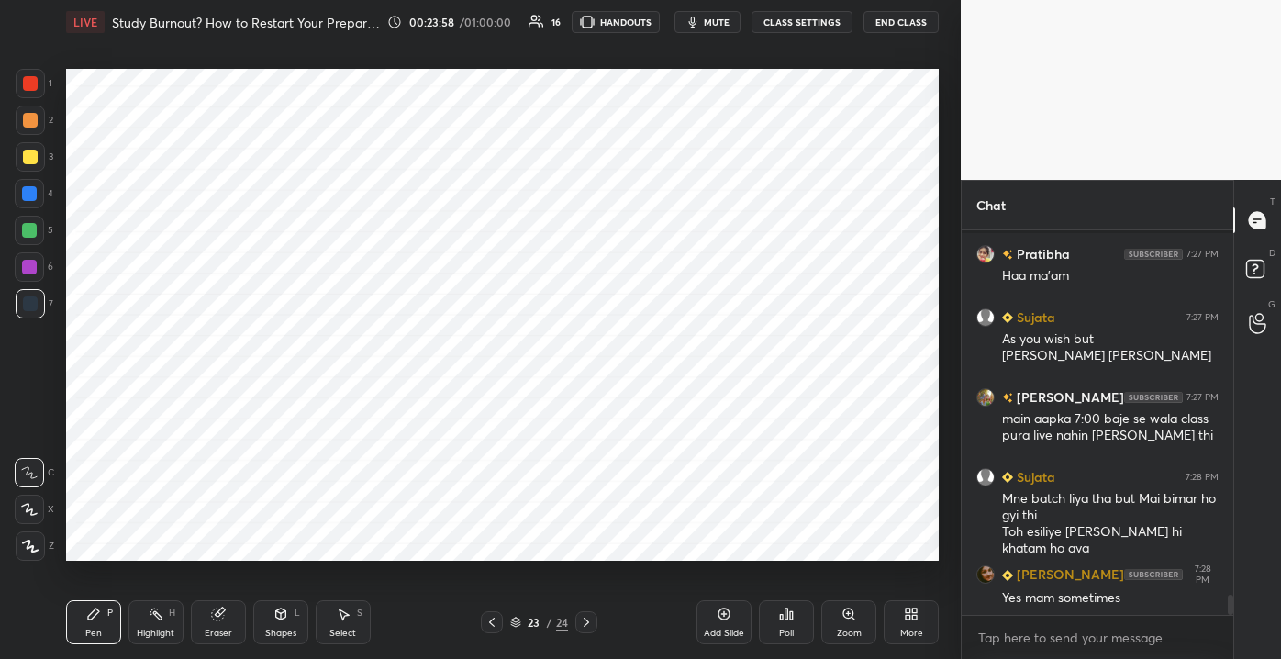
drag, startPoint x: 39, startPoint y: 101, endPoint x: 39, endPoint y: 83, distance: 17.4
click at [37, 82] on div at bounding box center [30, 83] width 29 height 29
click at [31, 83] on div at bounding box center [30, 83] width 15 height 15
click at [269, 639] on div "Shapes L" at bounding box center [280, 622] width 55 height 44
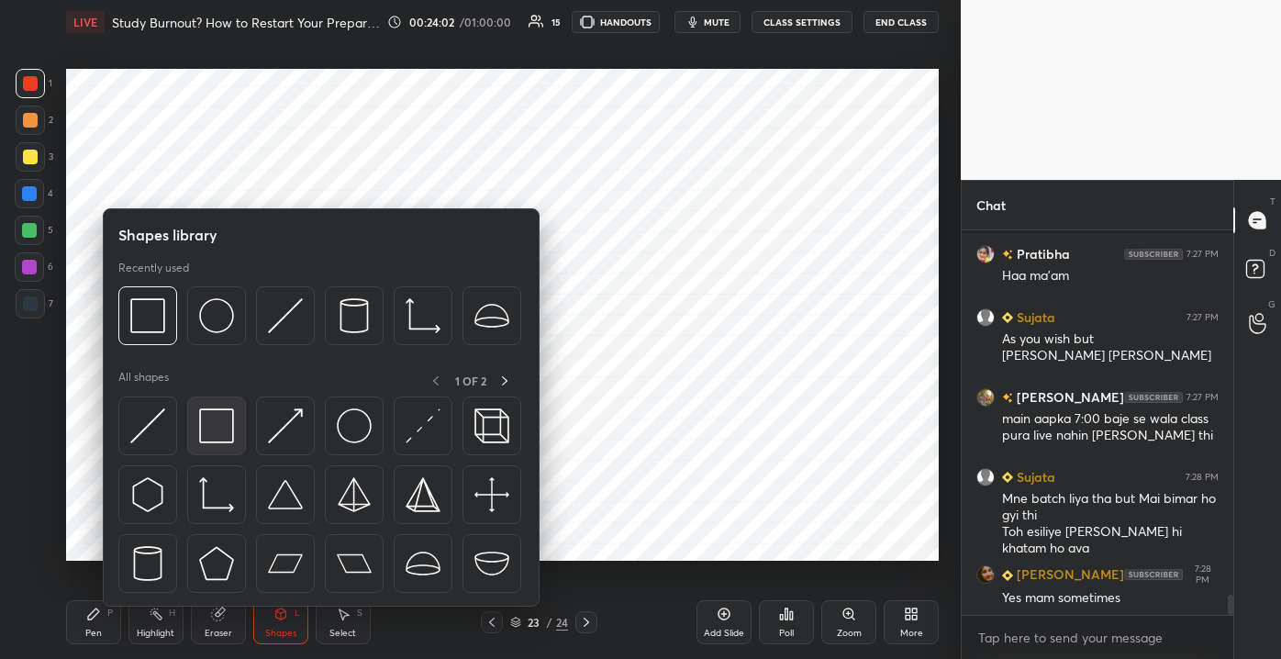
click at [203, 438] on img at bounding box center [216, 425] width 35 height 35
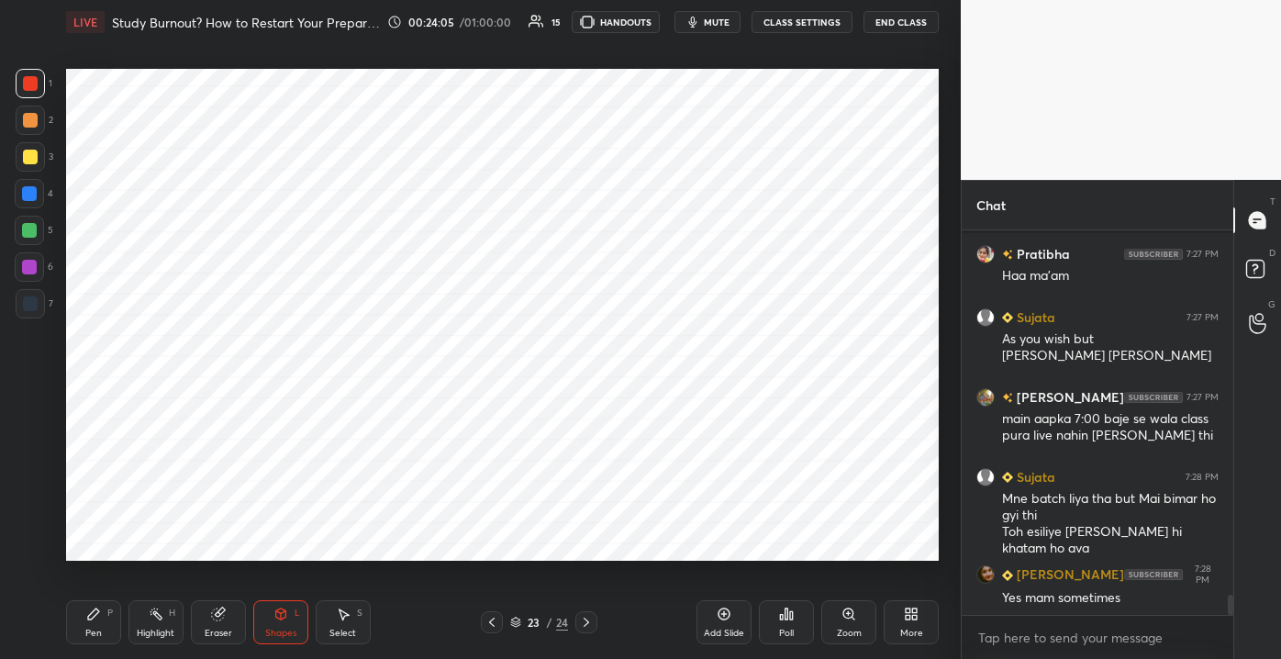
click at [90, 620] on icon at bounding box center [93, 613] width 15 height 15
drag, startPoint x: 219, startPoint y: 608, endPoint x: 232, endPoint y: 613, distance: 13.6
click at [218, 612] on div "Eraser" at bounding box center [218, 622] width 55 height 44
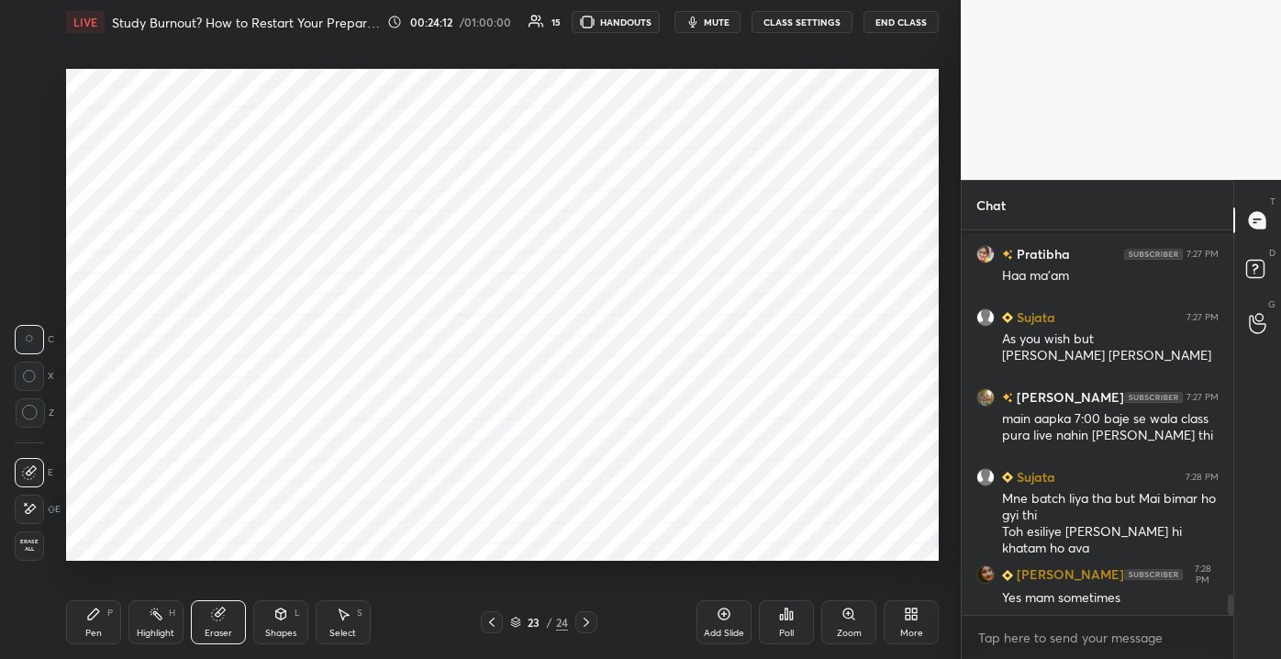
click at [81, 631] on div "Pen P" at bounding box center [93, 622] width 55 height 44
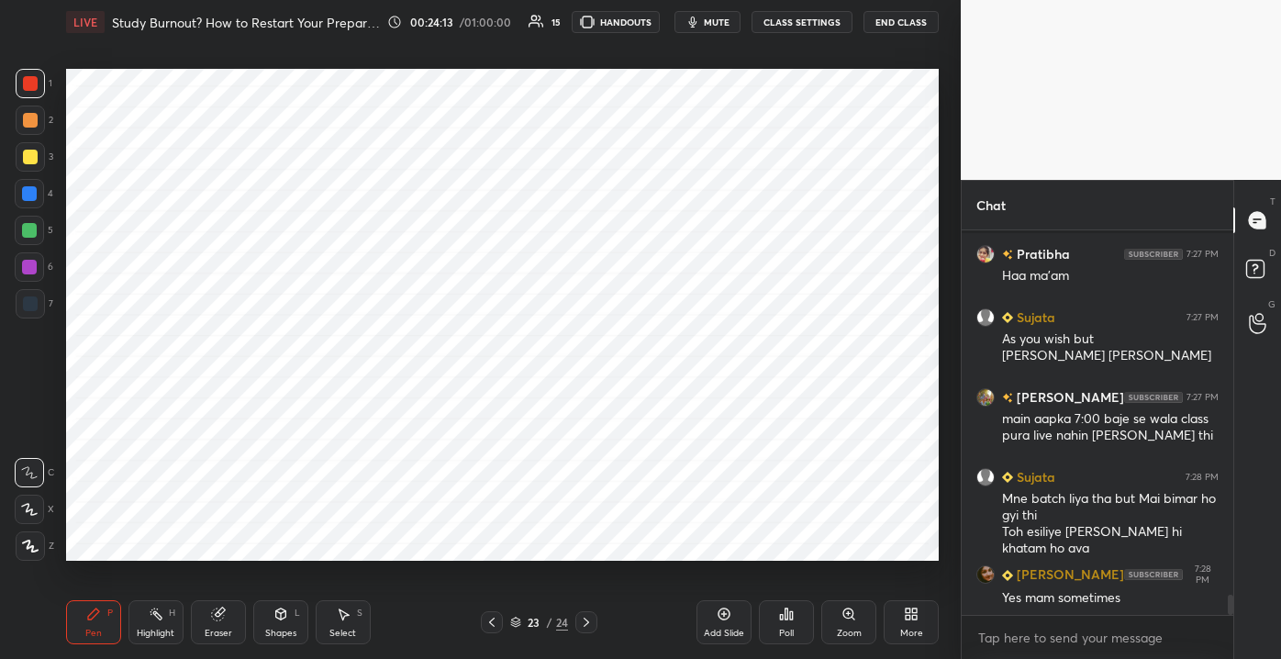
scroll to position [6977, 0]
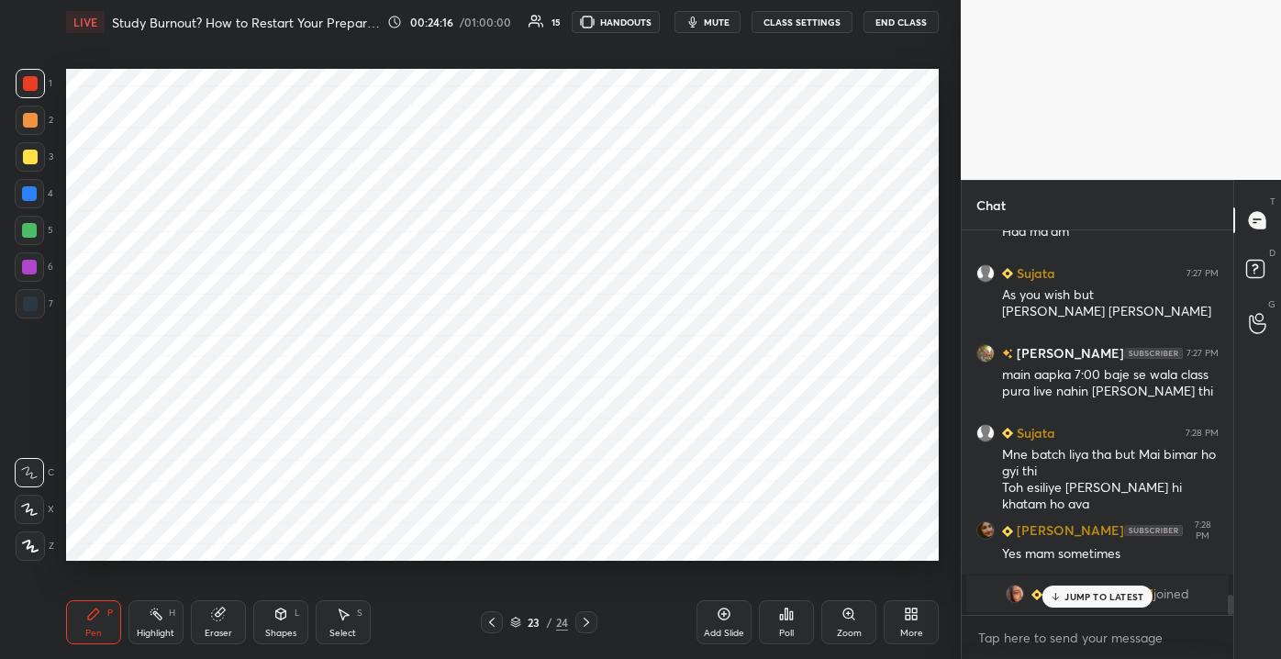
click at [1091, 597] on p "JUMP TO LATEST" at bounding box center [1103, 596] width 79 height 11
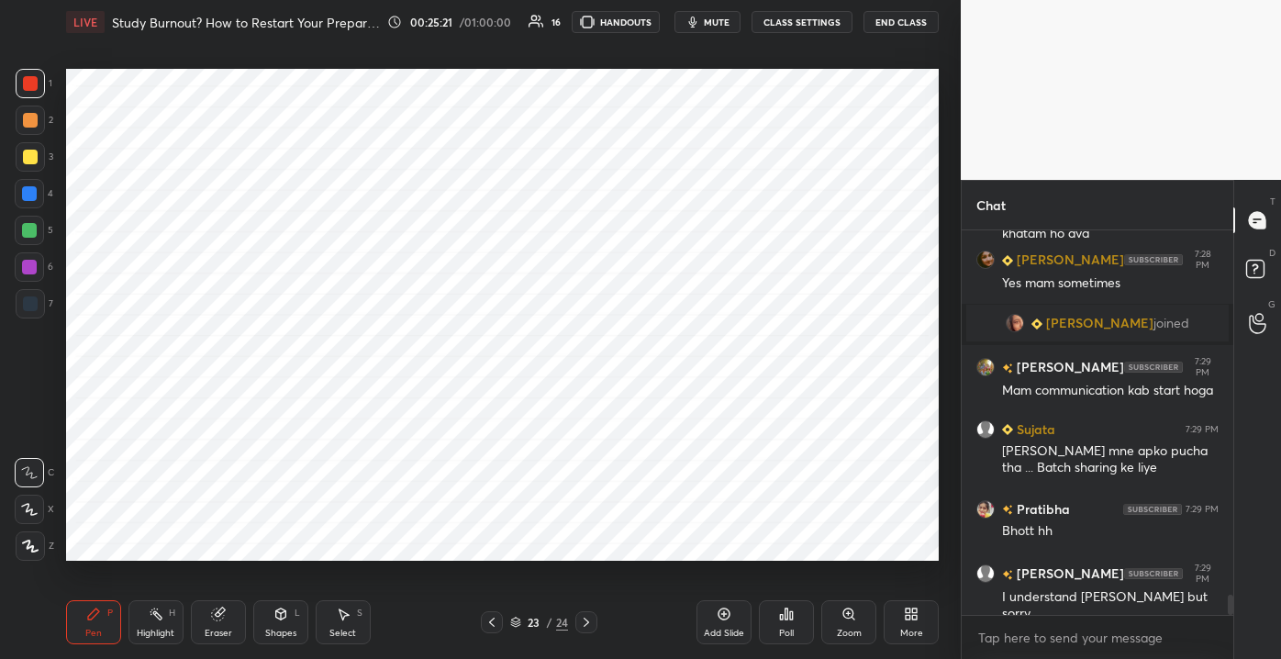
scroll to position [7119, 0]
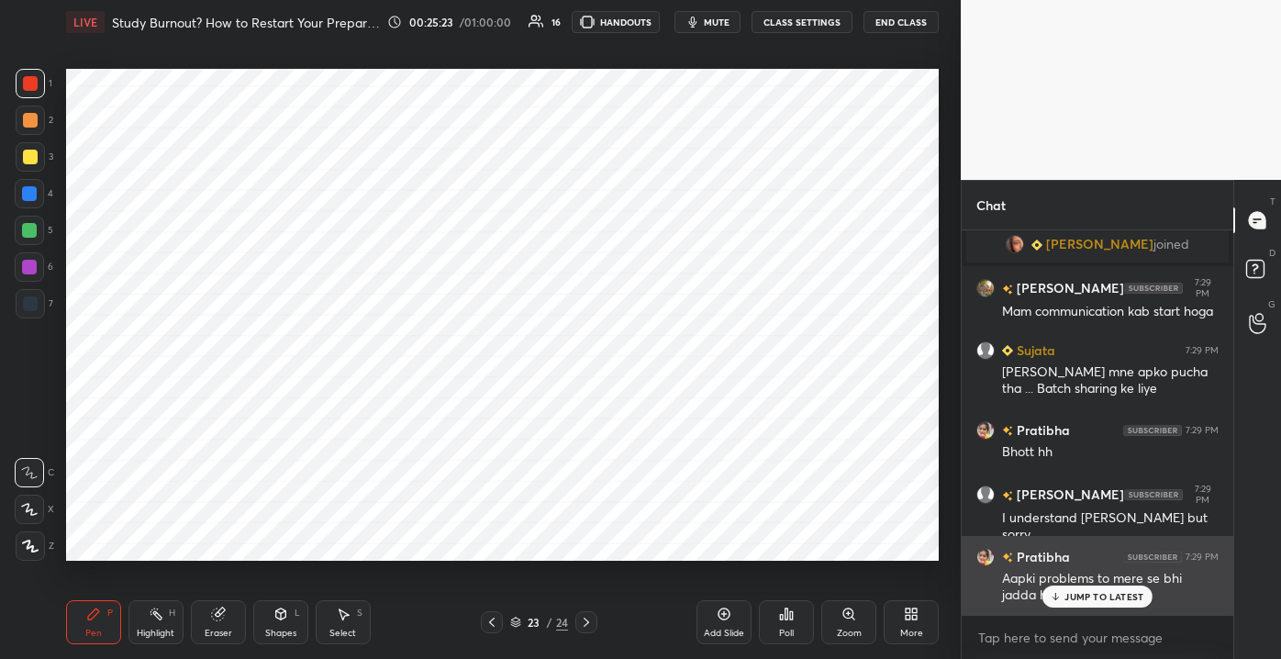
click at [1062, 596] on div "JUMP TO LATEST" at bounding box center [1097, 596] width 110 height 22
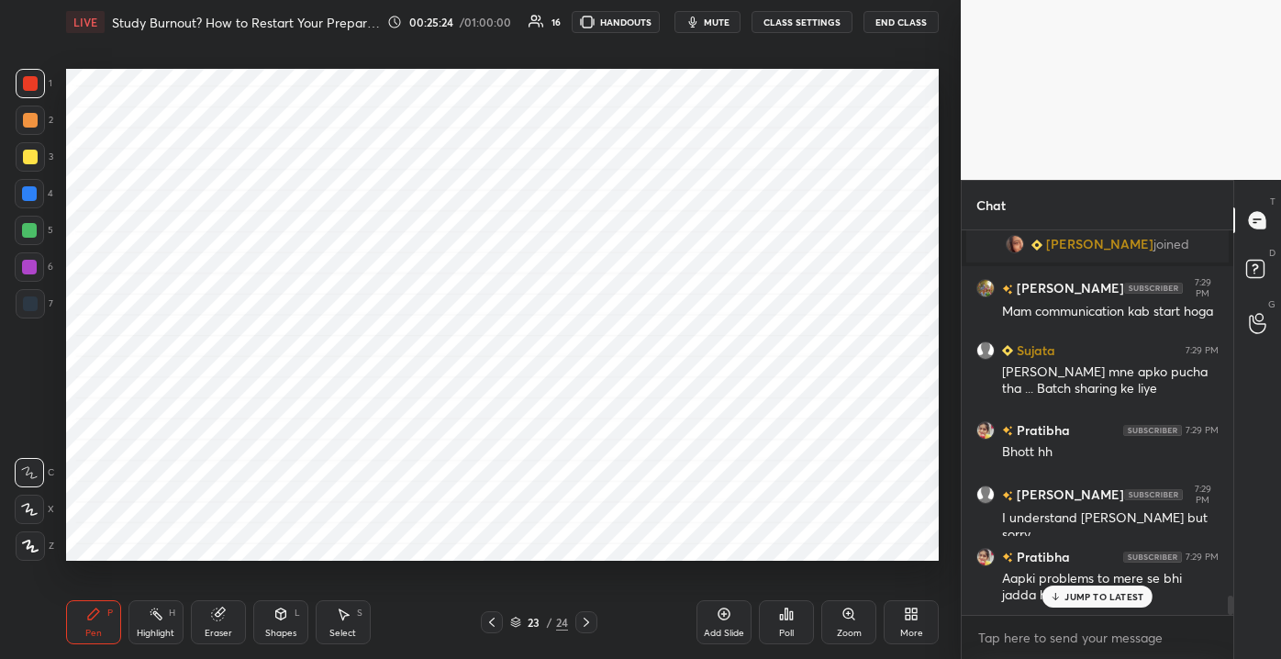
scroll to position [7182, 0]
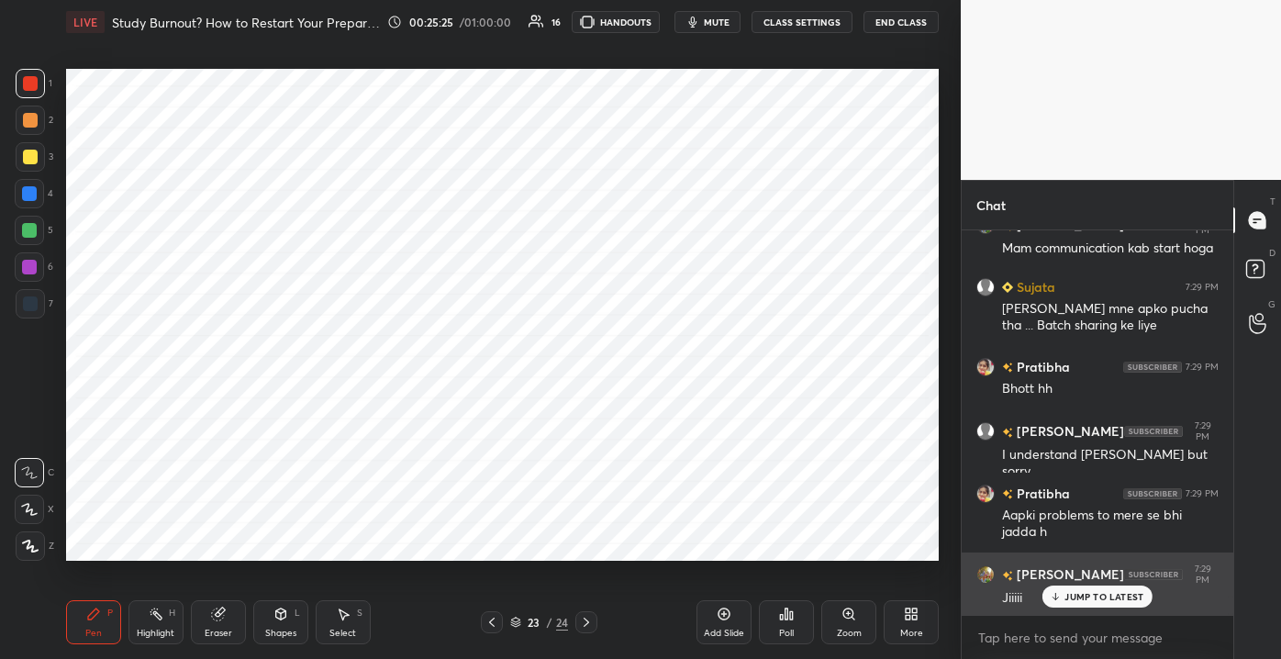
click at [1061, 596] on icon at bounding box center [1056, 596] width 12 height 11
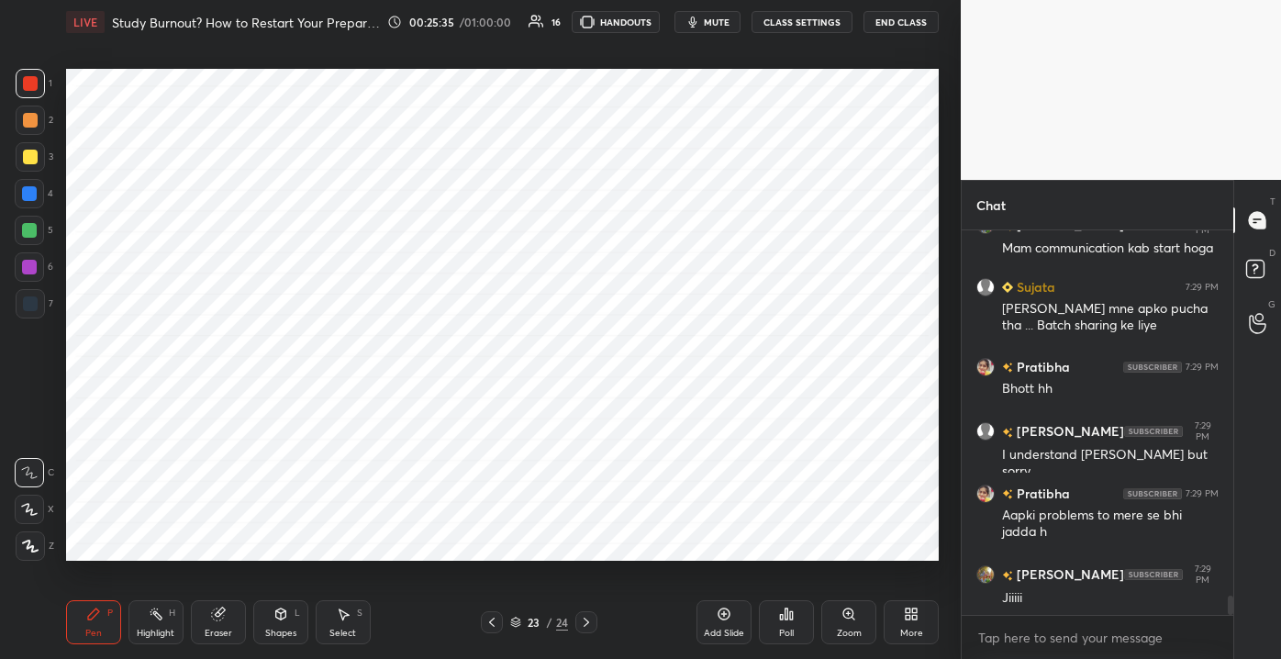
click at [716, 625] on div "Add Slide" at bounding box center [723, 622] width 55 height 44
click at [42, 234] on div at bounding box center [29, 230] width 29 height 29
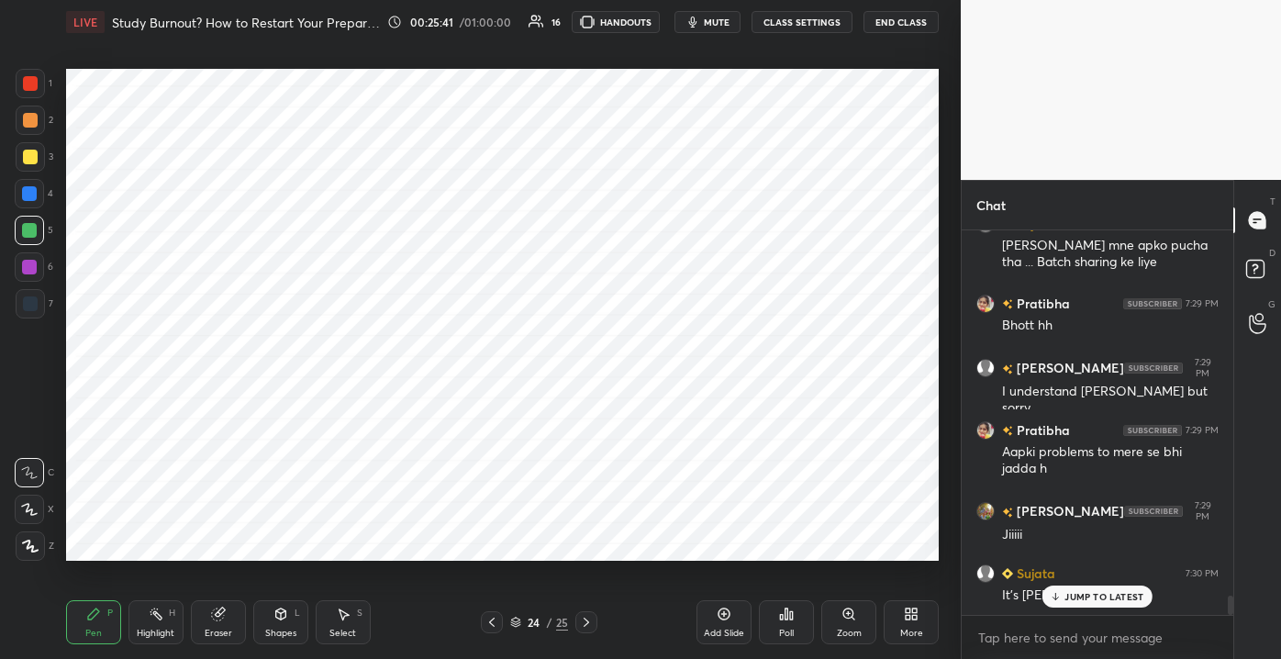
scroll to position [7290, 0]
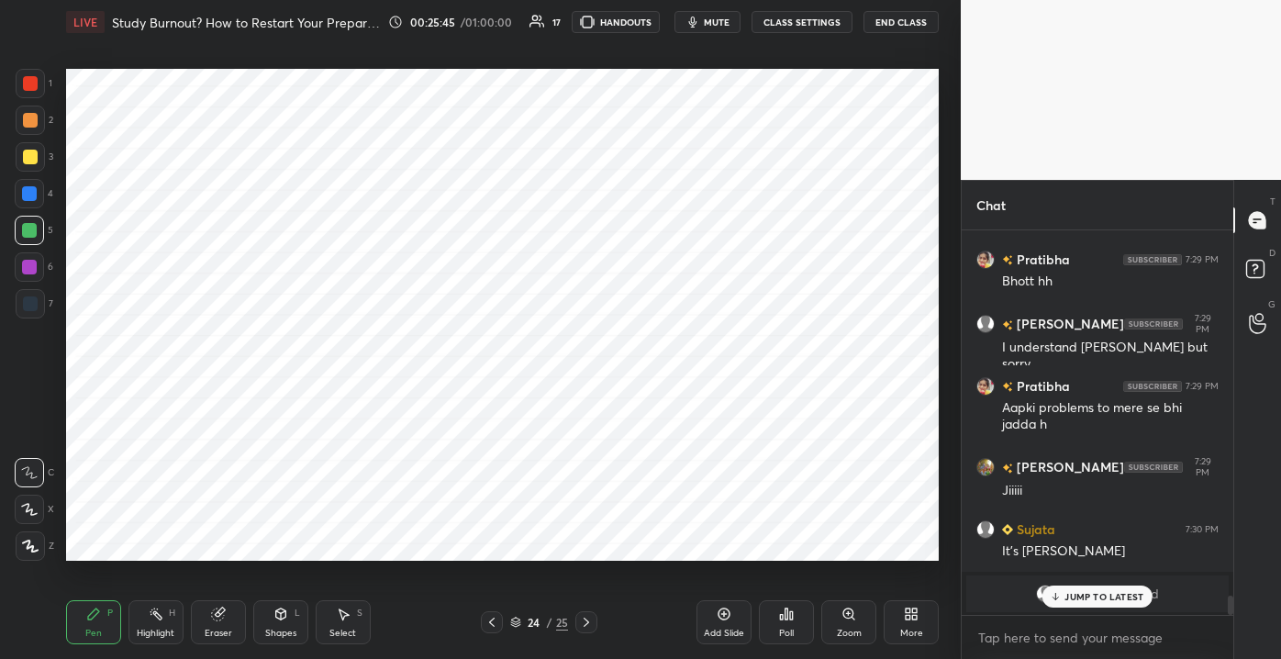
click at [1083, 600] on p "JUMP TO LATEST" at bounding box center [1103, 596] width 79 height 11
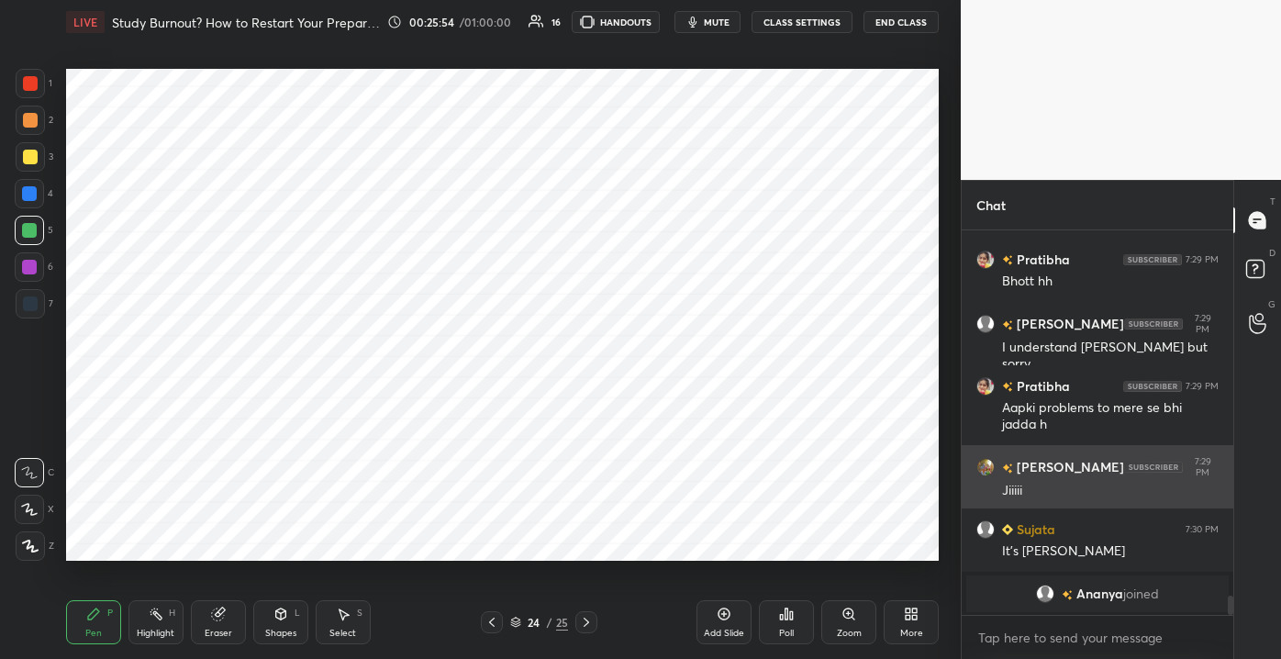
scroll to position [7354, 0]
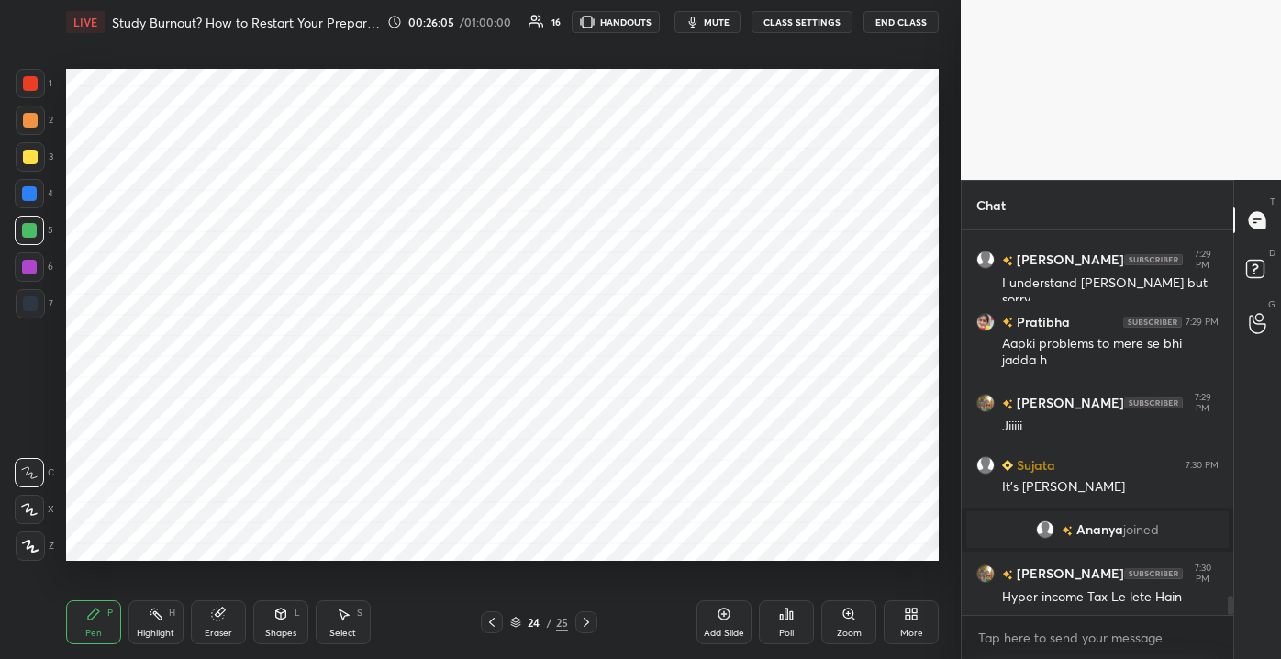
click at [16, 81] on div "1 2 3 4 5 6 7" at bounding box center [34, 197] width 39 height 257
click at [33, 87] on div at bounding box center [30, 83] width 15 height 15
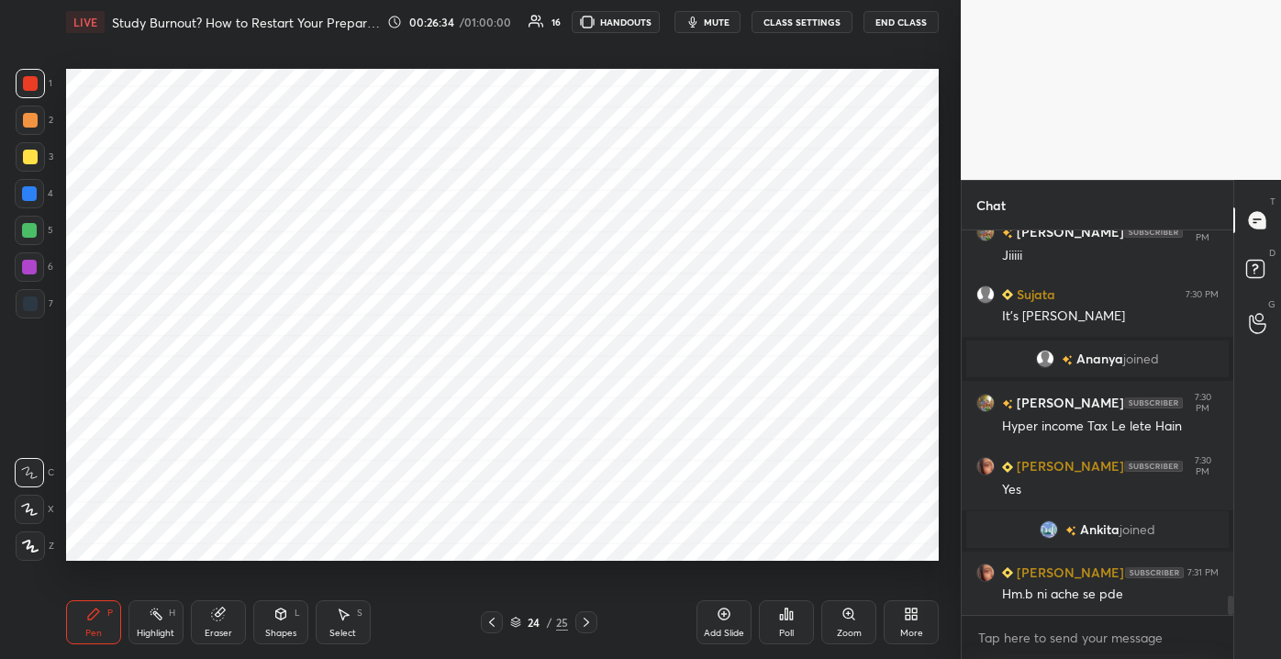
scroll to position [7485, 0]
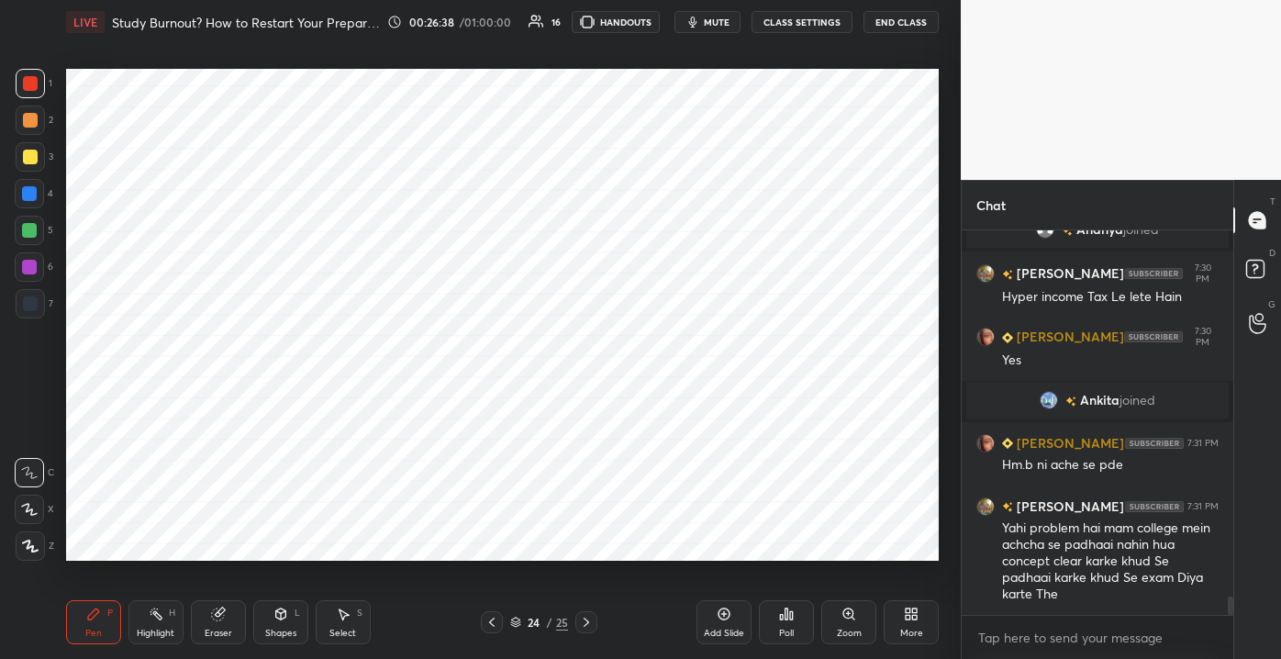
click at [702, 629] on div "Add Slide" at bounding box center [723, 622] width 55 height 44
click at [37, 193] on div at bounding box center [29, 193] width 15 height 15
click at [34, 297] on div at bounding box center [30, 303] width 15 height 15
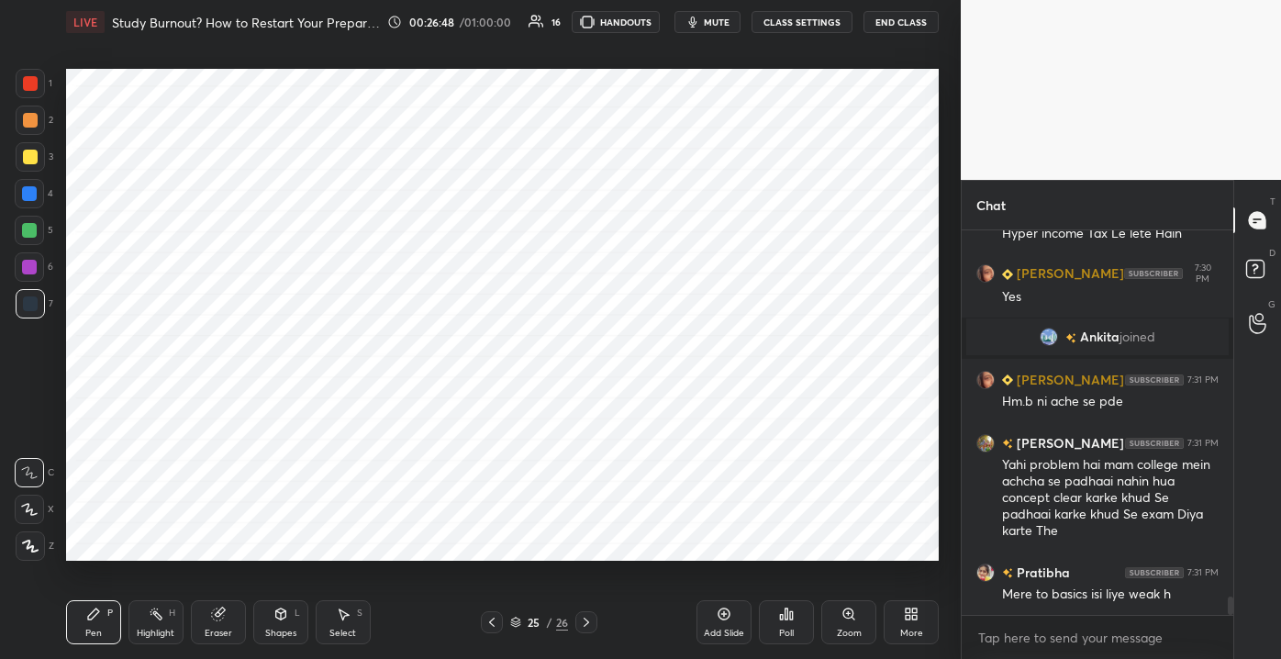
scroll to position [7611, 0]
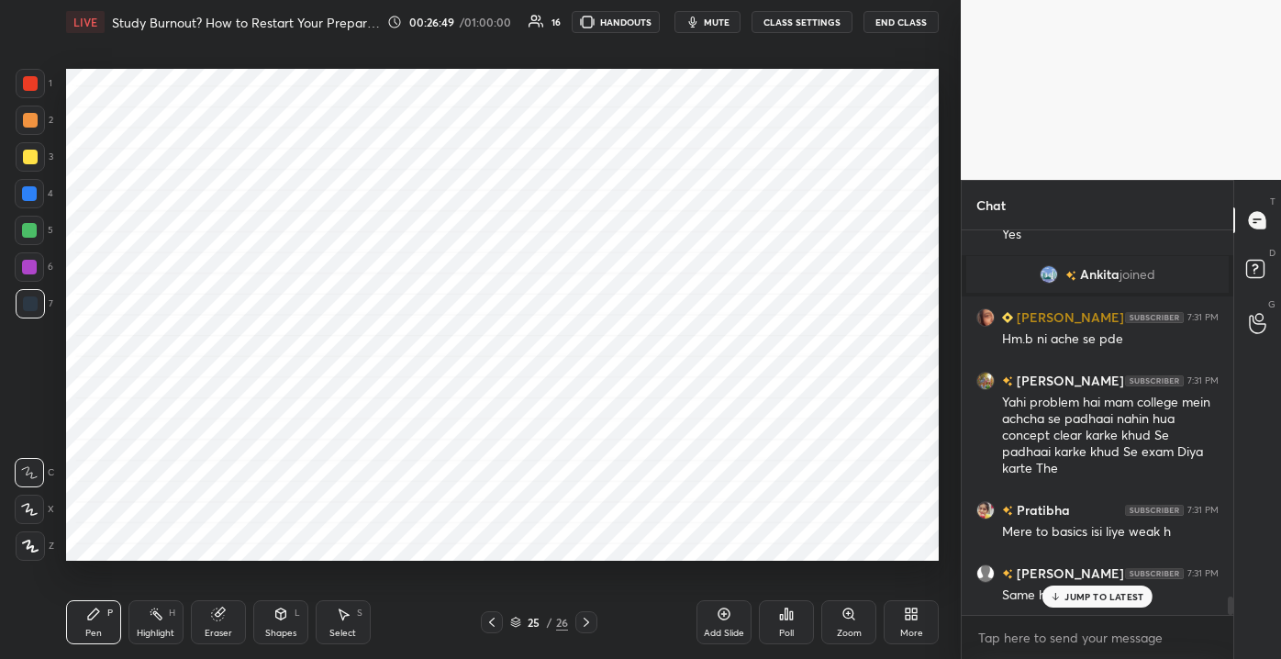
click at [193, 615] on div "Eraser" at bounding box center [218, 622] width 55 height 44
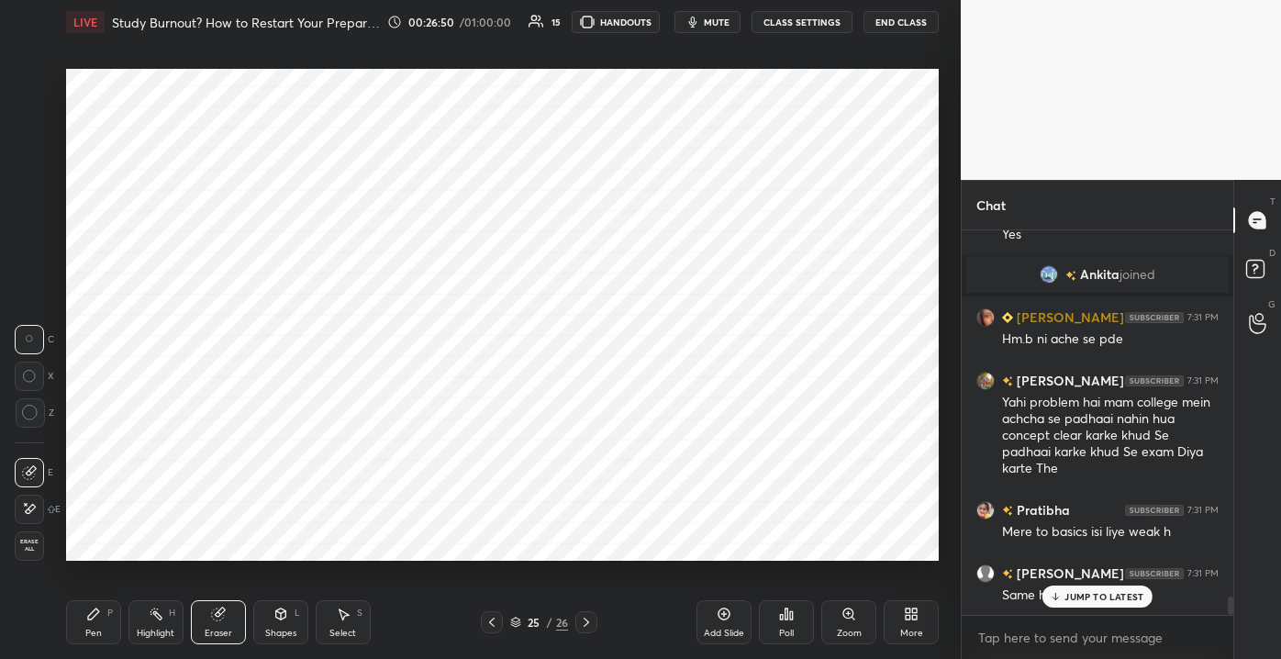
click at [40, 534] on div "Erase all" at bounding box center [29, 545] width 29 height 29
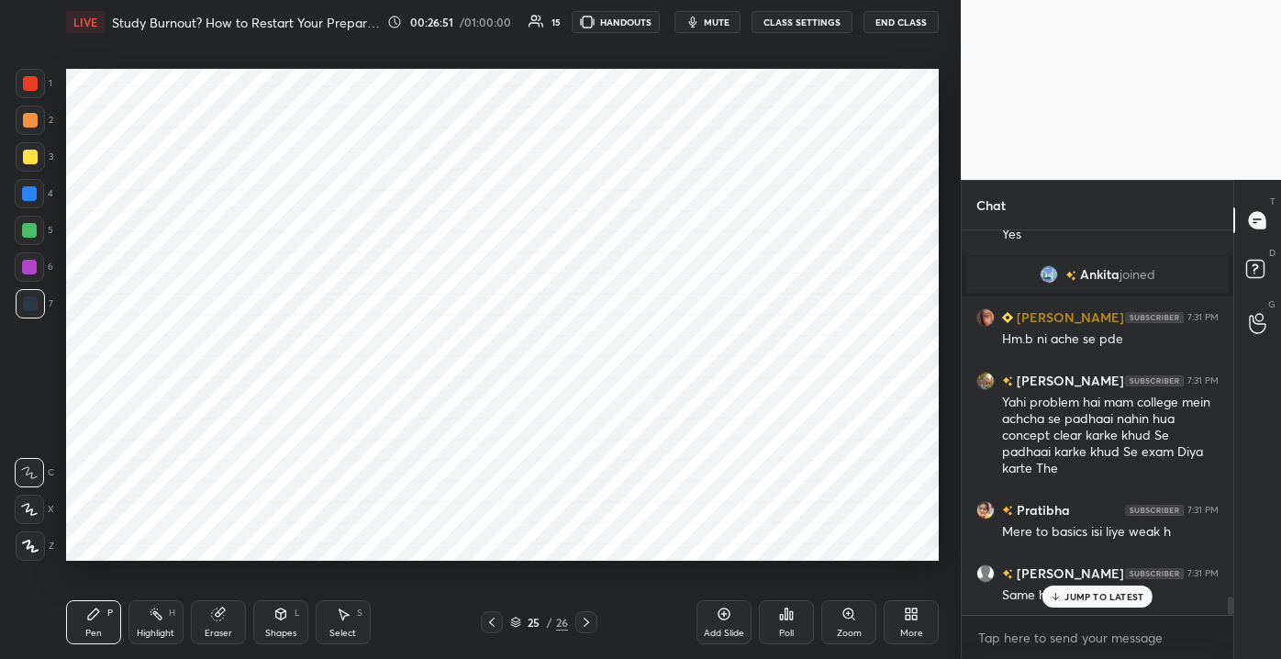
click at [27, 81] on div at bounding box center [30, 83] width 15 height 15
click at [1080, 591] on p "JUMP TO LATEST" at bounding box center [1103, 596] width 79 height 11
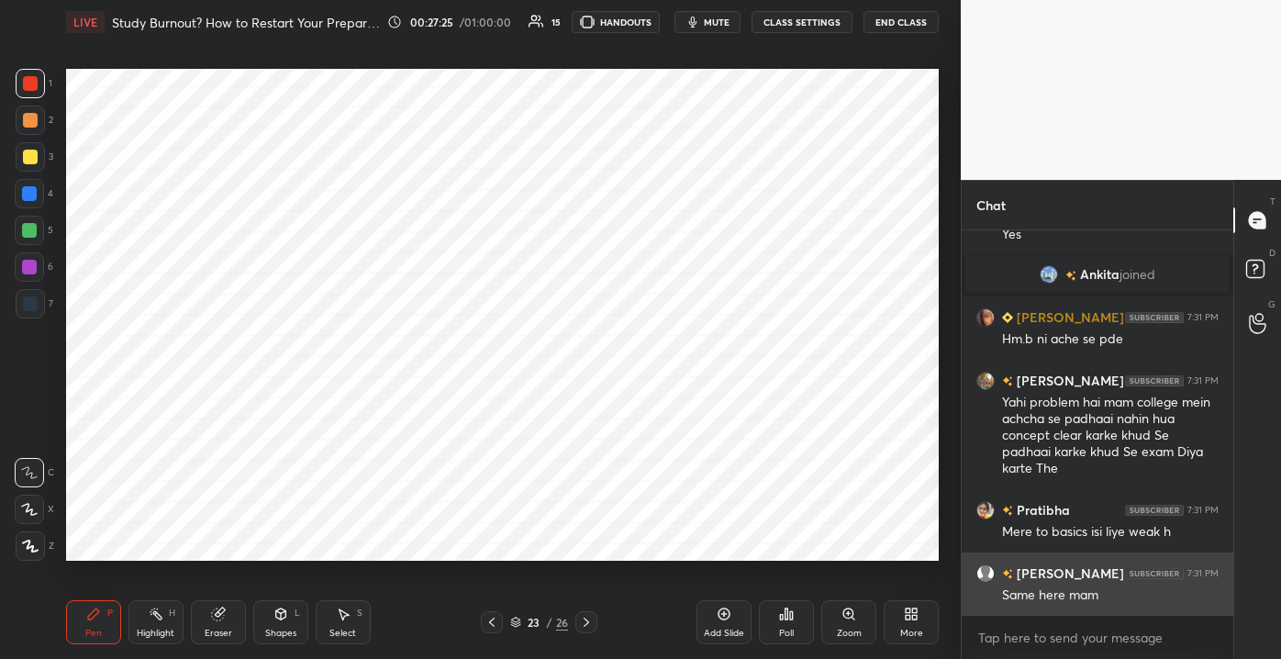
scroll to position [7740, 0]
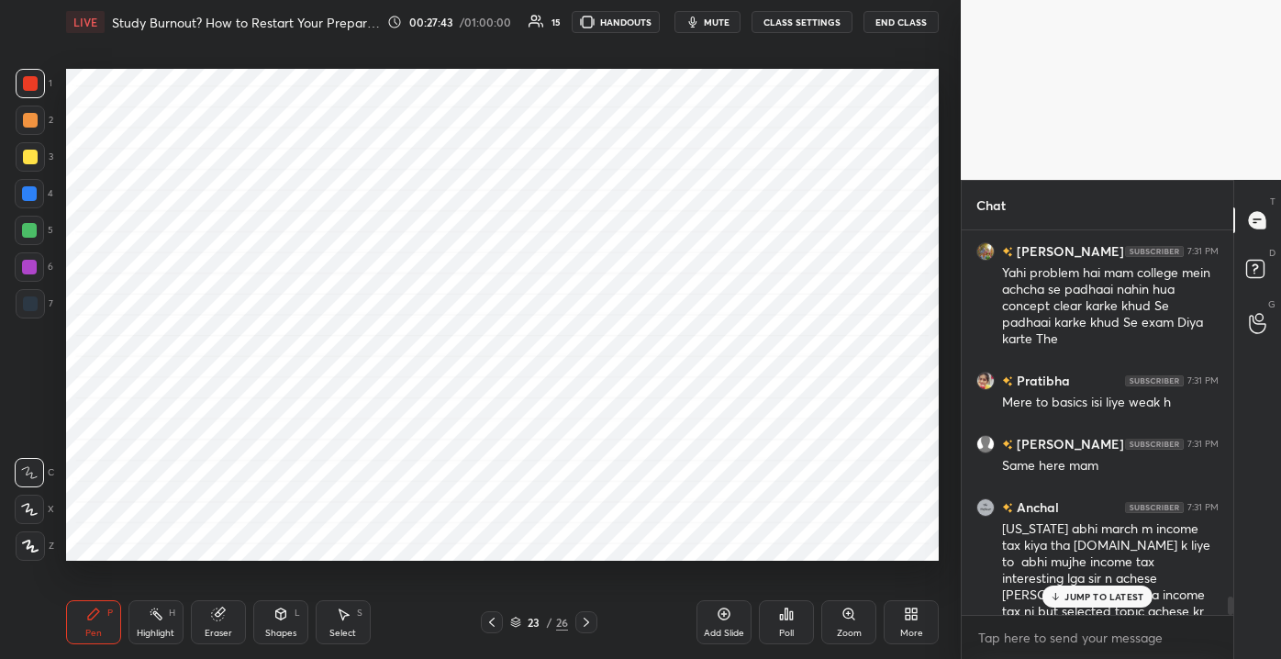
click at [702, 390] on div "Setting up your live class Poll for secs No correct answer Start poll" at bounding box center [502, 314] width 887 height 541
click at [1099, 592] on p "JUMP TO LATEST" at bounding box center [1103, 596] width 79 height 11
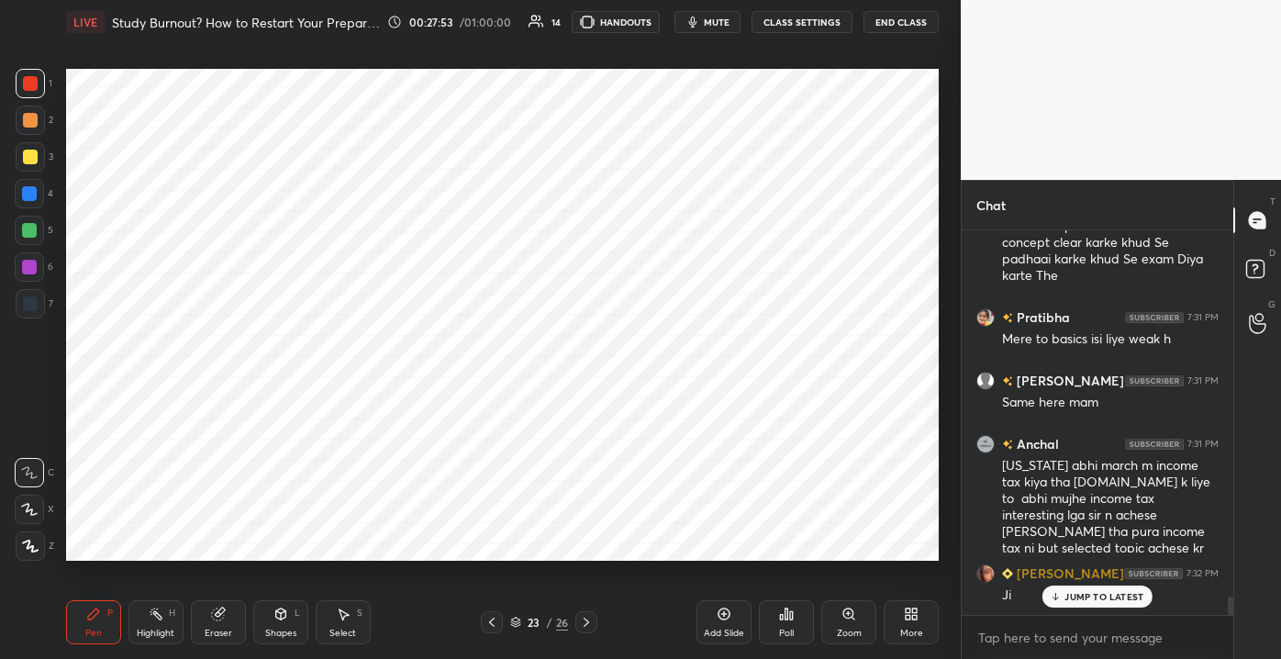
click at [1073, 597] on p "JUMP TO LATEST" at bounding box center [1103, 596] width 79 height 11
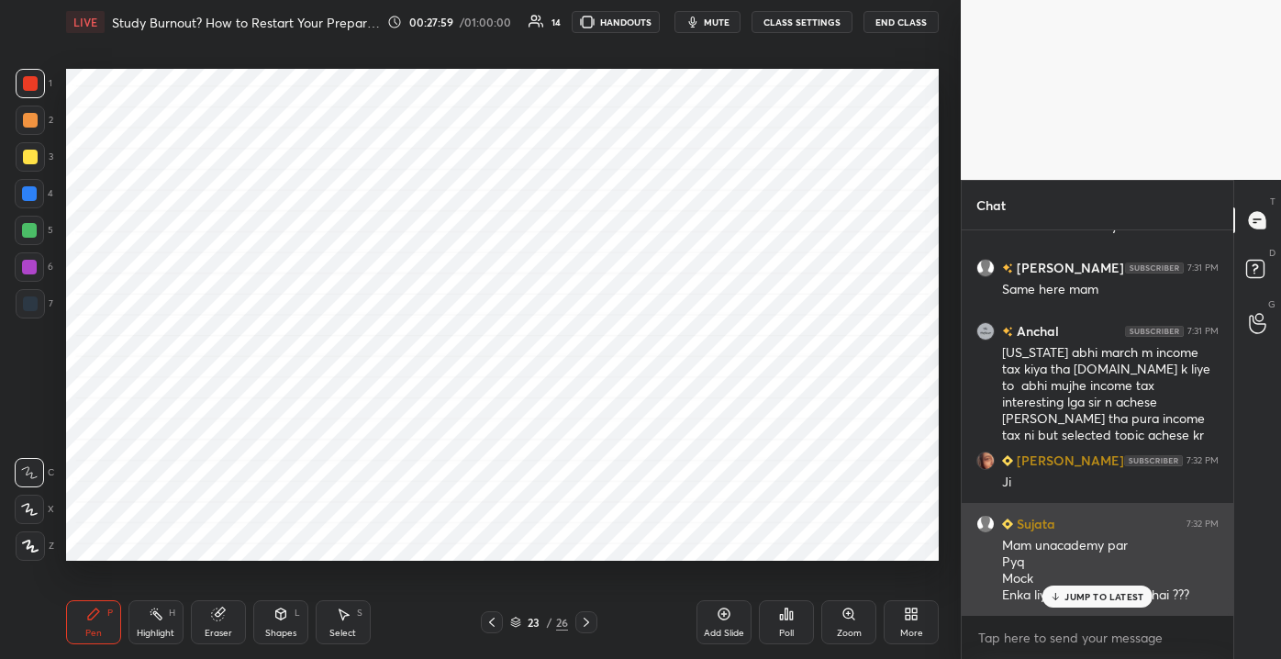
click at [1066, 592] on p "JUMP TO LATEST" at bounding box center [1103, 596] width 79 height 11
click at [1066, 592] on div "Mam unacademy par Pyq Mock Enka liye koi subscription hai ???" at bounding box center [1110, 571] width 217 height 68
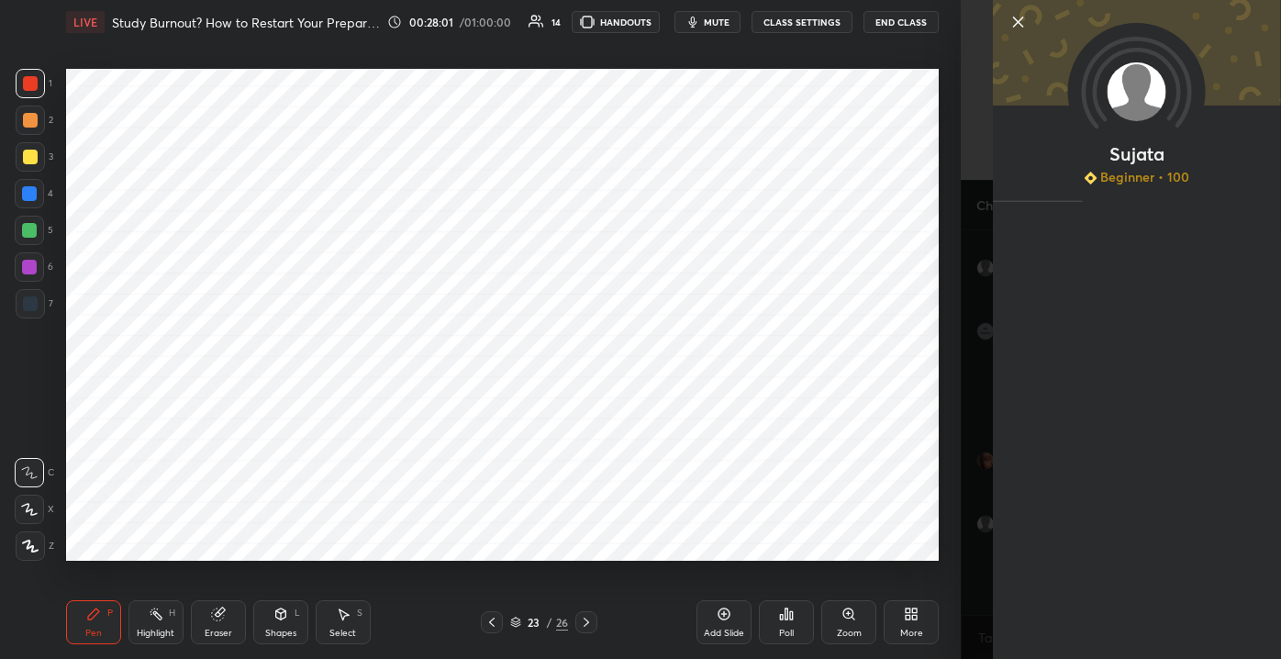
click at [1010, 28] on icon at bounding box center [1018, 22] width 22 height 22
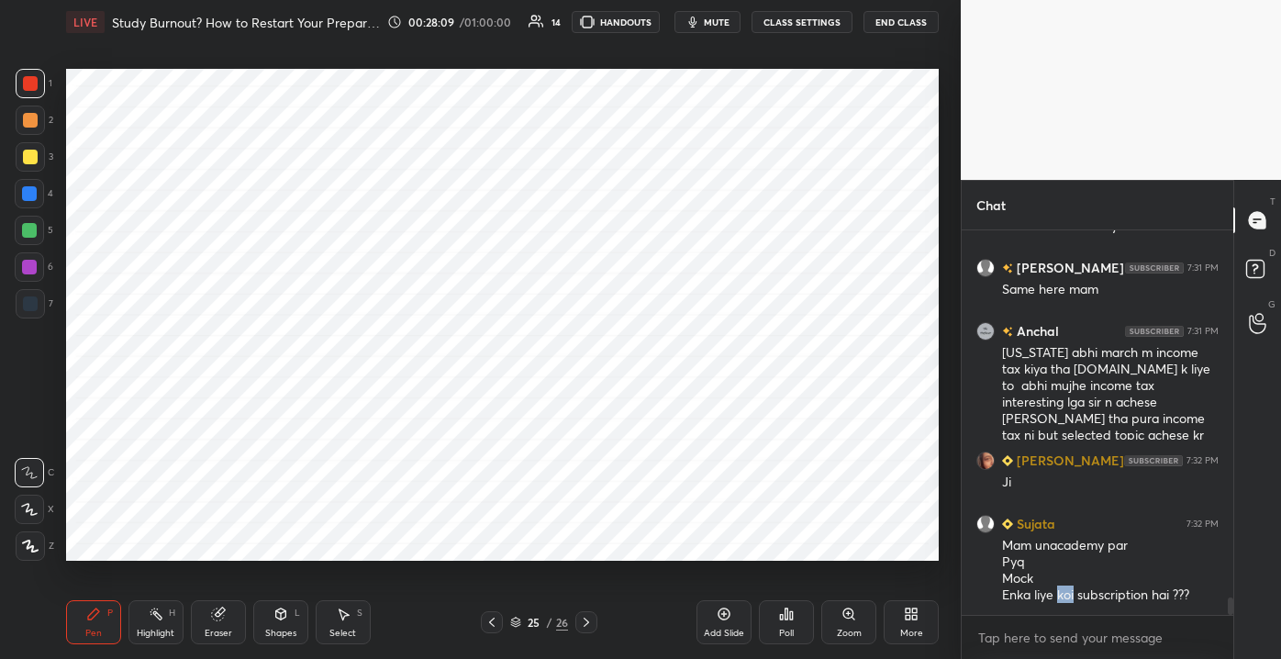
click at [721, 605] on div "Add Slide" at bounding box center [723, 622] width 55 height 44
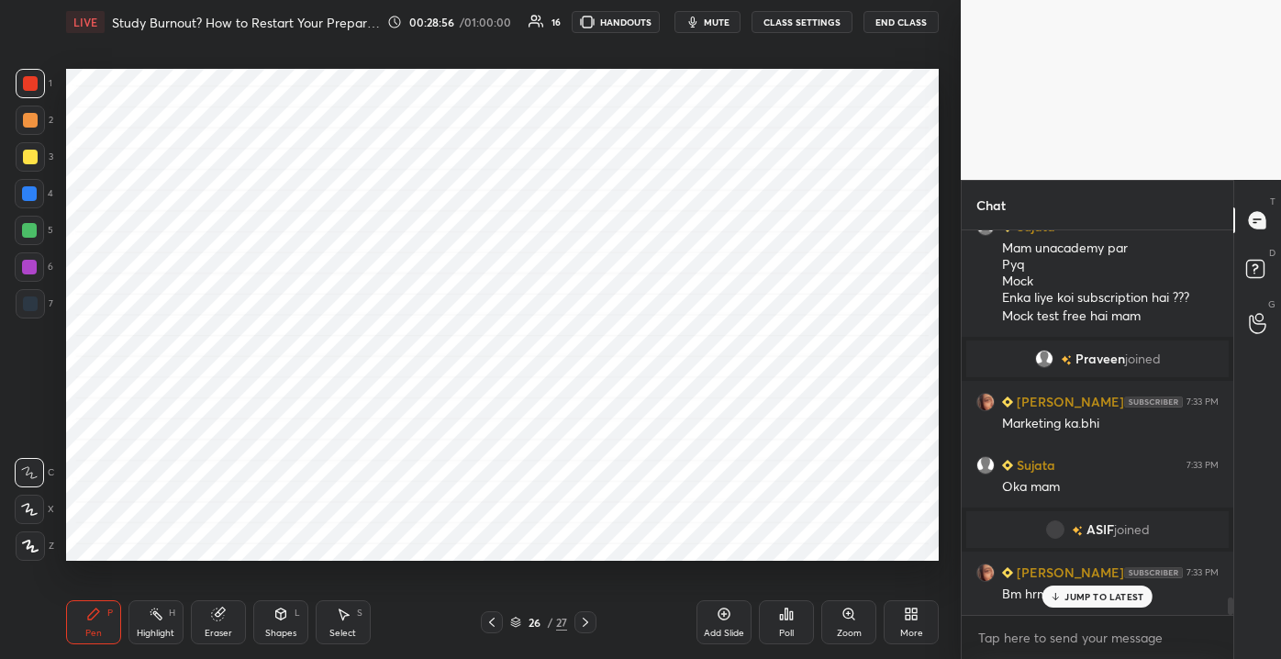
scroll to position [7941, 0]
click at [1080, 595] on p "JUMP TO LATEST" at bounding box center [1103, 596] width 79 height 11
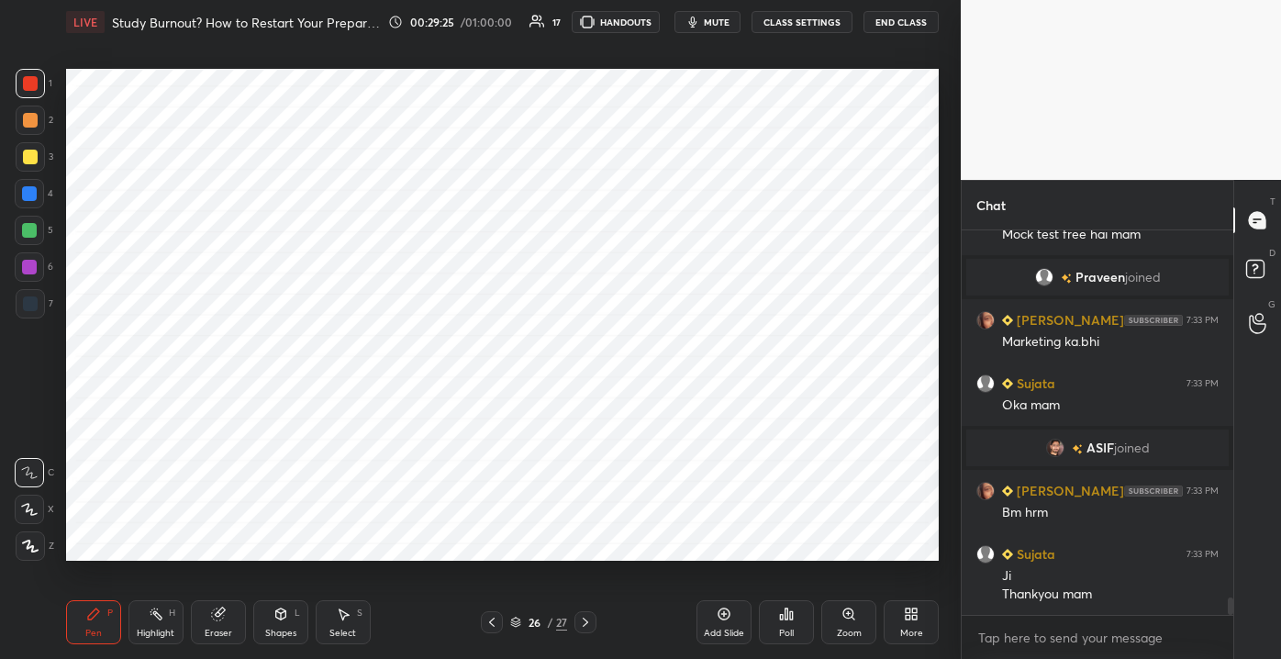
scroll to position [8087, 0]
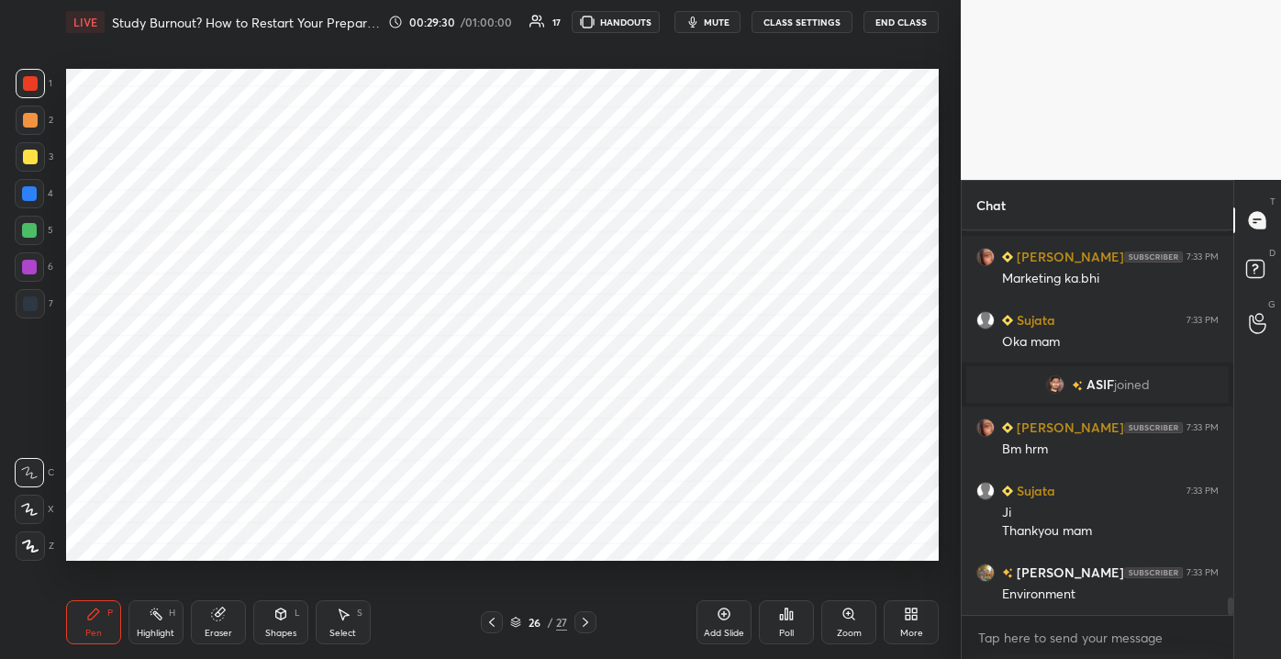
drag, startPoint x: 732, startPoint y: 626, endPoint x: 820, endPoint y: 644, distance: 90.0
click at [732, 625] on div "Add Slide" at bounding box center [723, 622] width 55 height 44
drag, startPoint x: 39, startPoint y: 228, endPoint x: 48, endPoint y: 229, distance: 9.2
click at [41, 228] on div at bounding box center [29, 230] width 29 height 29
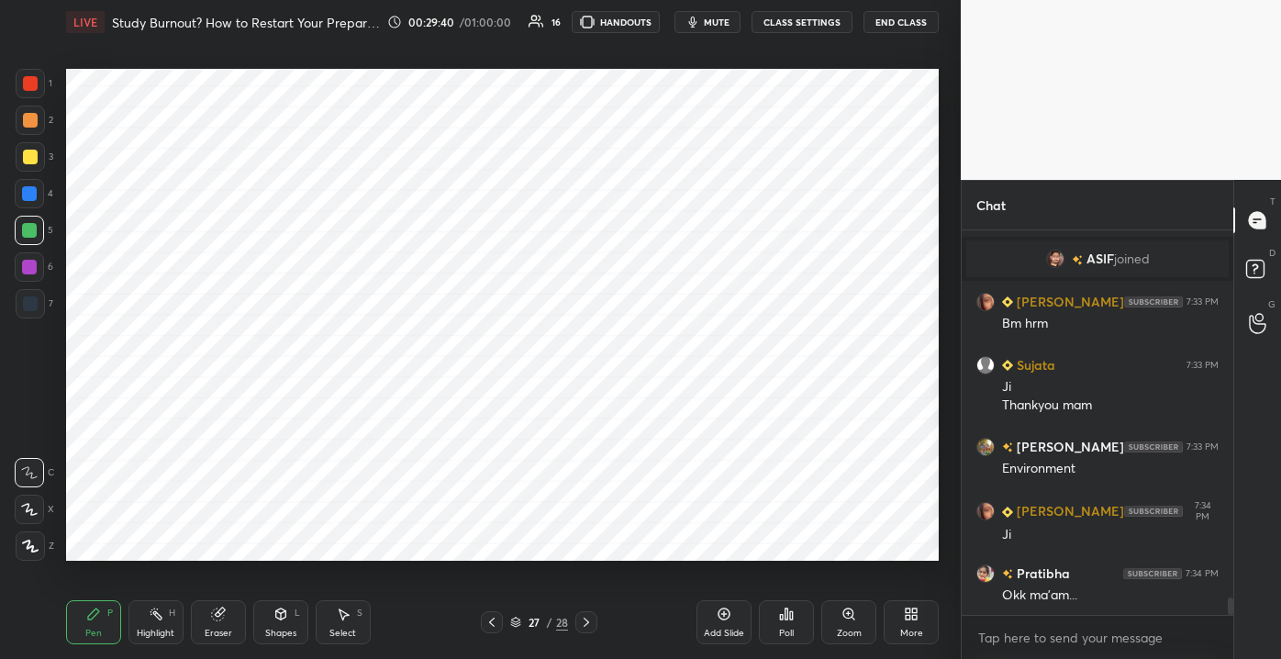
scroll to position [8276, 0]
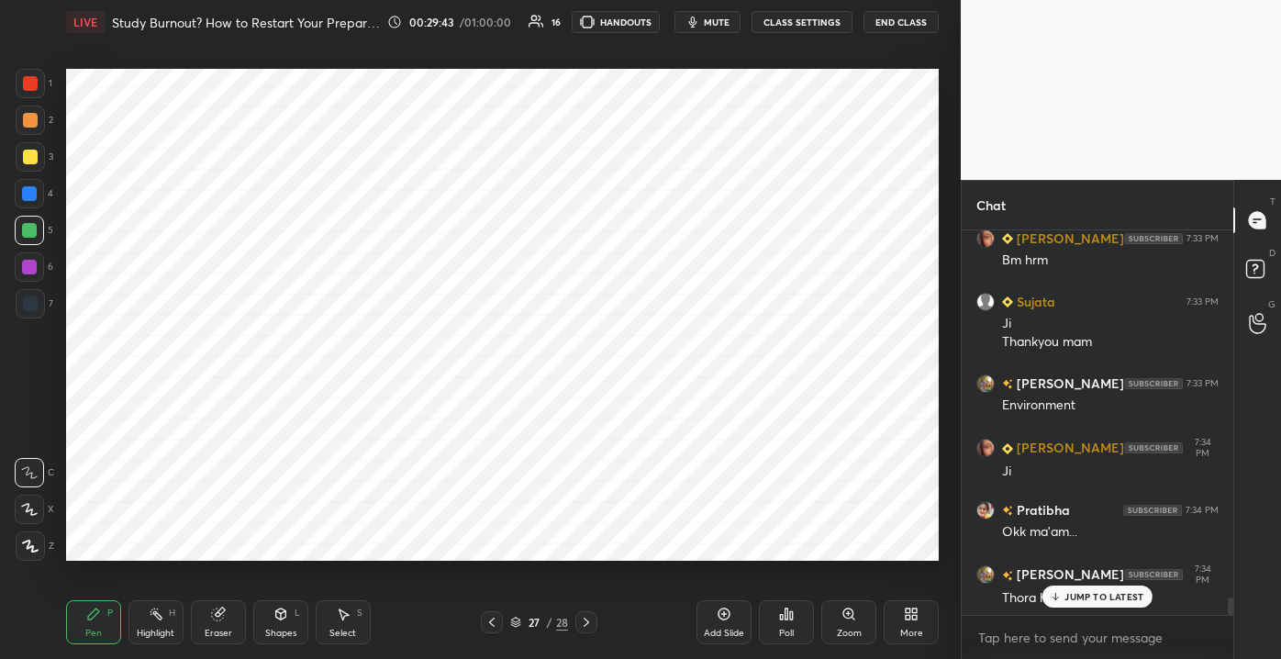
click at [1095, 598] on p "JUMP TO LATEST" at bounding box center [1103, 596] width 79 height 11
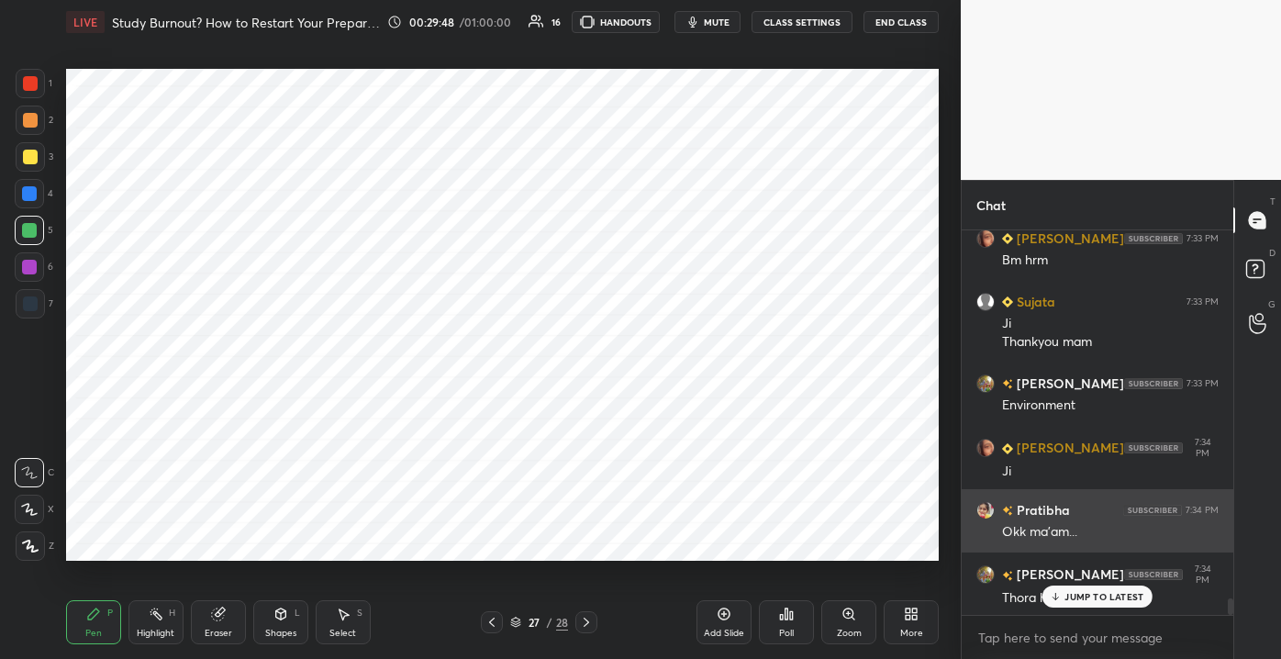
scroll to position [8339, 0]
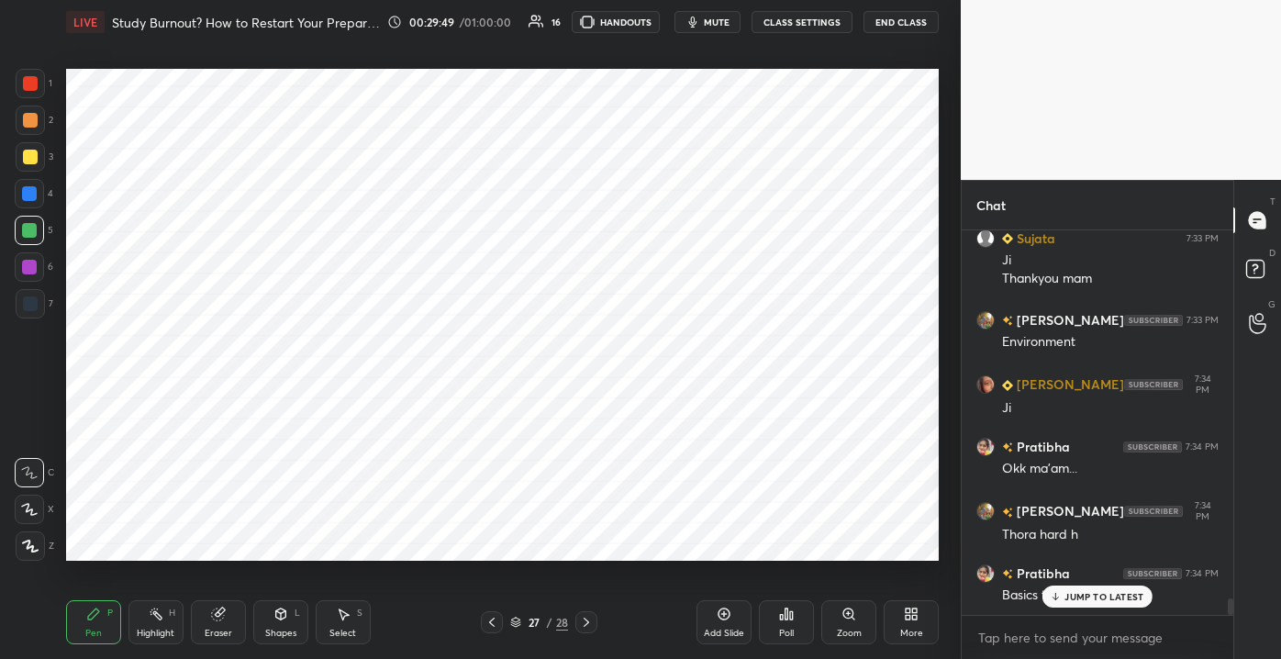
click at [1073, 591] on p "JUMP TO LATEST" at bounding box center [1103, 596] width 79 height 11
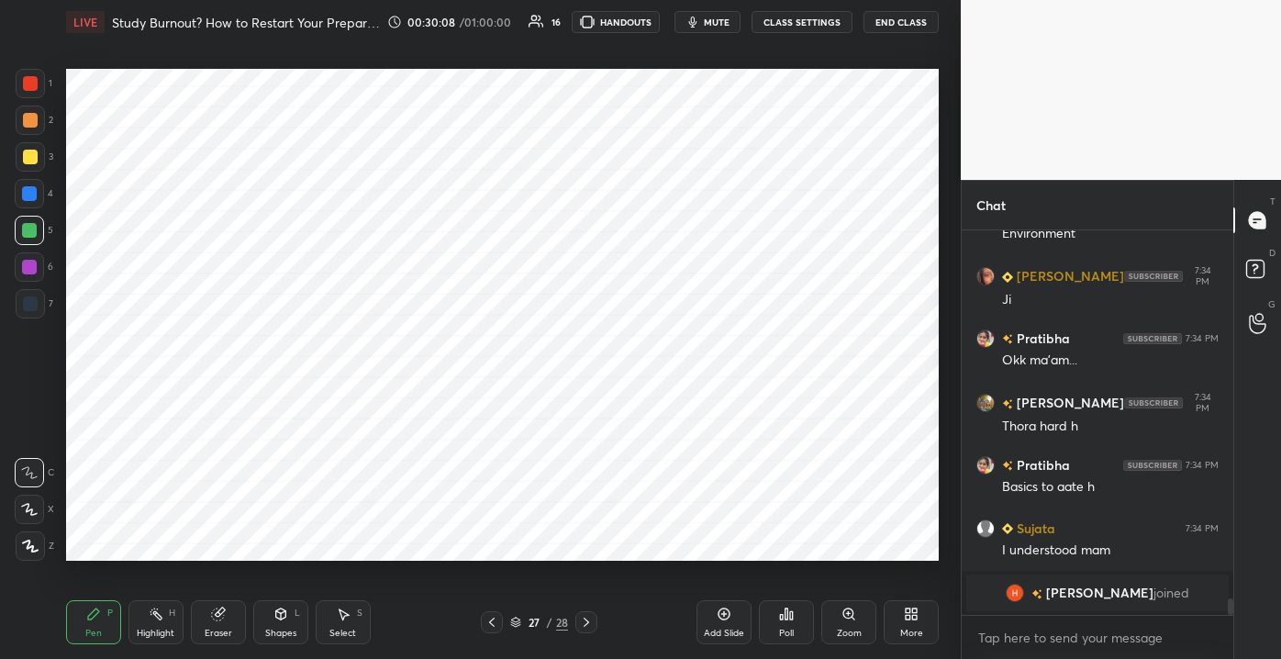
scroll to position [8442, 0]
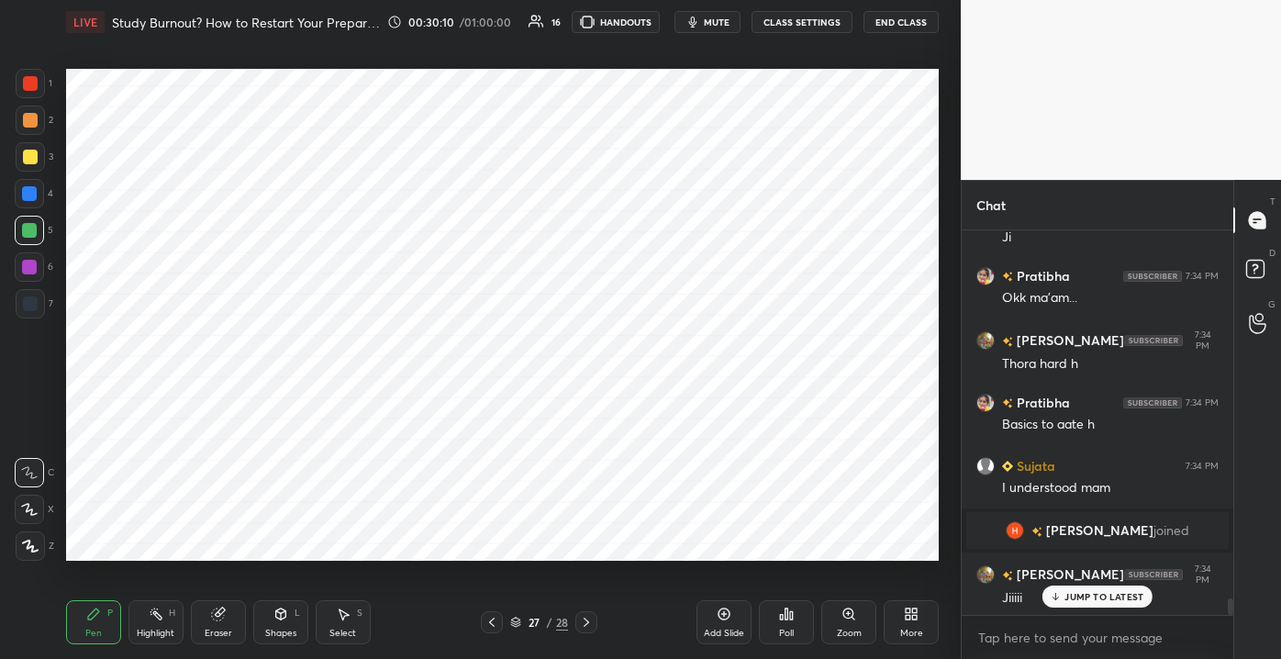
click at [1057, 595] on icon at bounding box center [1056, 596] width 12 height 11
click at [721, 616] on icon at bounding box center [723, 613] width 15 height 15
click at [31, 96] on div at bounding box center [30, 83] width 29 height 29
click at [216, 635] on div "Eraser" at bounding box center [219, 632] width 28 height 9
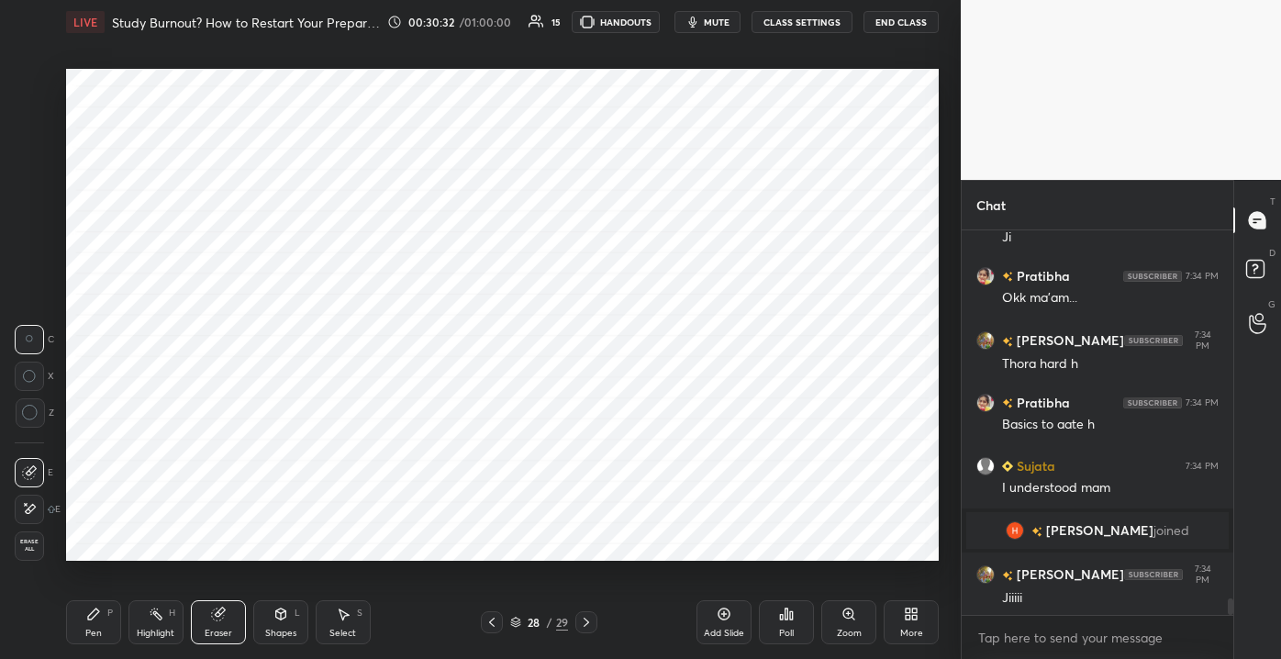
click at [40, 550] on span "Erase all" at bounding box center [30, 545] width 28 height 13
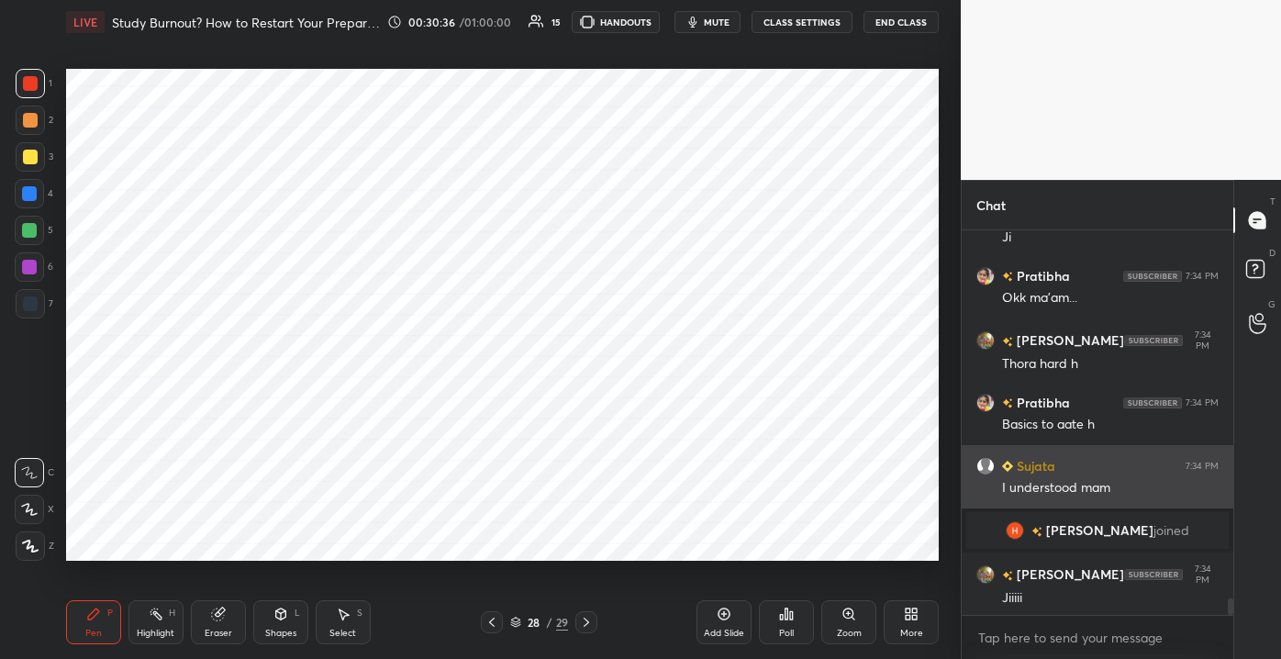
scroll to position [8506, 0]
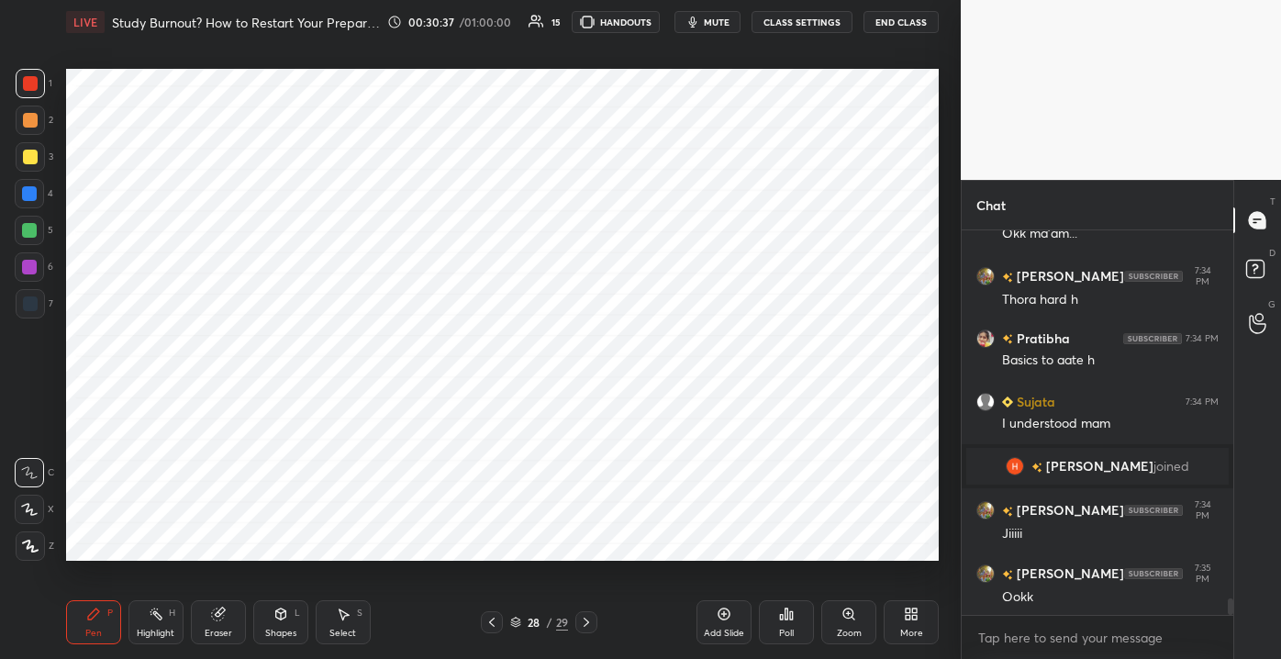
click at [41, 268] on div at bounding box center [29, 266] width 29 height 29
drag, startPoint x: 273, startPoint y: 637, endPoint x: 277, endPoint y: 627, distance: 10.7
click at [272, 635] on div "Shapes" at bounding box center [280, 632] width 31 height 9
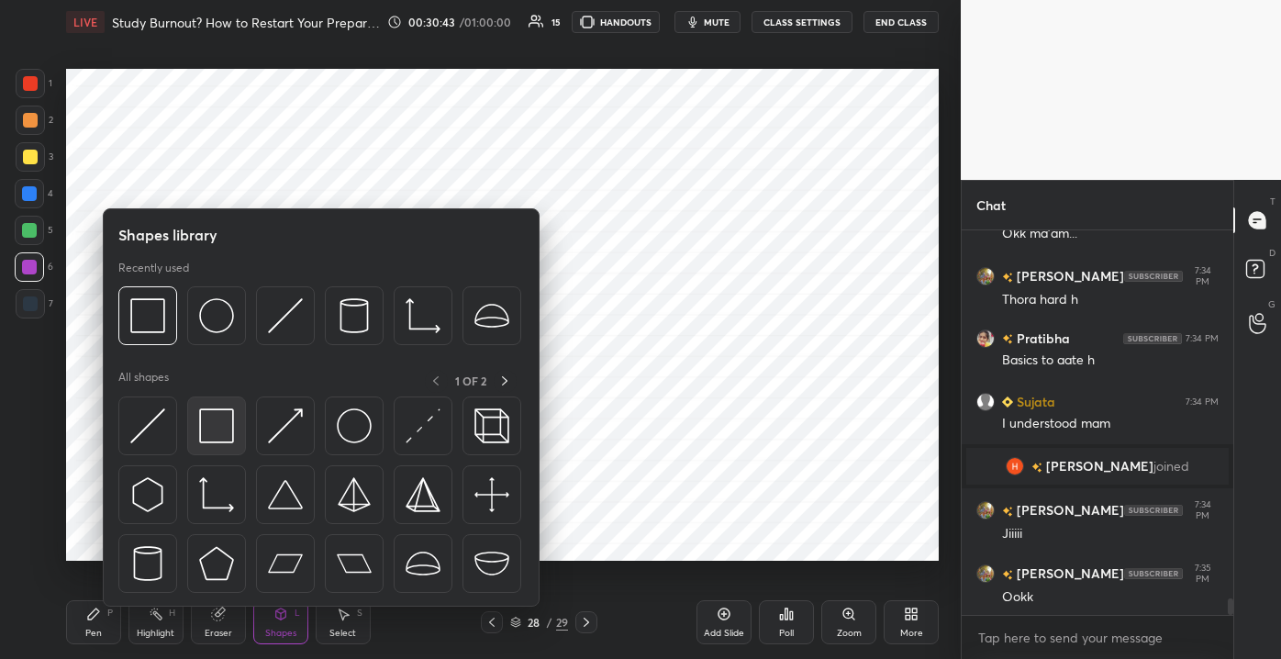
click at [230, 429] on img at bounding box center [216, 425] width 35 height 35
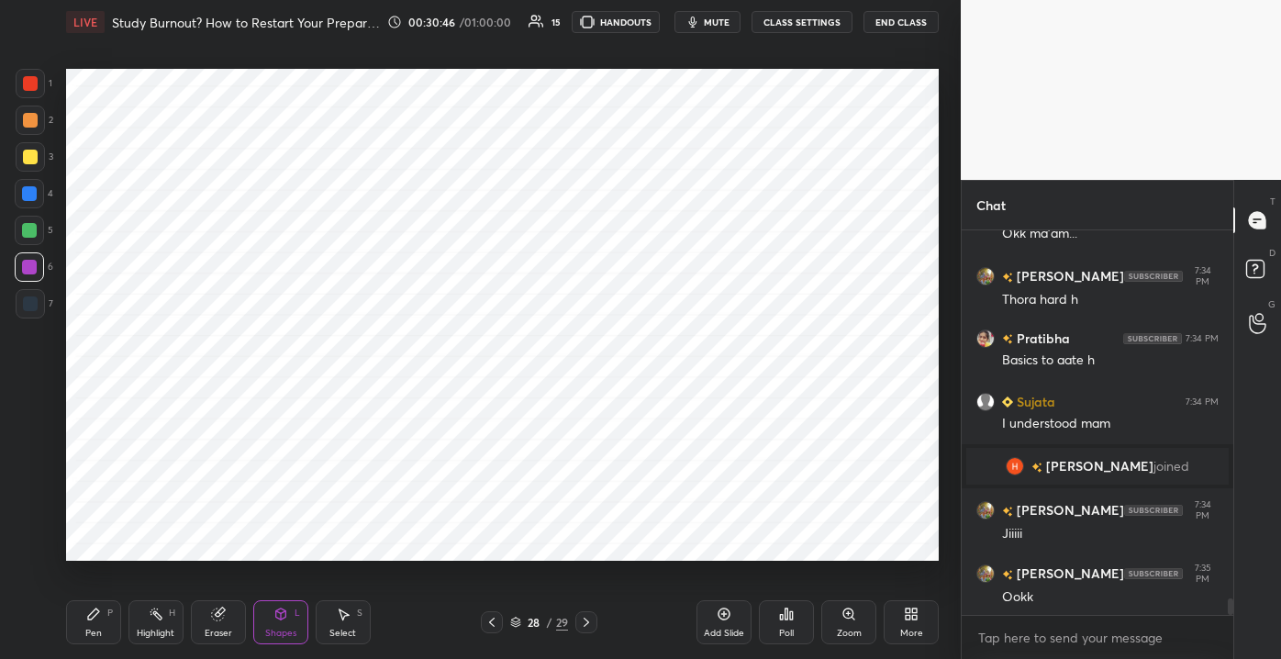
scroll to position [8570, 0]
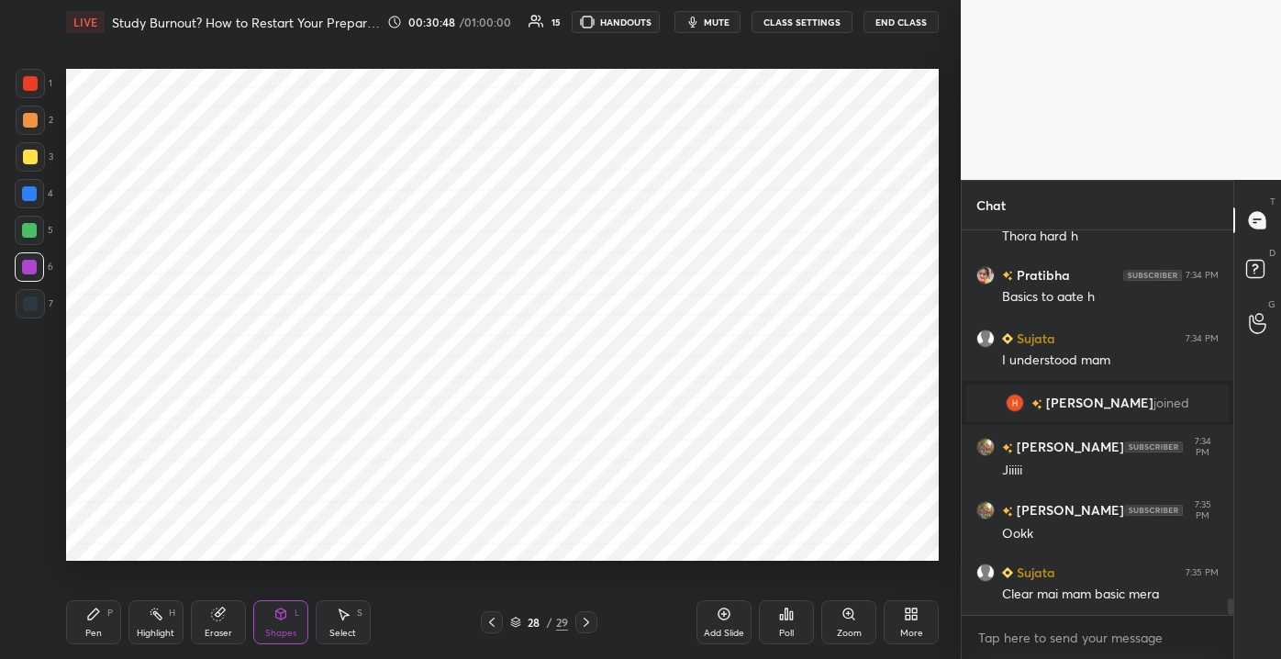
click at [106, 633] on div "Pen P" at bounding box center [93, 622] width 55 height 44
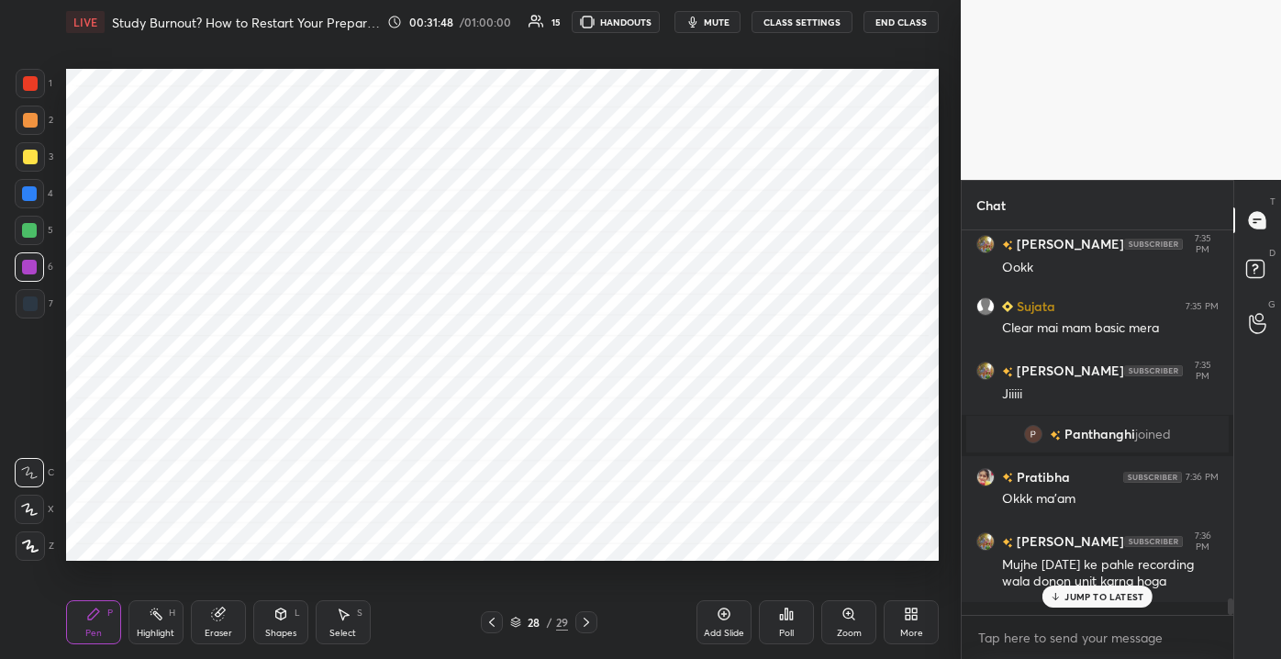
scroll to position [8653, 0]
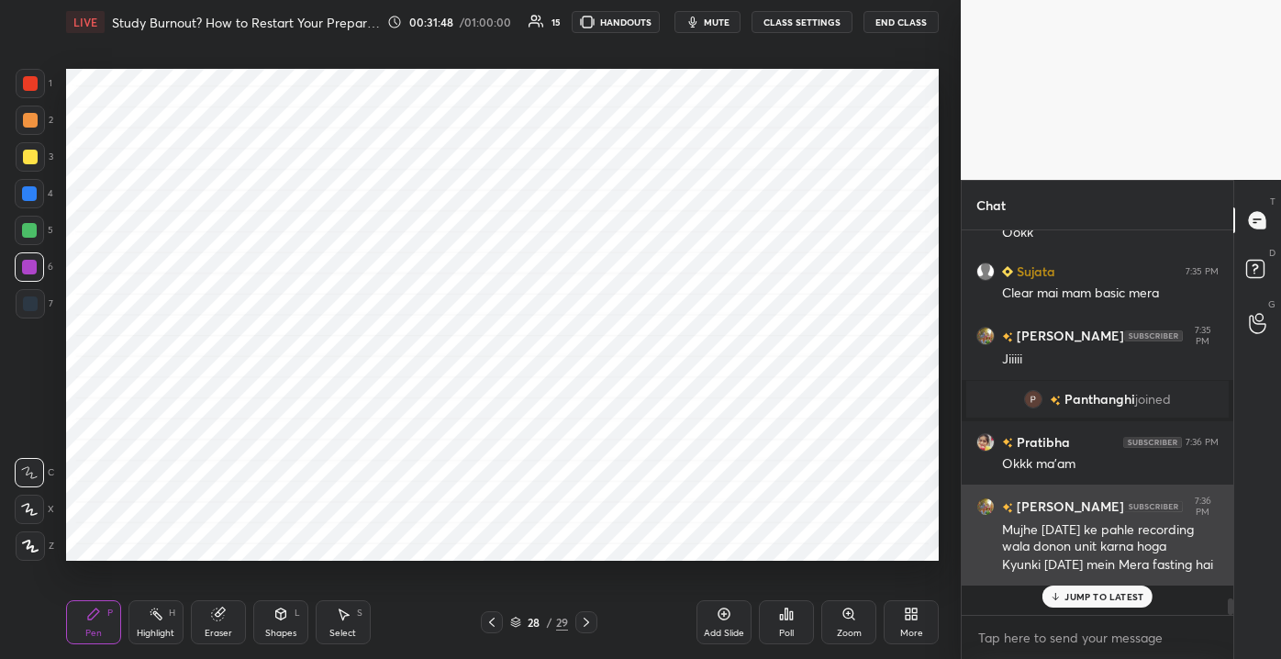
click at [1076, 602] on p "JUMP TO LATEST" at bounding box center [1103, 596] width 79 height 11
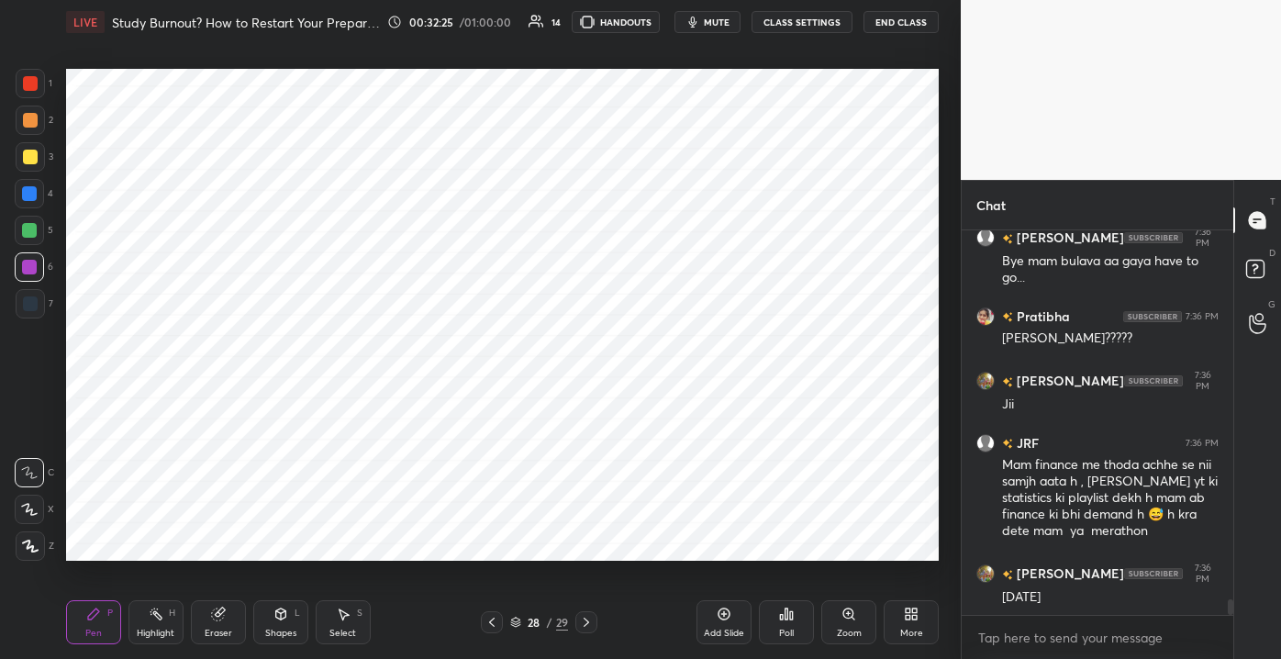
scroll to position [9115, 0]
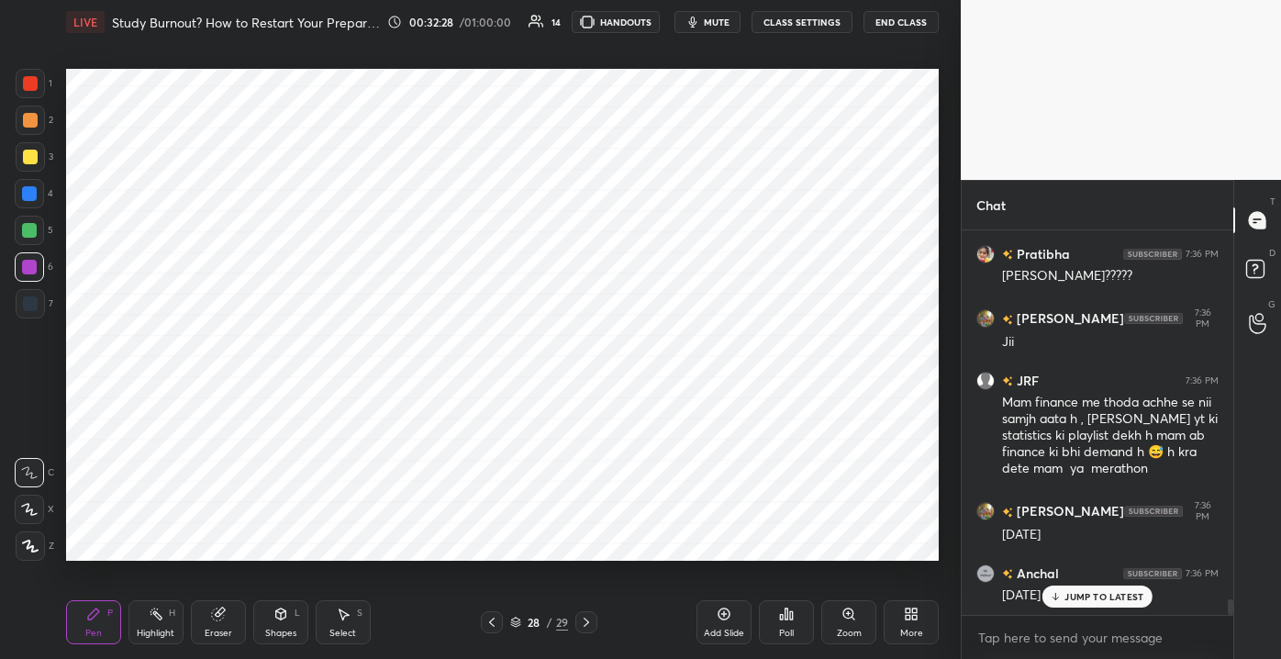
click at [1063, 598] on div "JUMP TO LATEST" at bounding box center [1097, 596] width 110 height 22
click at [52, 89] on div "1 2 3 4 5 6 7" at bounding box center [34, 197] width 39 height 257
click at [35, 86] on div at bounding box center [30, 83] width 15 height 15
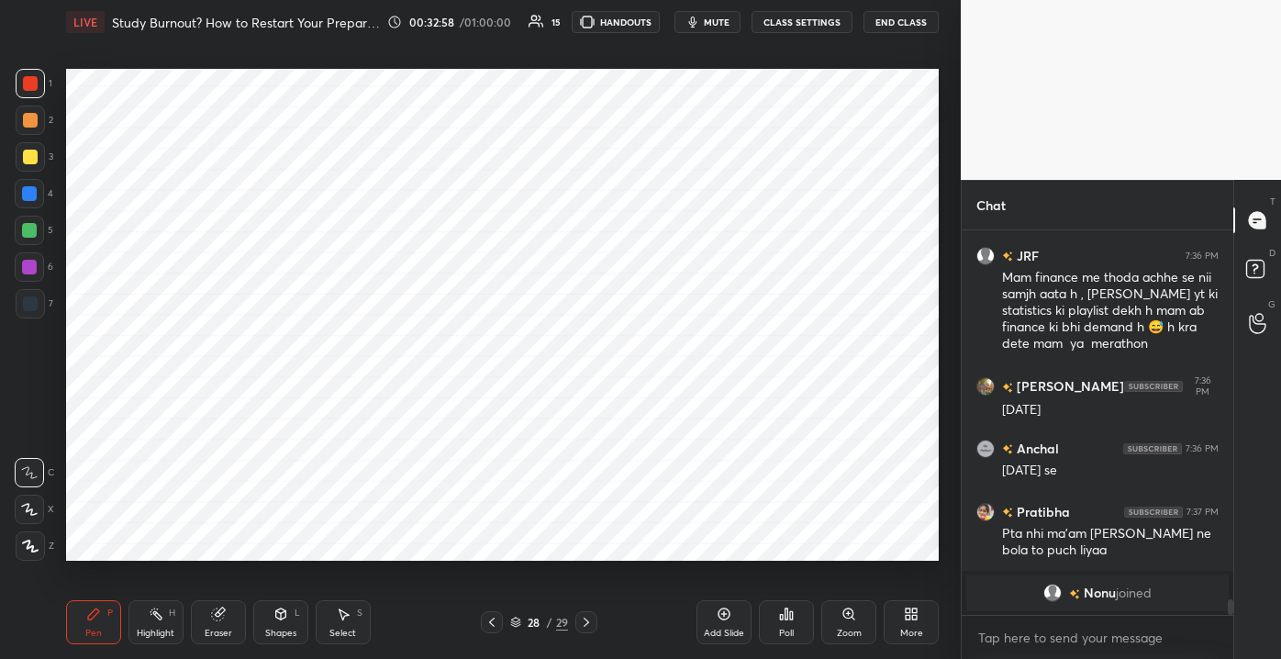
scroll to position [9063, 0]
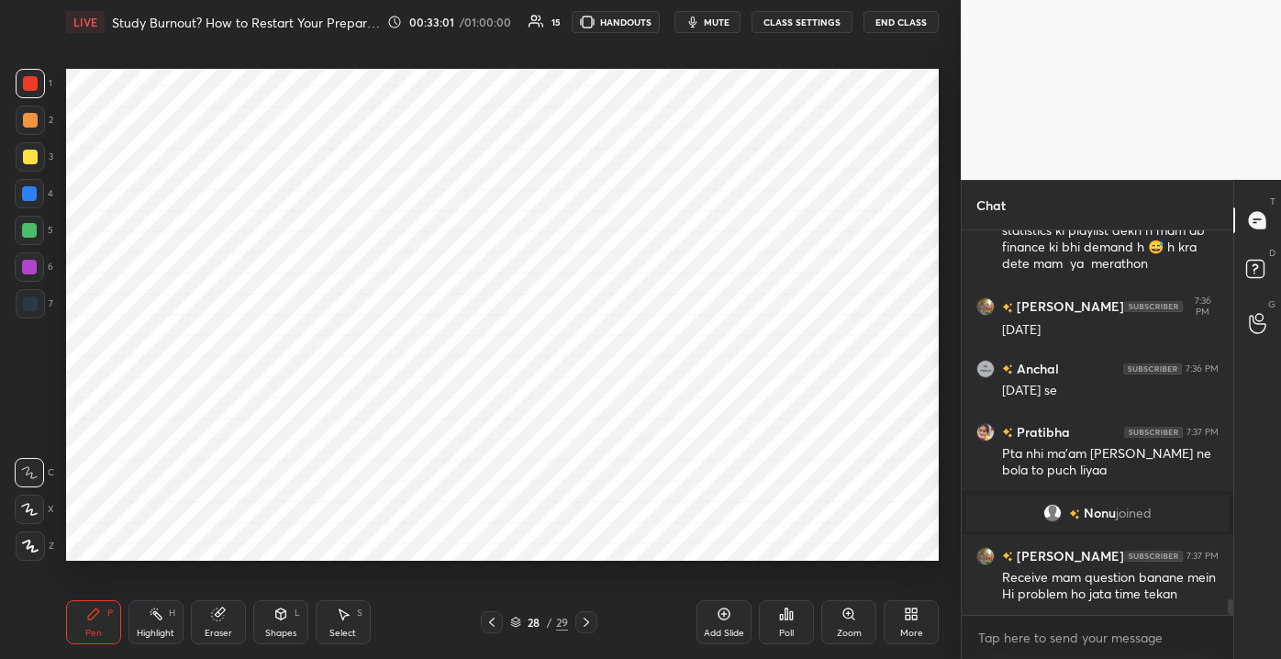
click at [705, 621] on div "Add Slide" at bounding box center [723, 622] width 55 height 44
click at [28, 231] on div at bounding box center [29, 230] width 15 height 15
click at [25, 89] on div at bounding box center [30, 83] width 29 height 29
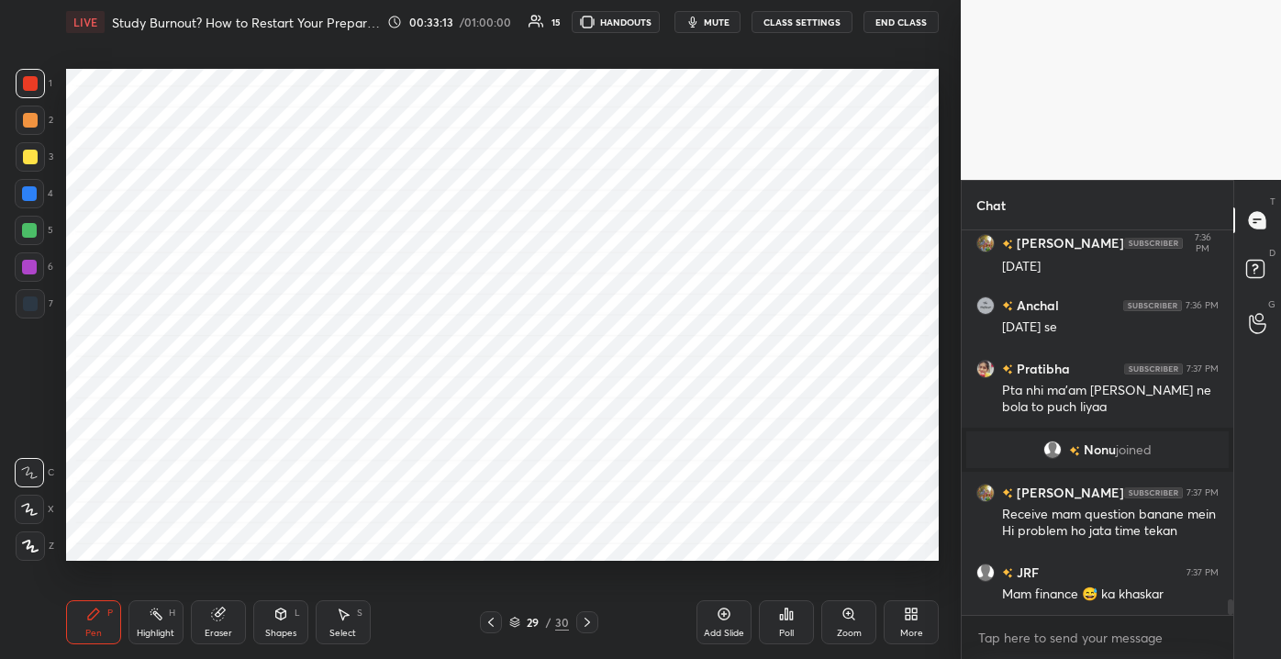
scroll to position [9189, 0]
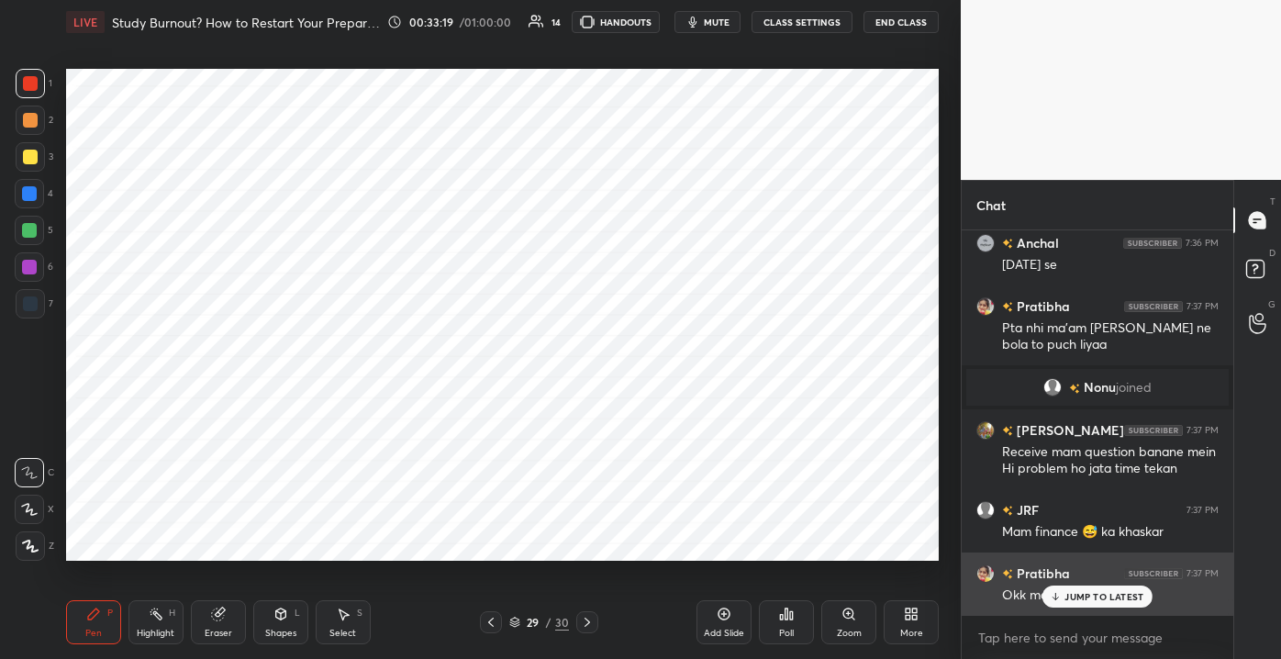
click at [1057, 593] on icon at bounding box center [1056, 596] width 12 height 11
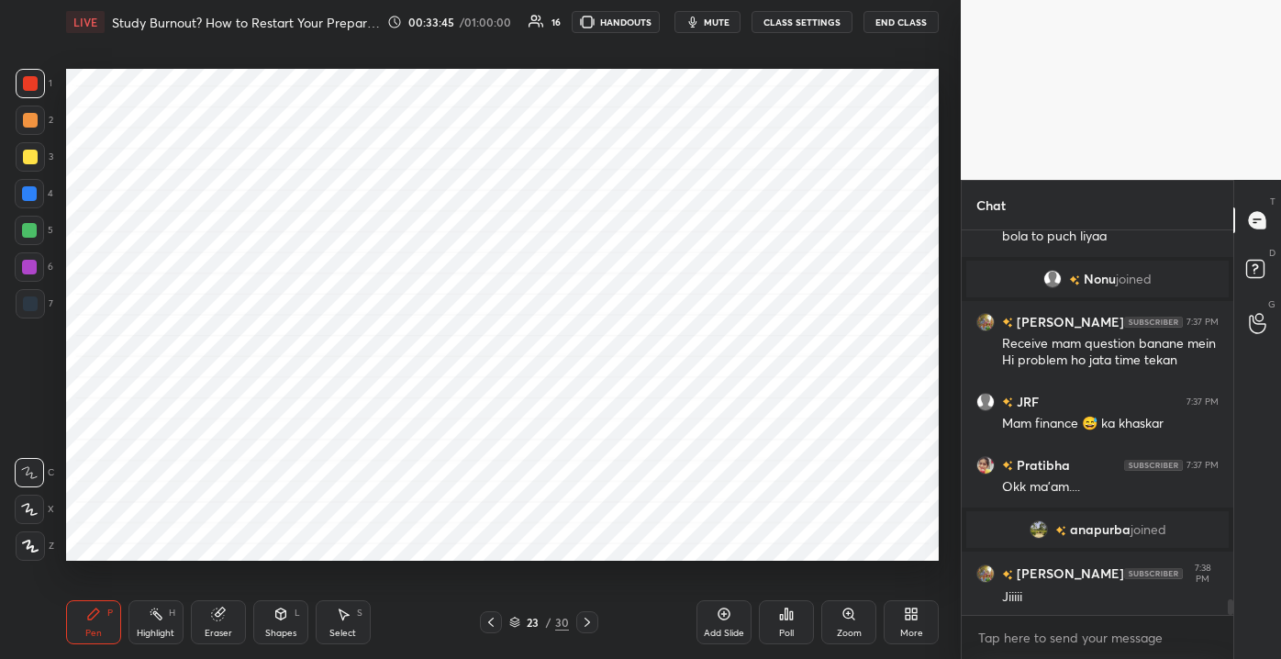
scroll to position [9273, 0]
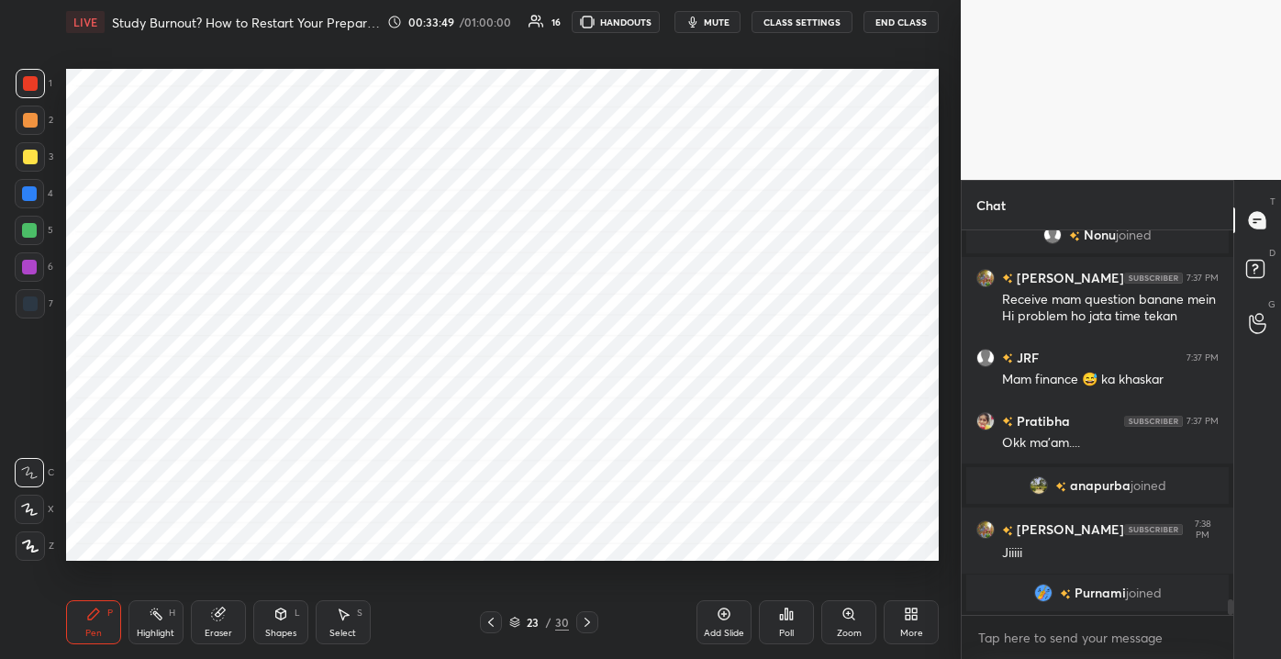
click at [37, 304] on div at bounding box center [30, 303] width 29 height 29
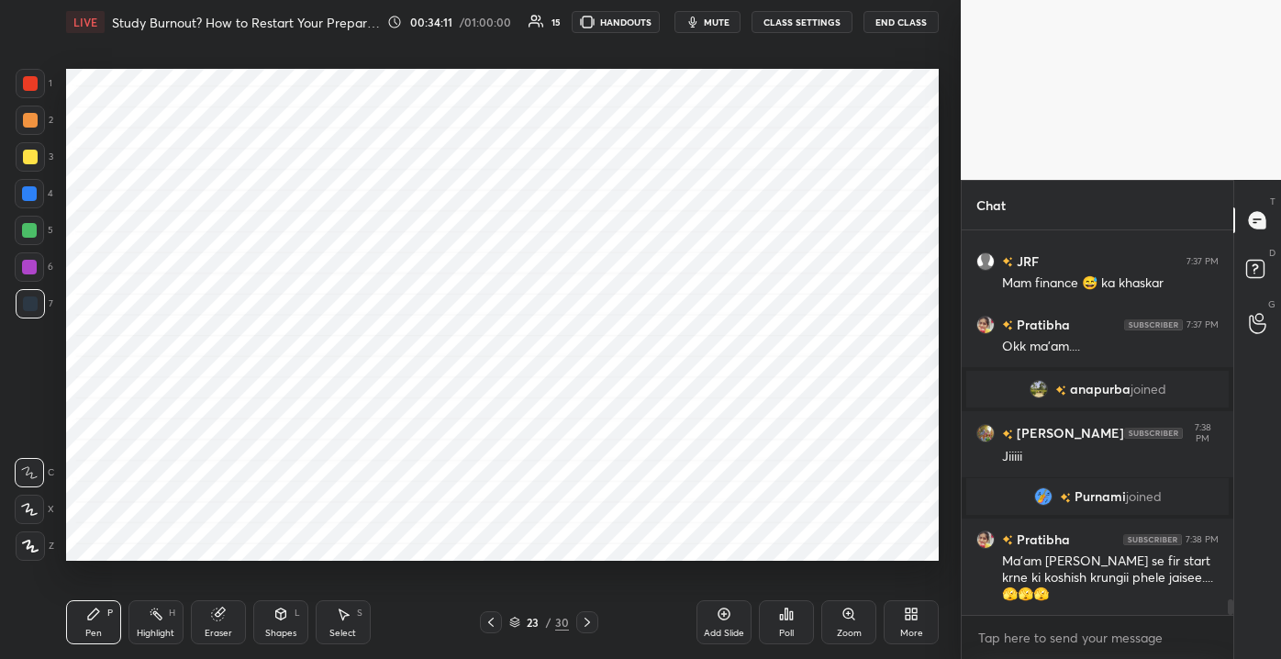
scroll to position [9431, 0]
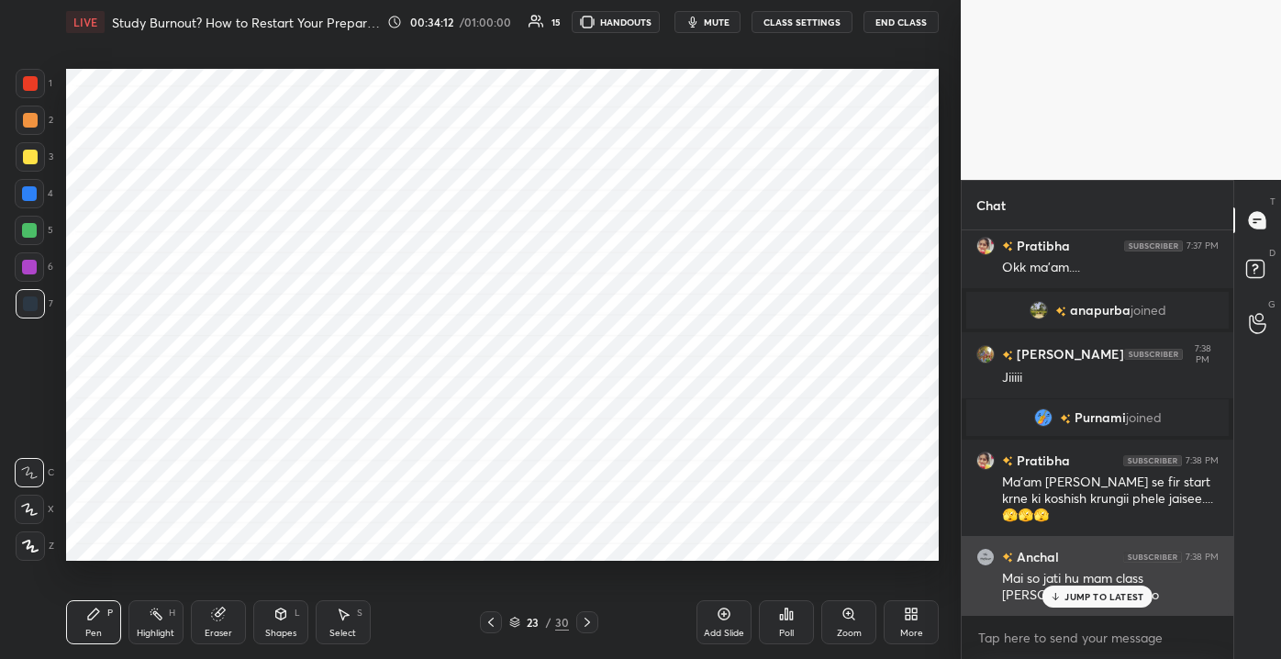
drag, startPoint x: 1084, startPoint y: 595, endPoint x: 1071, endPoint y: 593, distance: 14.0
click at [1082, 595] on p "JUMP TO LATEST" at bounding box center [1103, 596] width 79 height 11
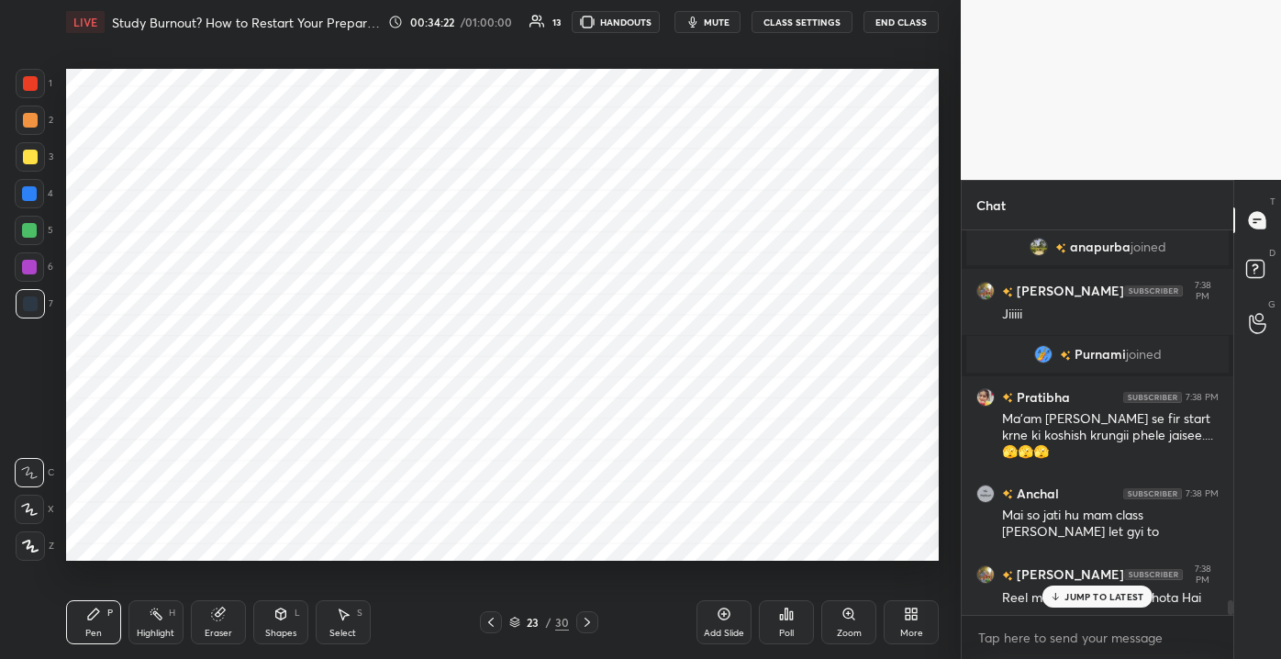
scroll to position [9558, 0]
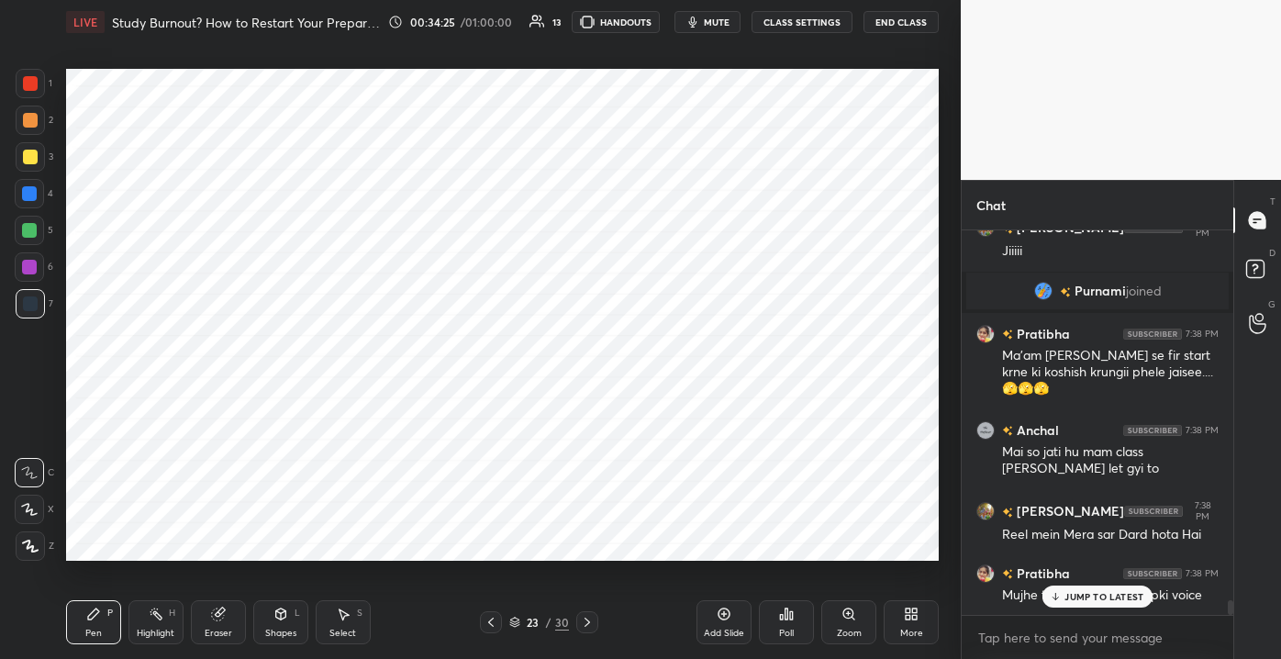
click at [1093, 592] on p "JUMP TO LATEST" at bounding box center [1103, 596] width 79 height 11
click at [712, 611] on div "Add Slide" at bounding box center [723, 622] width 55 height 44
click at [37, 90] on div at bounding box center [30, 83] width 29 height 29
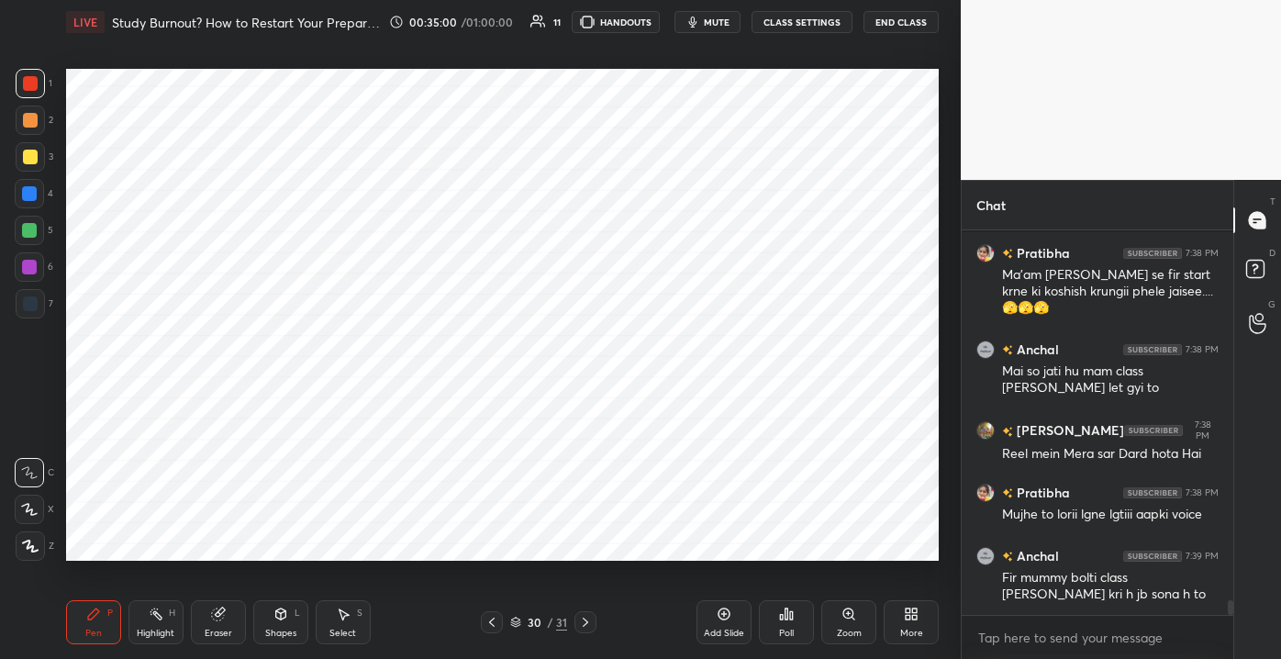
scroll to position [9682, 0]
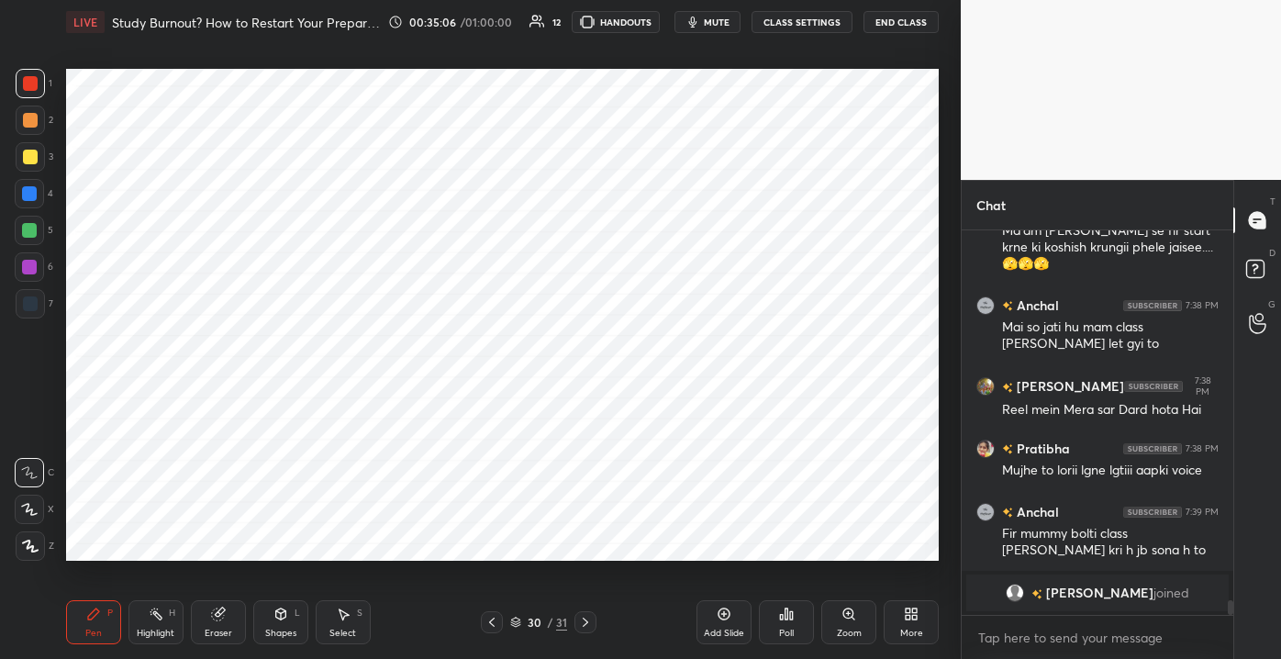
click at [18, 228] on div at bounding box center [29, 230] width 29 height 29
click at [44, 90] on div at bounding box center [30, 83] width 29 height 29
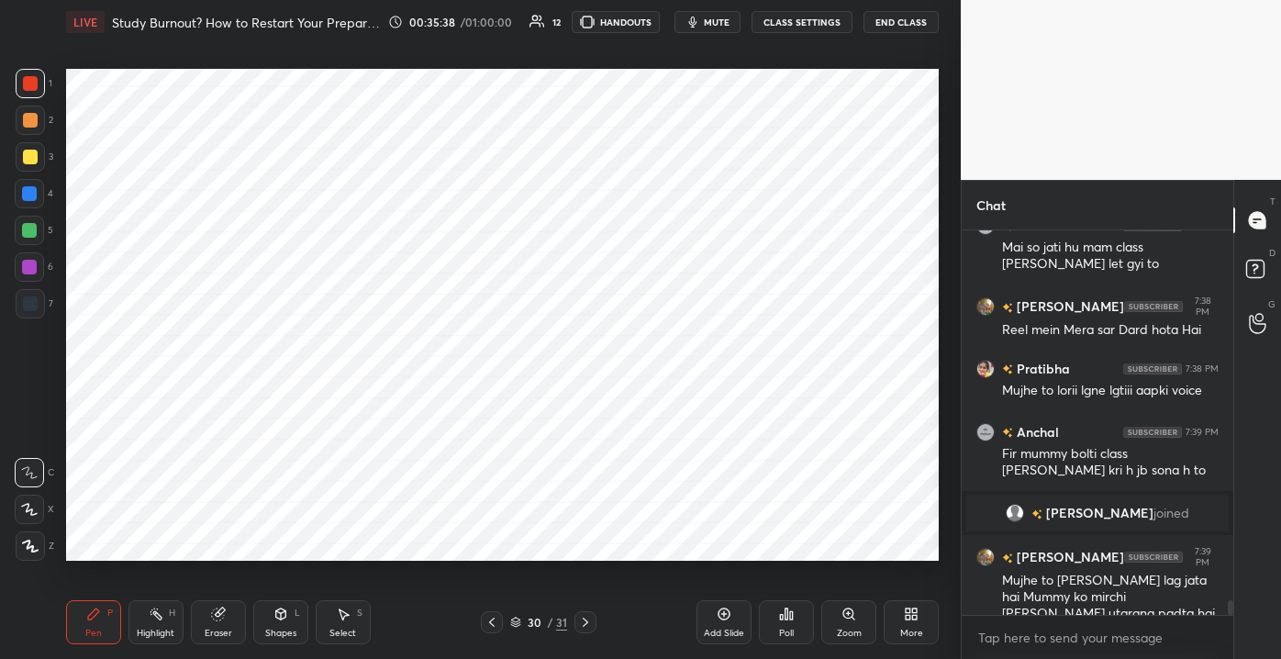
scroll to position [9619, 0]
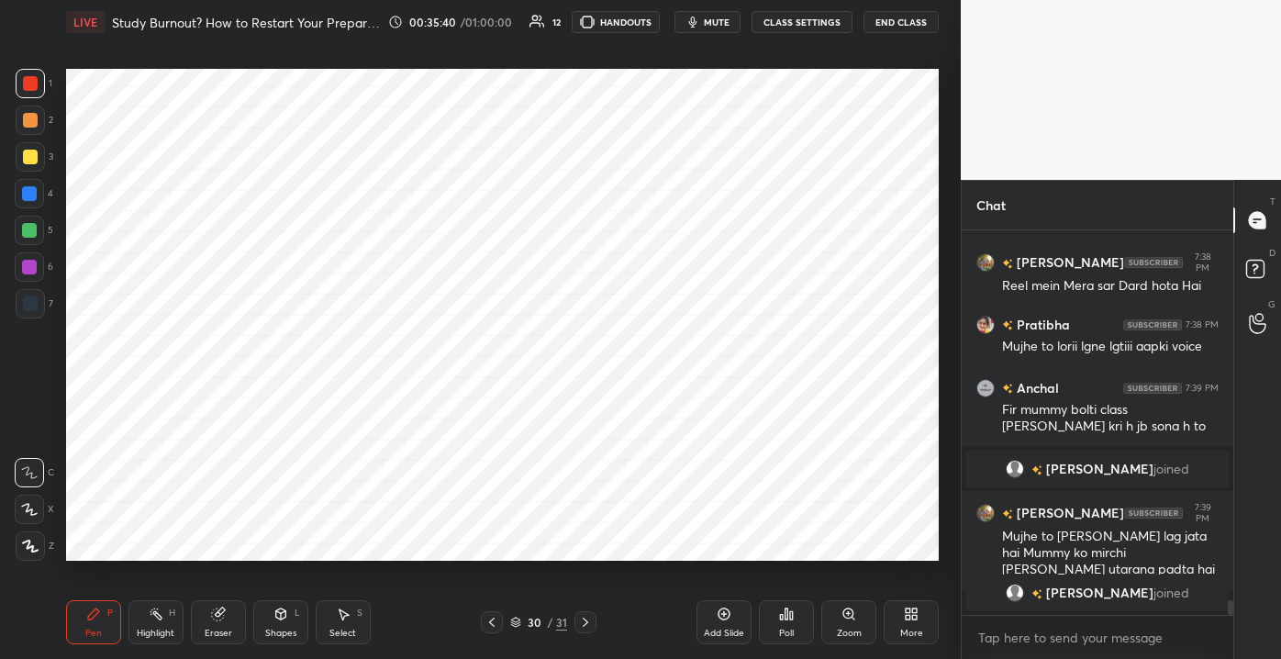
click at [719, 616] on icon at bounding box center [723, 613] width 15 height 15
click at [46, 271] on div "6" at bounding box center [34, 266] width 39 height 29
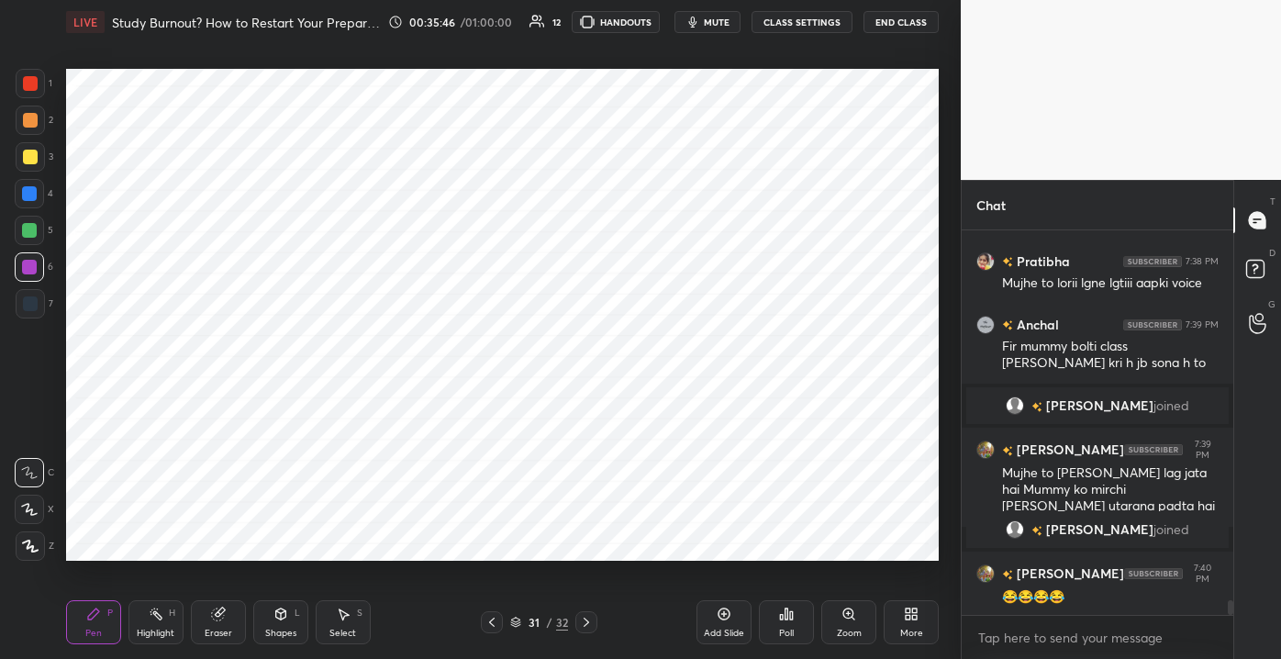
scroll to position [9599, 0]
click at [31, 89] on div at bounding box center [30, 83] width 15 height 15
click at [31, 311] on div at bounding box center [30, 303] width 15 height 15
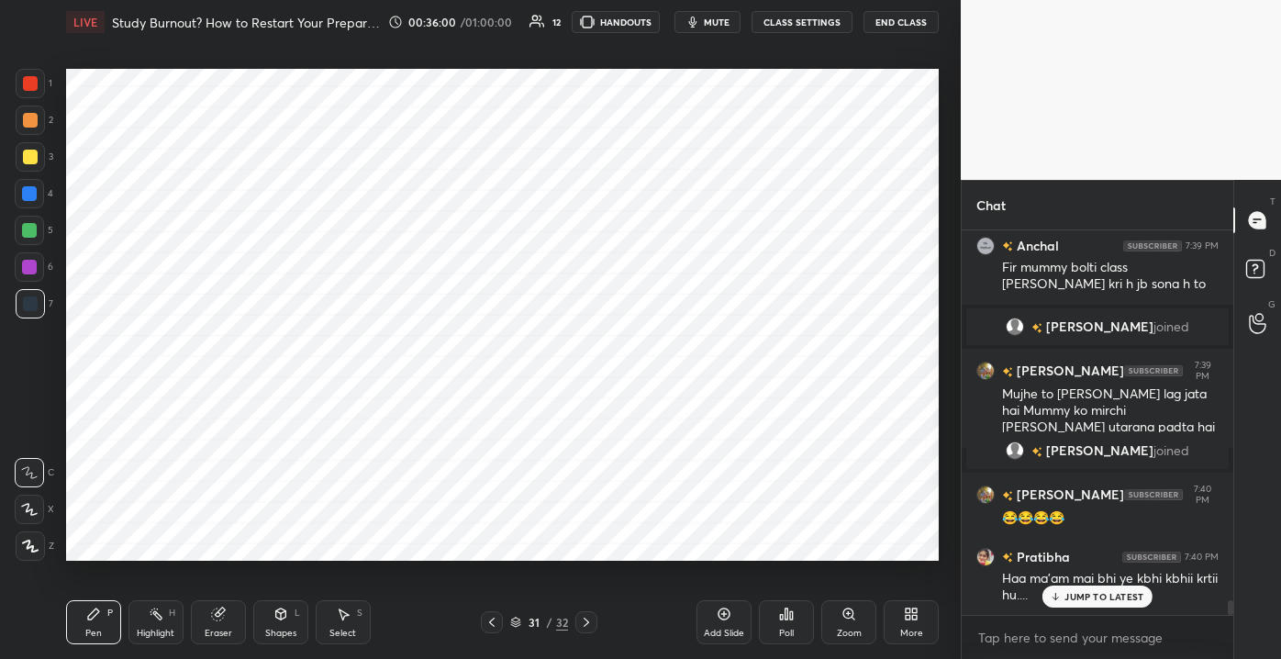
click at [31, 193] on div at bounding box center [29, 193] width 15 height 15
click at [30, 232] on div at bounding box center [29, 230] width 15 height 15
click at [28, 97] on div at bounding box center [30, 83] width 29 height 29
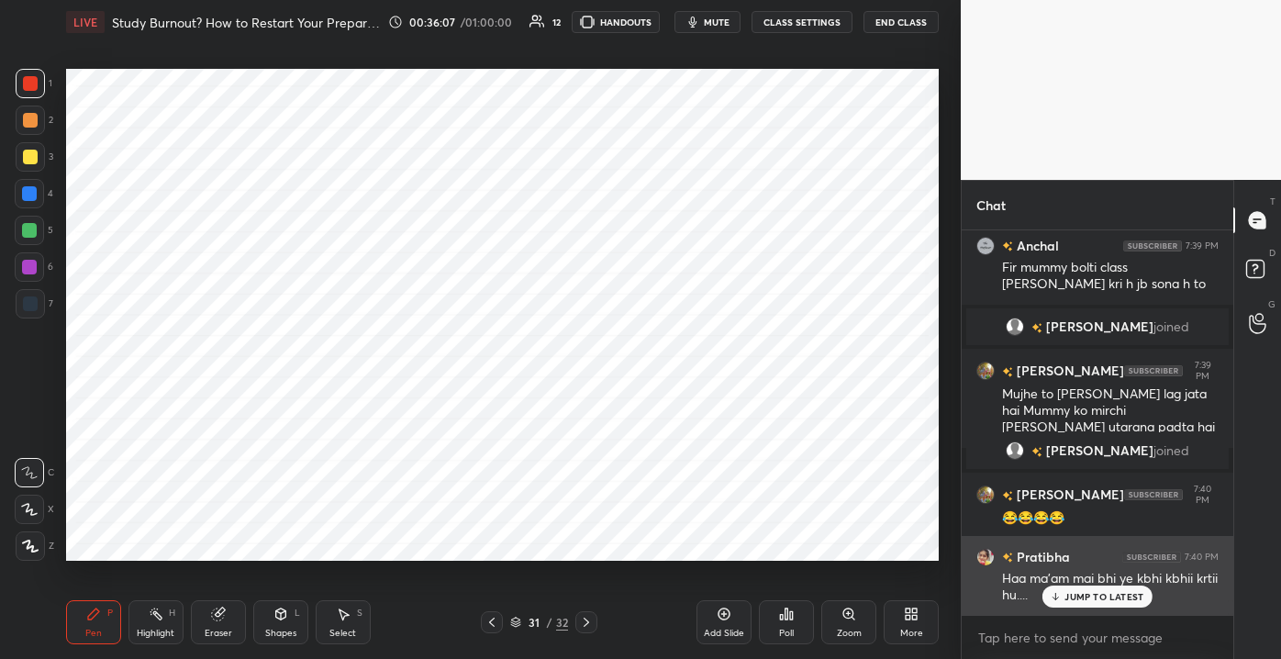
click at [1069, 600] on p "JUMP TO LATEST" at bounding box center [1103, 596] width 79 height 11
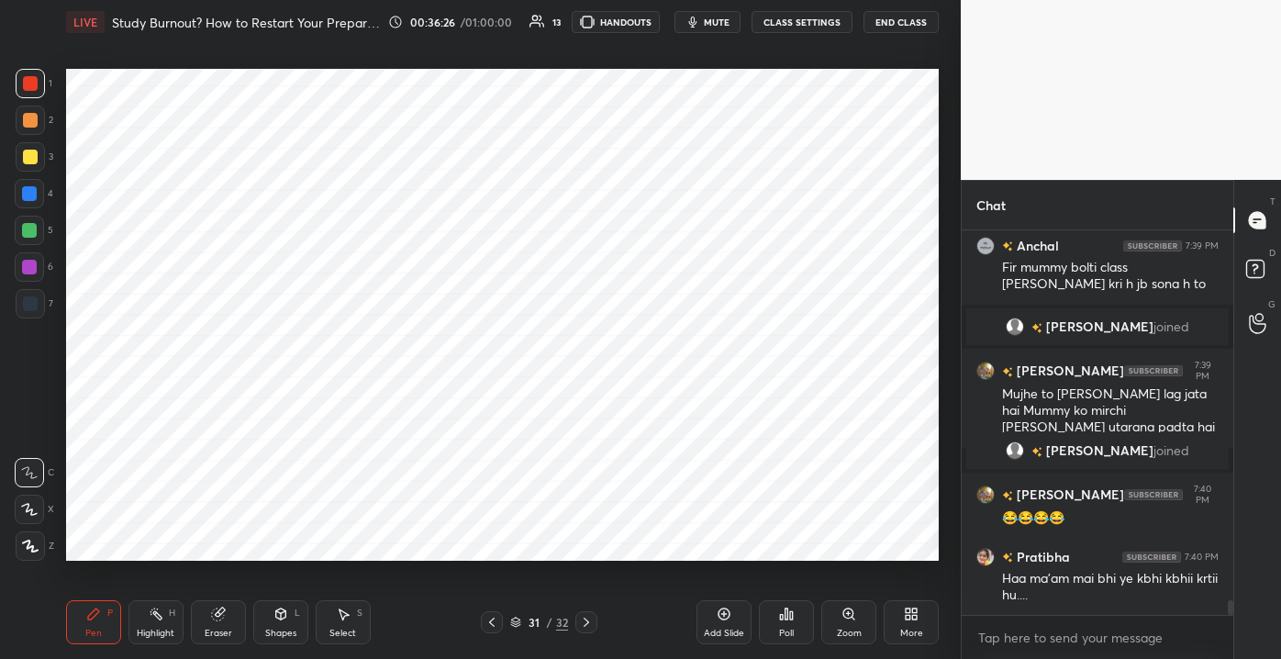
scroll to position [9741, 0]
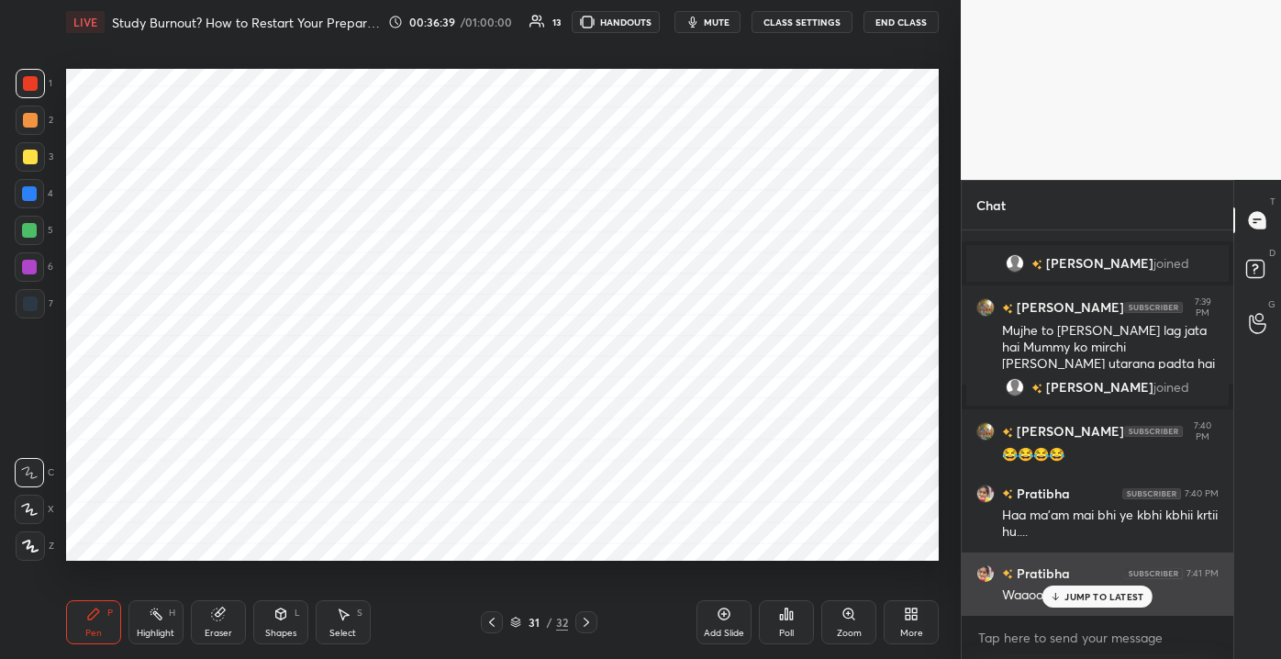
click at [1084, 596] on p "JUMP TO LATEST" at bounding box center [1103, 596] width 79 height 11
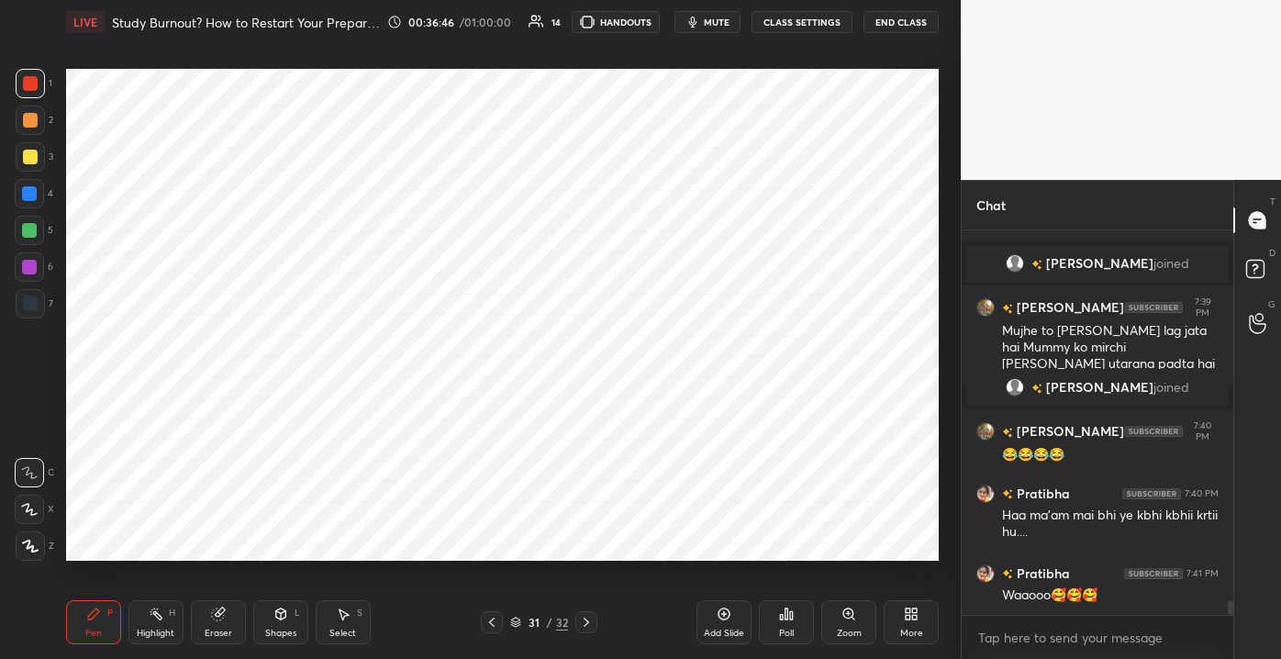
scroll to position [9785, 0]
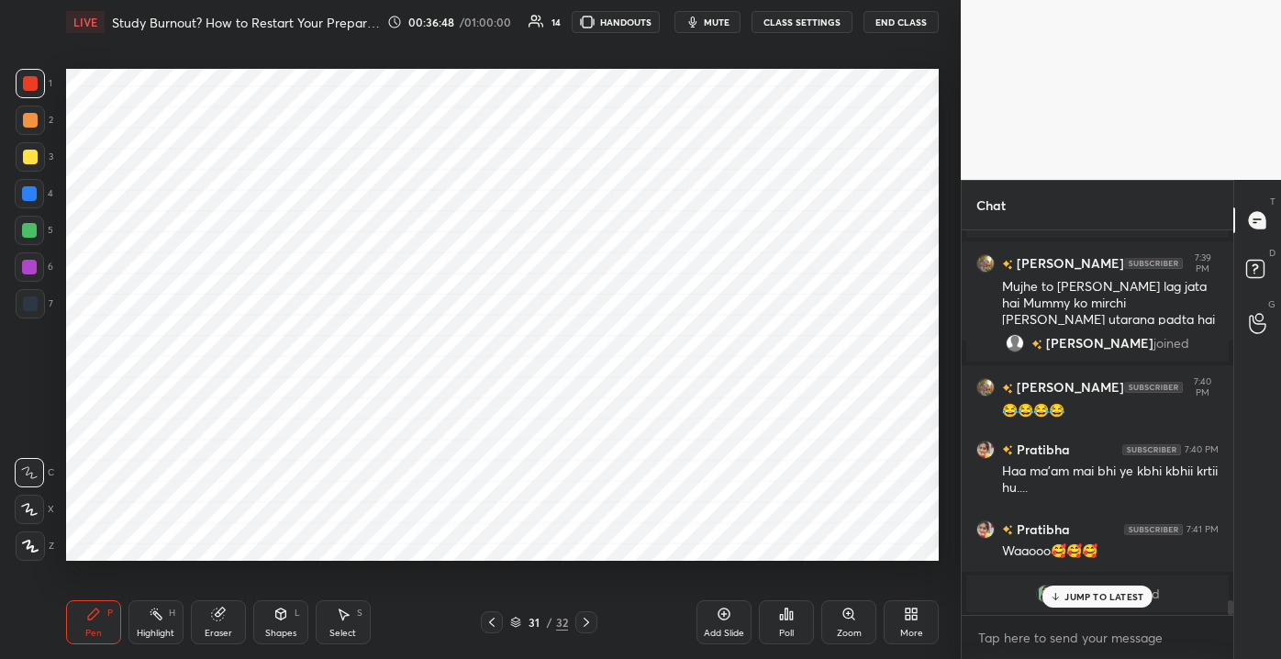
click at [1093, 588] on div "JUMP TO LATEST" at bounding box center [1097, 596] width 110 height 22
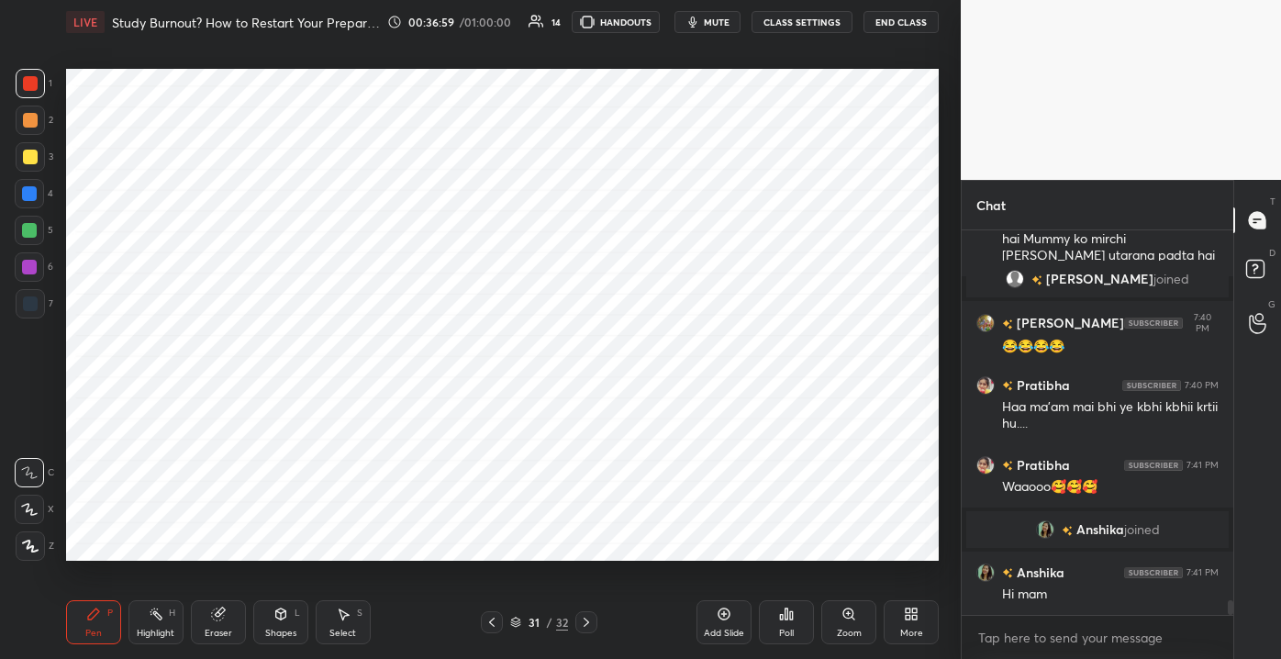
scroll to position [9844, 0]
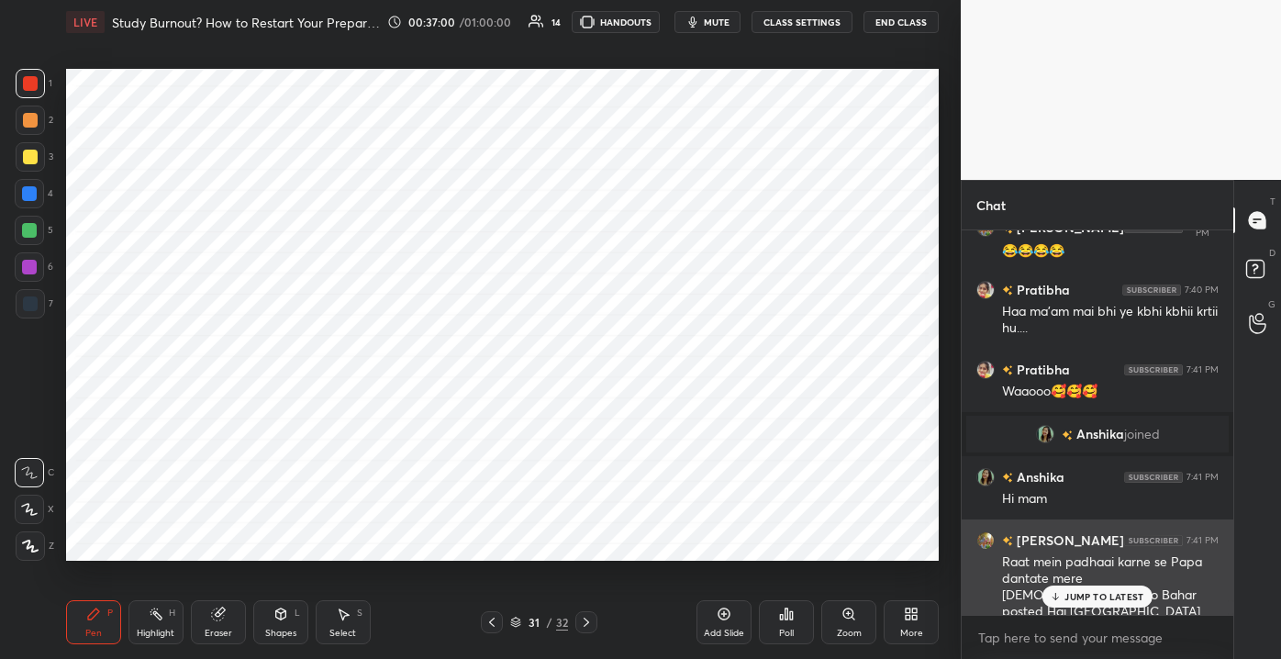
click at [1062, 593] on div "JUMP TO LATEST" at bounding box center [1097, 596] width 110 height 22
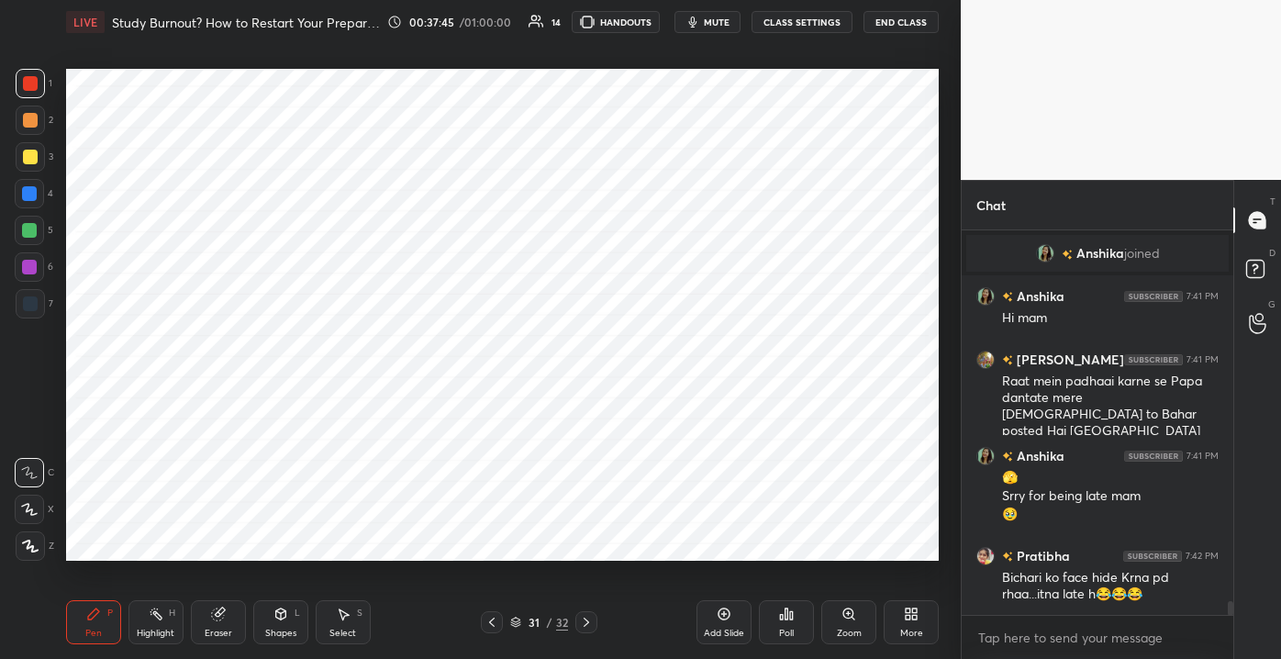
scroll to position [10088, 0]
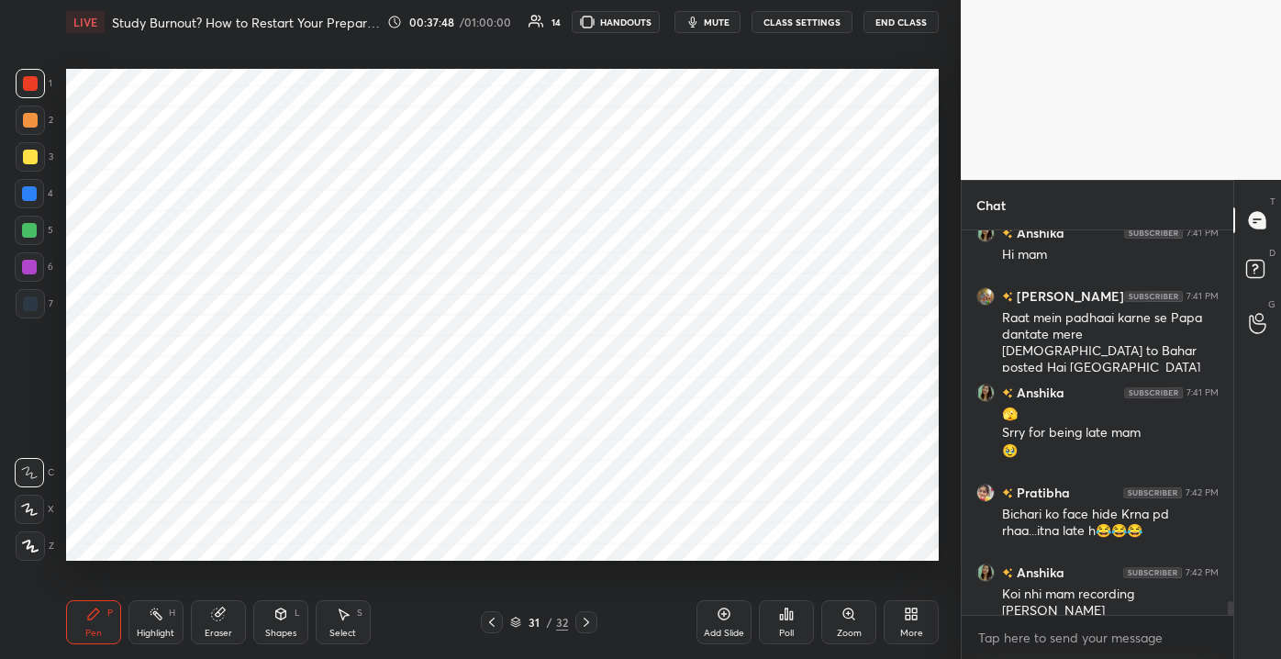
click at [740, 628] on div "Add Slide" at bounding box center [724, 632] width 40 height 9
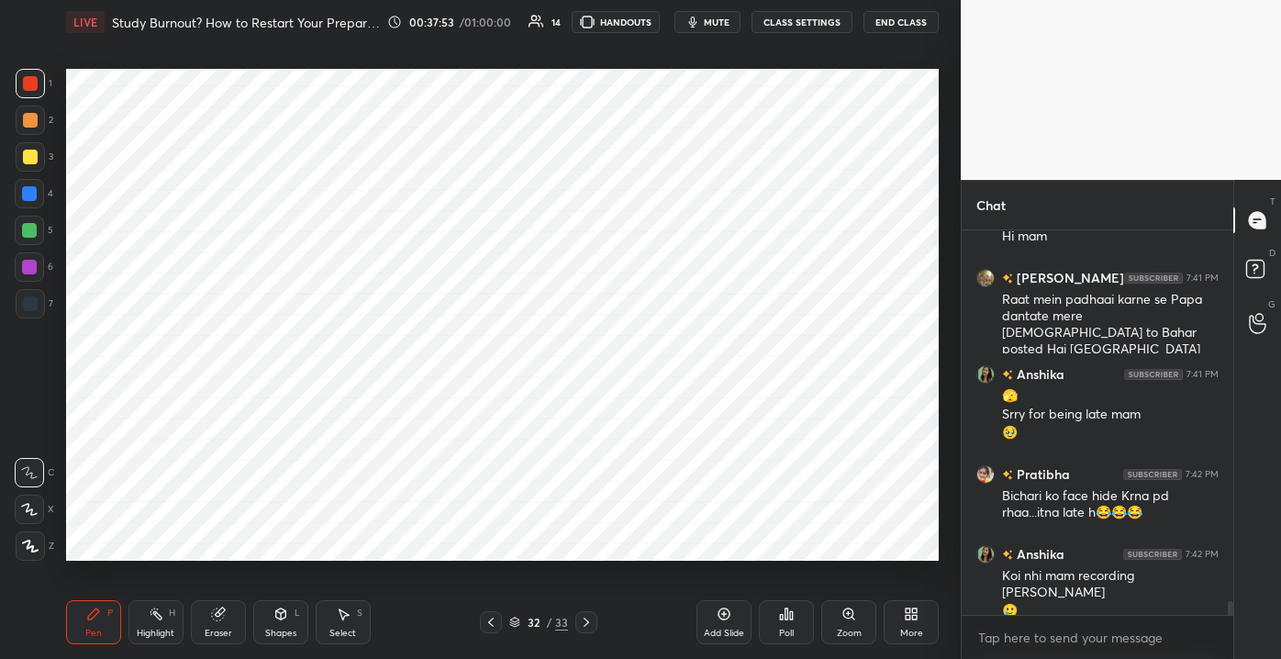
click at [23, 267] on div at bounding box center [29, 267] width 15 height 15
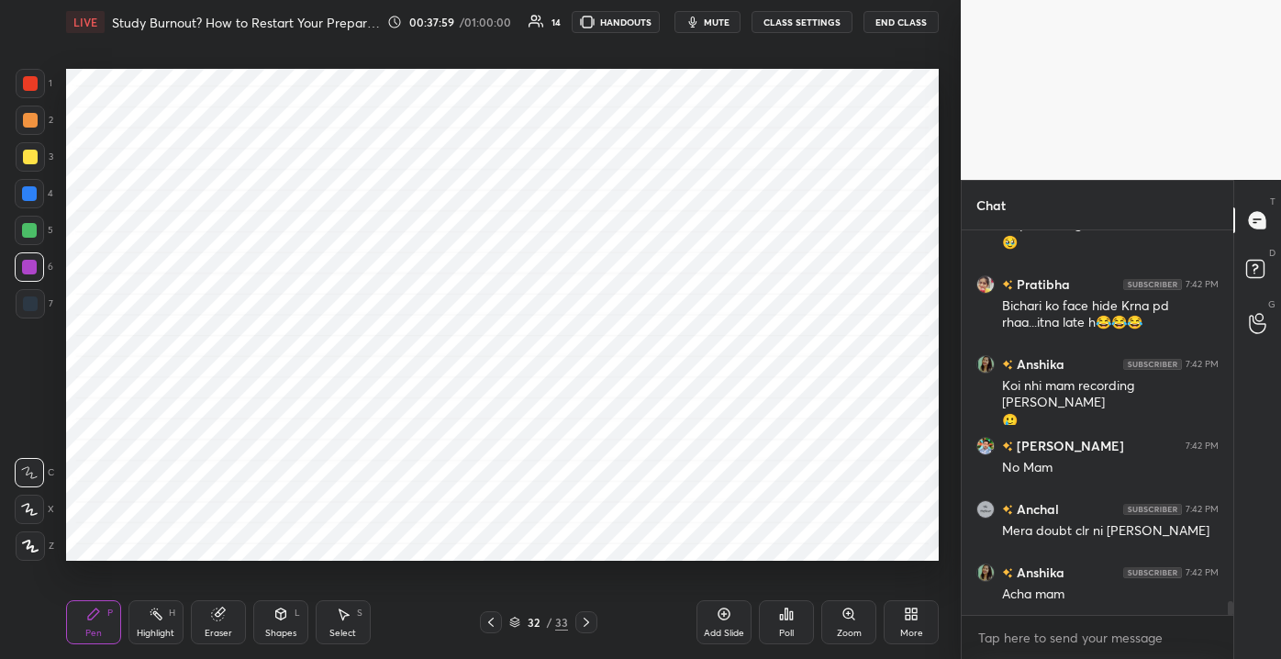
scroll to position [10314, 0]
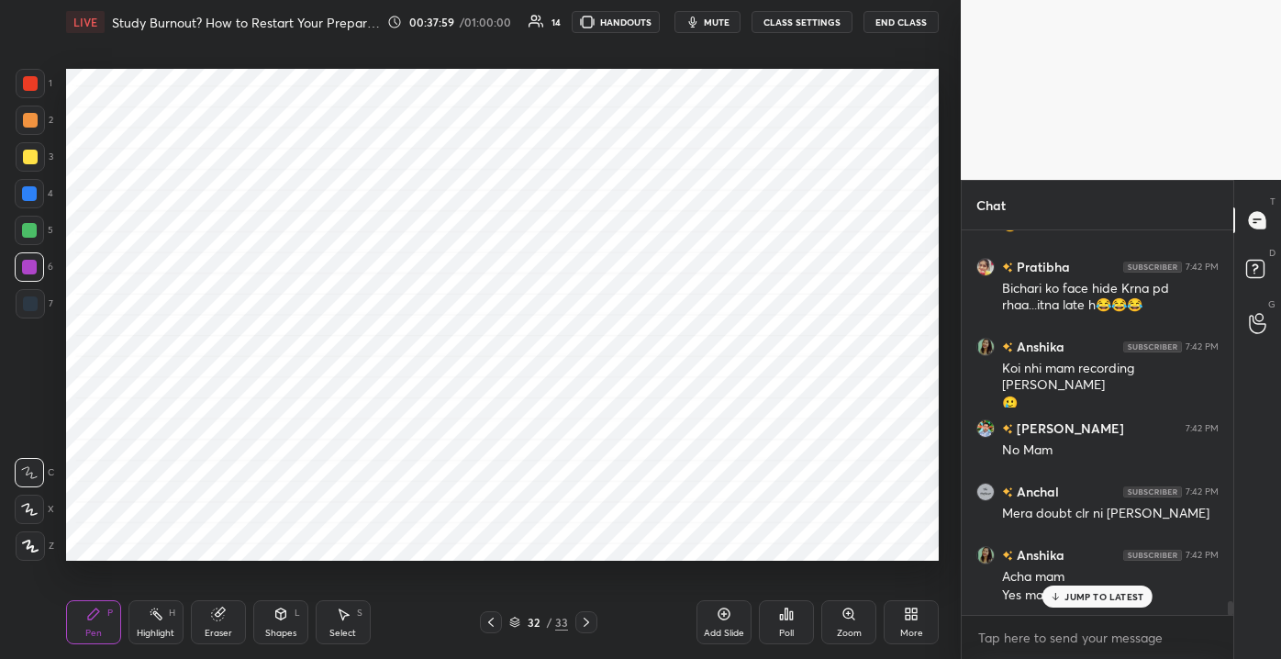
click at [232, 612] on div "Eraser" at bounding box center [218, 622] width 55 height 44
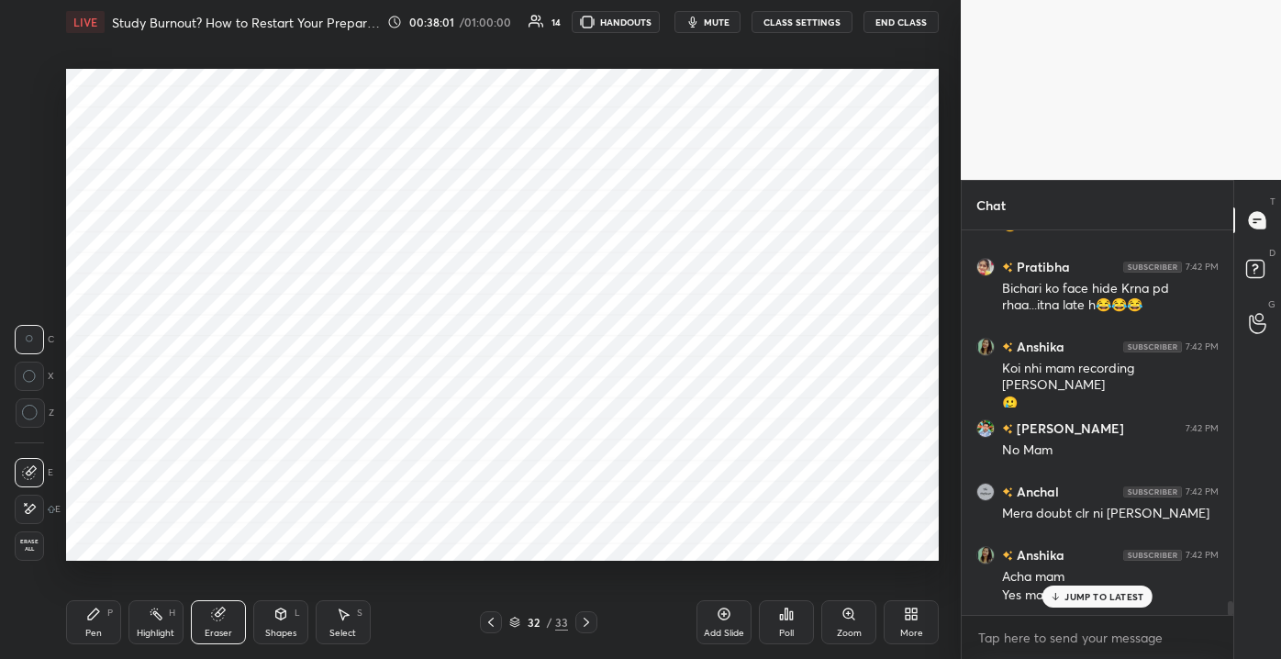
click at [21, 542] on span "Erase all" at bounding box center [30, 545] width 28 height 13
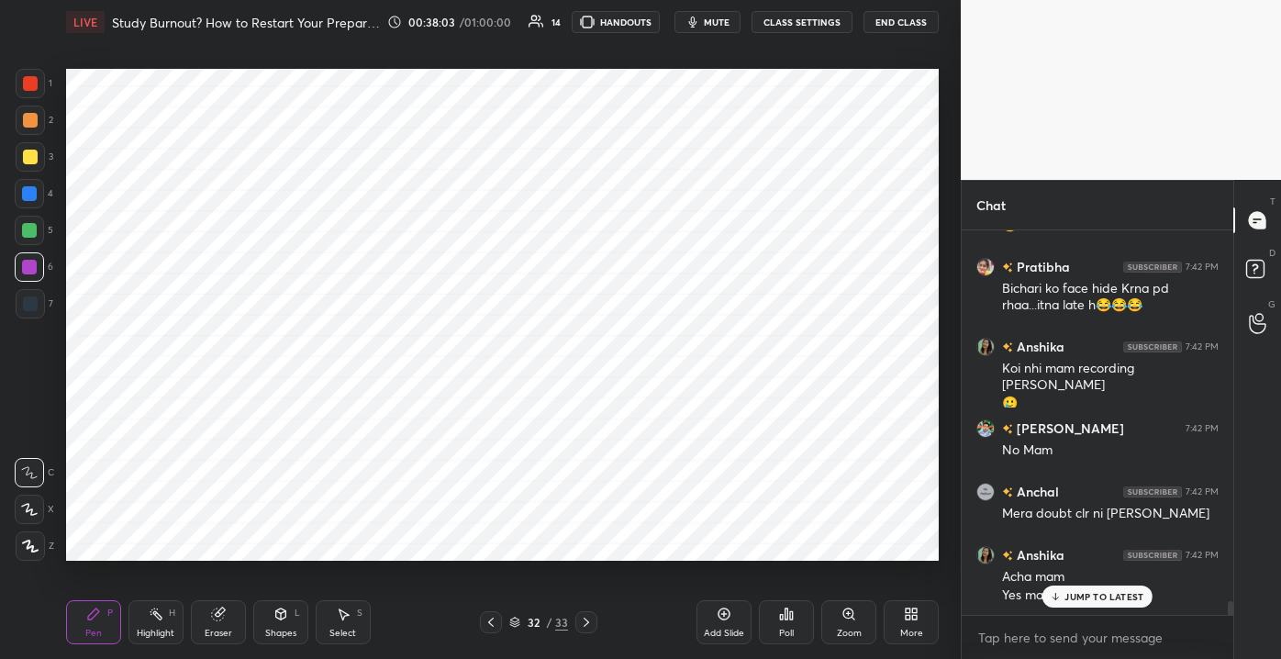
click at [1082, 597] on p "JUMP TO LATEST" at bounding box center [1103, 596] width 79 height 11
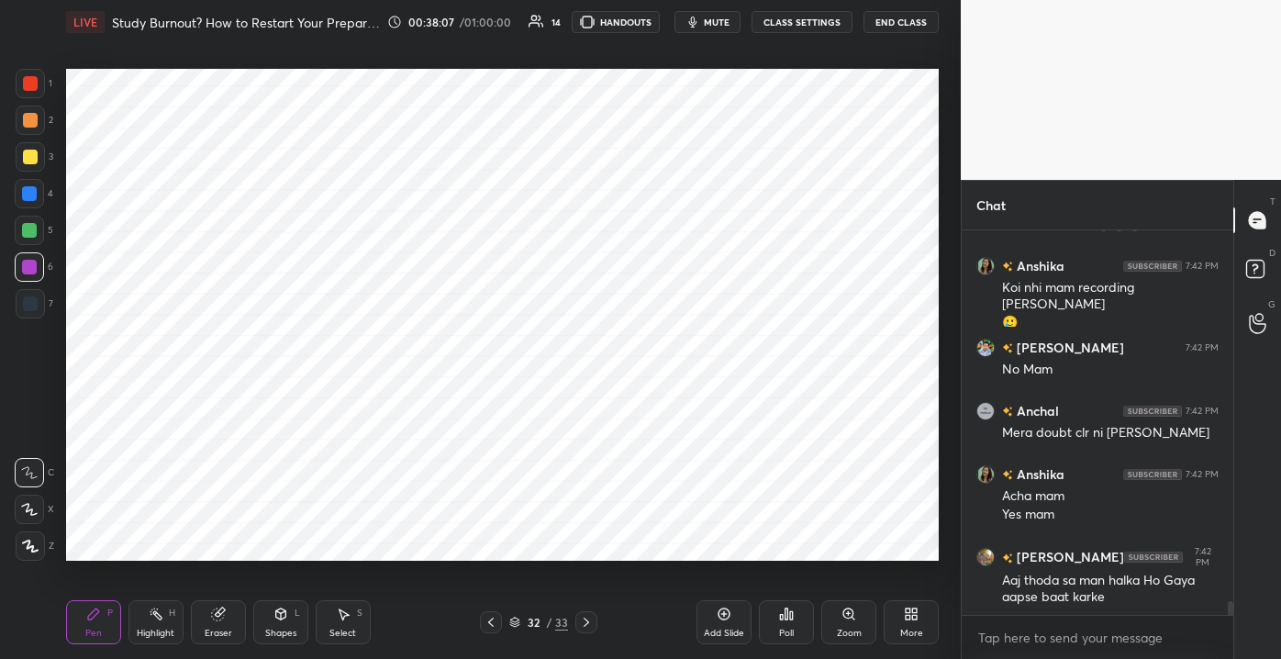
click at [267, 630] on div "Shapes" at bounding box center [280, 632] width 31 height 9
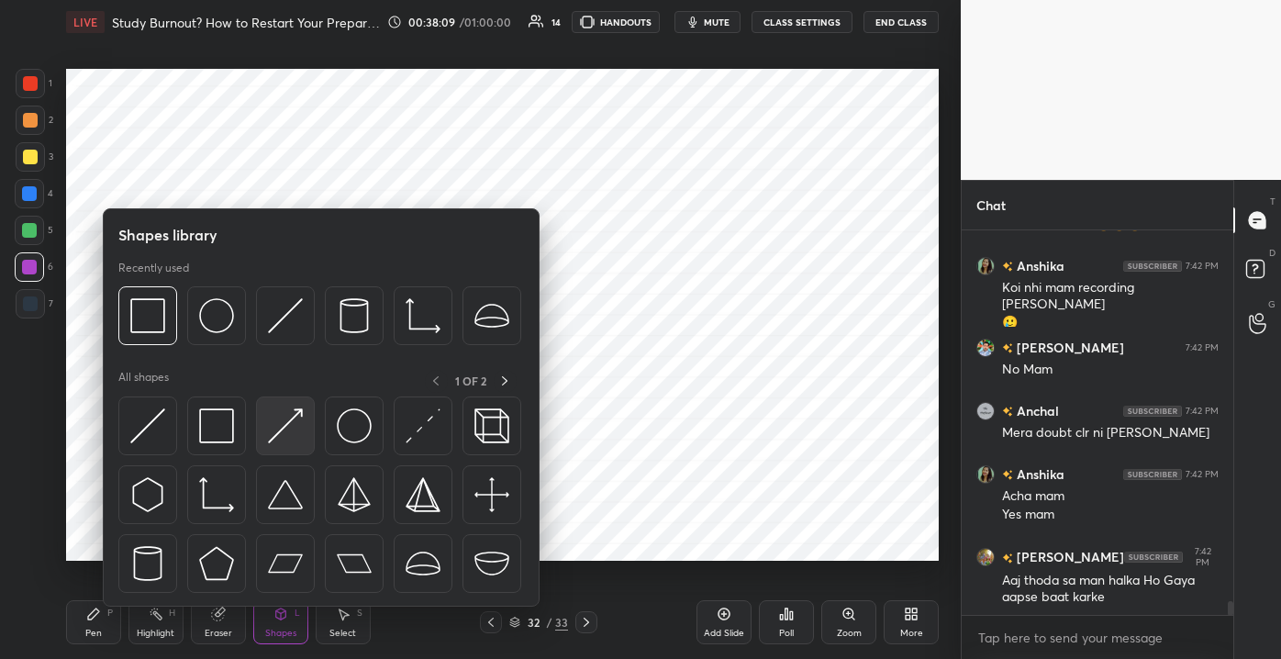
scroll to position [10458, 0]
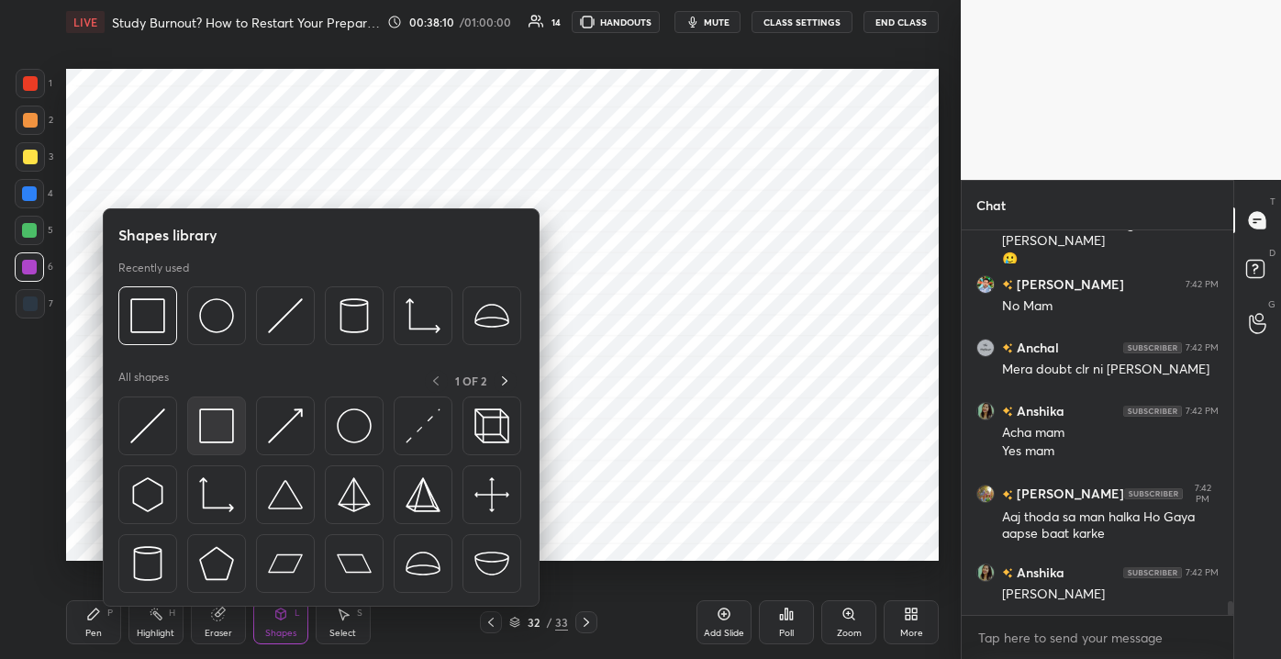
click at [212, 415] on img at bounding box center [216, 425] width 35 height 35
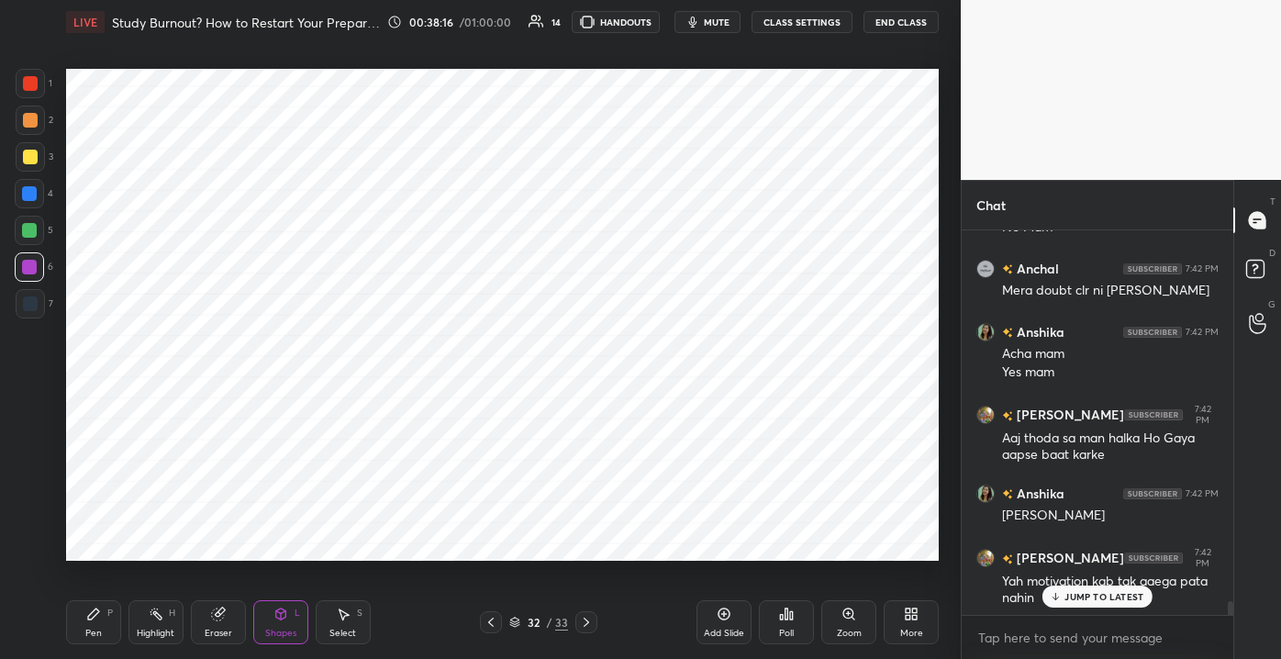
scroll to position [10600, 0]
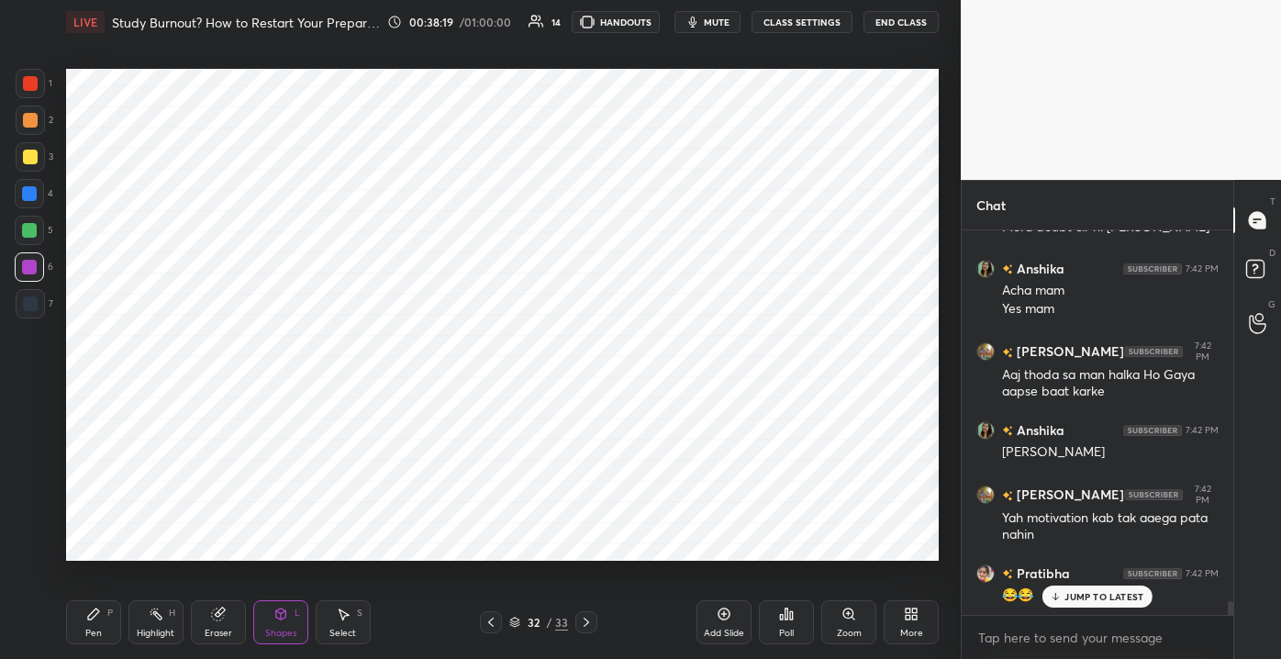
click at [1085, 599] on p "JUMP TO LATEST" at bounding box center [1103, 596] width 79 height 11
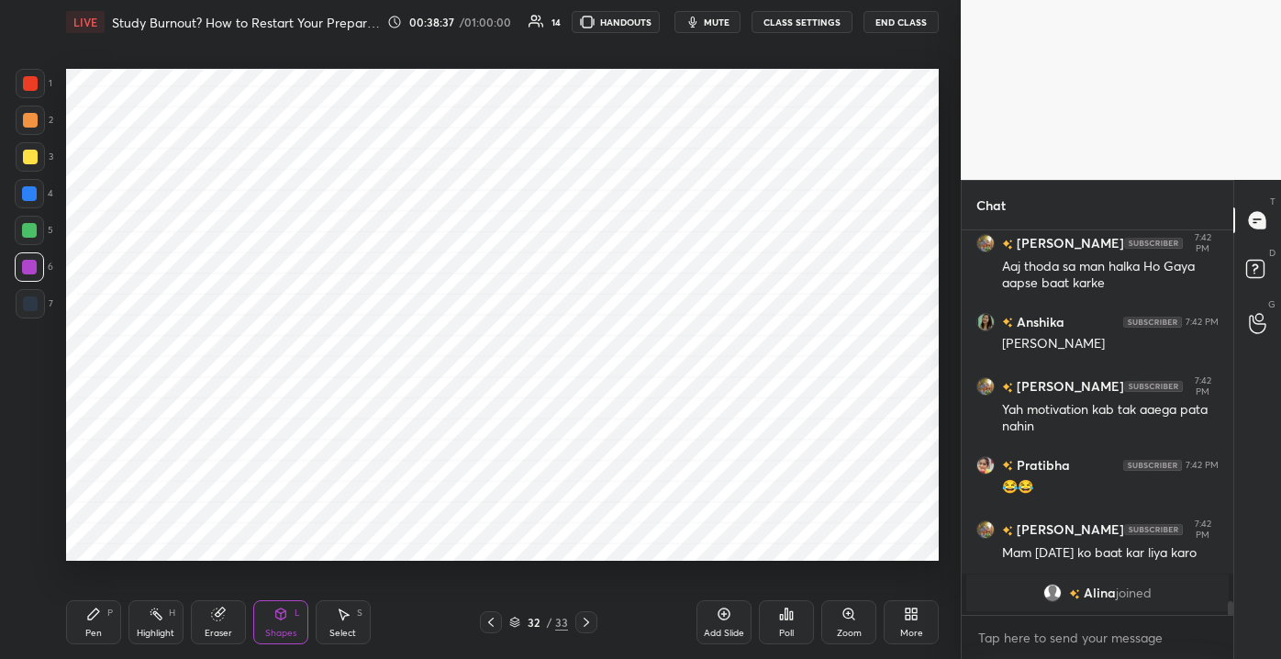
click at [102, 629] on div "Pen P" at bounding box center [93, 622] width 55 height 44
click at [105, 630] on div "Pen P" at bounding box center [93, 622] width 55 height 44
click at [100, 630] on div "Pen" at bounding box center [93, 632] width 17 height 9
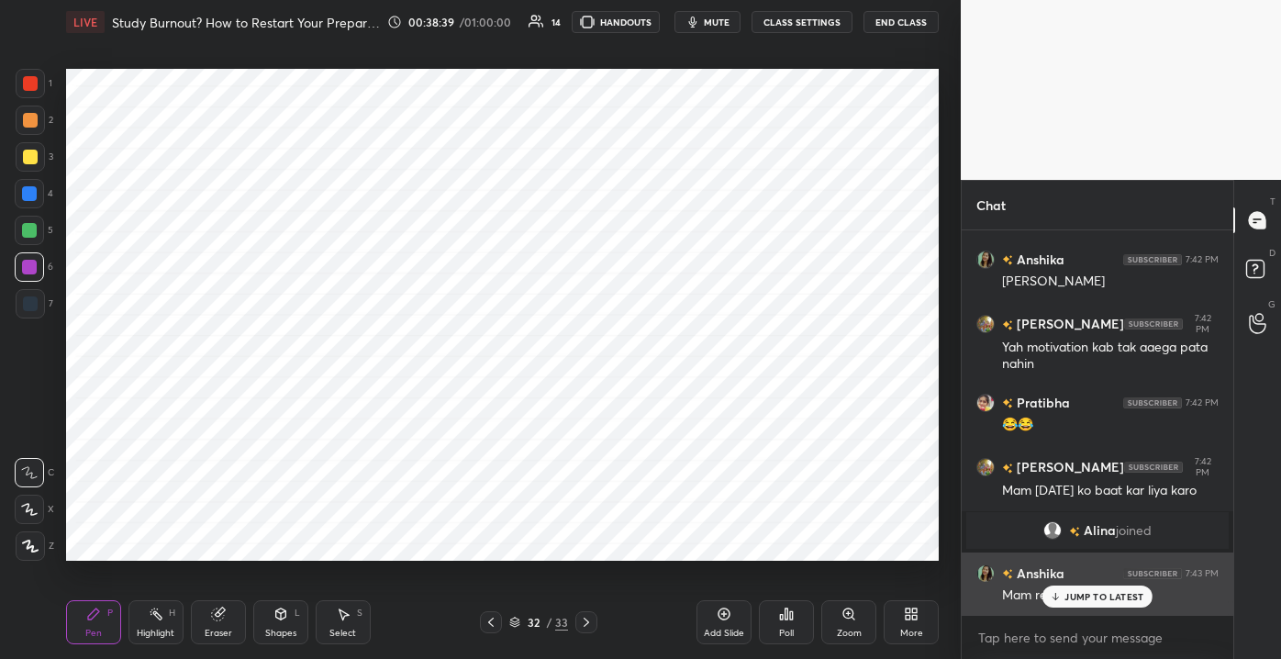
click at [1056, 598] on icon at bounding box center [1056, 596] width 12 height 11
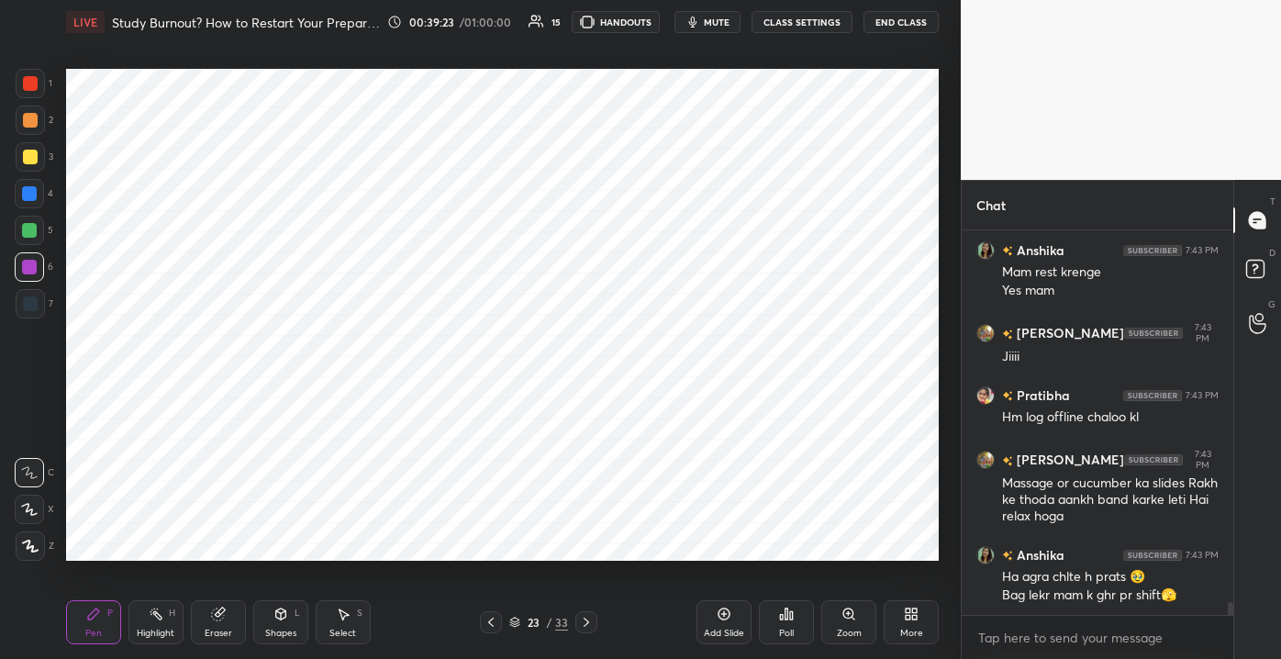
scroll to position [10923, 0]
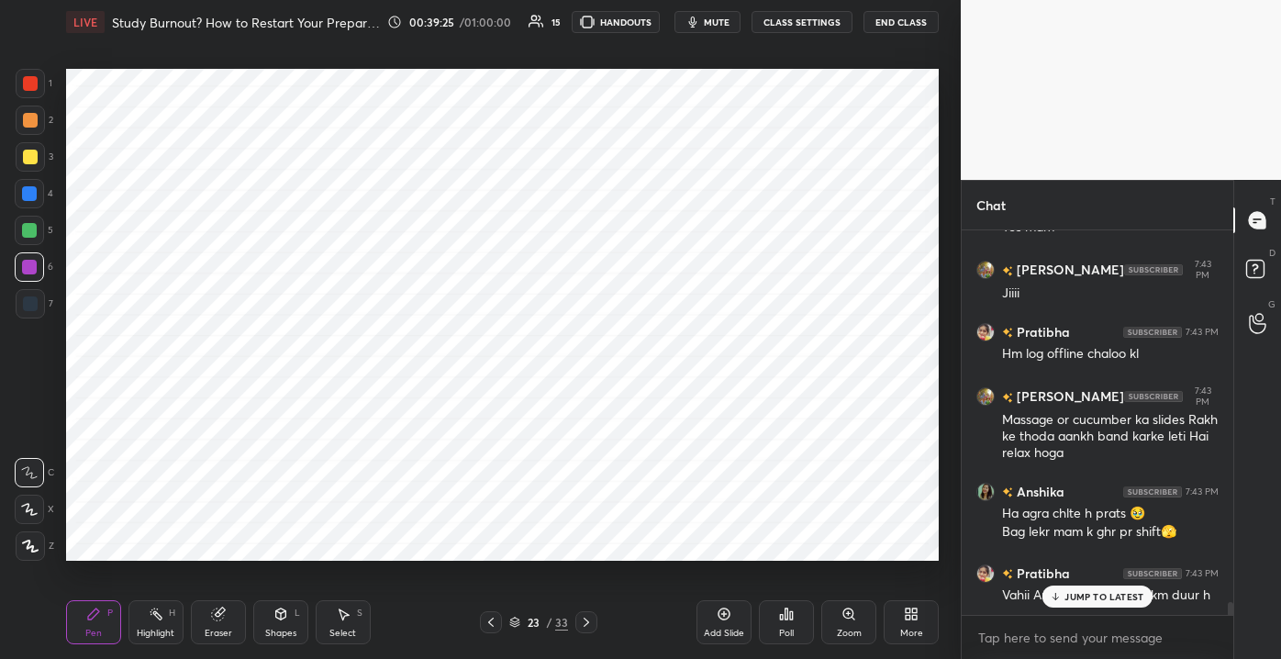
click at [1077, 595] on p "JUMP TO LATEST" at bounding box center [1103, 596] width 79 height 11
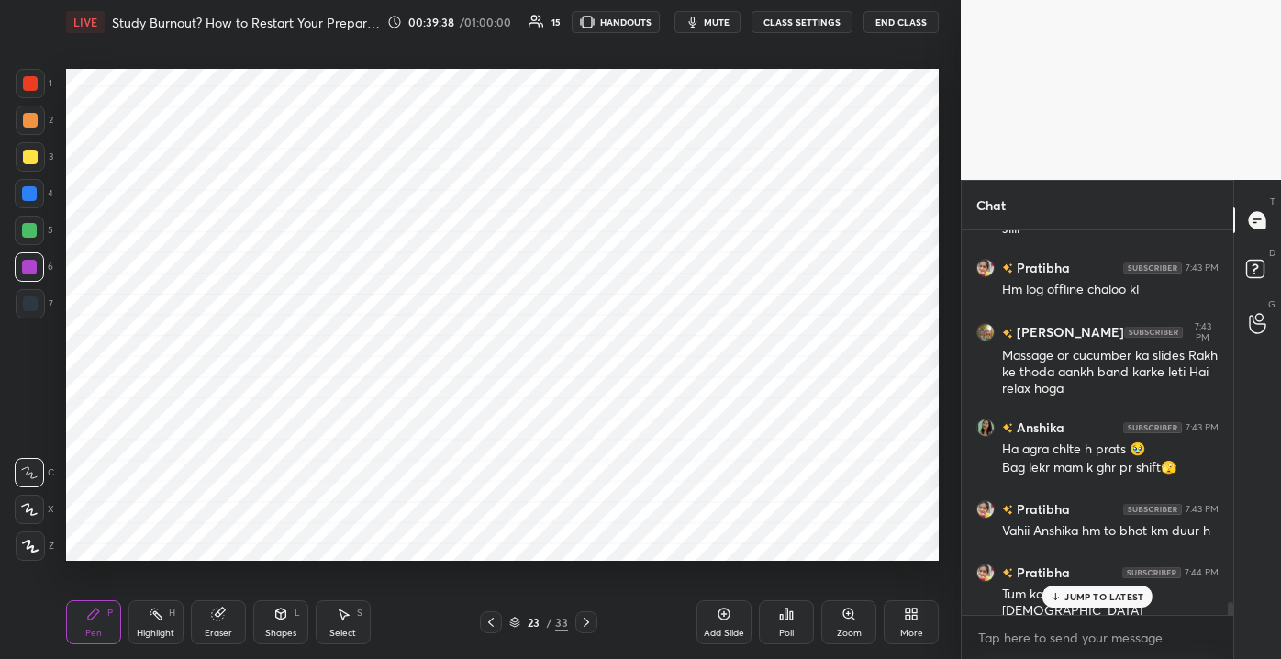
scroll to position [11099, 0]
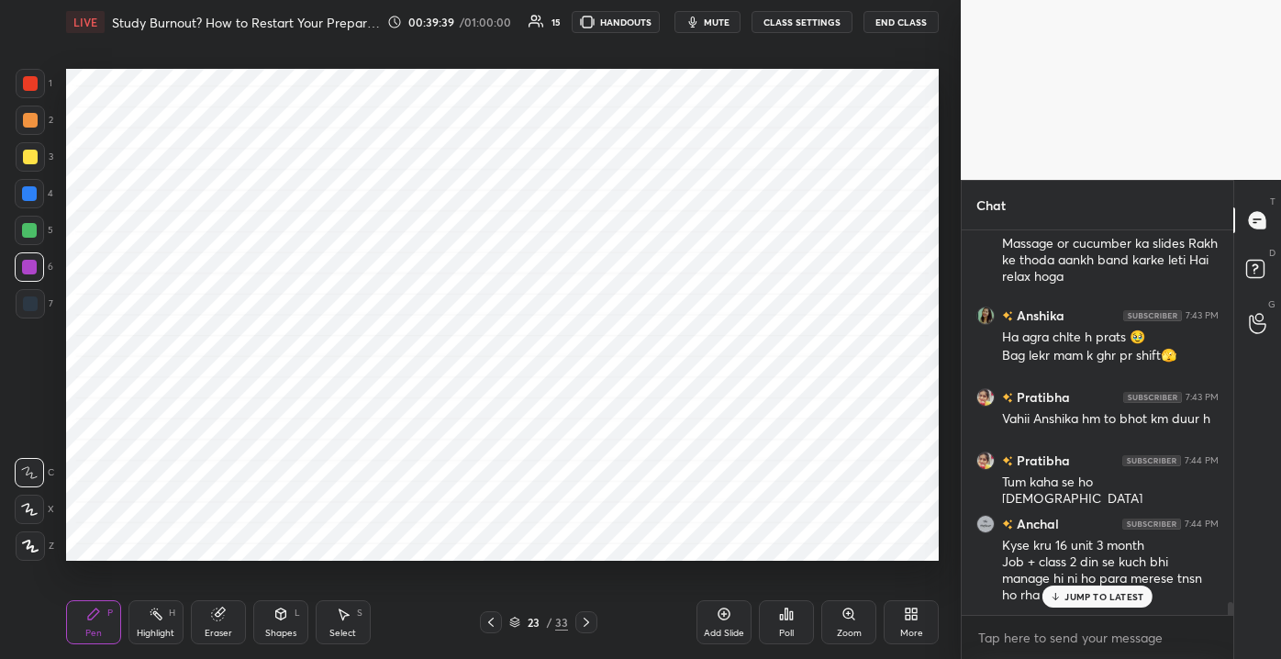
click at [1065, 595] on p "JUMP TO LATEST" at bounding box center [1103, 596] width 79 height 11
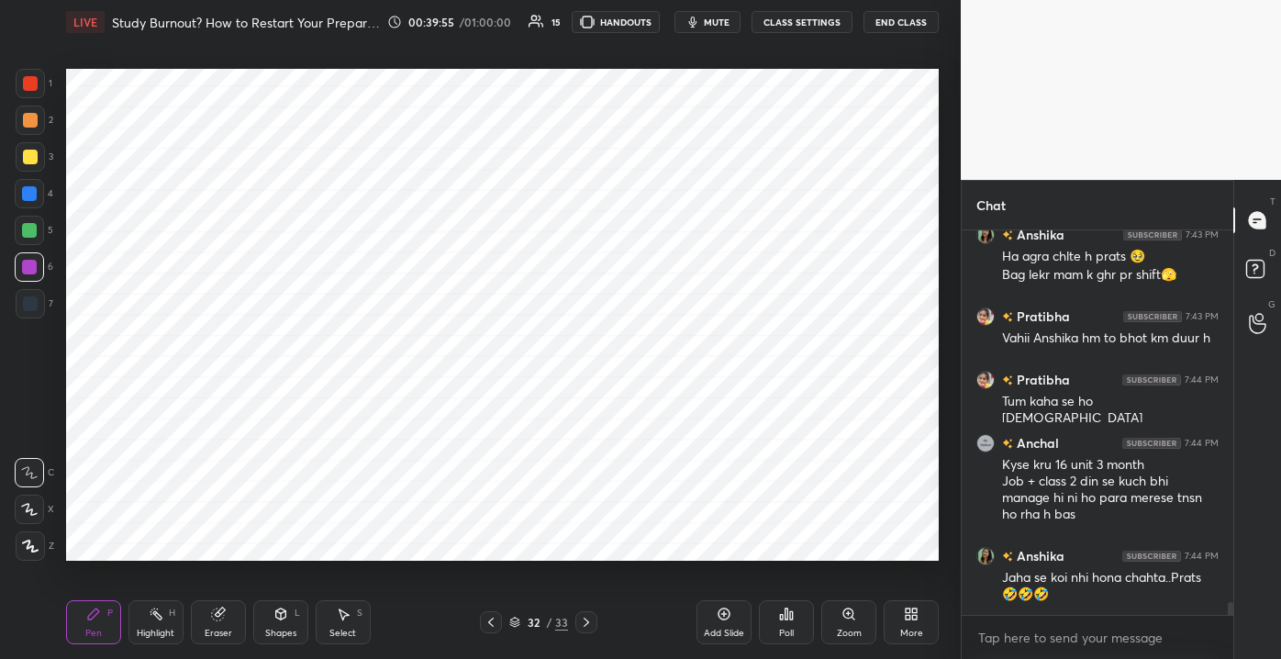
click at [717, 629] on div "Add Slide" at bounding box center [724, 632] width 40 height 9
click at [43, 79] on div at bounding box center [30, 83] width 29 height 29
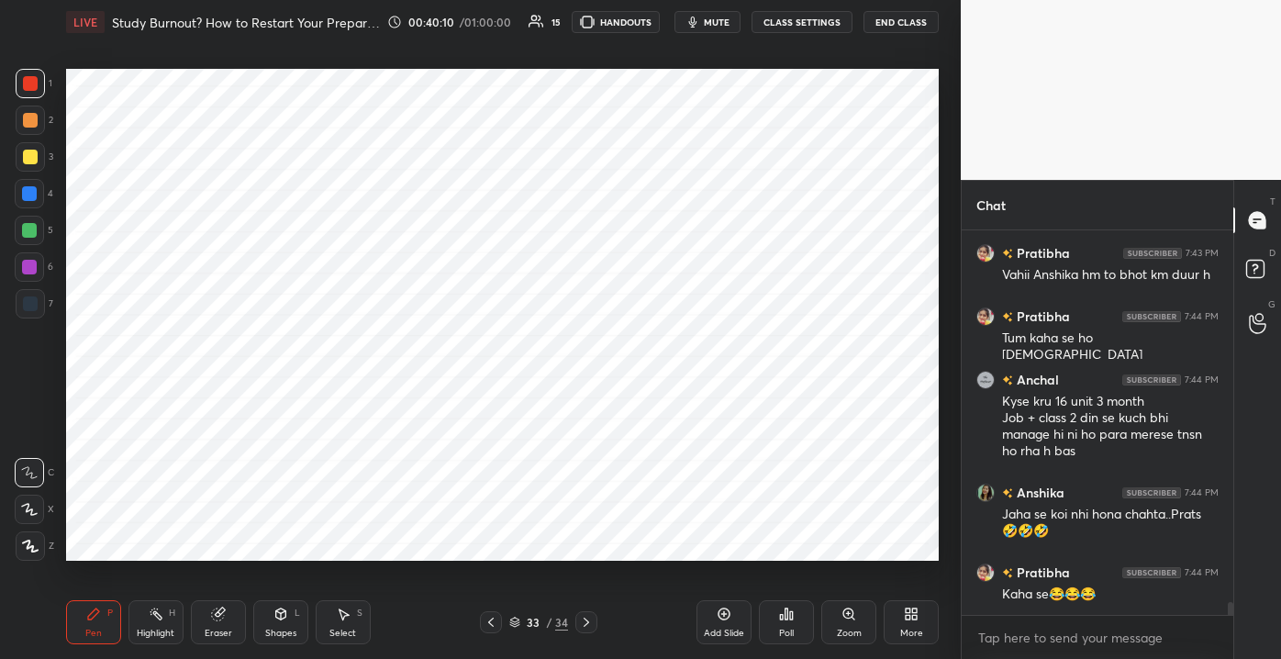
click at [34, 250] on div "5" at bounding box center [34, 234] width 39 height 37
click at [32, 90] on div at bounding box center [30, 83] width 15 height 15
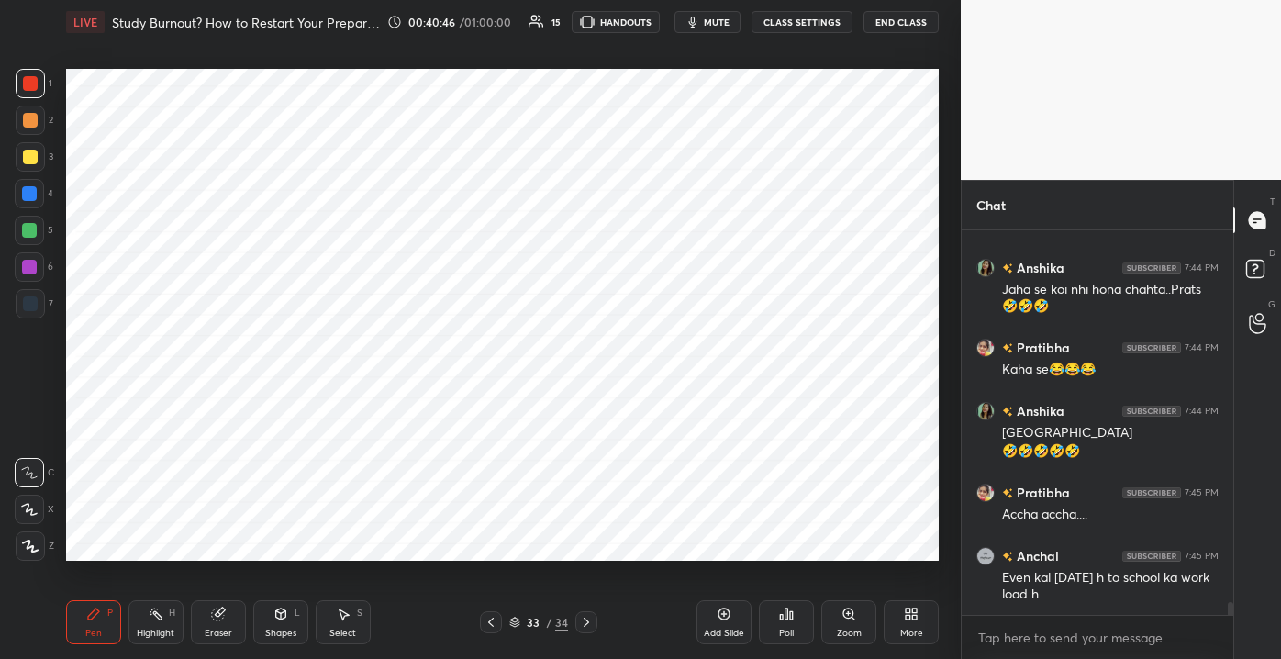
scroll to position [11530, 0]
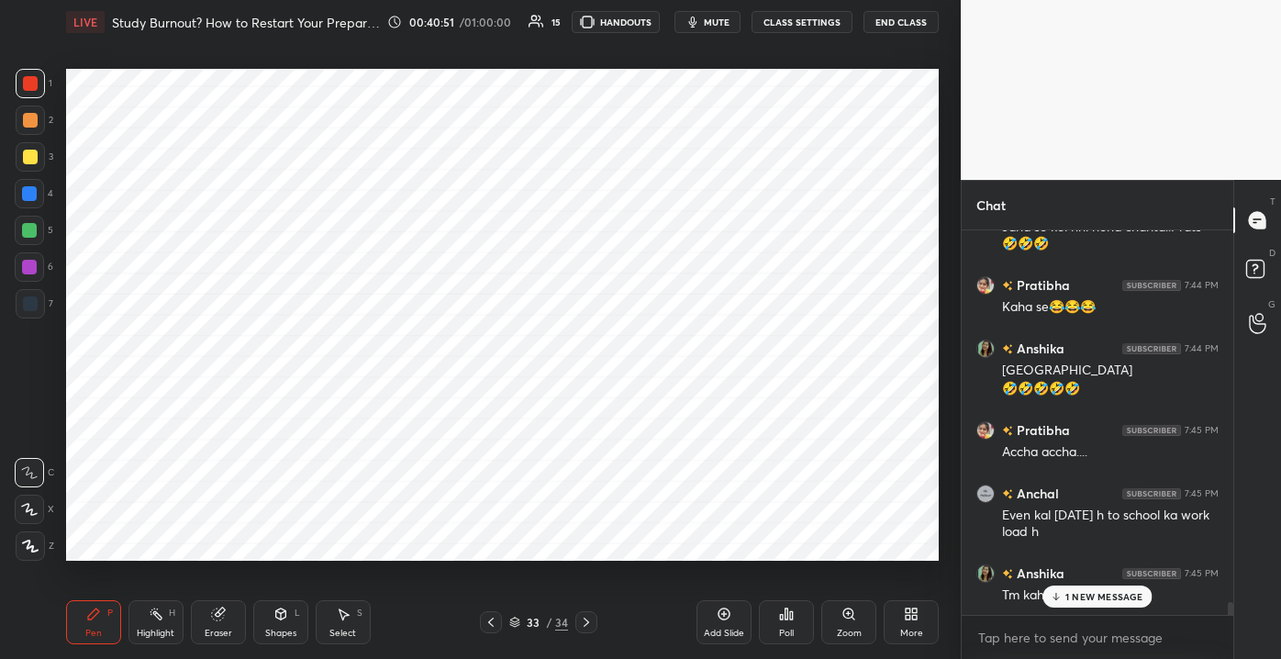
click at [1054, 594] on div "[PERSON_NAME] 7:42 PM Mam [DATE] ko baat kar liya [PERSON_NAME] joined [PERSON_…" at bounding box center [1097, 422] width 272 height 384
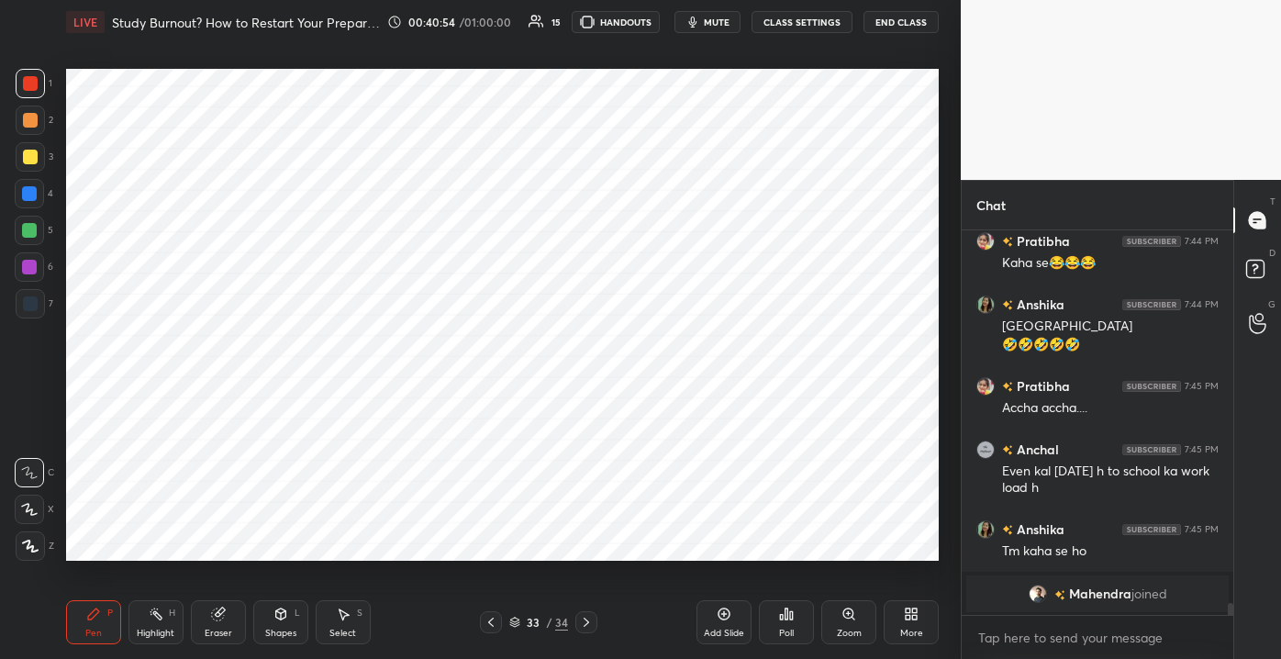
click at [716, 620] on div "Add Slide" at bounding box center [723, 622] width 55 height 44
click at [29, 228] on div at bounding box center [29, 230] width 15 height 15
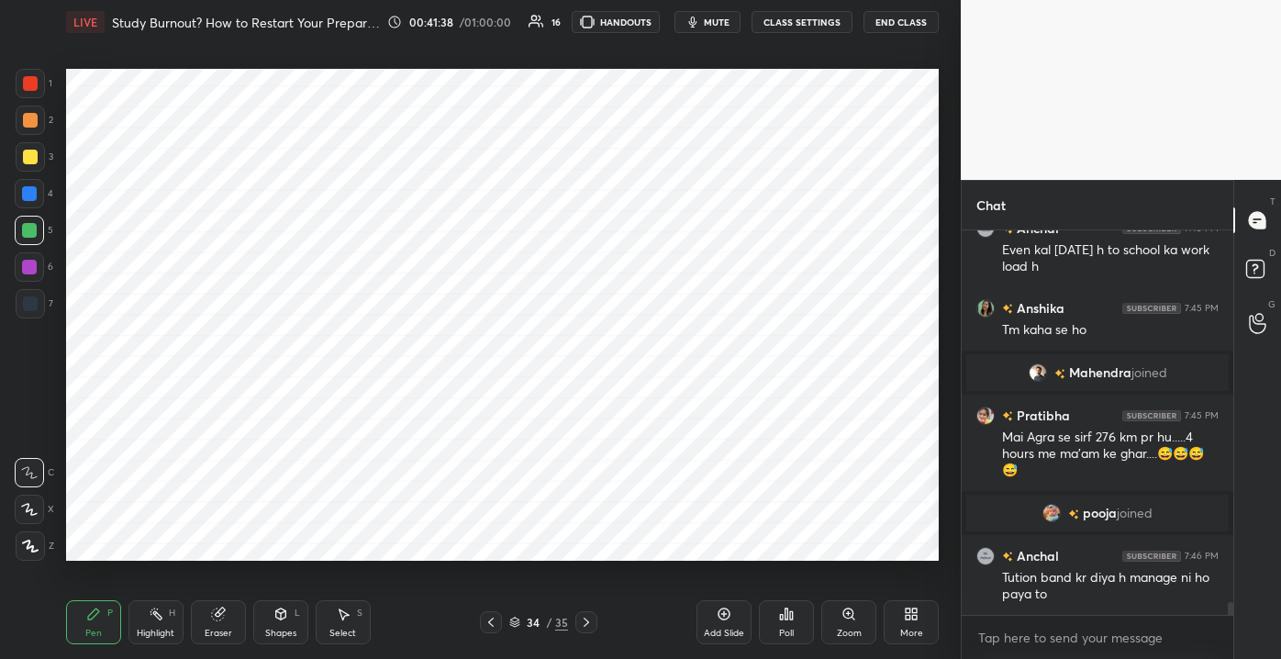
scroll to position [11446, 0]
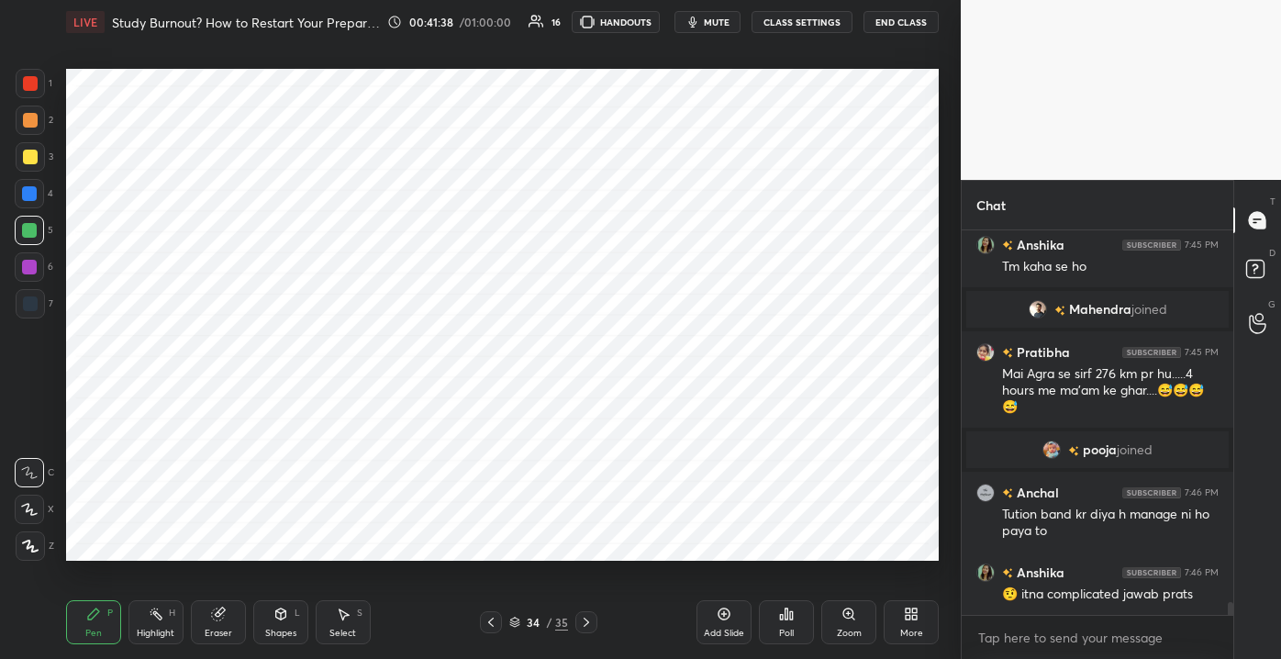
click at [29, 90] on div at bounding box center [30, 83] width 15 height 15
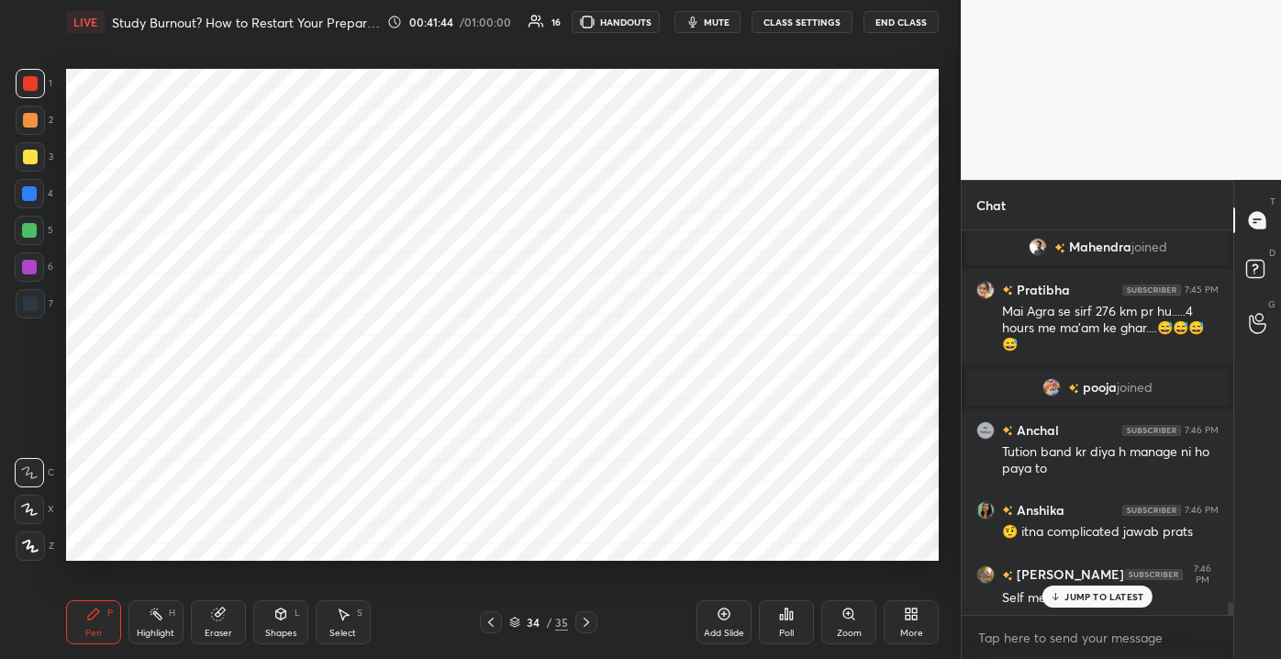
click at [719, 625] on div "Add Slide" at bounding box center [723, 622] width 55 height 44
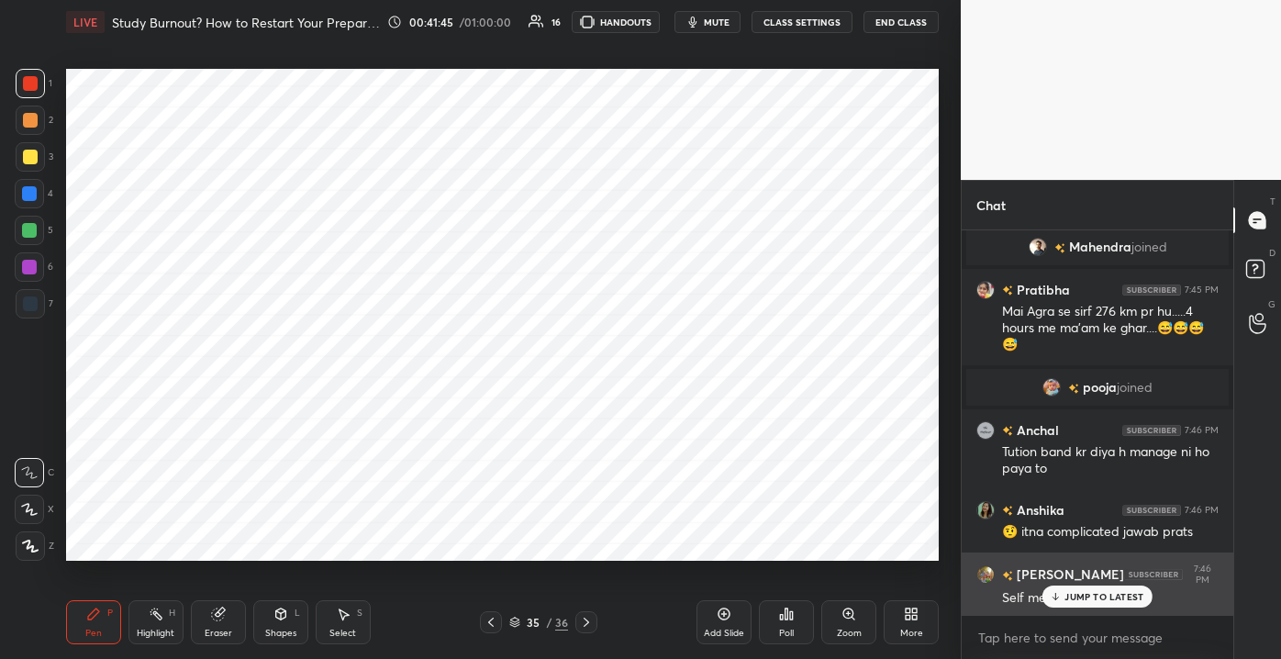
click at [1069, 594] on p "JUMP TO LATEST" at bounding box center [1103, 596] width 79 height 11
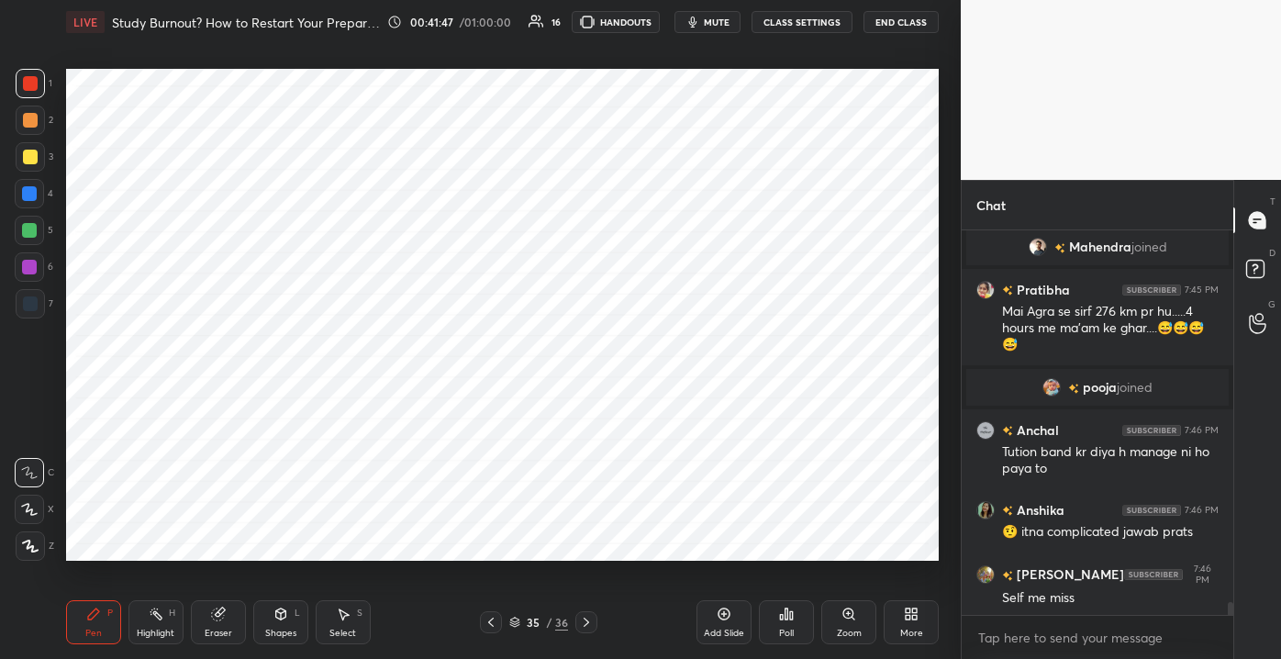
click at [31, 225] on div at bounding box center [29, 230] width 15 height 15
click at [33, 86] on div at bounding box center [30, 83] width 15 height 15
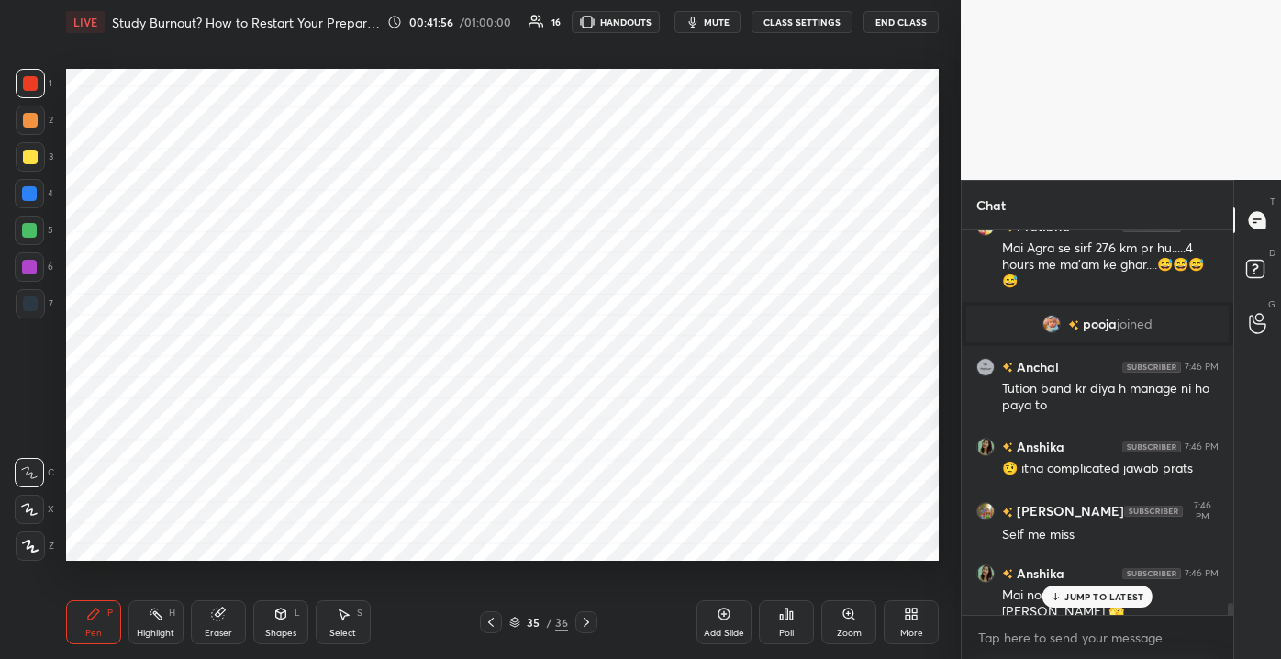
click at [1068, 585] on div "Pratibha 7:43 PM Vahii Anshika hm to bhot km duur h Pratibha 7:44 PM Tum kaha s…" at bounding box center [1097, 422] width 272 height 384
click at [1061, 601] on icon at bounding box center [1056, 596] width 12 height 11
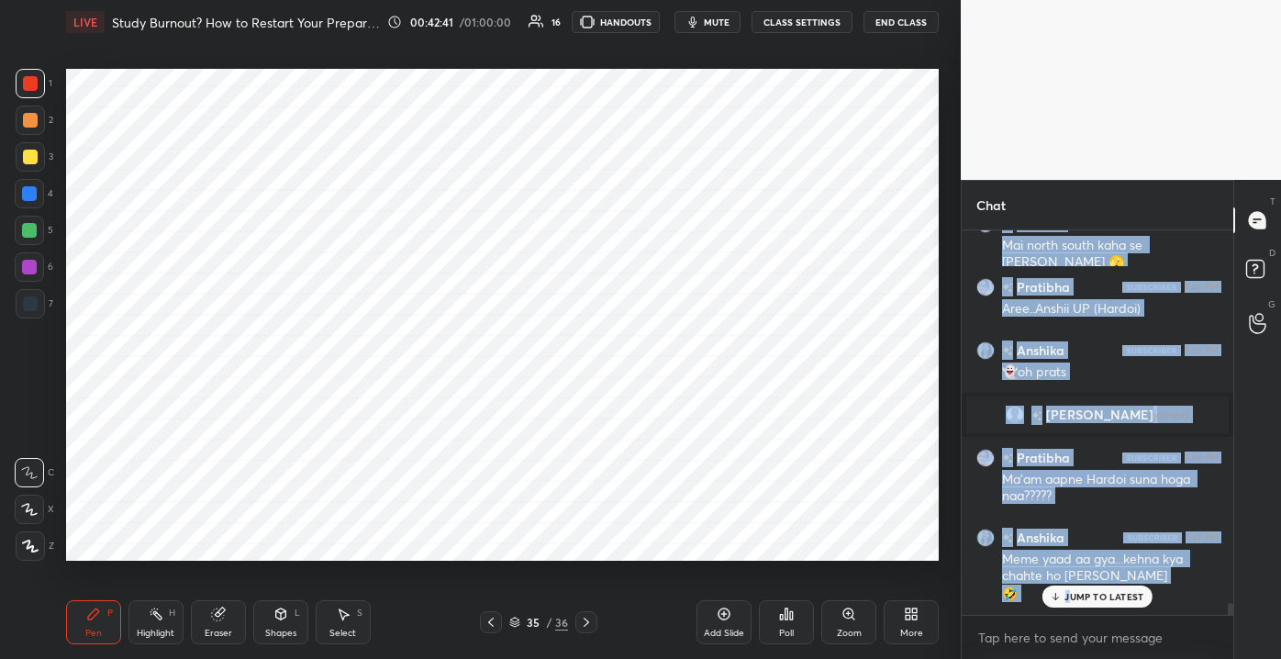
scroll to position [11897, 0]
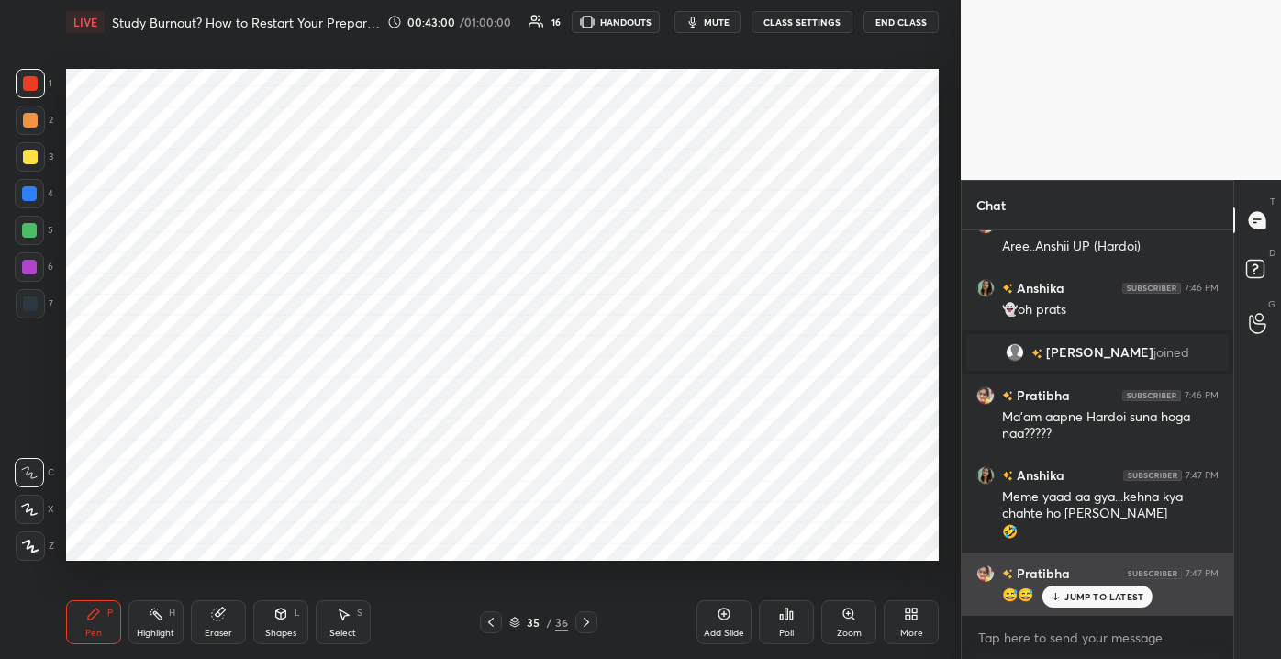
click at [1091, 598] on p "JUMP TO LATEST" at bounding box center [1103, 596] width 79 height 11
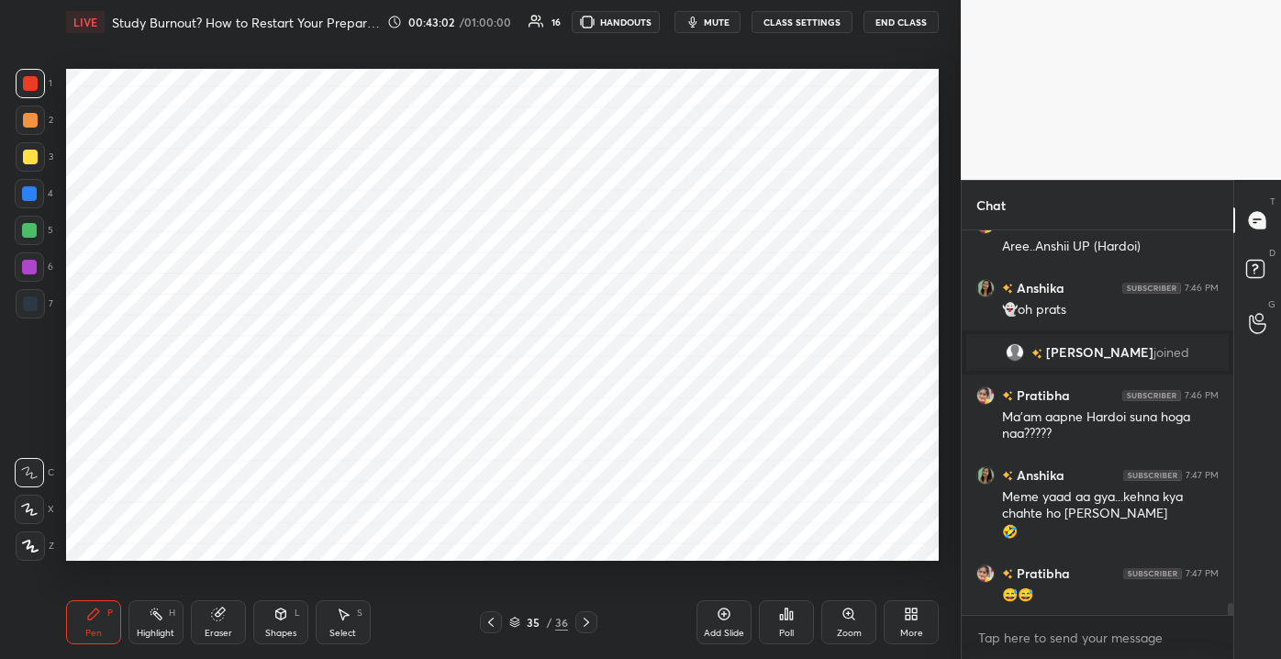
scroll to position [11960, 0]
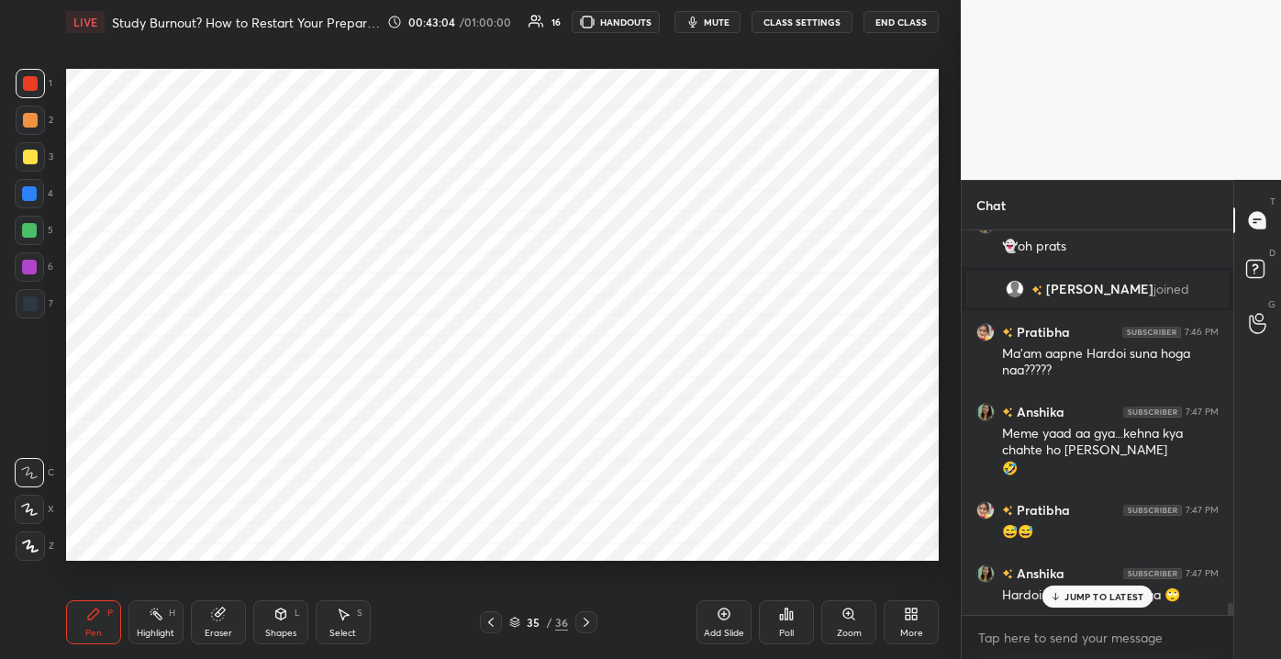
click at [1080, 597] on p "JUMP TO LATEST" at bounding box center [1103, 596] width 79 height 11
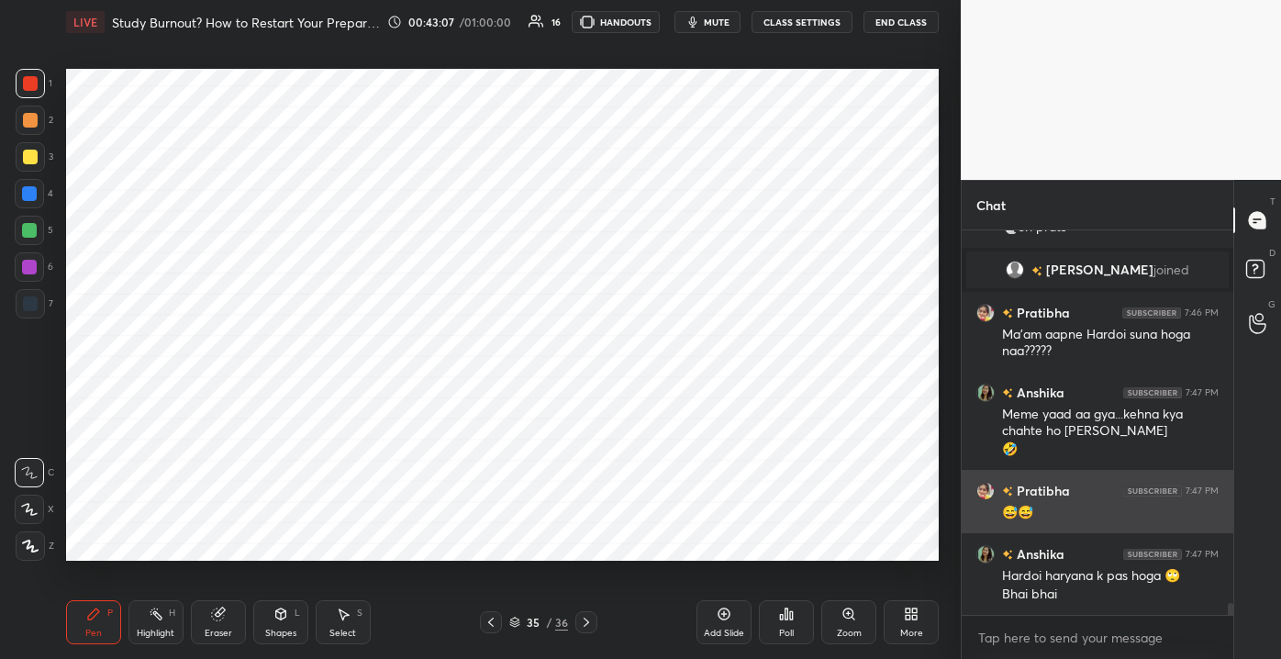
scroll to position [12043, 0]
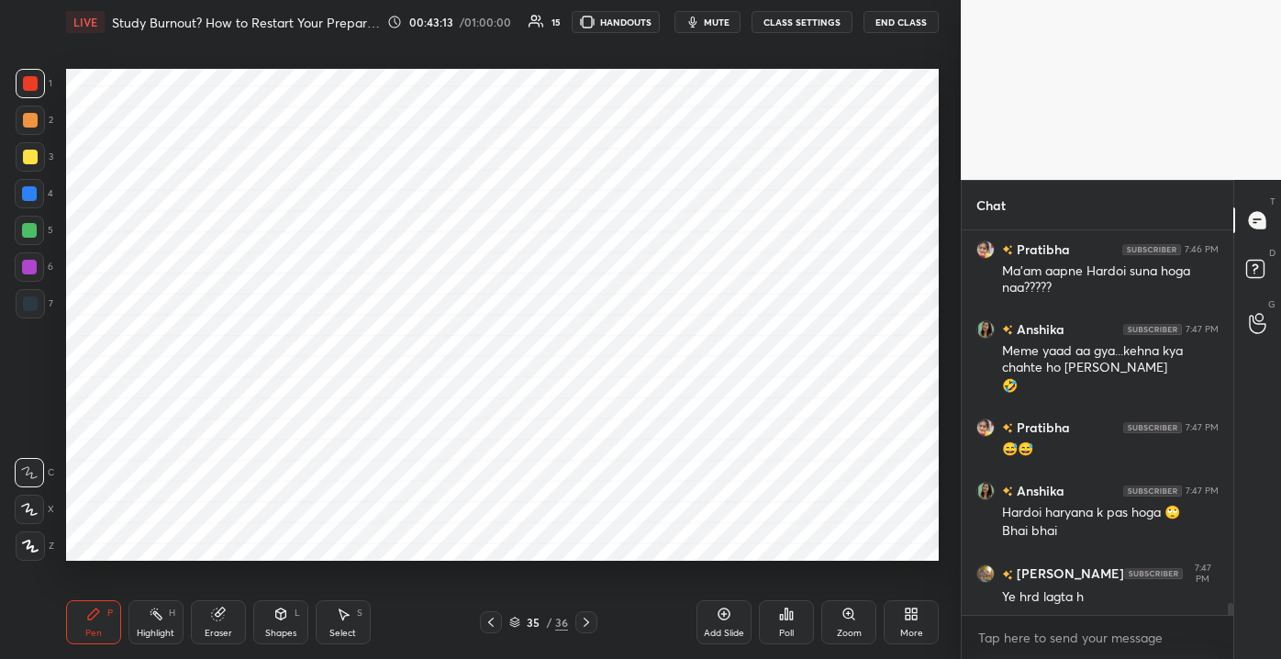
click at [192, 226] on div "1 2 3 4 5 6 7 C X Z C X Z E E Erase all H H LIVE Study Burnout? How to Restart …" at bounding box center [473, 329] width 946 height 659
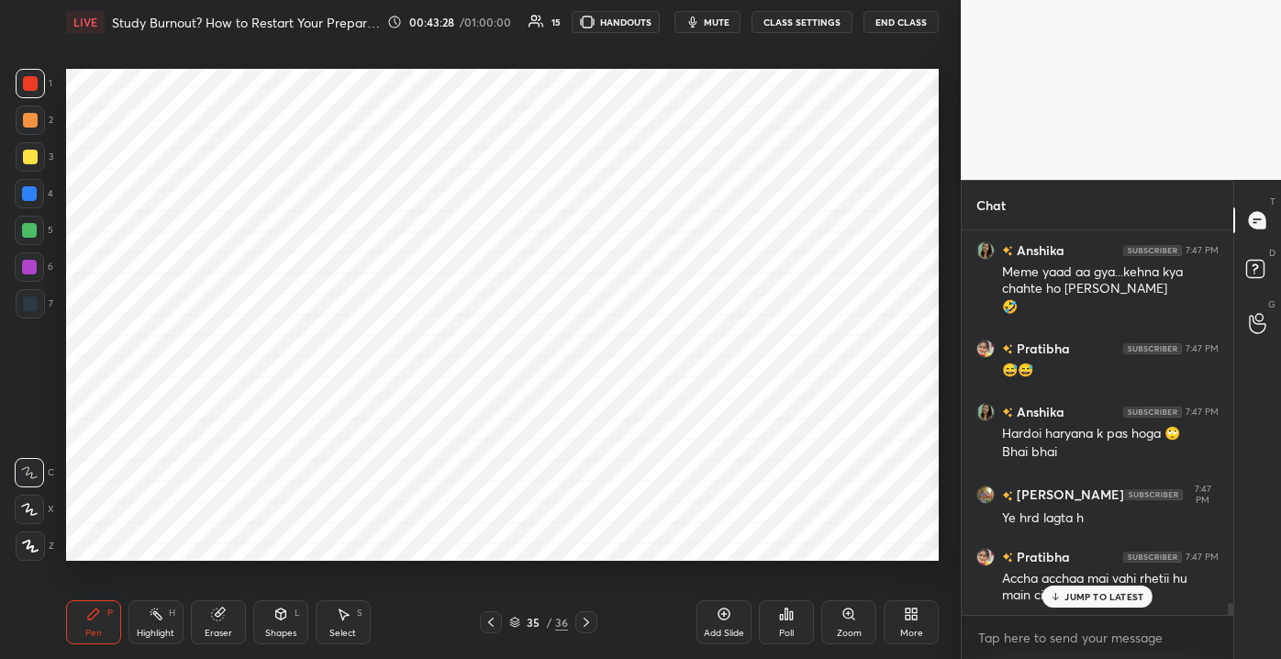
click at [709, 632] on div "Add Slide" at bounding box center [724, 632] width 40 height 9
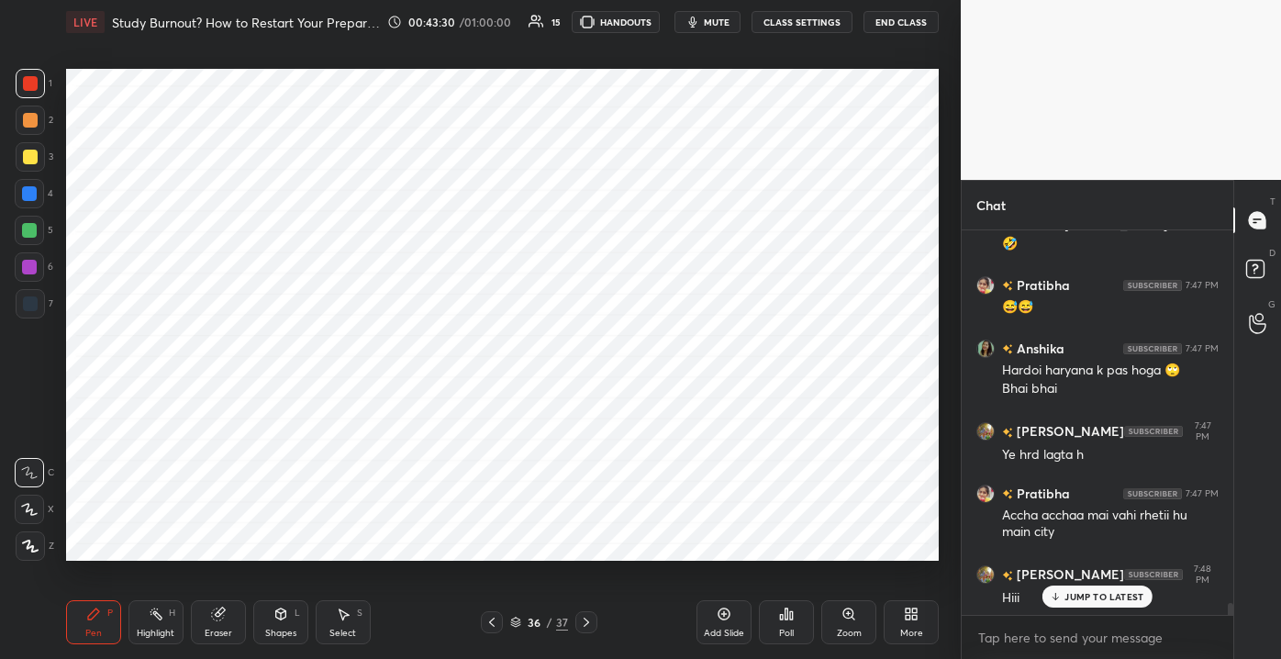
click at [27, 277] on div at bounding box center [29, 266] width 29 height 29
click at [31, 193] on div at bounding box center [29, 193] width 15 height 15
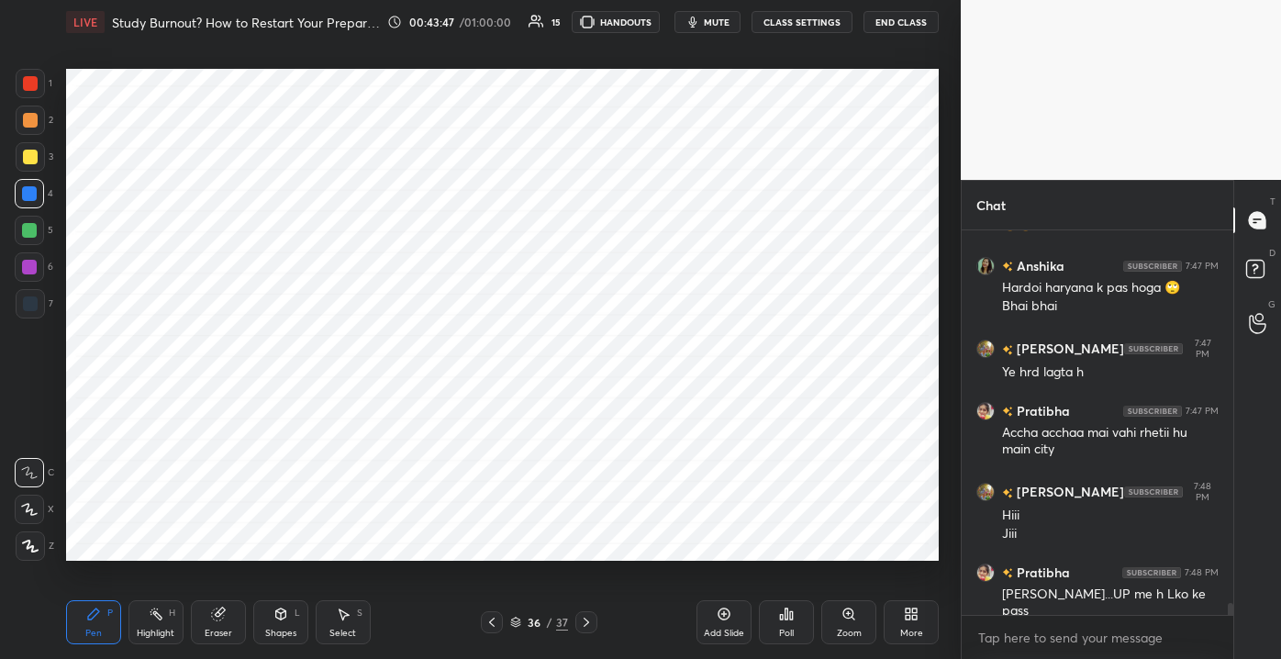
scroll to position [12330, 0]
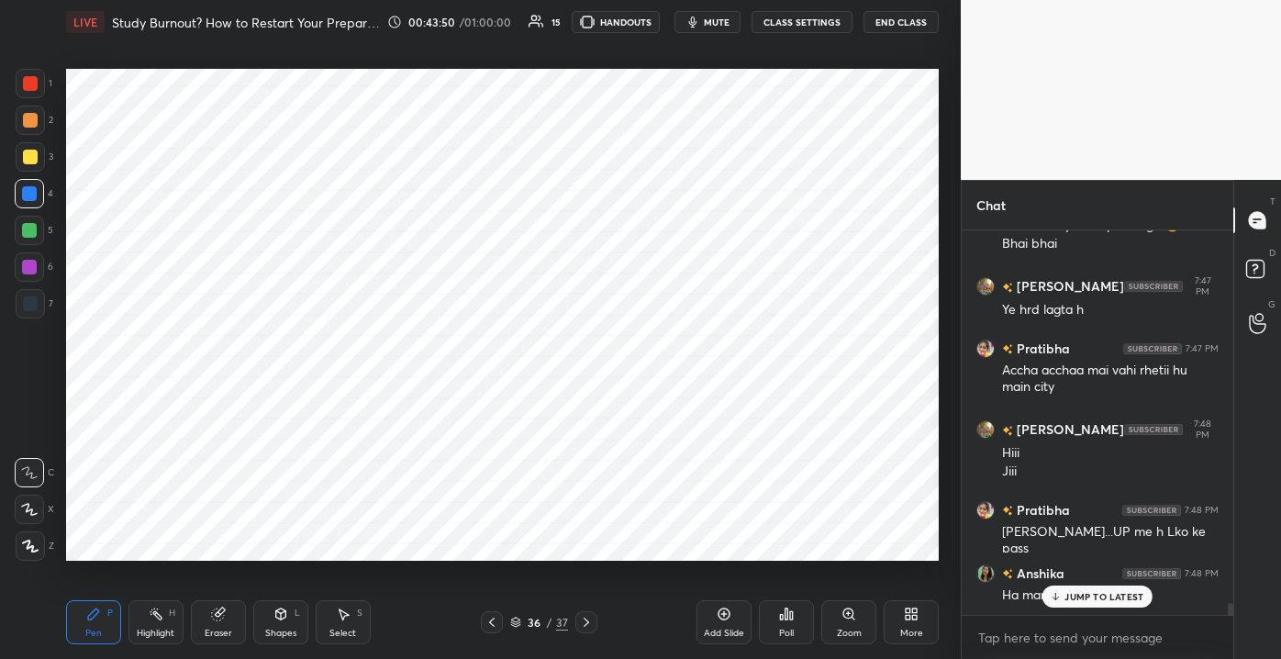
drag, startPoint x: 1090, startPoint y: 601, endPoint x: 1001, endPoint y: 569, distance: 94.6
click at [1088, 601] on p "JUMP TO LATEST" at bounding box center [1103, 596] width 79 height 11
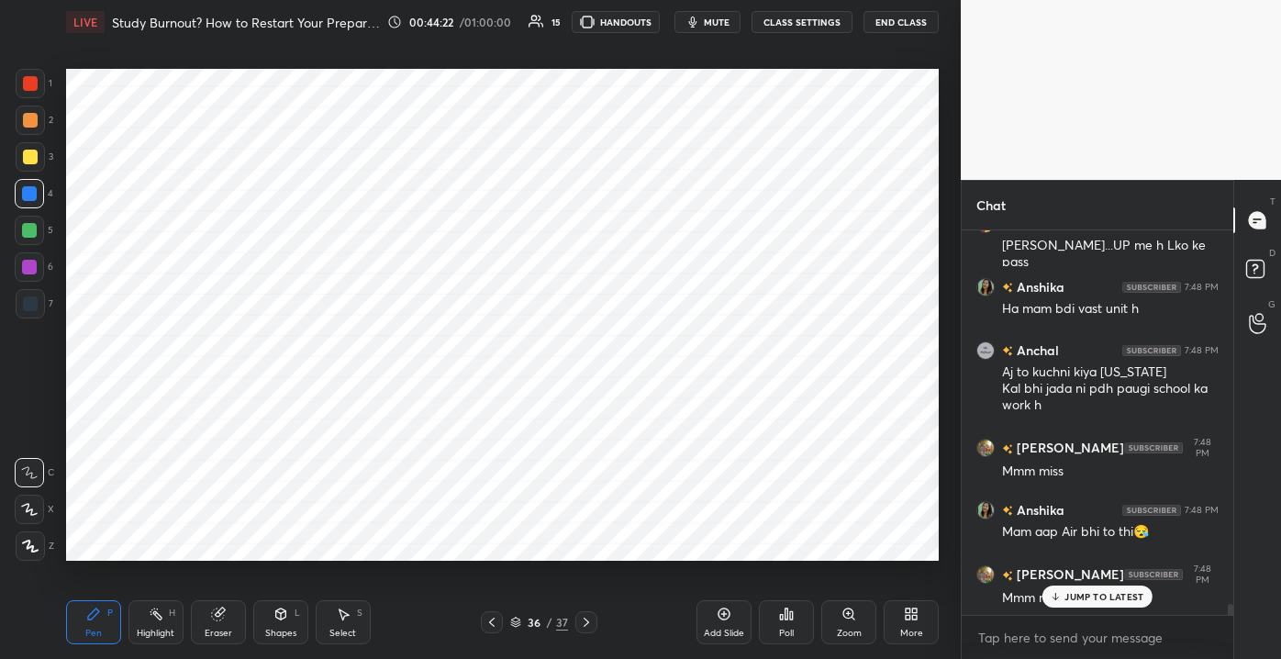
scroll to position [12680, 0]
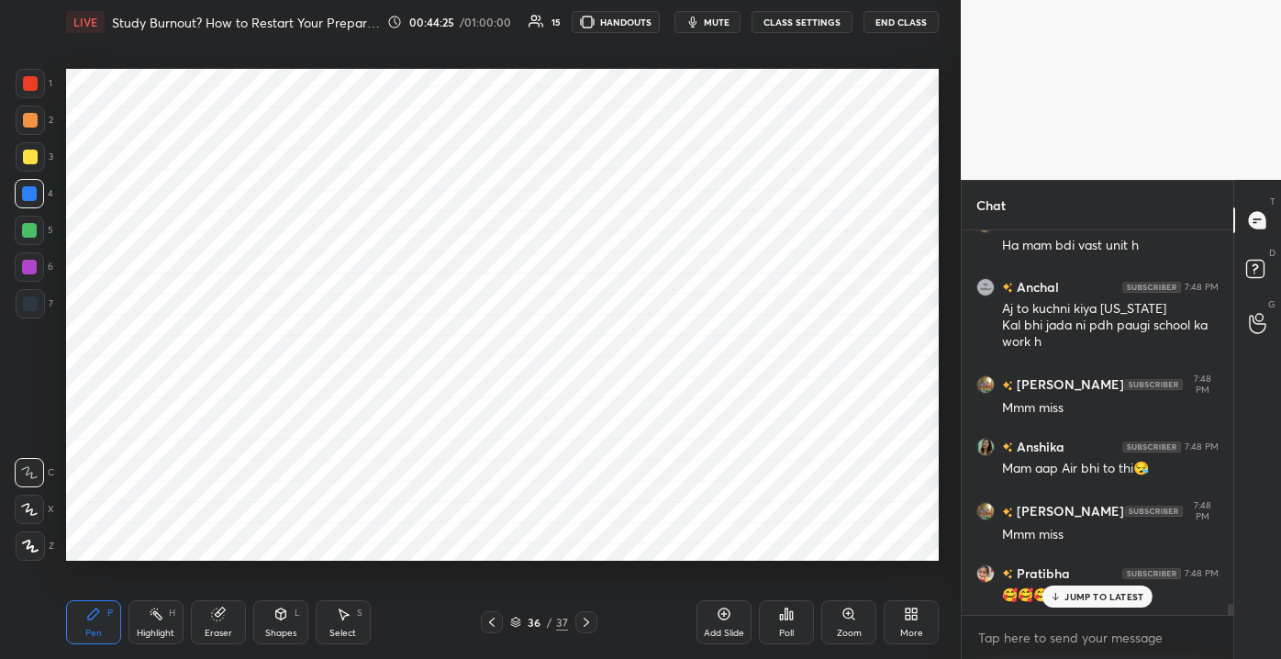
click at [719, 622] on div "Add Slide" at bounding box center [723, 622] width 55 height 44
click at [184, 622] on div "Pen P Highlight H Eraser Shapes L Select S 37 / 38 Add Slide Poll Zoom More" at bounding box center [502, 621] width 872 height 73
click at [284, 630] on div "Shapes" at bounding box center [280, 632] width 31 height 9
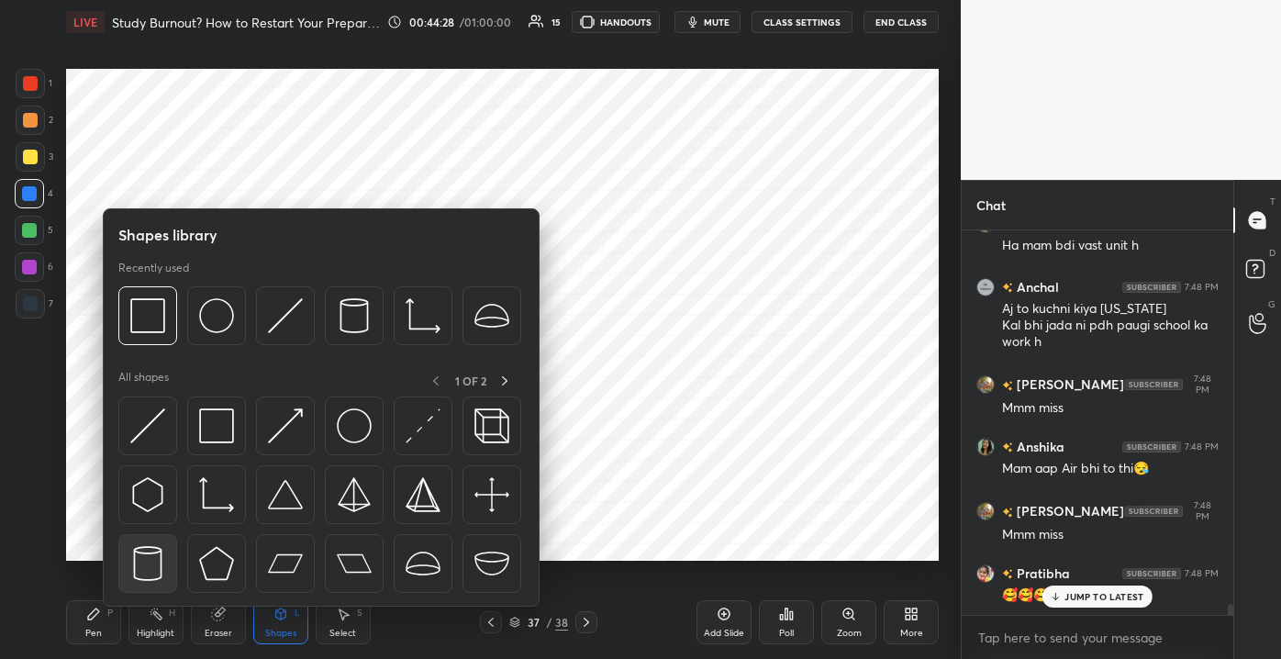
click at [173, 549] on div at bounding box center [147, 563] width 59 height 59
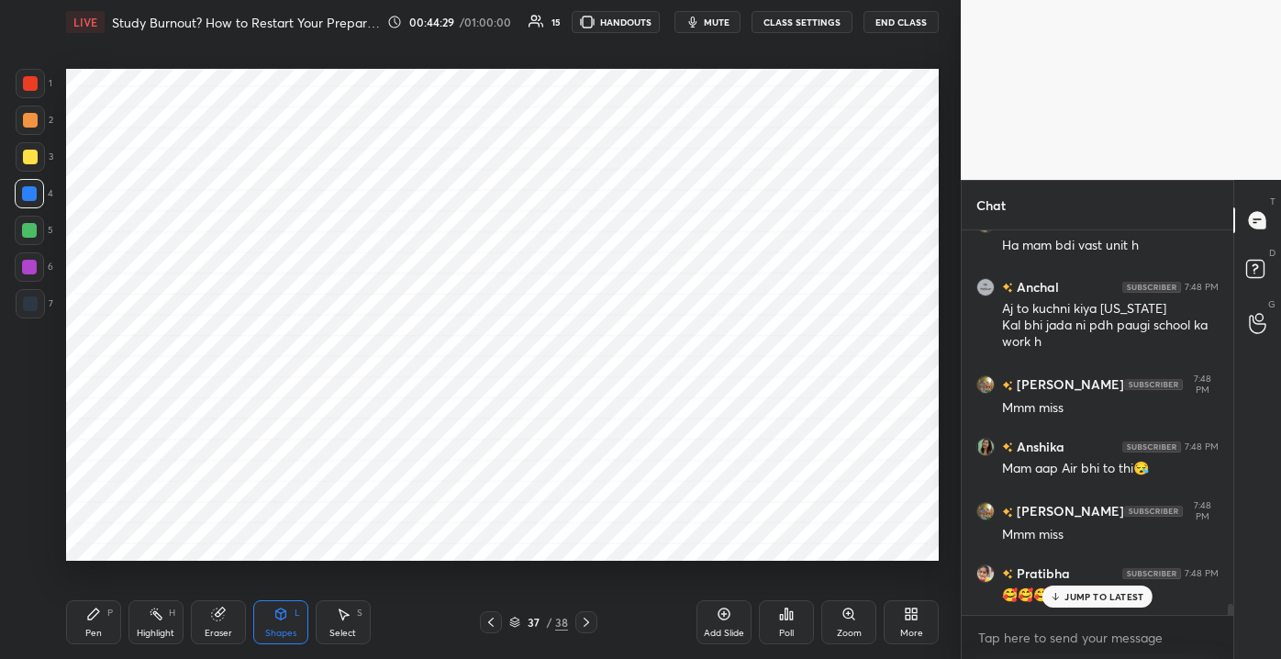
scroll to position [12743, 0]
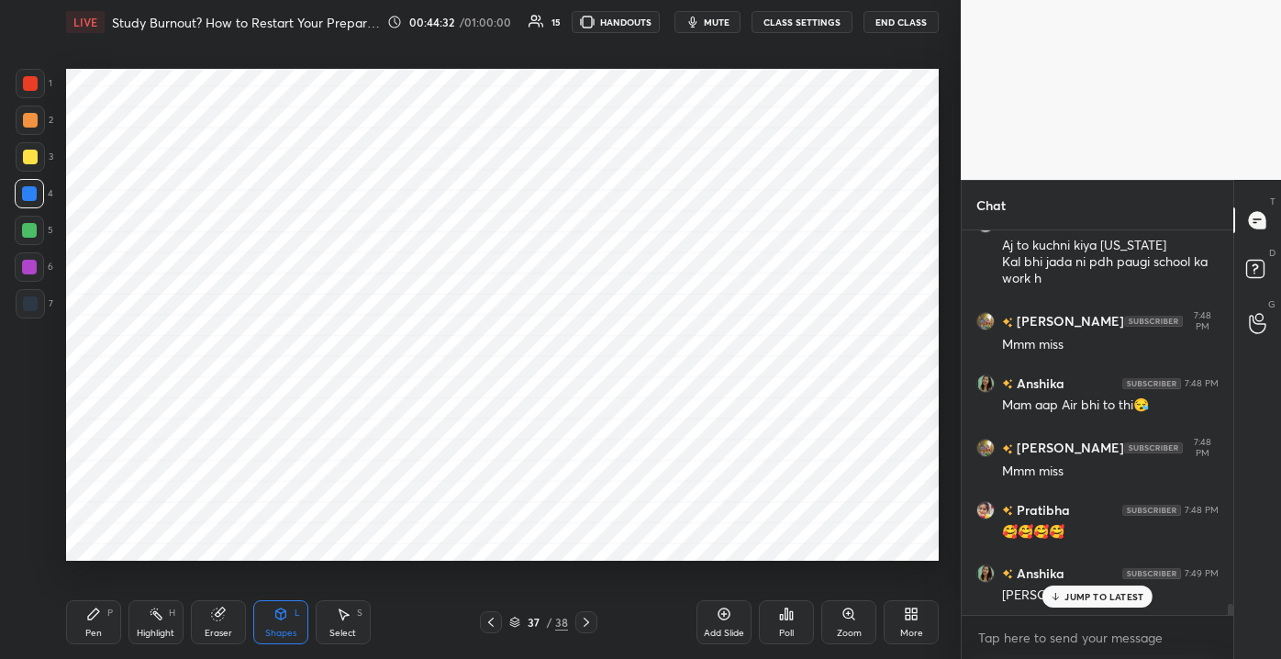
click at [94, 617] on icon at bounding box center [93, 613] width 15 height 15
click at [27, 227] on div at bounding box center [29, 230] width 15 height 15
click at [168, 623] on div "Highlight H" at bounding box center [155, 622] width 55 height 44
click at [71, 626] on div "Pen P" at bounding box center [93, 622] width 55 height 44
click at [7, 74] on div "1 2 3 4 5 6 7 C X Z C X Z E E Erase all H H" at bounding box center [29, 314] width 59 height 491
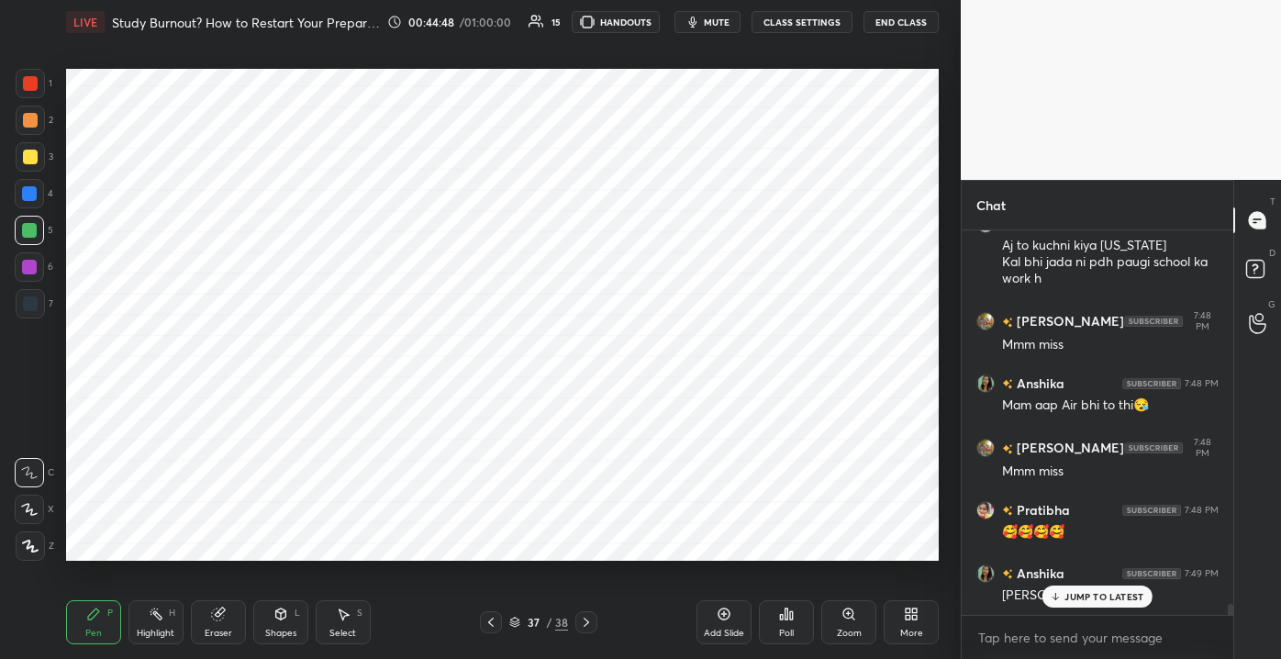
click at [28, 89] on div at bounding box center [30, 83] width 15 height 15
click at [1088, 598] on p "JUMP TO LATEST" at bounding box center [1103, 596] width 79 height 11
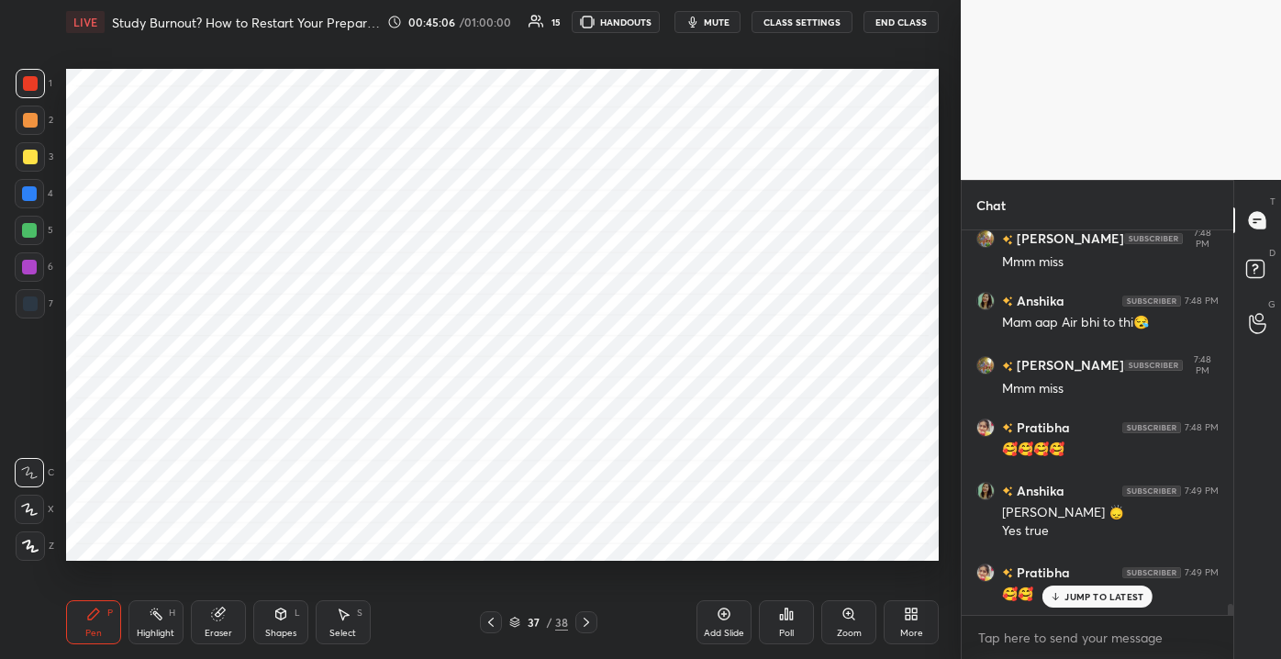
scroll to position [12888, 0]
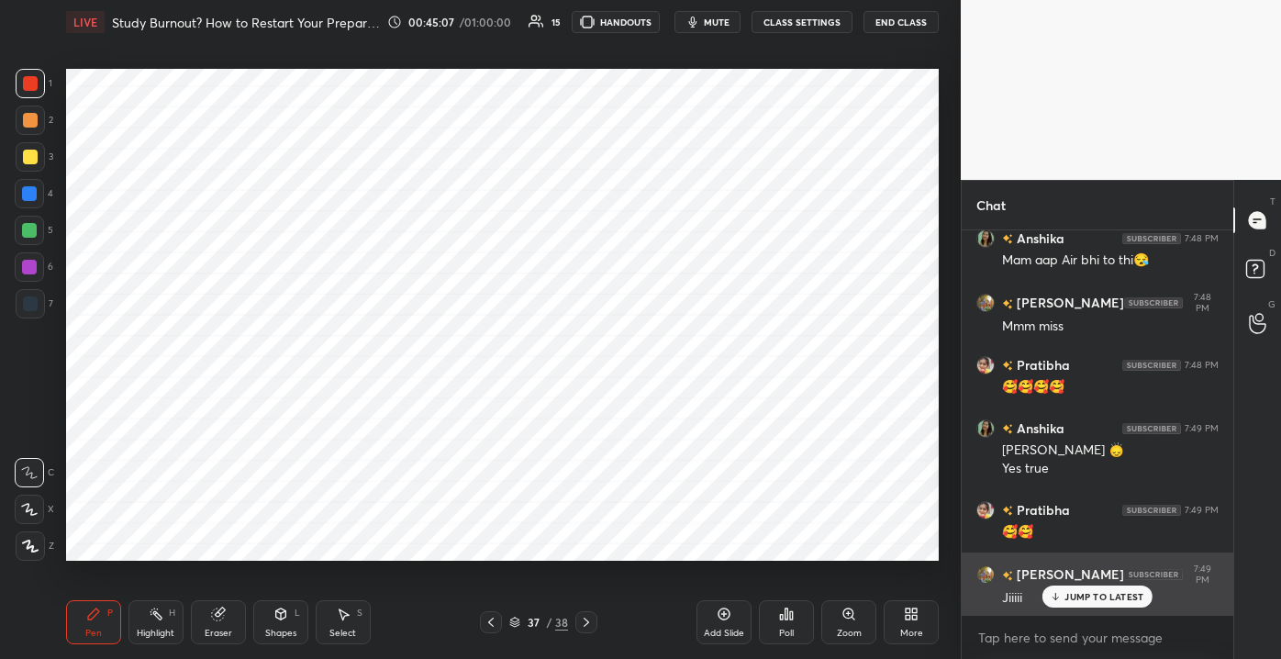
click at [1105, 604] on div "JUMP TO LATEST" at bounding box center [1097, 596] width 110 height 22
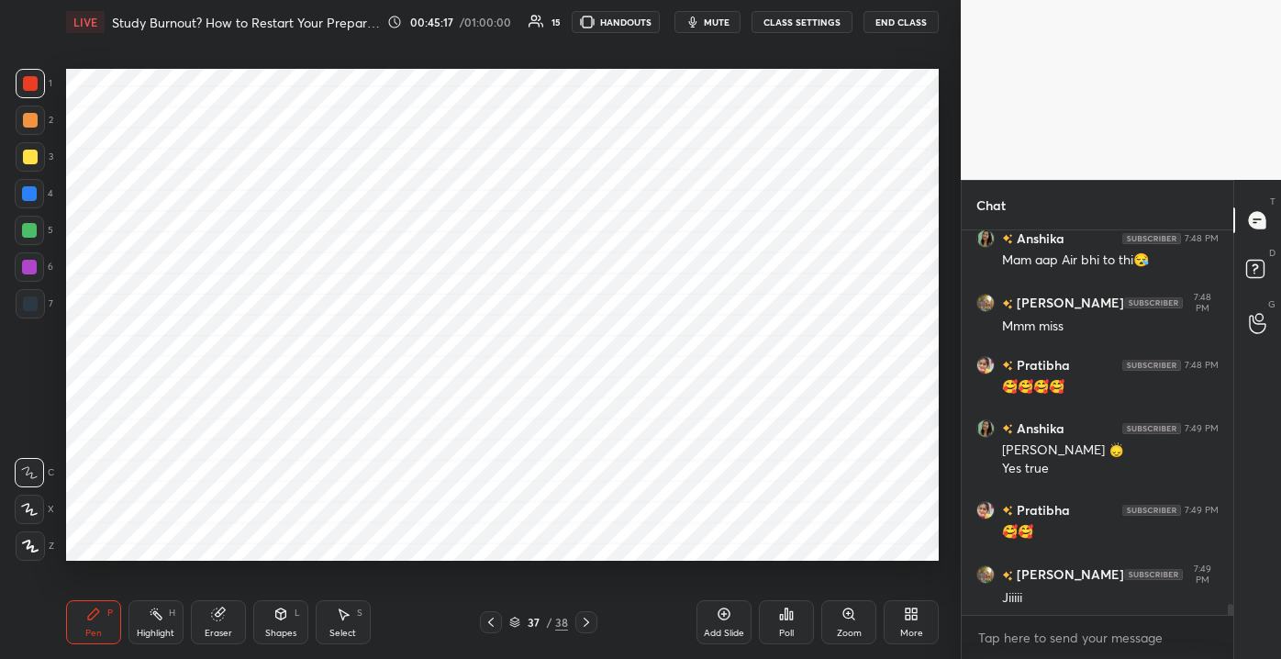
click at [719, 626] on div "Add Slide" at bounding box center [723, 622] width 55 height 44
click at [33, 117] on div at bounding box center [30, 120] width 15 height 15
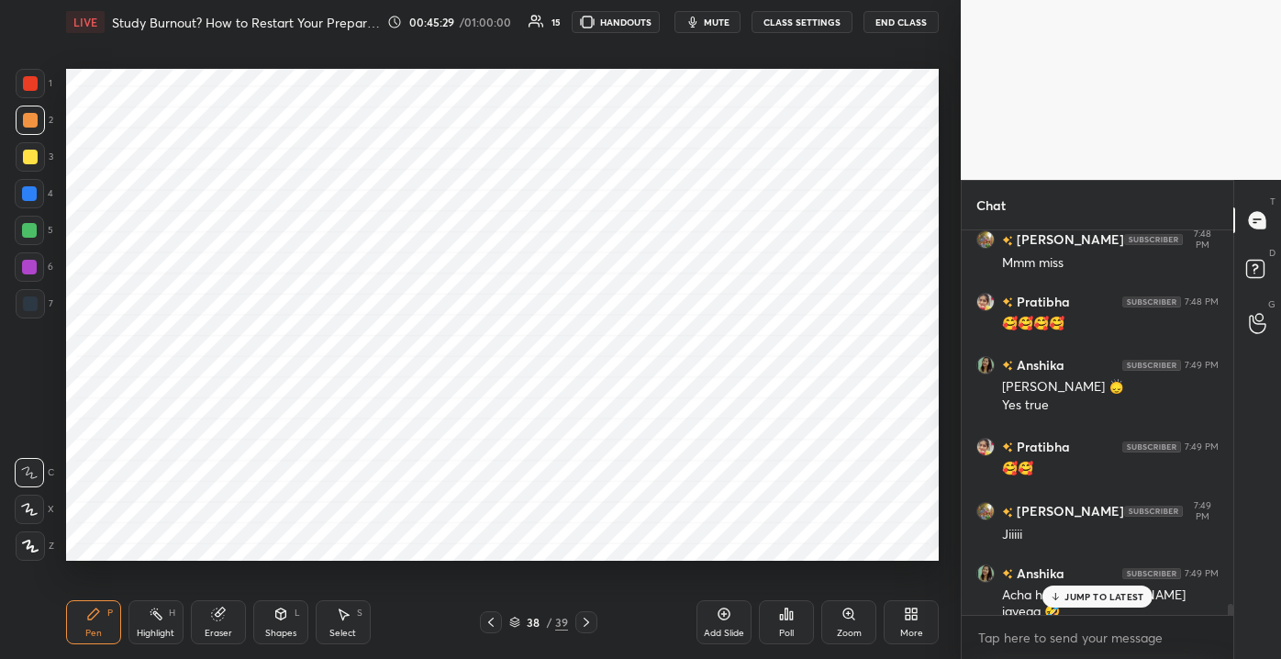
click at [1064, 601] on div "JUMP TO LATEST" at bounding box center [1097, 596] width 110 height 22
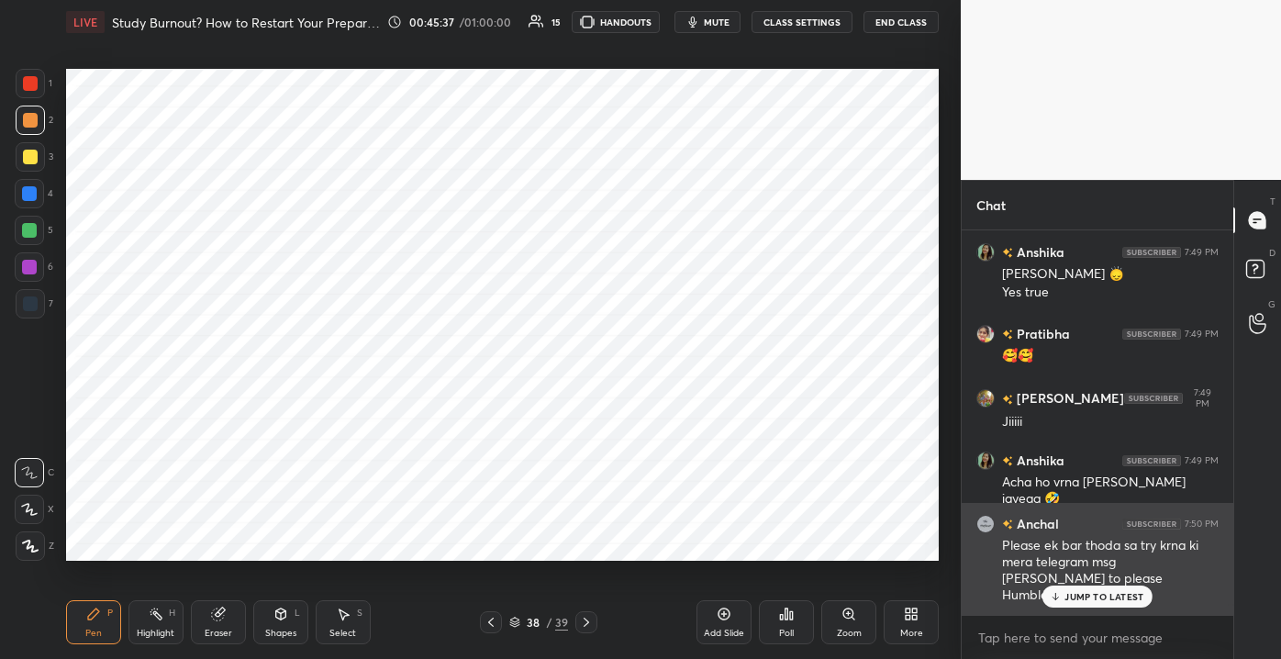
click at [1112, 598] on p "JUMP TO LATEST" at bounding box center [1103, 596] width 79 height 11
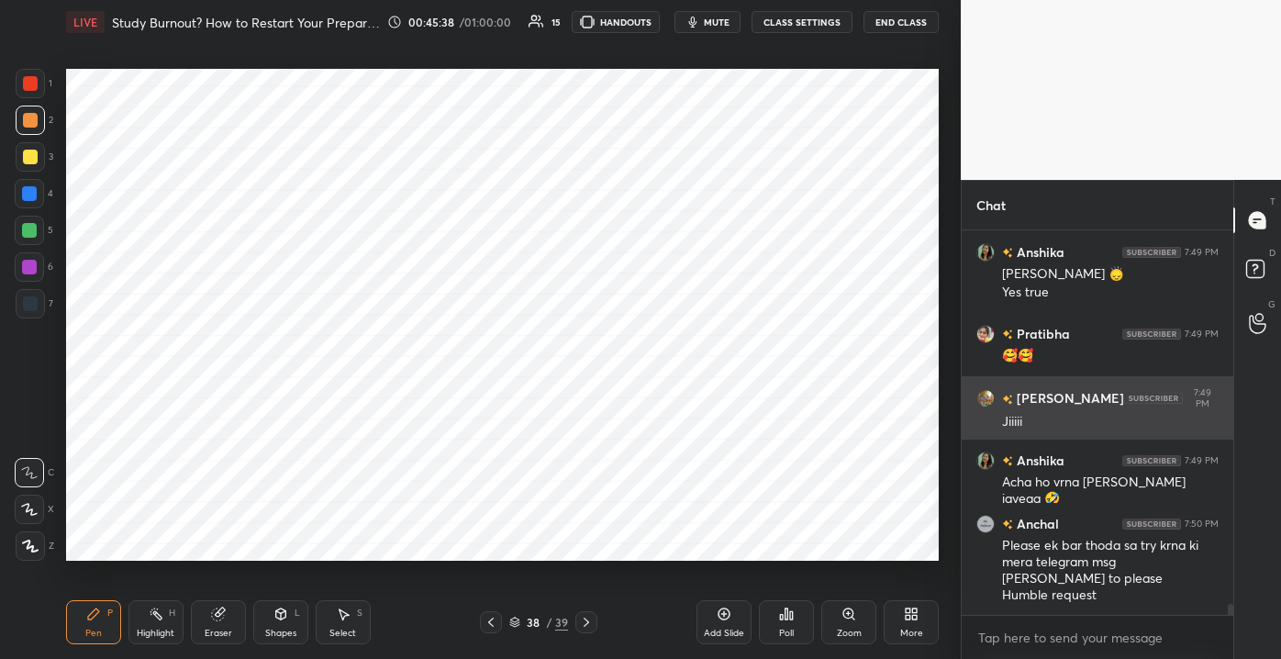
scroll to position [13127, 0]
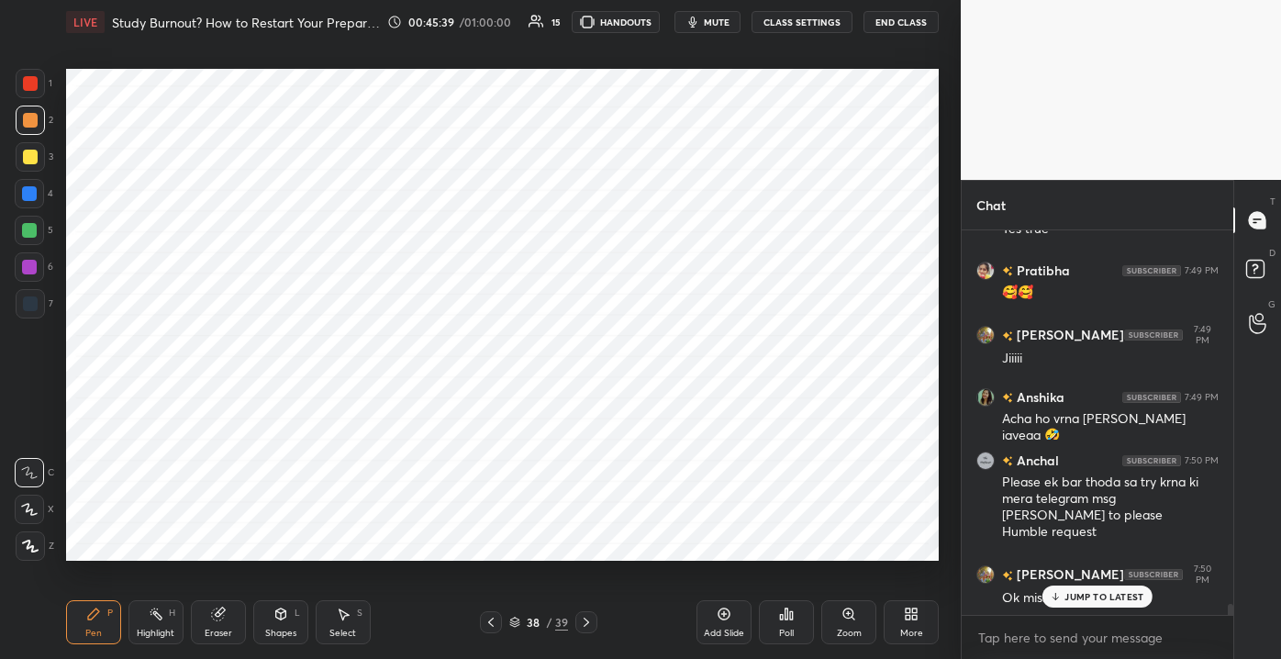
click at [1080, 599] on p "JUMP TO LATEST" at bounding box center [1103, 596] width 79 height 11
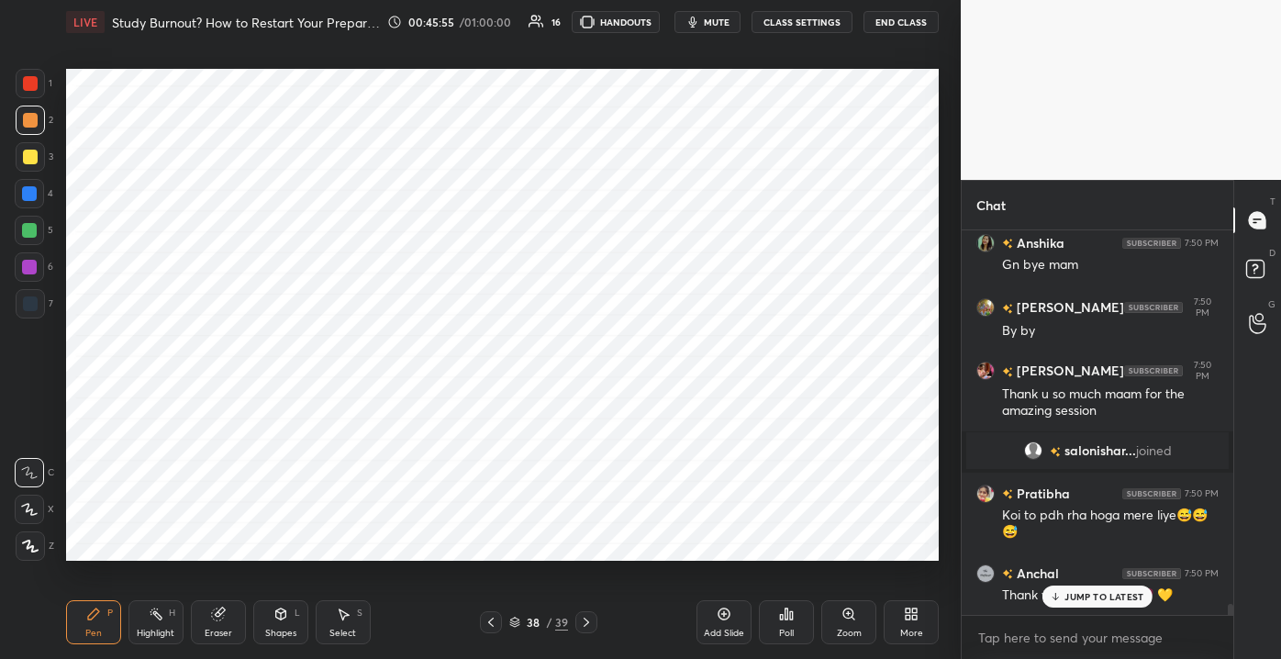
scroll to position [12875, 0]
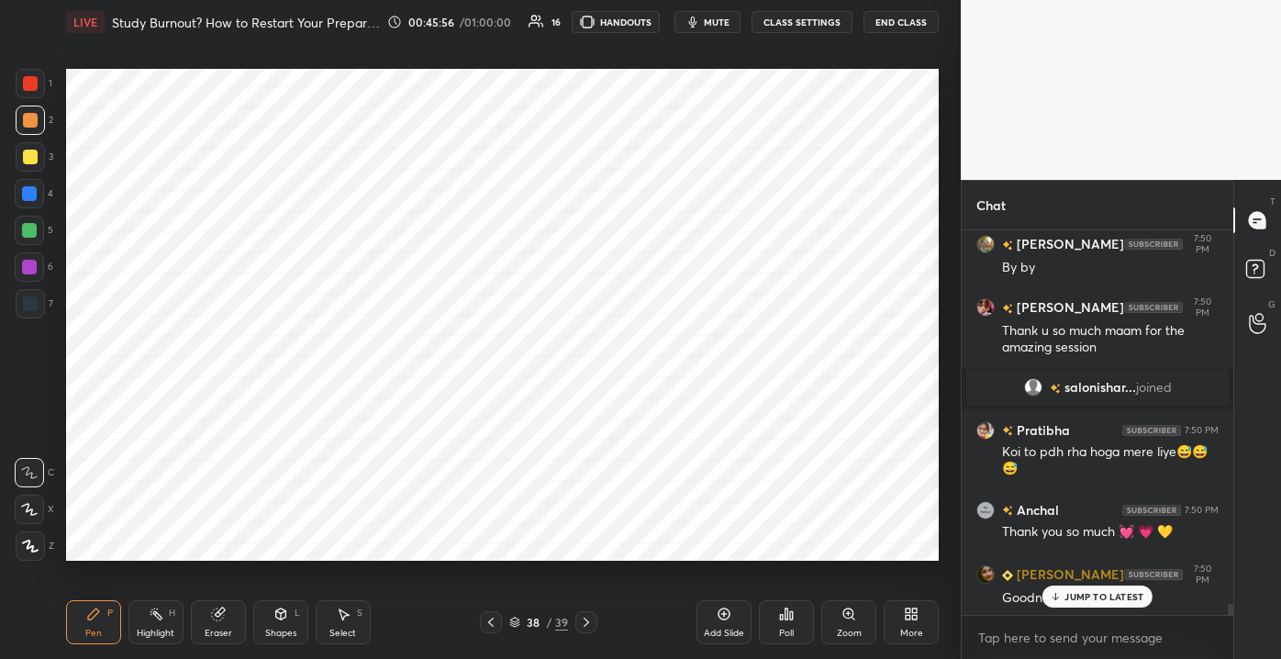
click at [1069, 594] on p "JUMP TO LATEST" at bounding box center [1103, 596] width 79 height 11
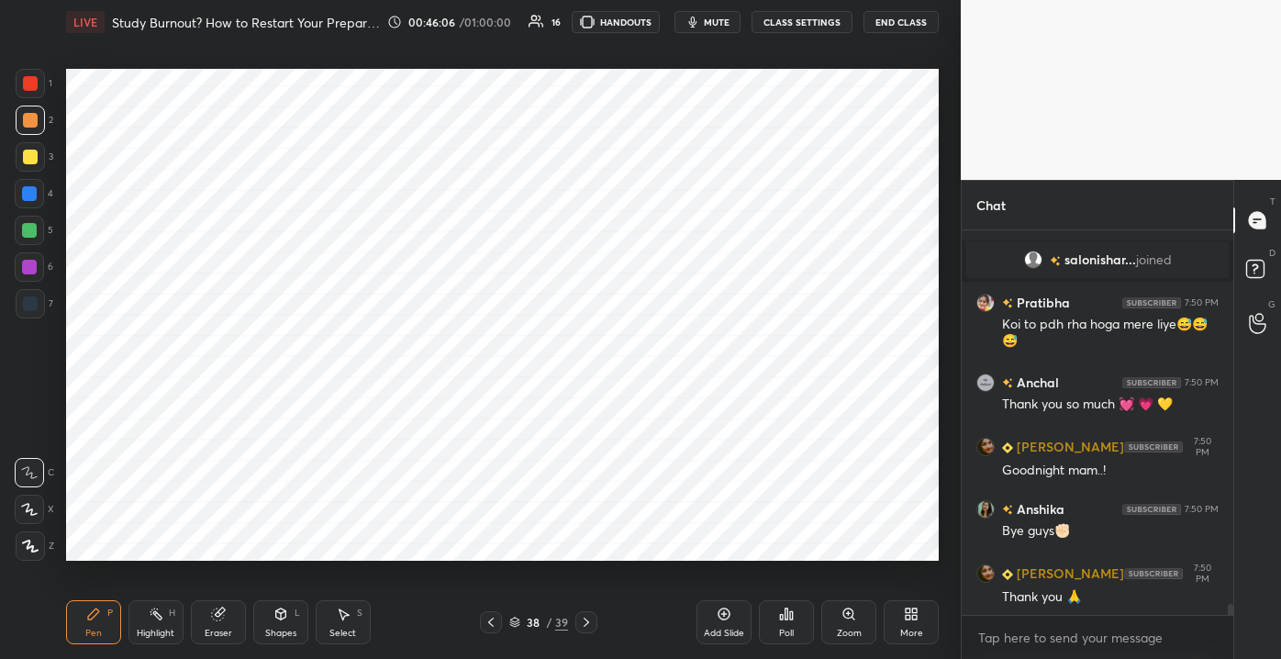
scroll to position [13066, 0]
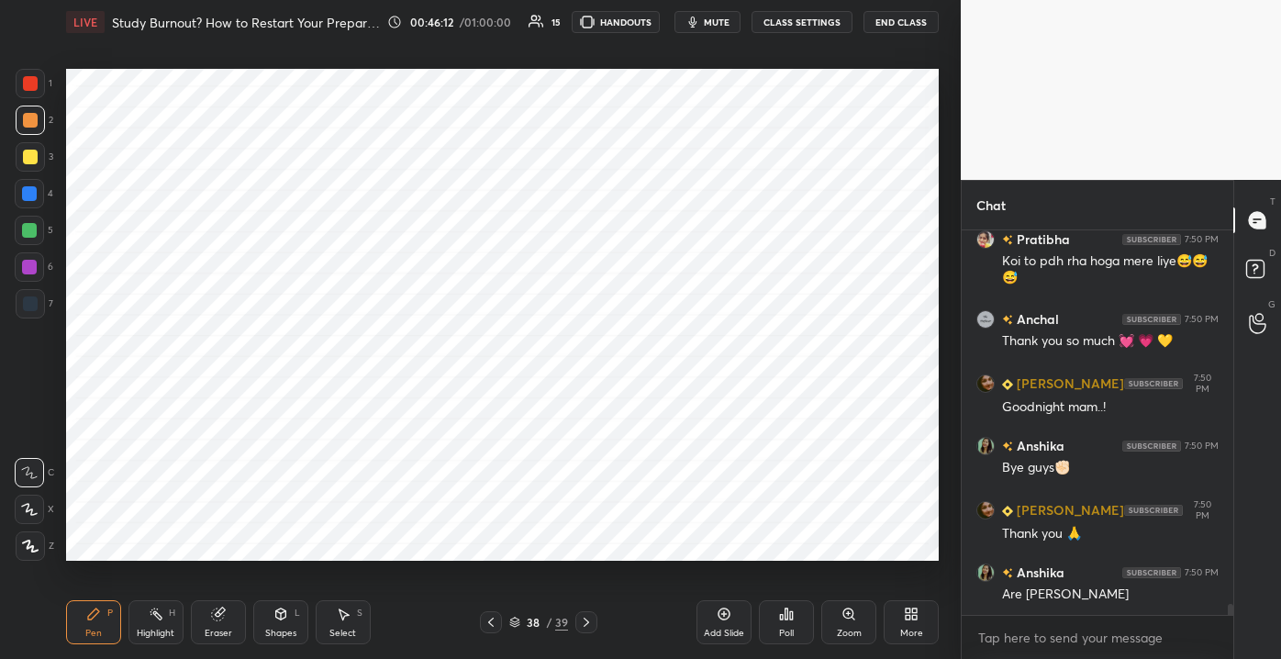
click at [888, 32] on button "End Class" at bounding box center [900, 22] width 75 height 22
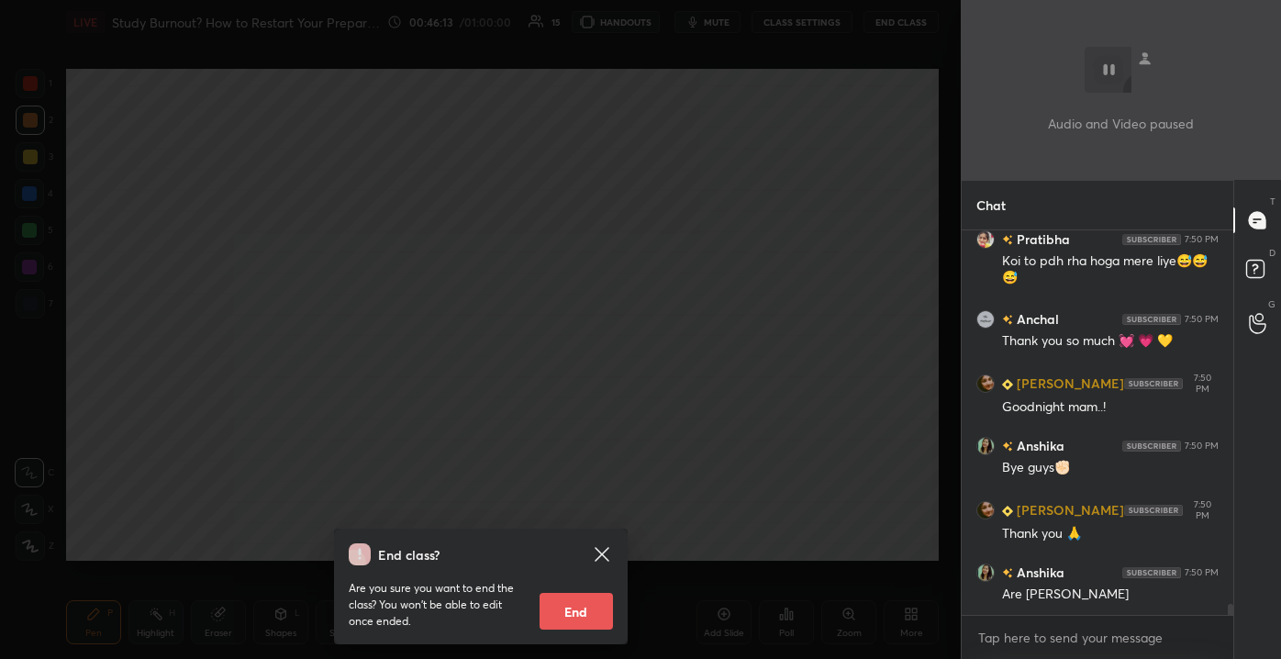
scroll to position [13083, 0]
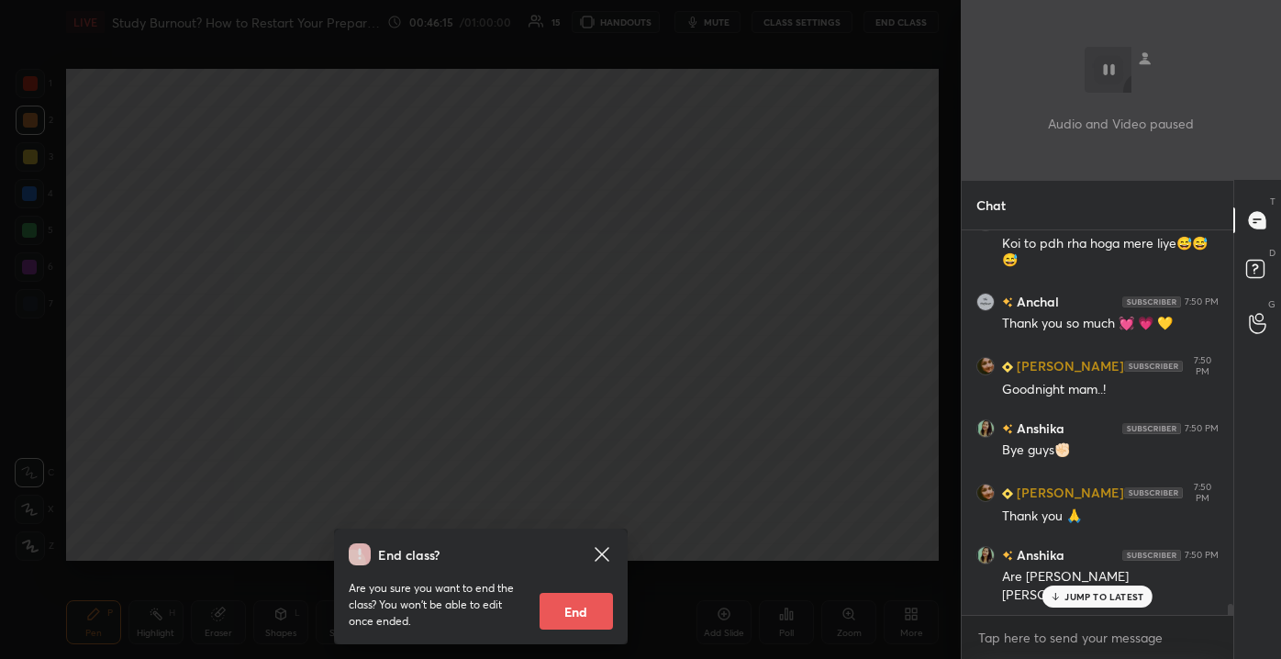
click at [570, 613] on button "End" at bounding box center [575, 611] width 73 height 37
type textarea "x"
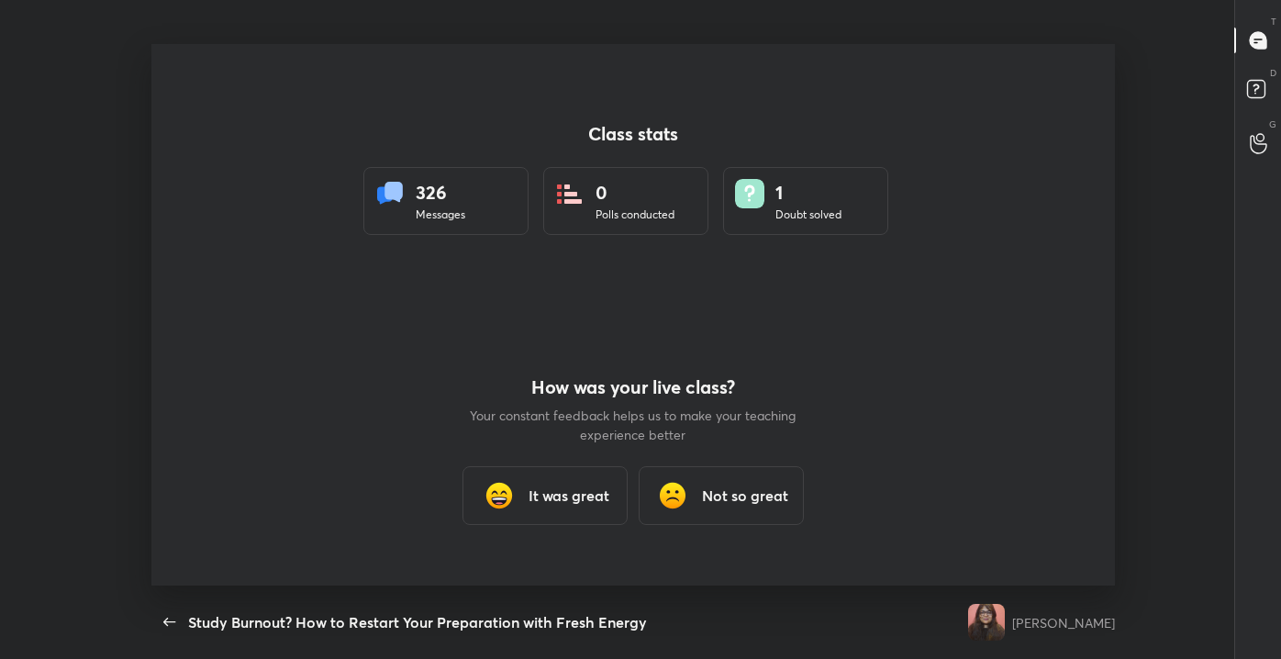
scroll to position [0, 0]
